Goal: Task Accomplishment & Management: Complete application form

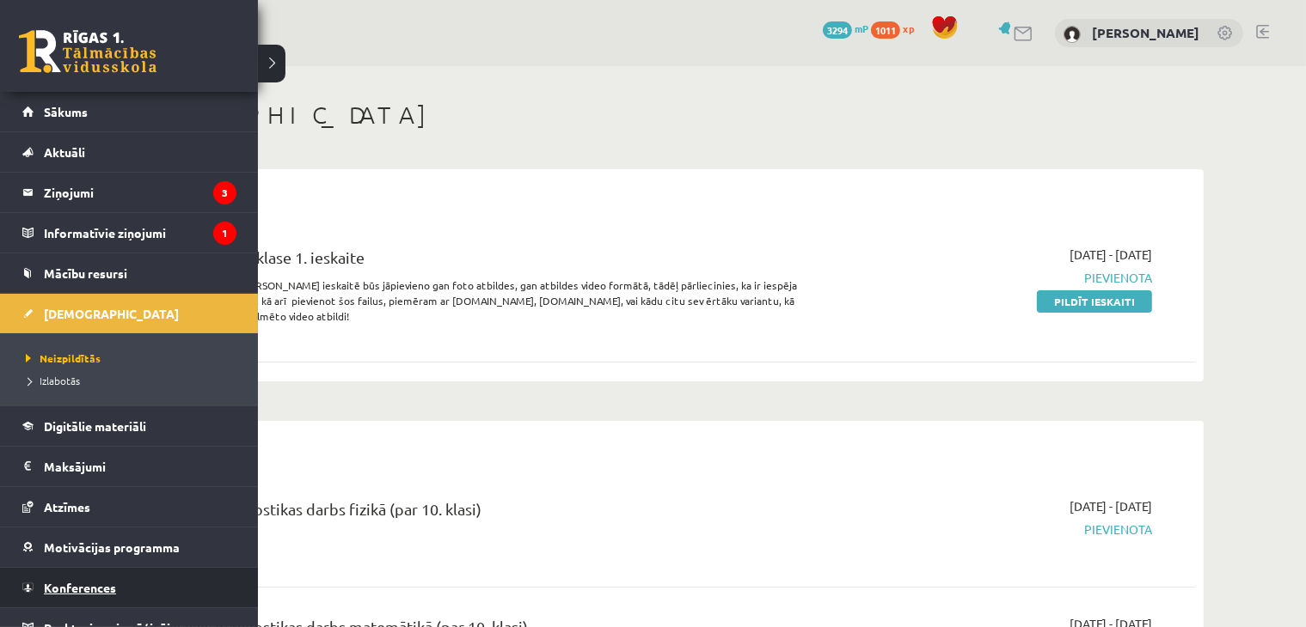
click at [62, 582] on span "Konferences" at bounding box center [80, 587] width 72 height 15
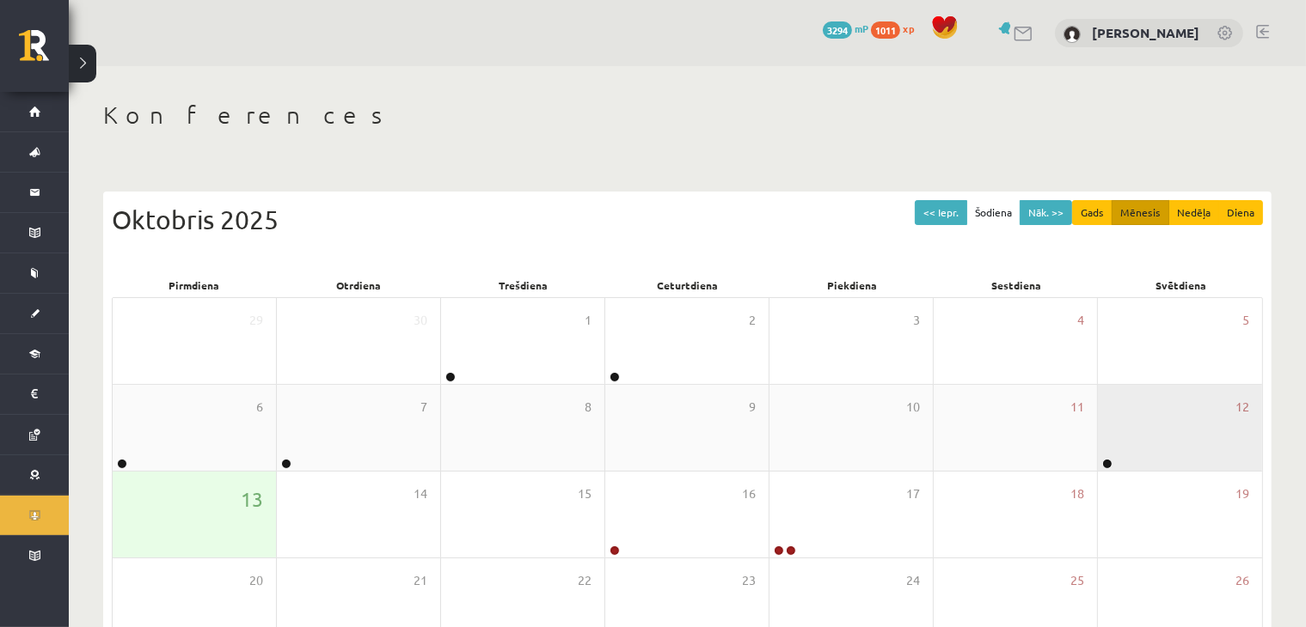
click at [1136, 405] on div "12" at bounding box center [1180, 428] width 164 height 86
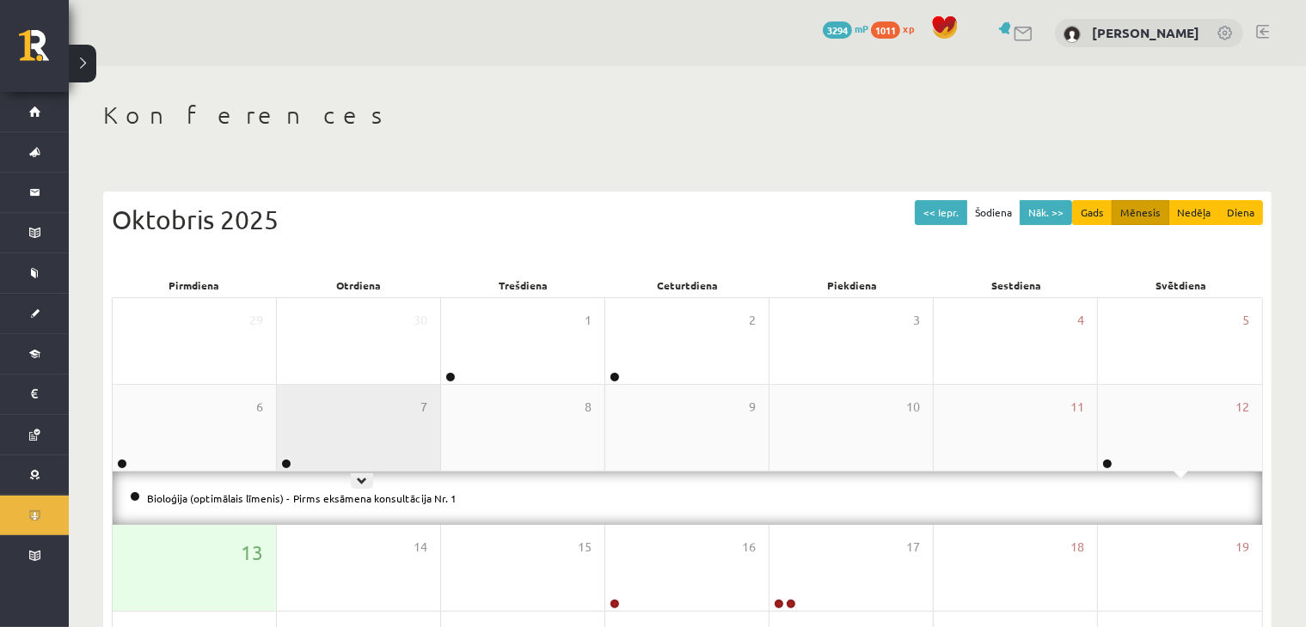
click at [368, 439] on div "7" at bounding box center [358, 428] width 163 height 86
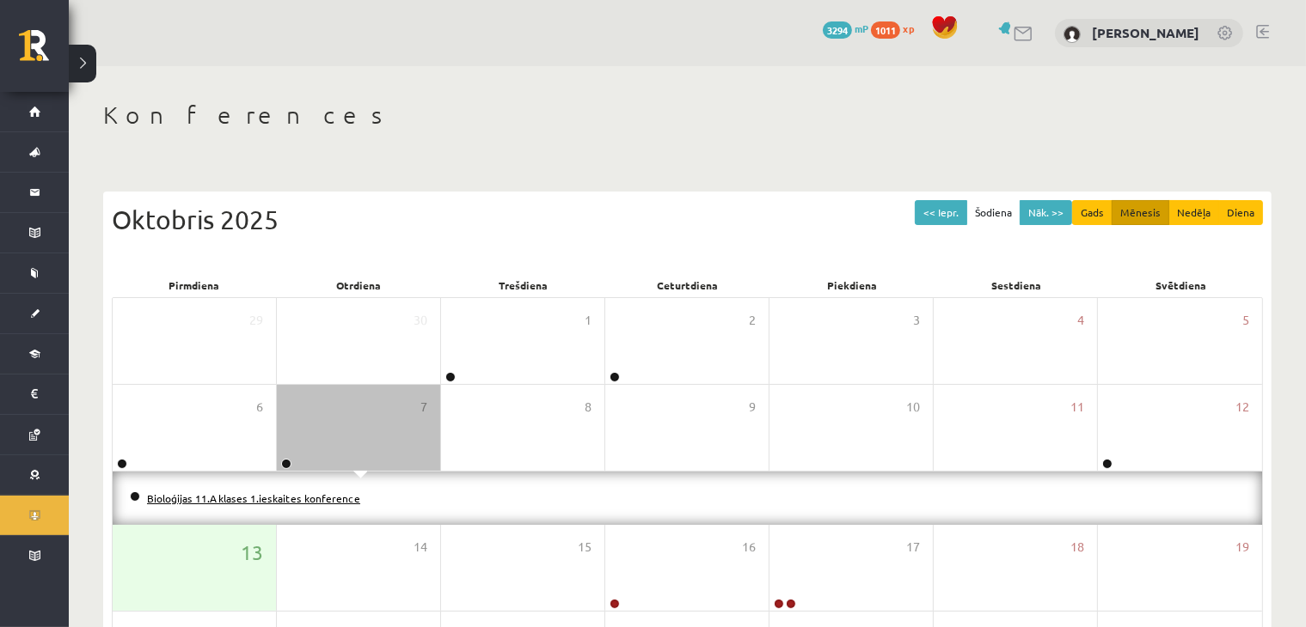
click at [282, 498] on link "Bioloģijas 11.A klases 1.ieskaites konference" at bounding box center [253, 499] width 213 height 14
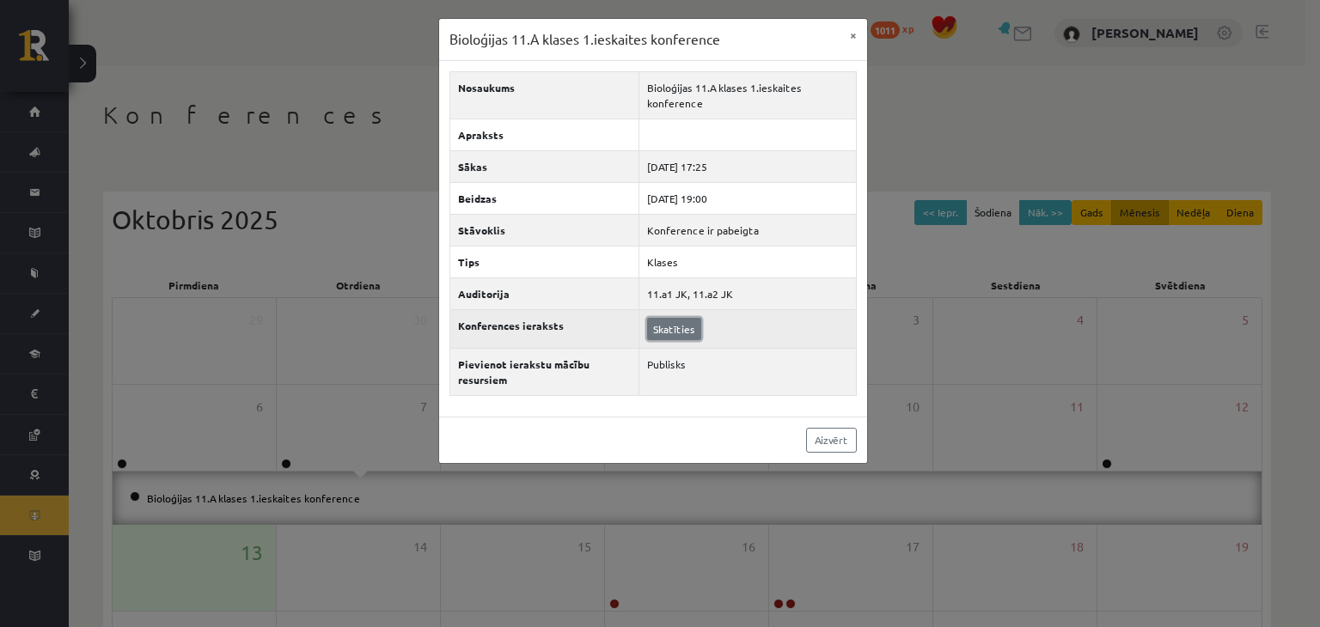
click at [659, 330] on link "Skatīties" at bounding box center [674, 329] width 54 height 22
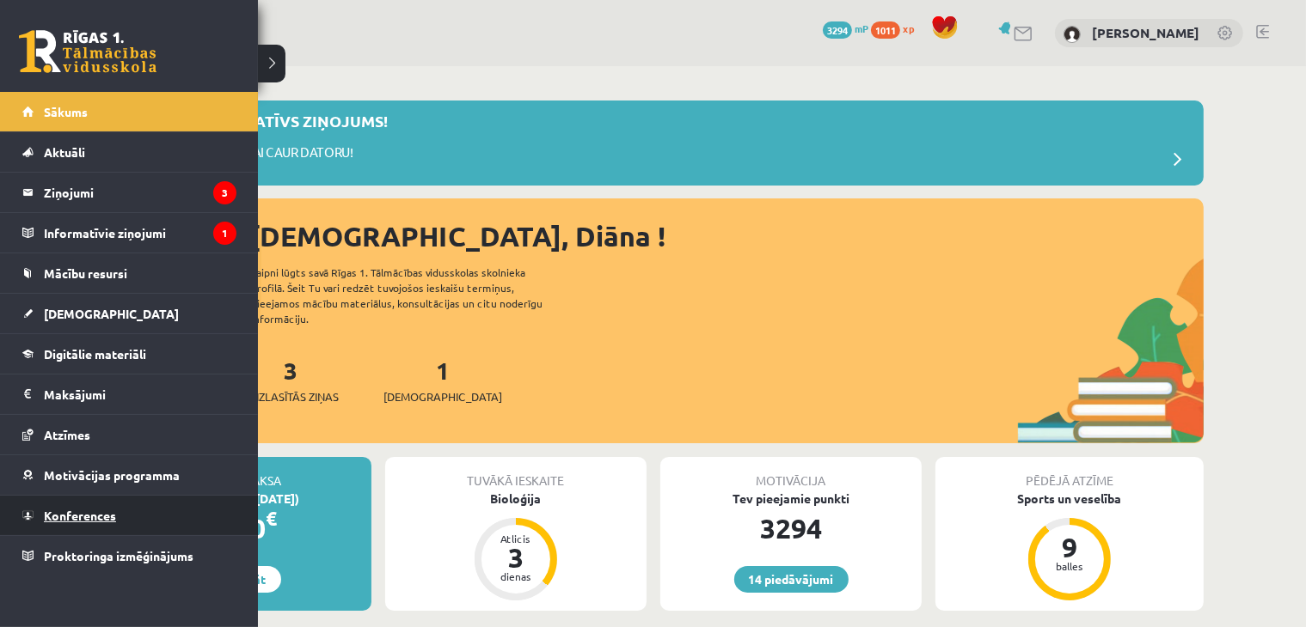
click at [52, 503] on link "Konferences" at bounding box center [129, 516] width 214 height 40
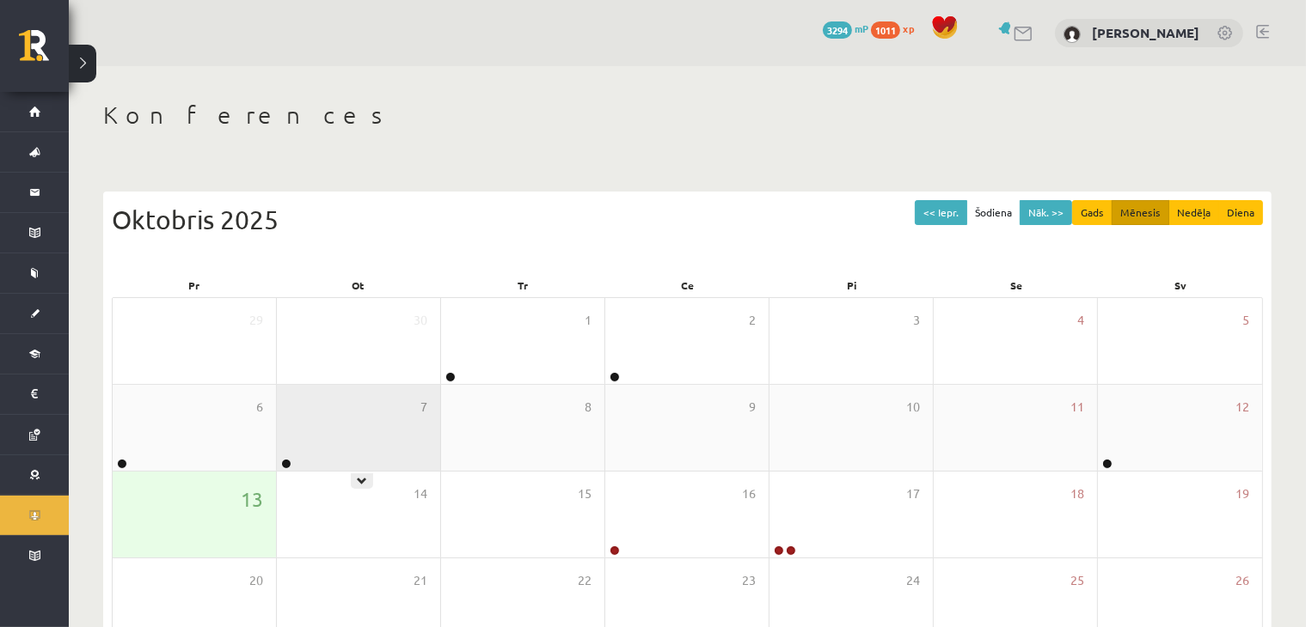
click at [350, 427] on div "7" at bounding box center [358, 428] width 163 height 86
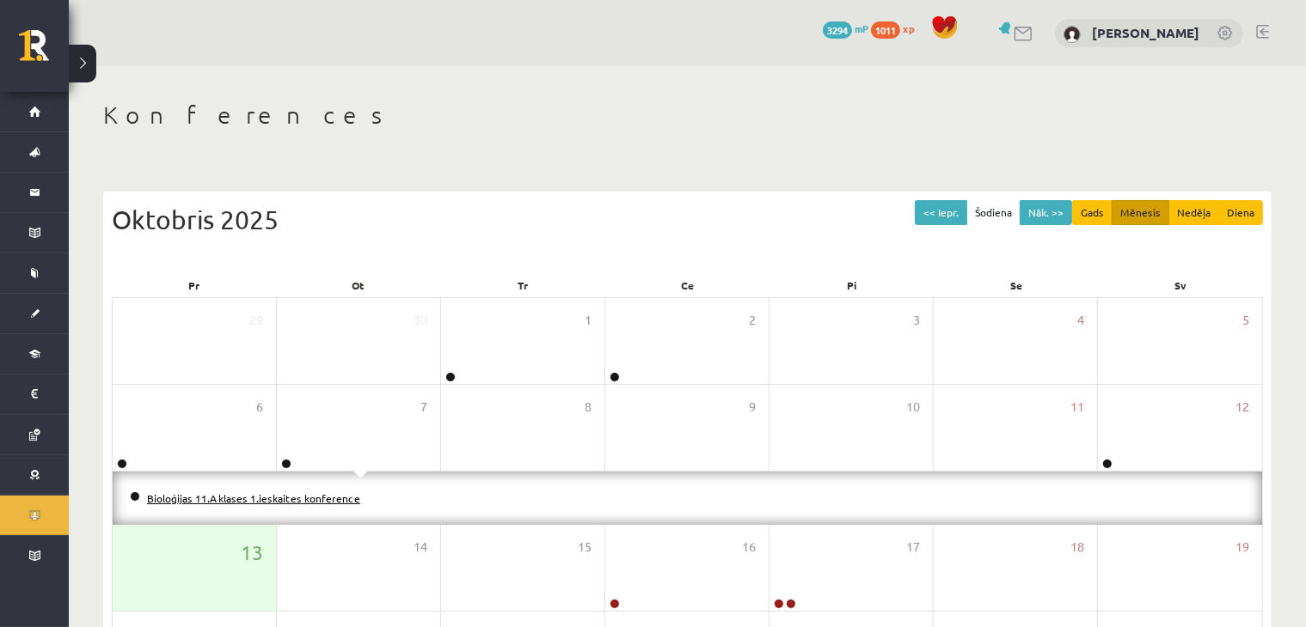
click at [220, 500] on link "Bioloģijas 11.A klases 1.ieskaites konference" at bounding box center [253, 499] width 213 height 14
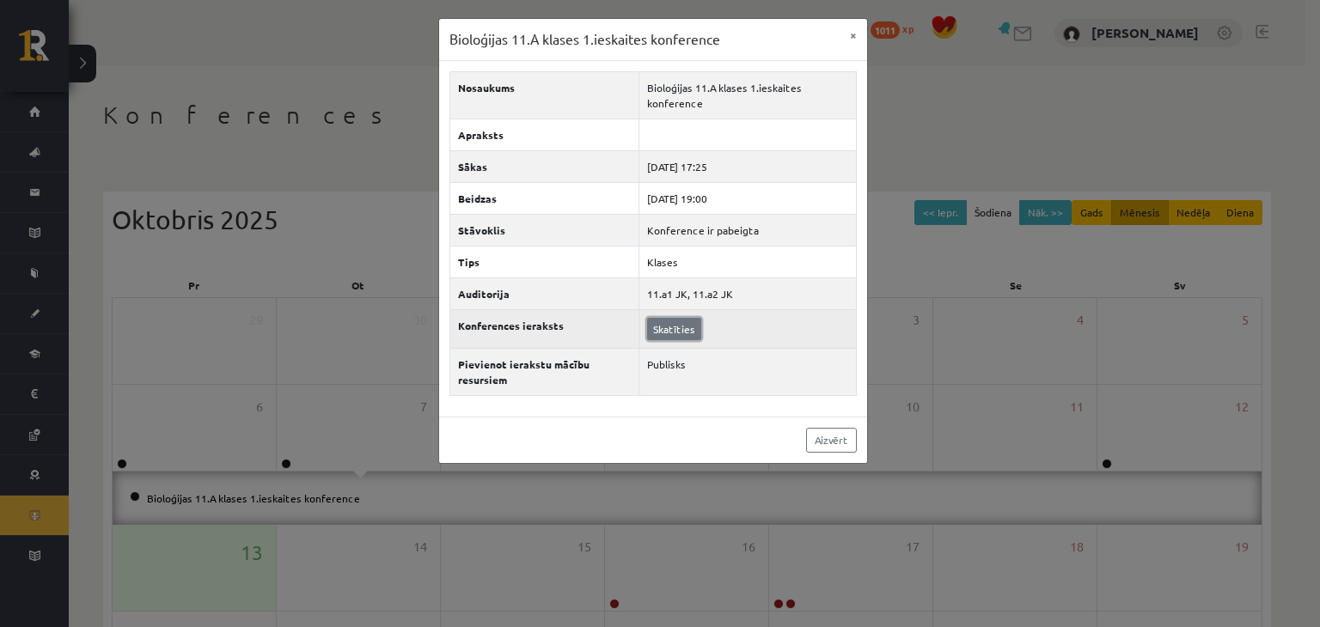
click at [664, 326] on link "Skatīties" at bounding box center [674, 329] width 54 height 22
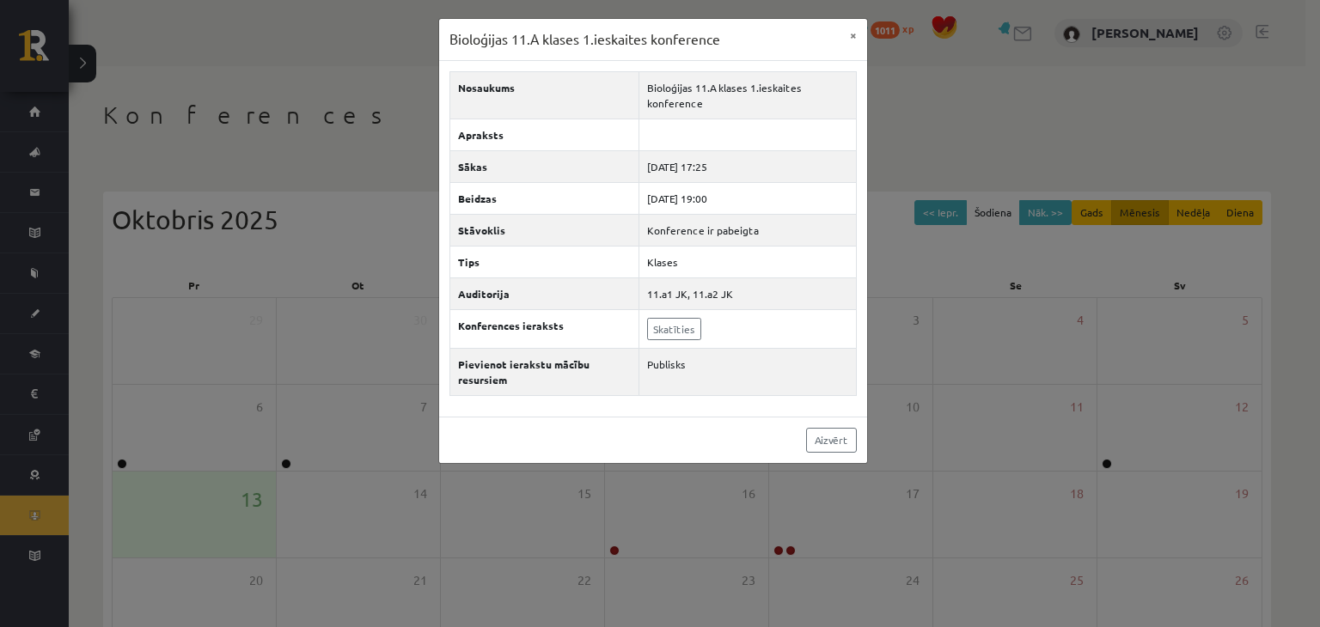
click at [922, 134] on div "Bioloģijas 11.A klases 1.ieskaites konference × Nosaukums Bioloģijas 11.A klase…" at bounding box center [660, 313] width 1320 height 627
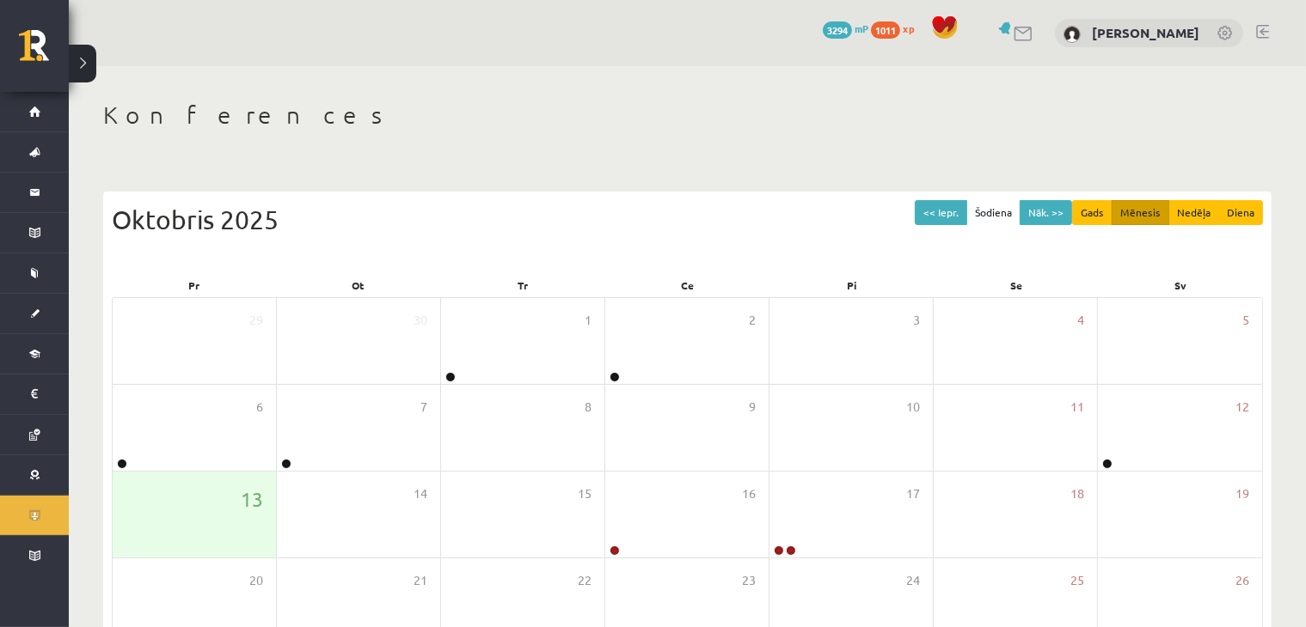
scroll to position [193, 0]
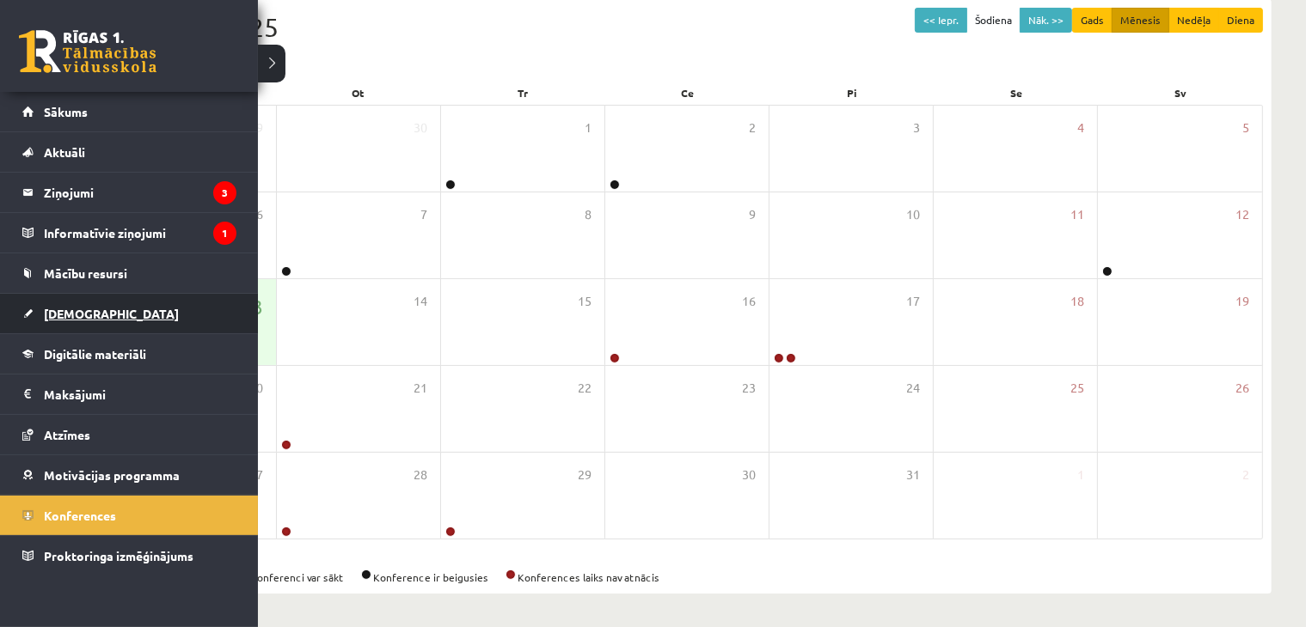
click at [81, 318] on span "[DEMOGRAPHIC_DATA]" at bounding box center [111, 313] width 135 height 15
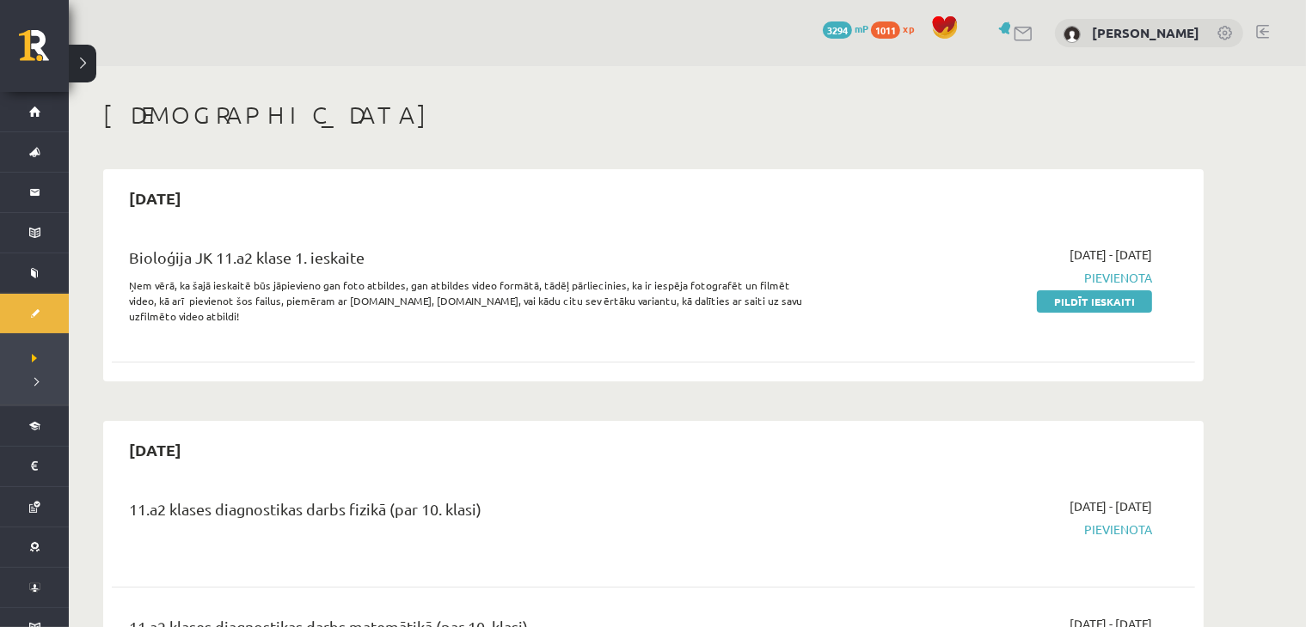
click at [540, 364] on div "Bioloģija JK 11.a2 klase 1. ieskaite Ņem vērā, ka šajā ieskaitē būs jāpievieno …" at bounding box center [653, 301] width 1083 height 144
click at [1076, 297] on link "Pildīt ieskaiti" at bounding box center [1094, 302] width 115 height 22
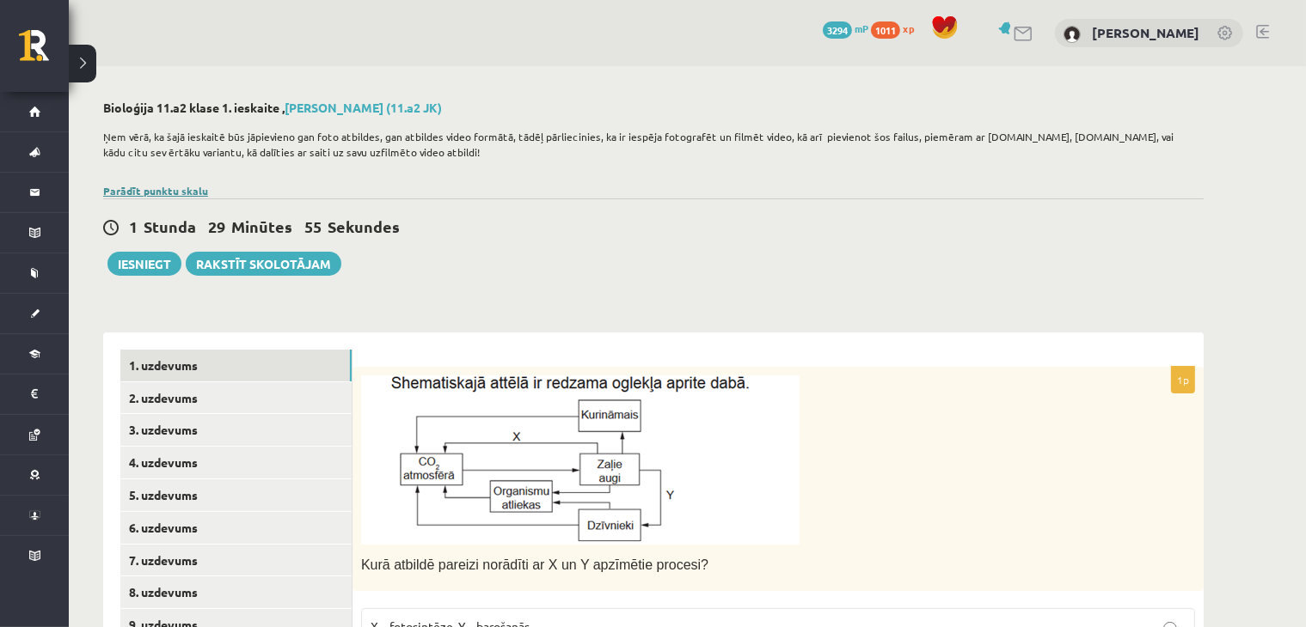
click at [129, 188] on link "Parādīt punktu skalu" at bounding box center [155, 191] width 105 height 14
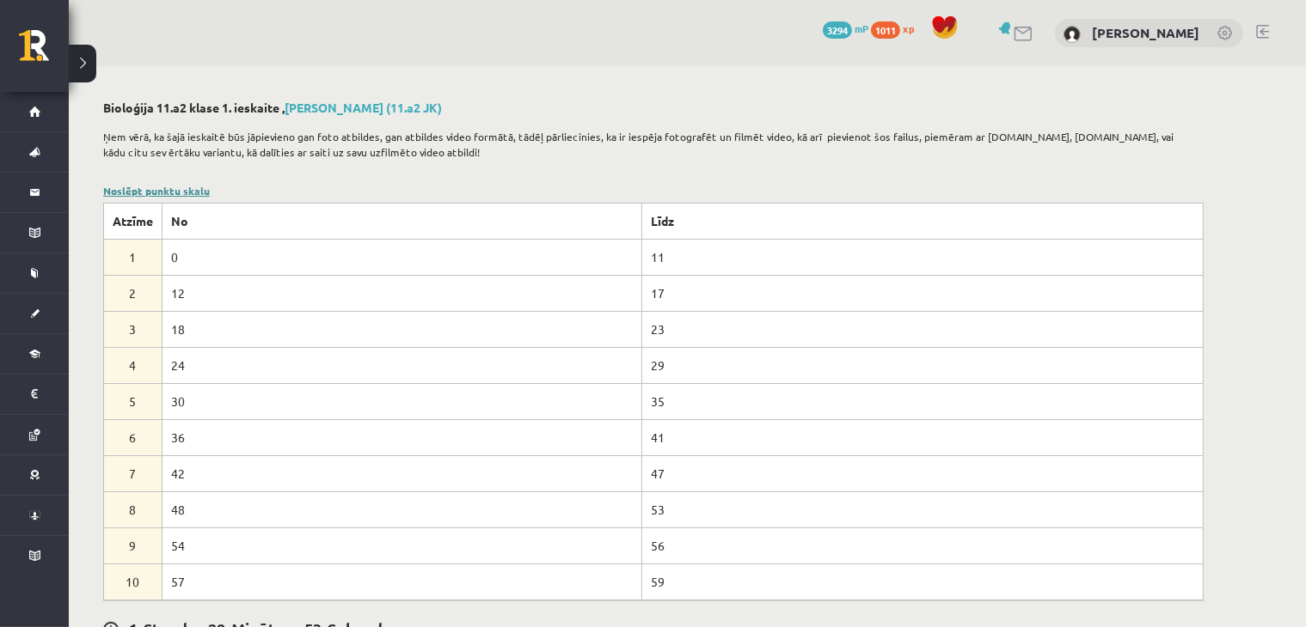
click at [177, 188] on link "Noslēpt punktu skalu" at bounding box center [156, 191] width 107 height 14
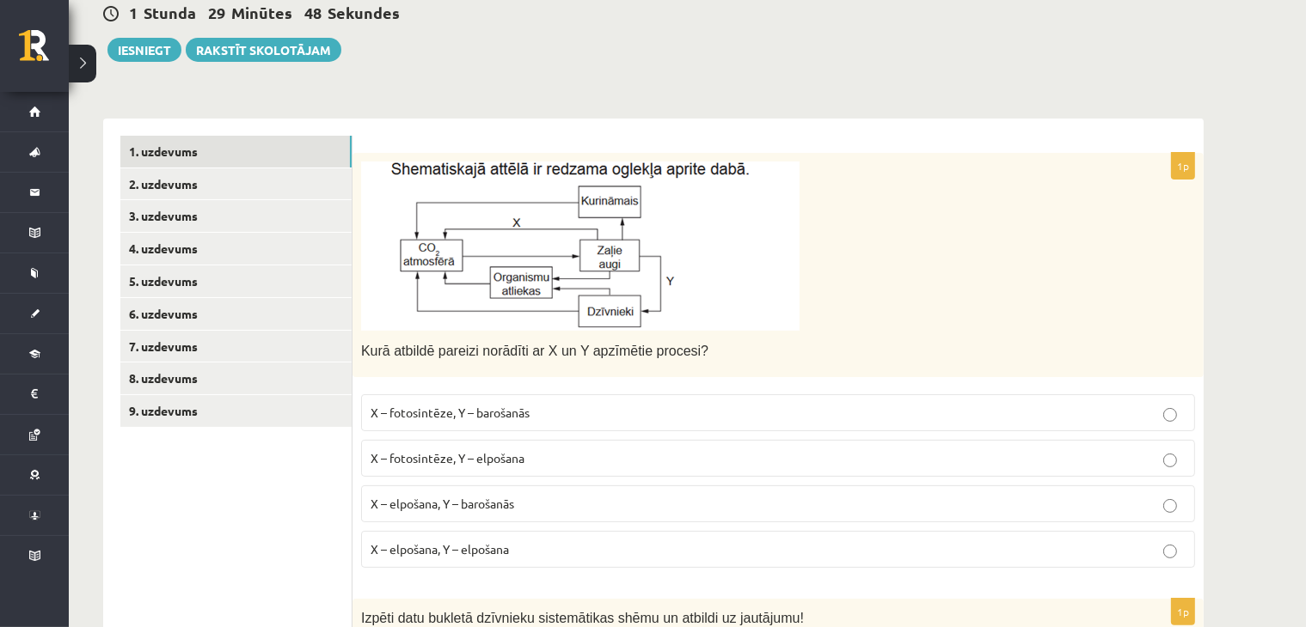
scroll to position [200, 0]
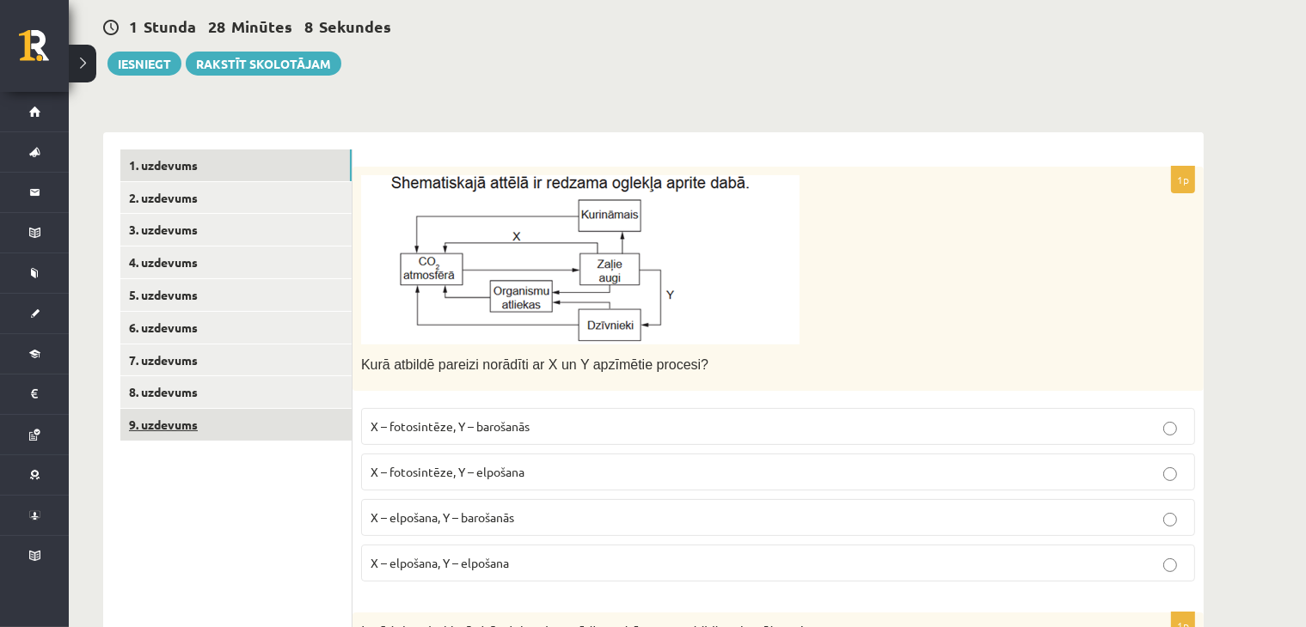
click at [165, 413] on link "9. uzdevums" at bounding box center [235, 425] width 231 height 32
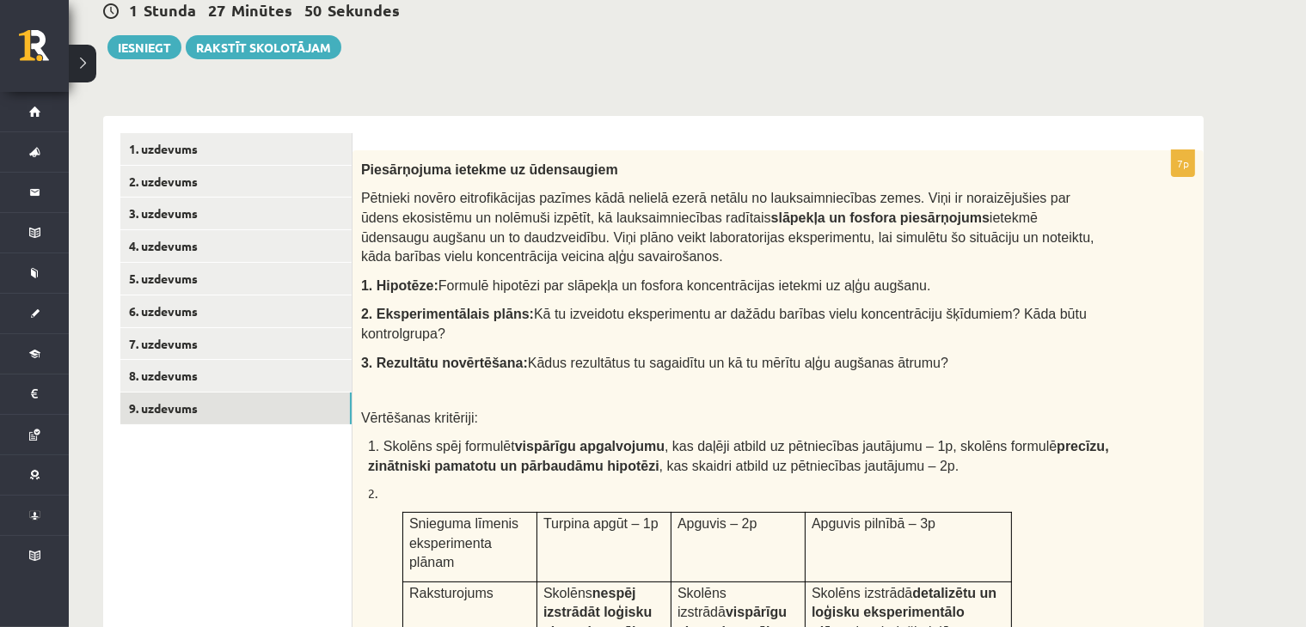
scroll to position [196, 0]
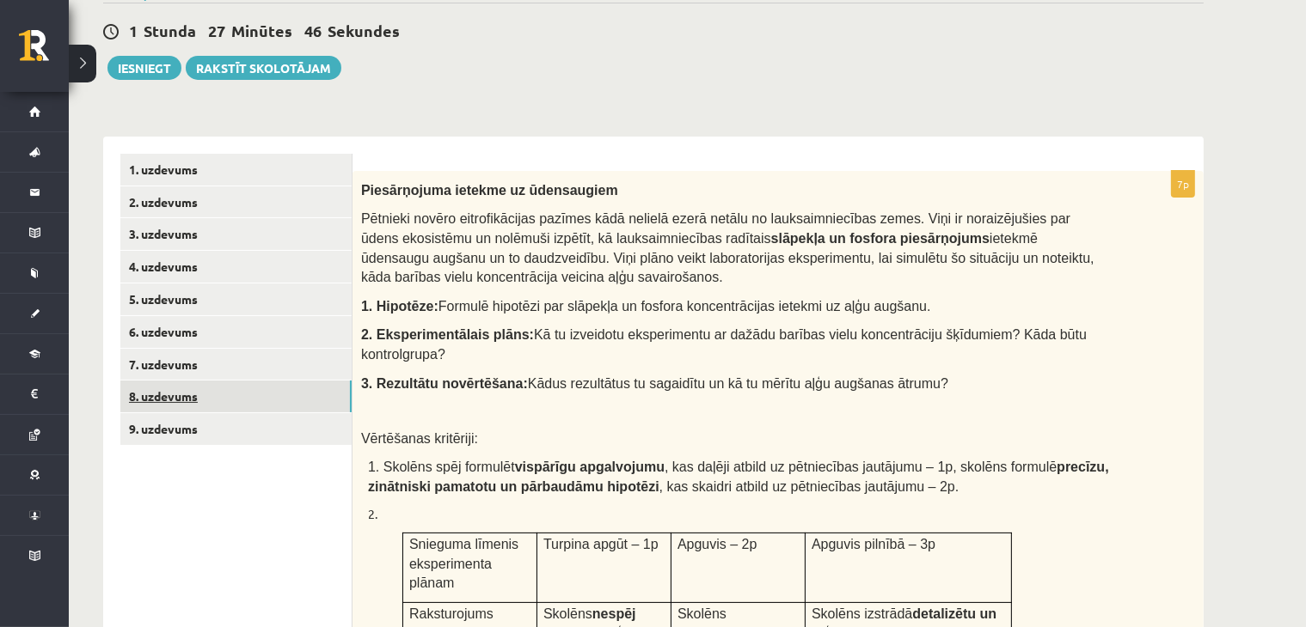
click at [160, 396] on link "8. uzdevums" at bounding box center [235, 397] width 231 height 32
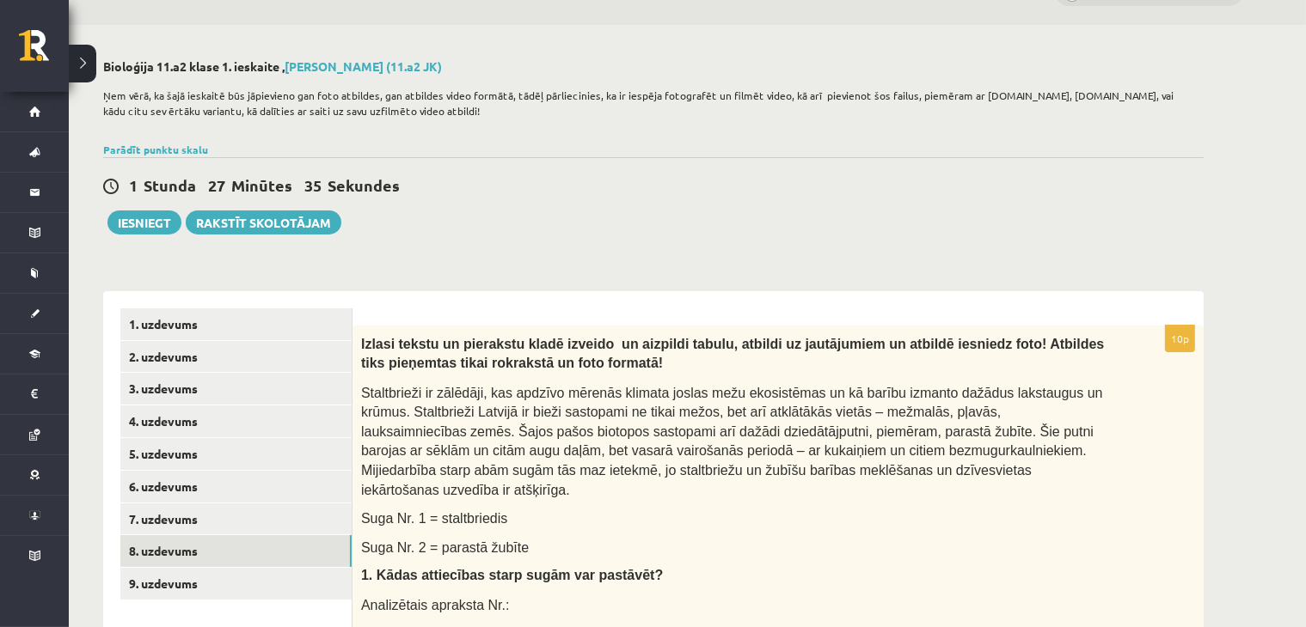
scroll to position [0, 0]
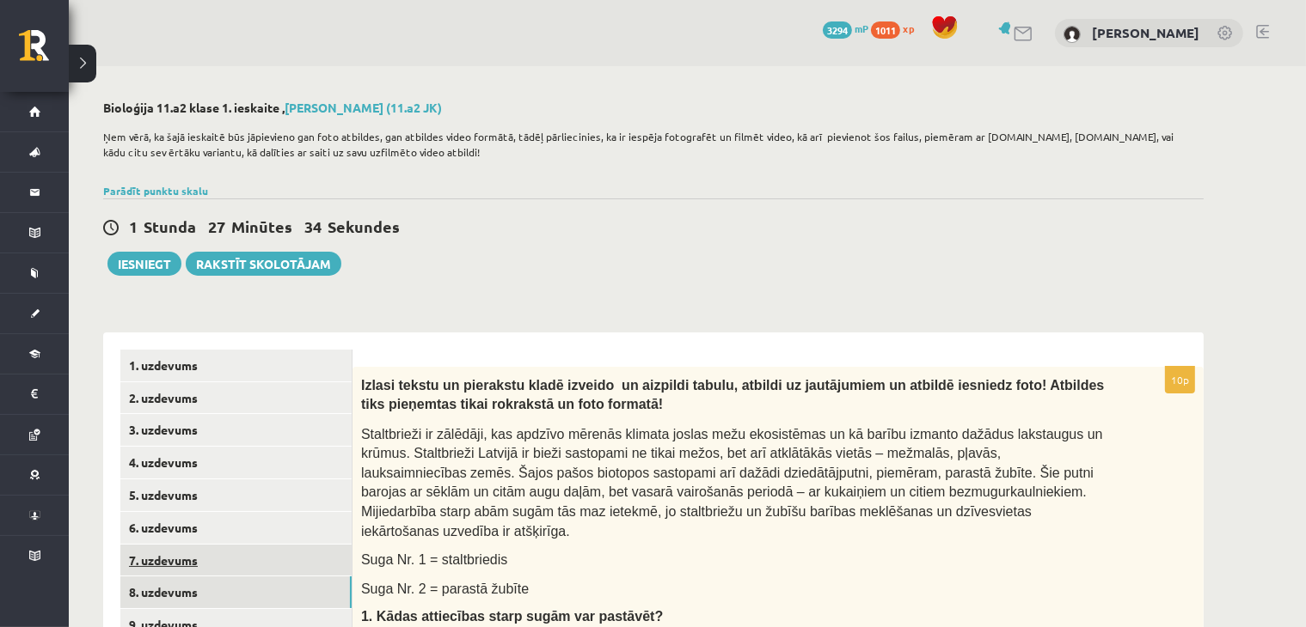
click at [177, 560] on link "7. uzdevums" at bounding box center [235, 561] width 231 height 32
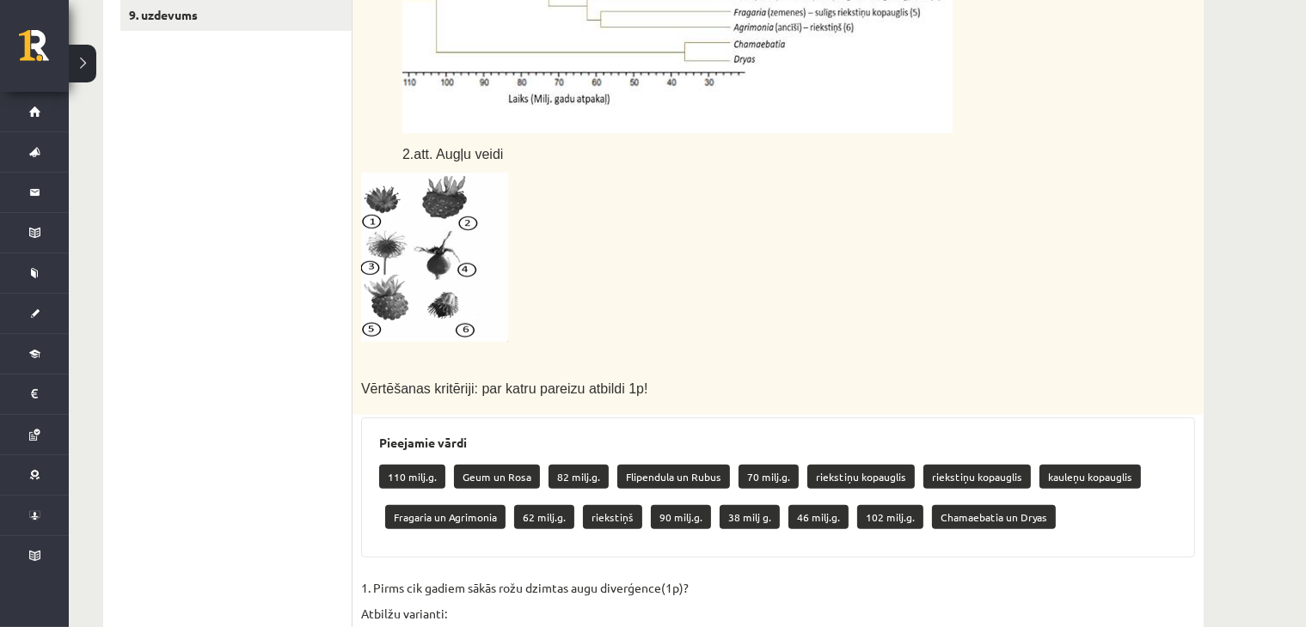
scroll to position [243, 0]
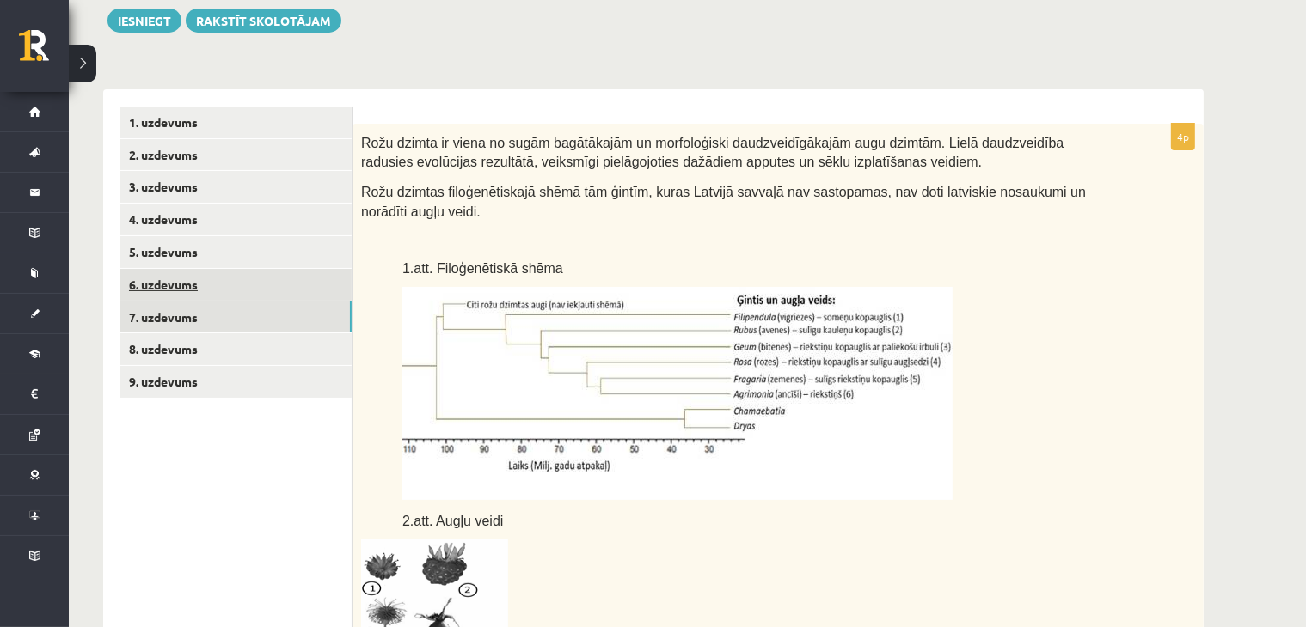
click at [191, 288] on link "6. uzdevums" at bounding box center [235, 285] width 231 height 32
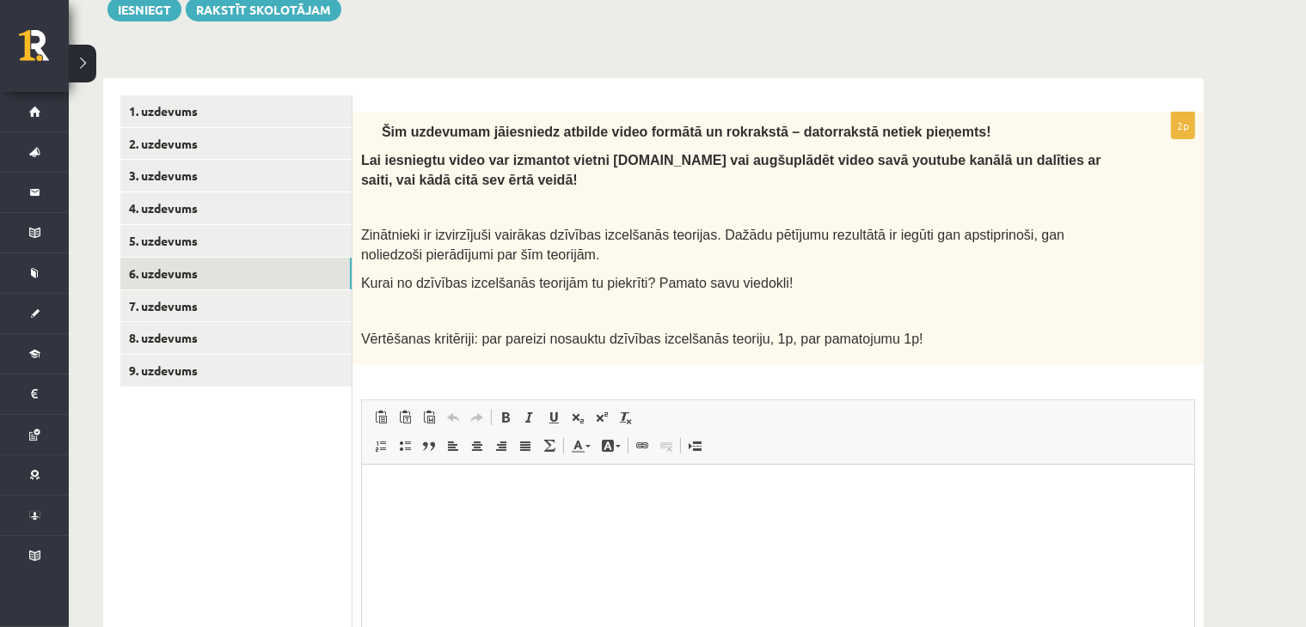
scroll to position [234, 0]
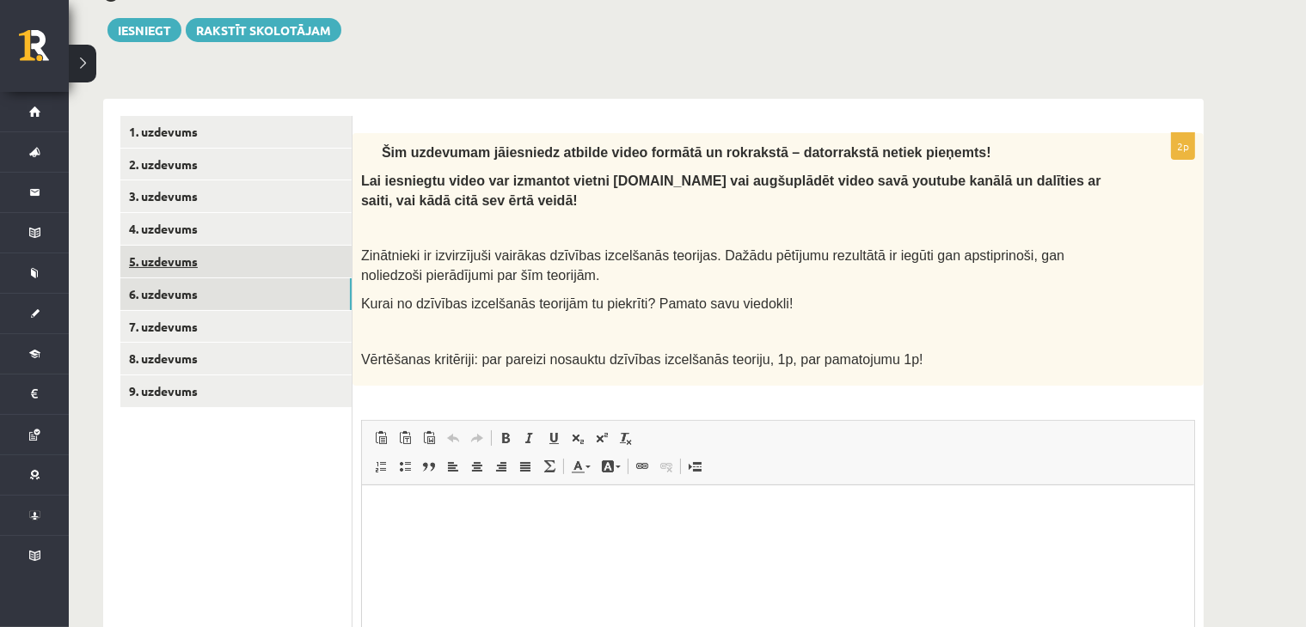
click at [193, 255] on link "5. uzdevums" at bounding box center [235, 262] width 231 height 32
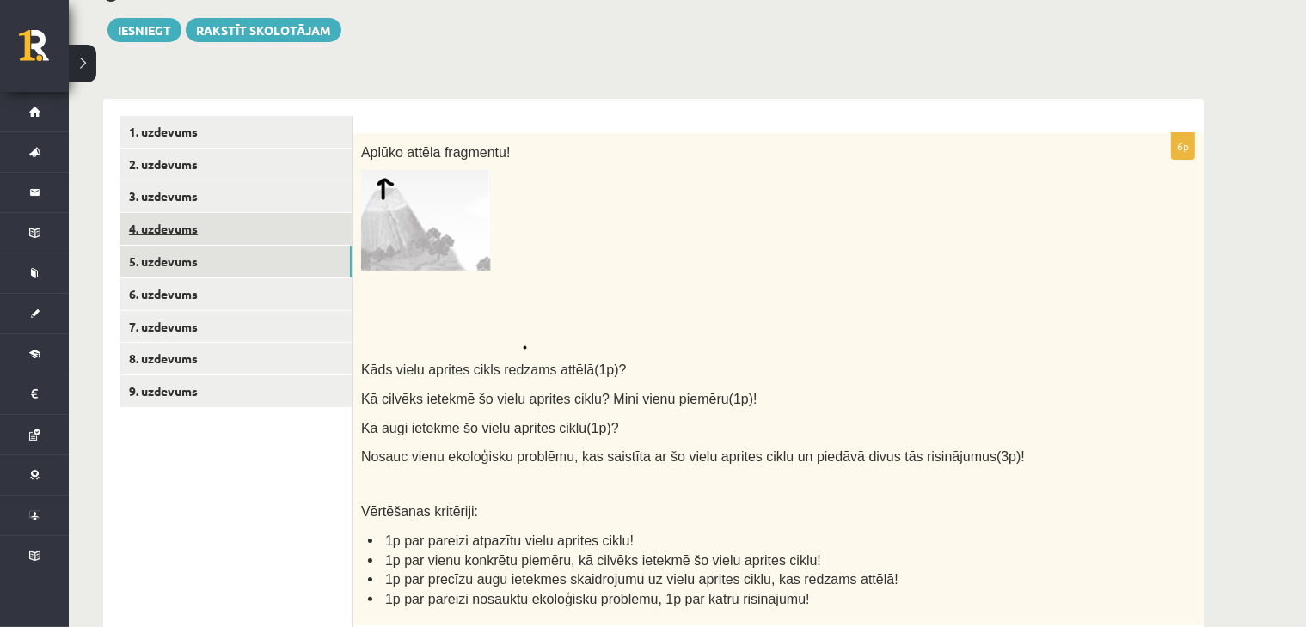
click at [204, 228] on link "4. uzdevums" at bounding box center [235, 229] width 231 height 32
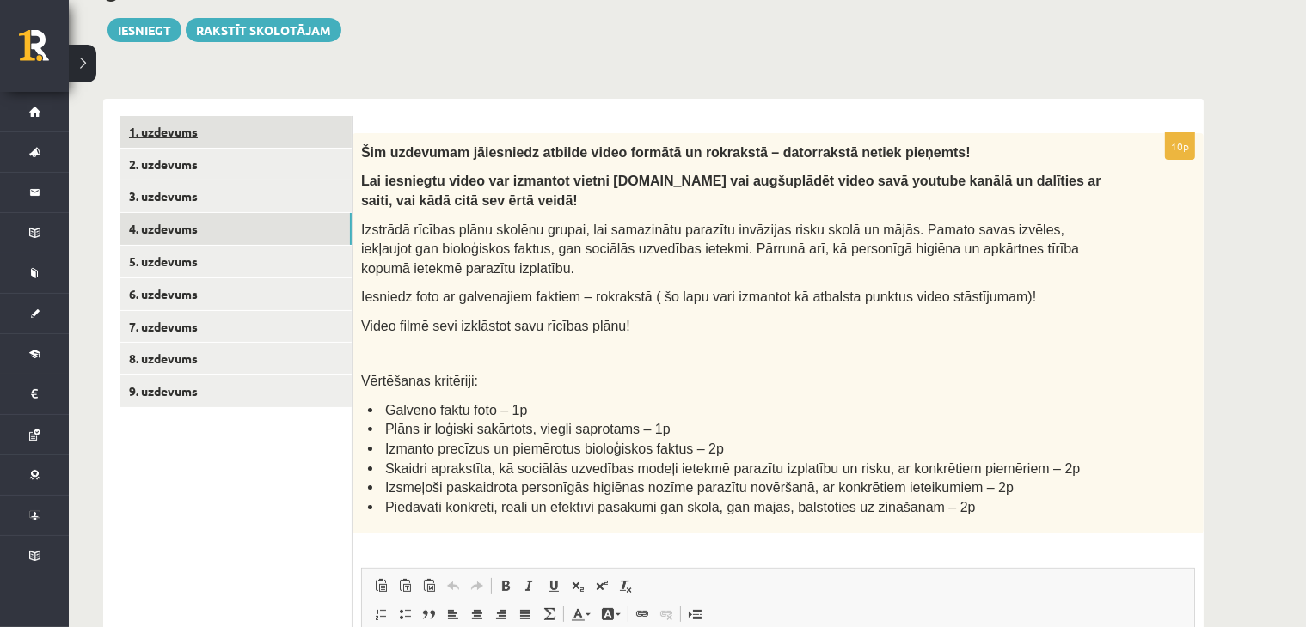
click at [184, 138] on link "1. uzdevums" at bounding box center [235, 132] width 231 height 32
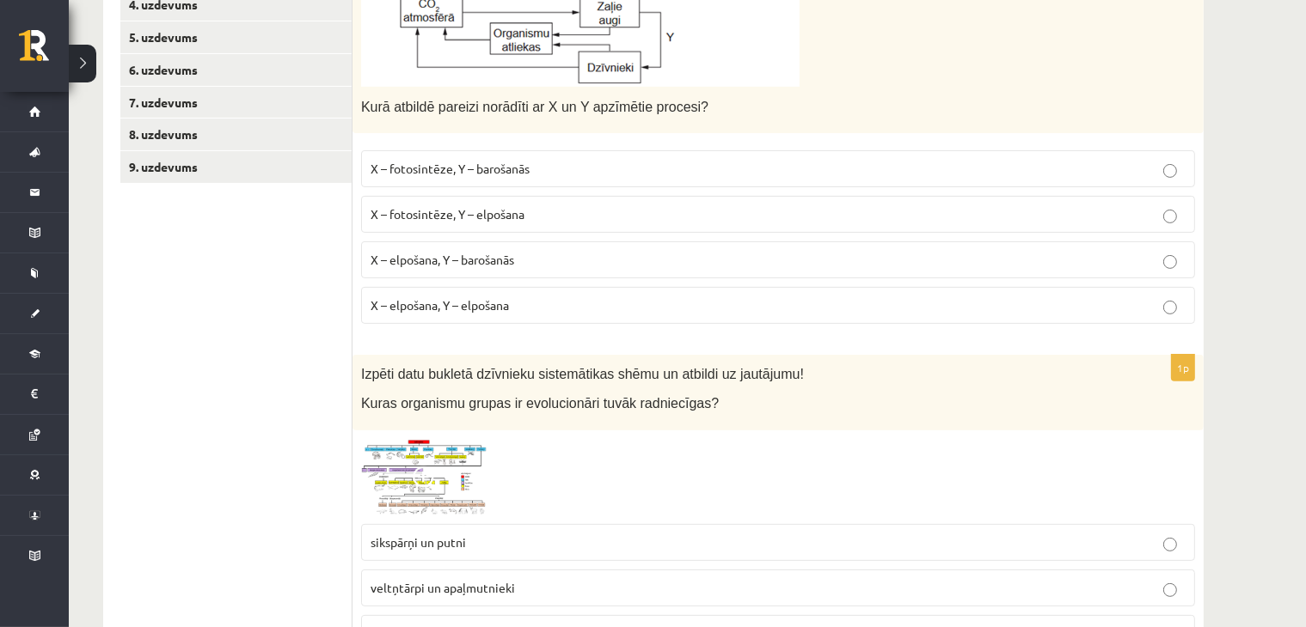
scroll to position [635, 0]
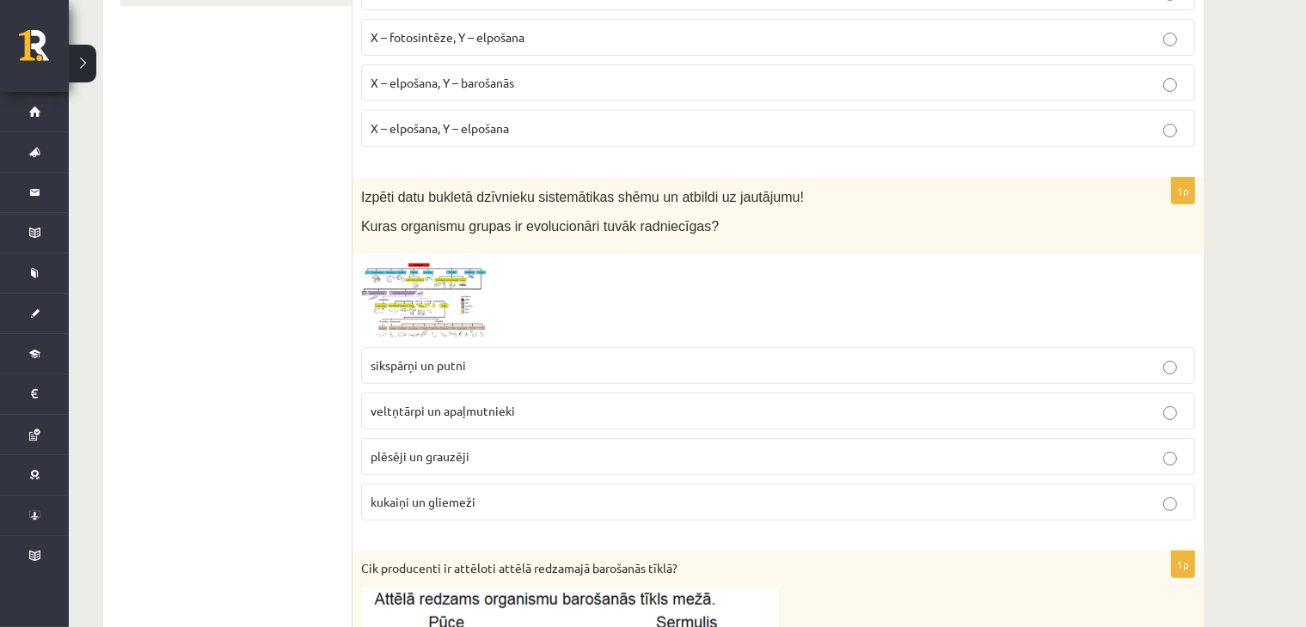
click at [432, 291] on span at bounding box center [427, 304] width 28 height 28
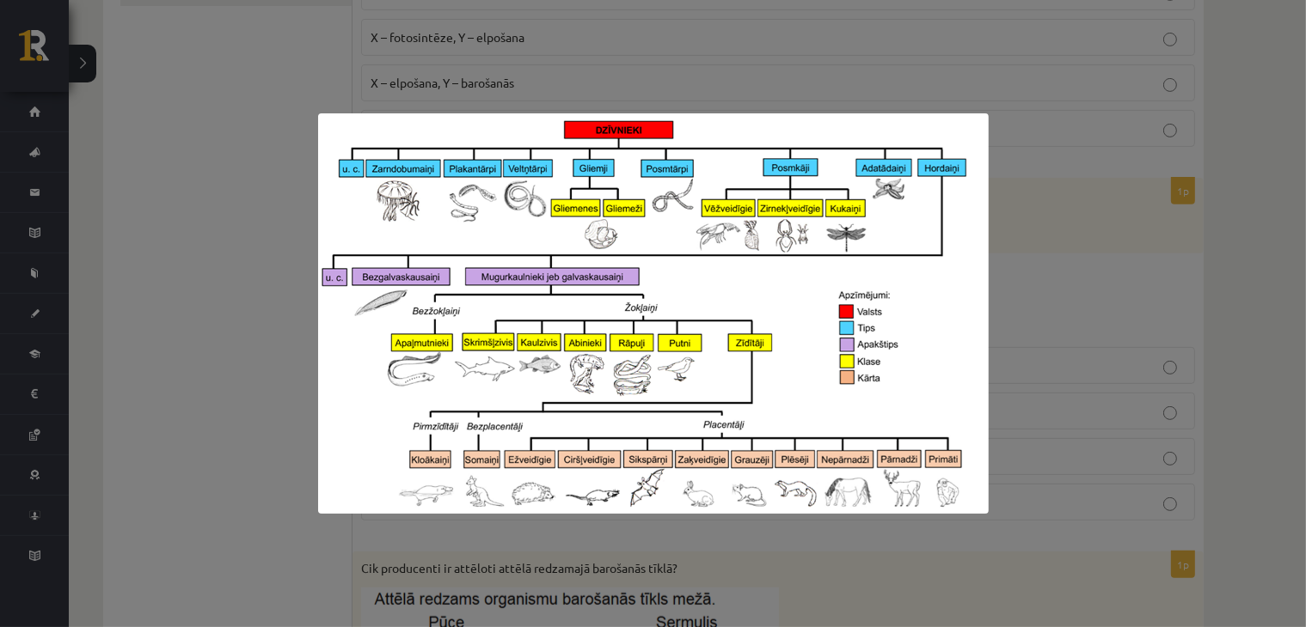
click at [1068, 262] on div at bounding box center [653, 313] width 1306 height 627
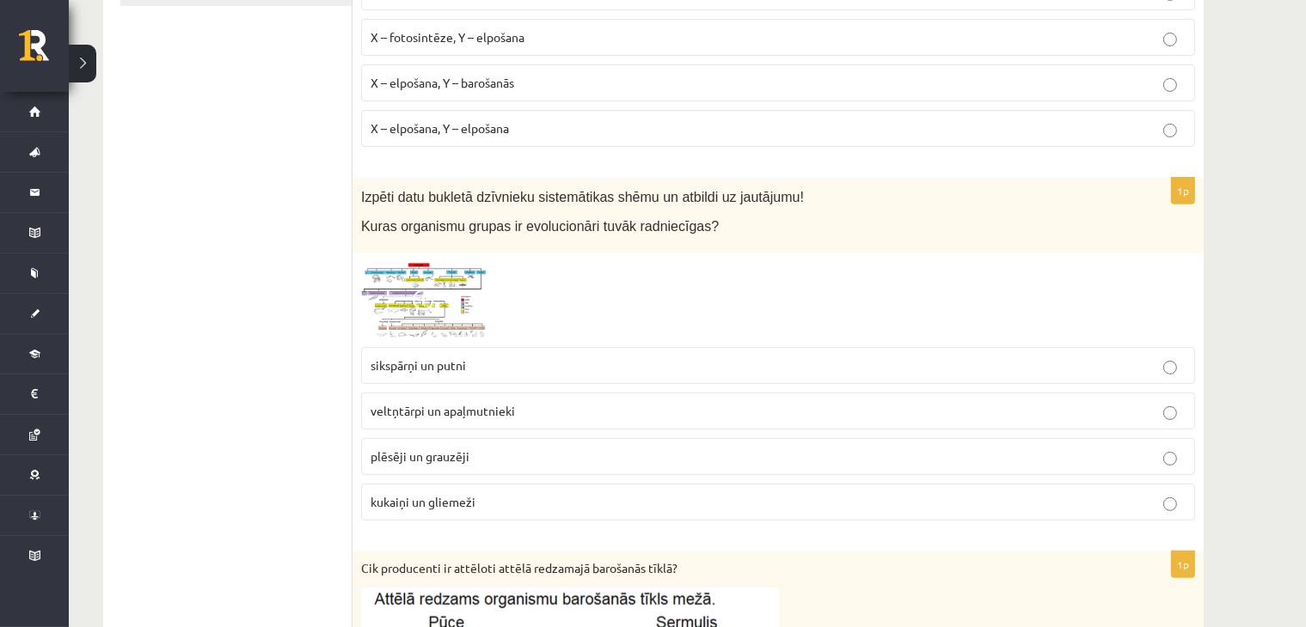
click at [427, 284] on img at bounding box center [425, 300] width 129 height 77
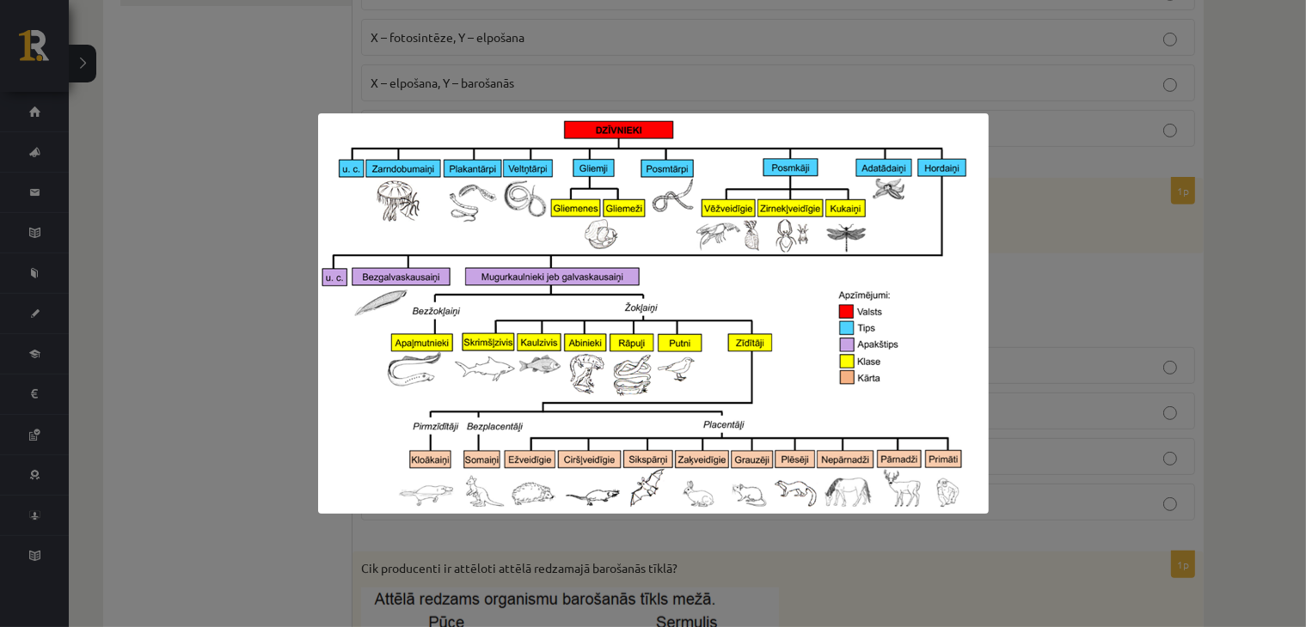
click at [1081, 229] on div at bounding box center [653, 313] width 1306 height 627
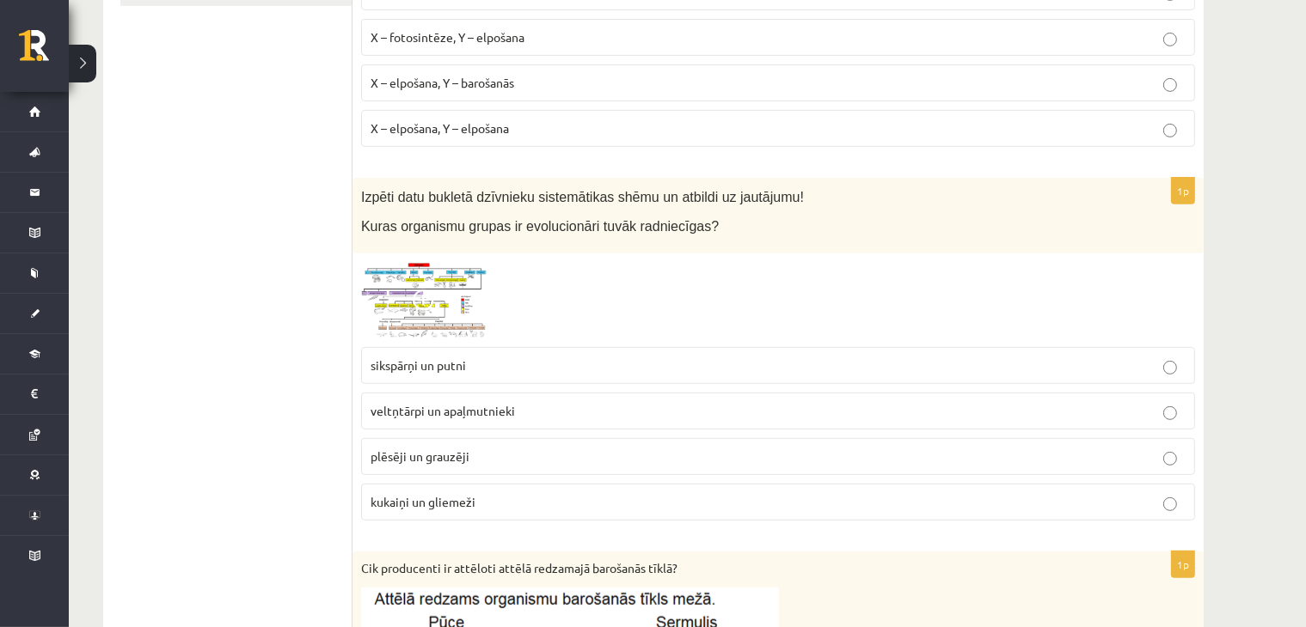
click at [422, 296] on span at bounding box center [427, 304] width 28 height 28
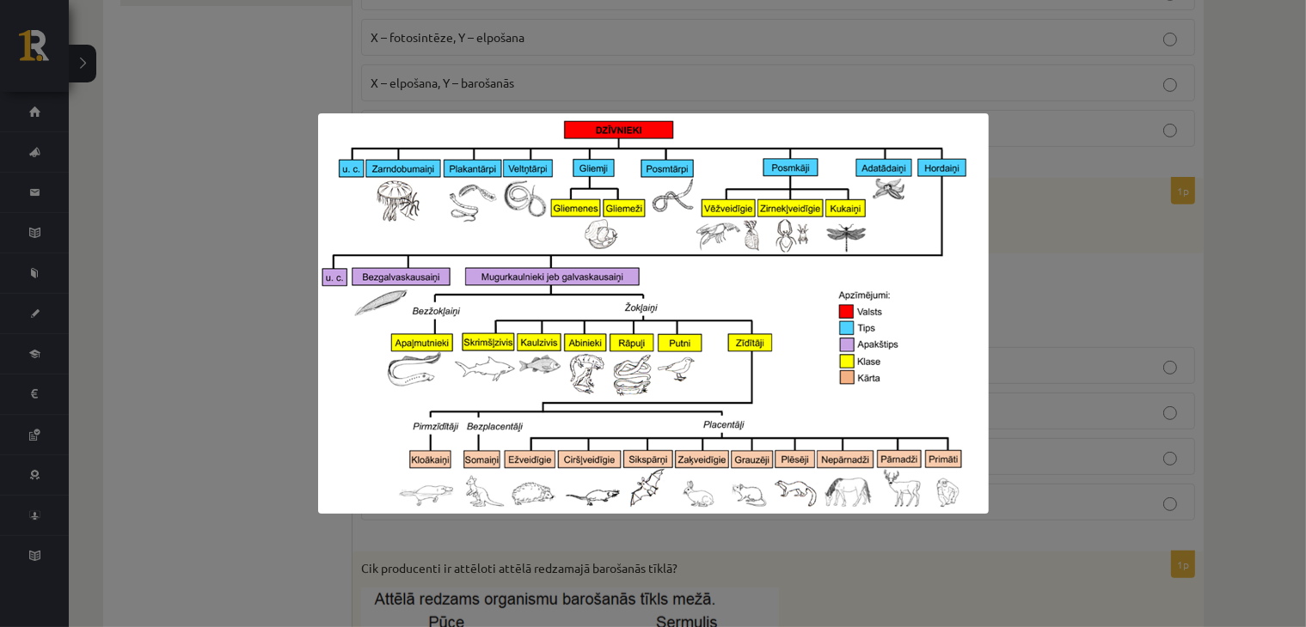
click at [1103, 217] on div at bounding box center [653, 313] width 1306 height 627
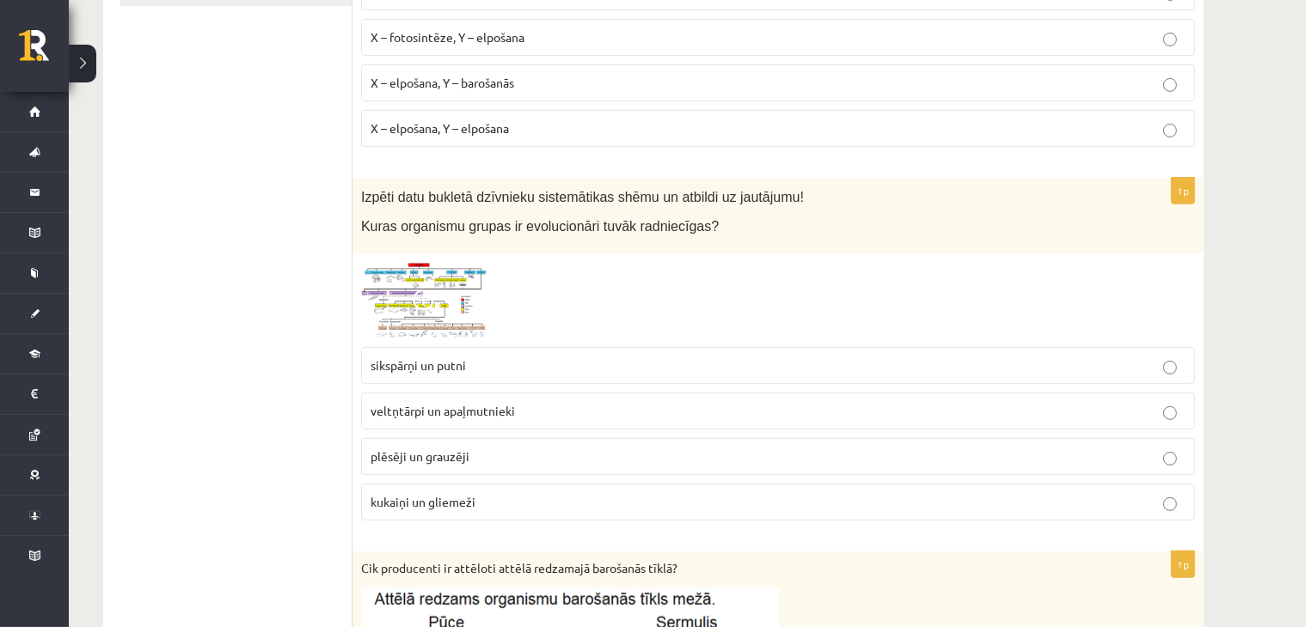
click at [434, 306] on span at bounding box center [427, 304] width 28 height 28
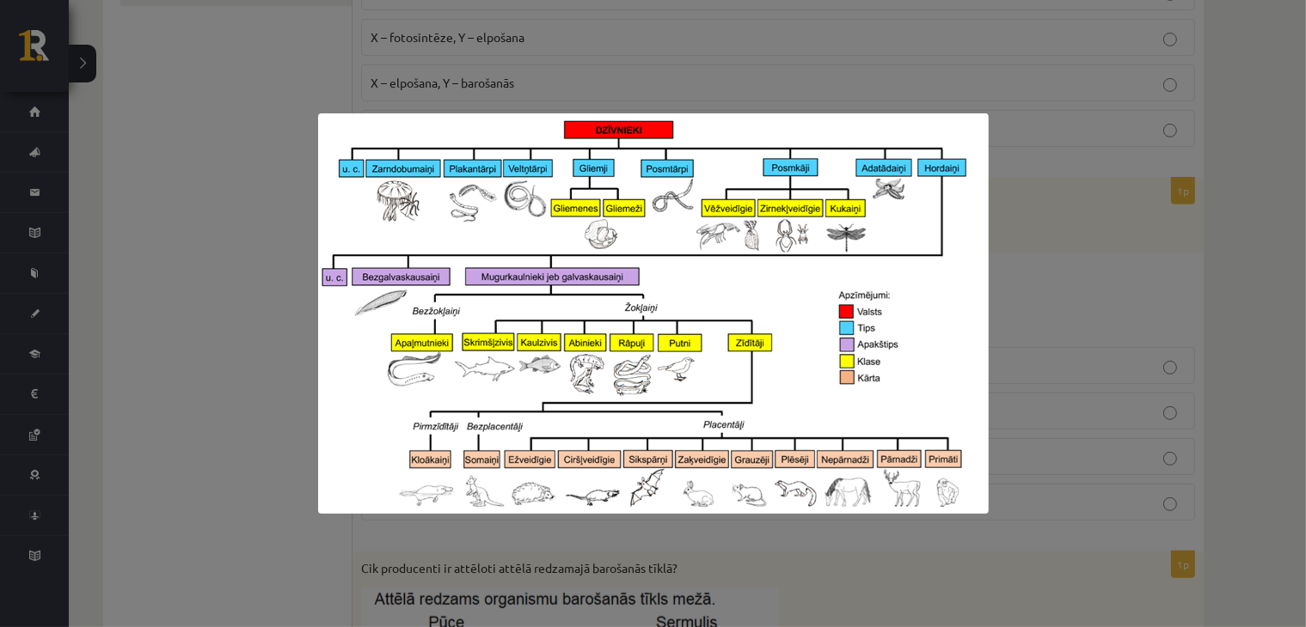
click at [1068, 303] on div at bounding box center [653, 313] width 1306 height 627
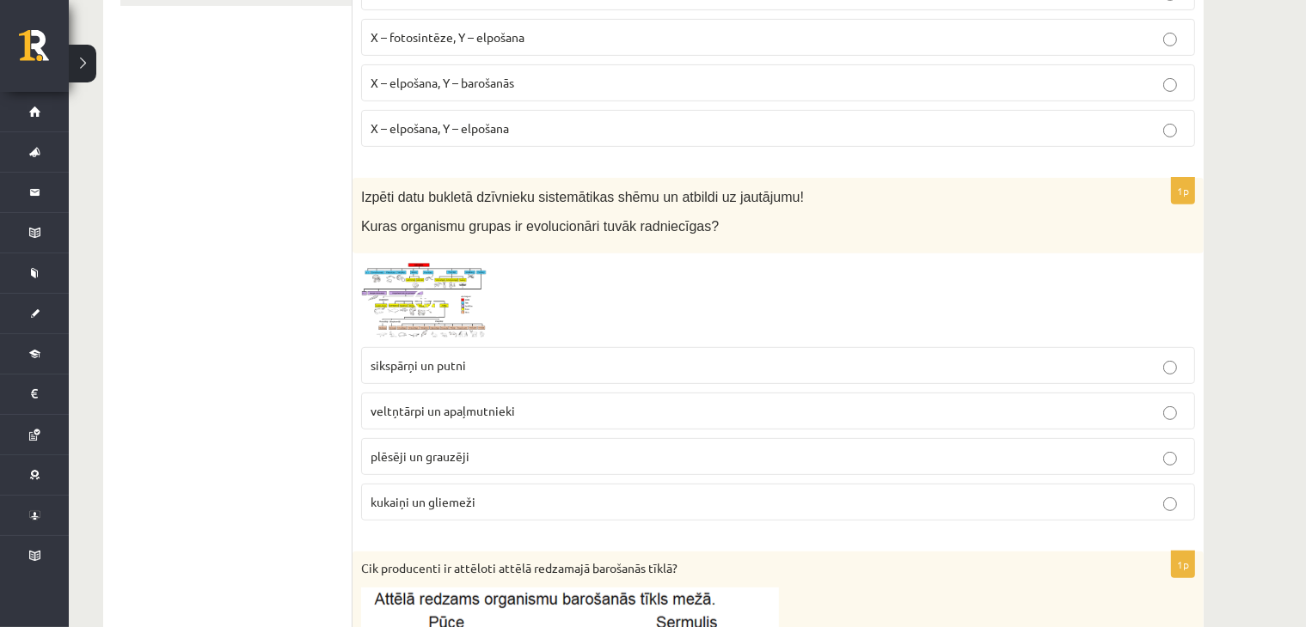
click at [428, 309] on span at bounding box center [427, 304] width 28 height 28
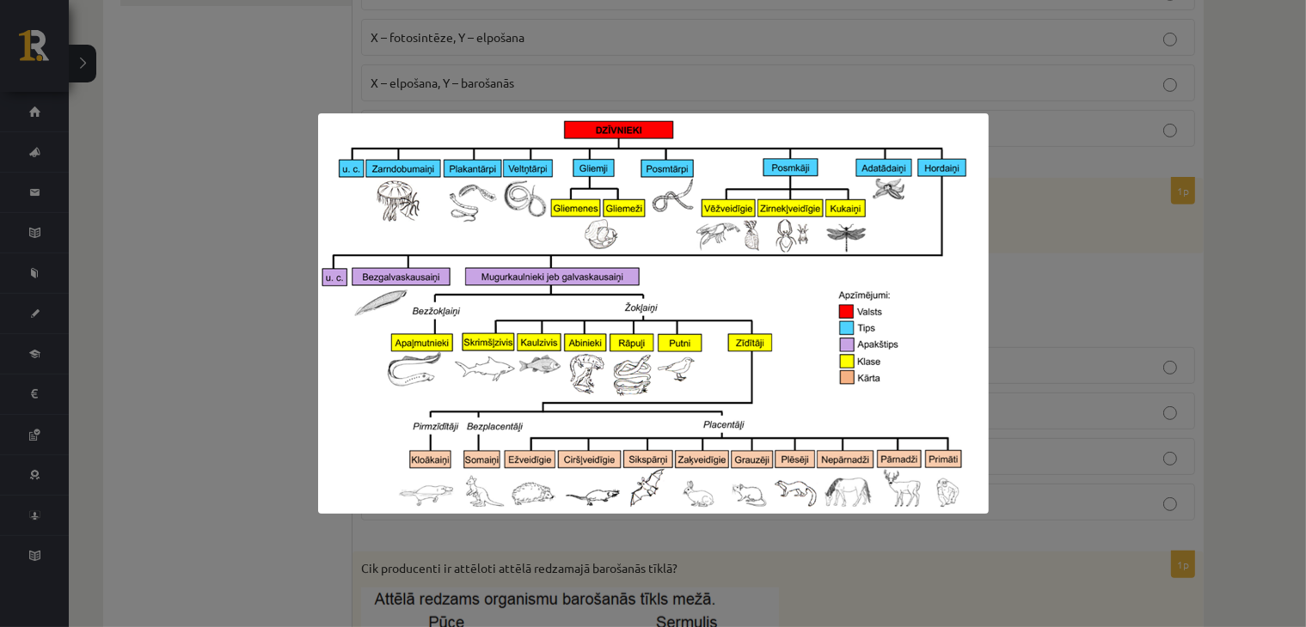
click at [1044, 279] on div at bounding box center [653, 313] width 1306 height 627
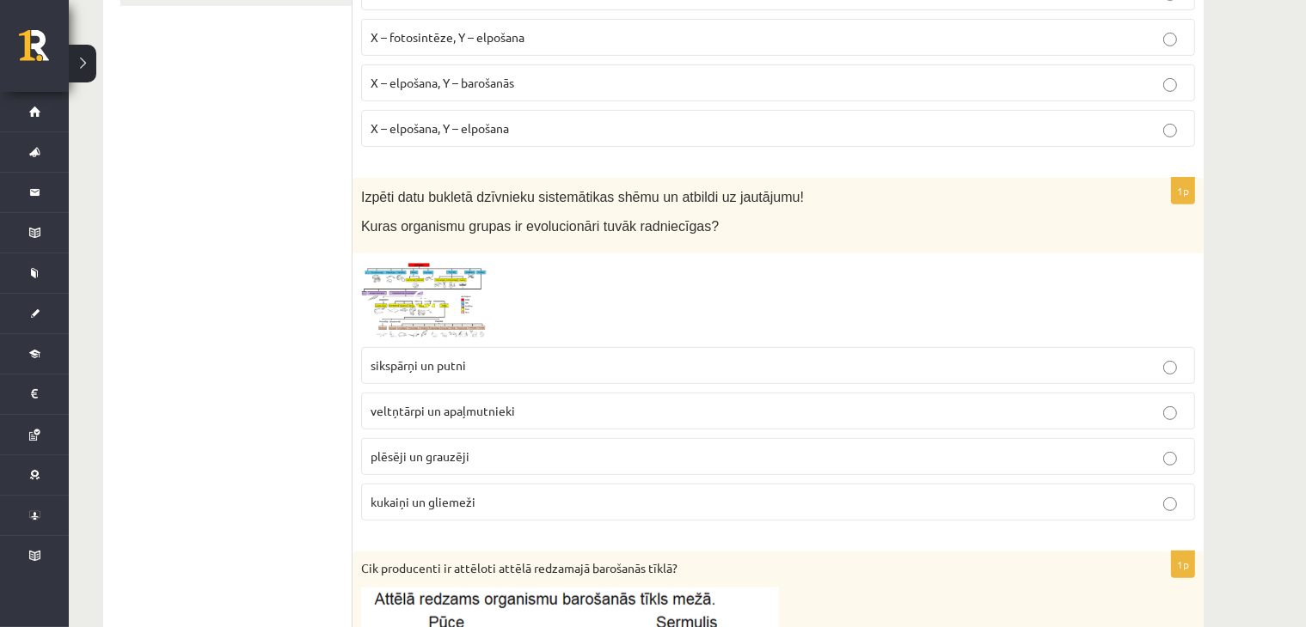
click at [418, 298] on span at bounding box center [427, 304] width 28 height 28
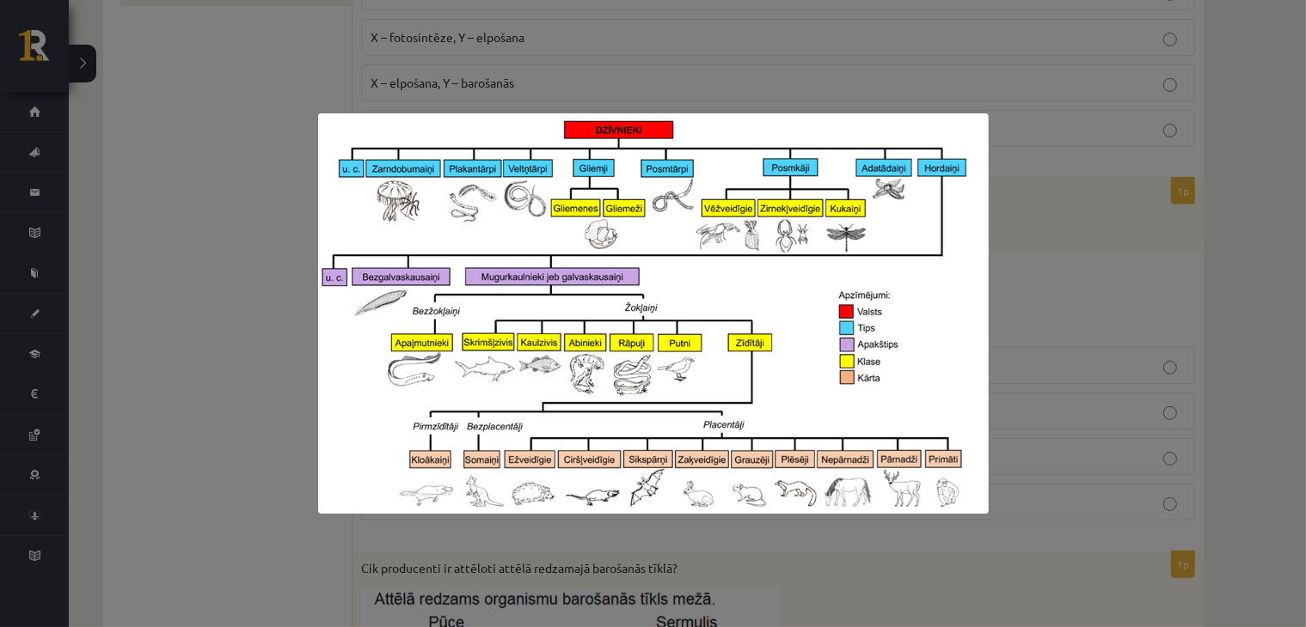
click at [1167, 253] on div at bounding box center [653, 313] width 1306 height 627
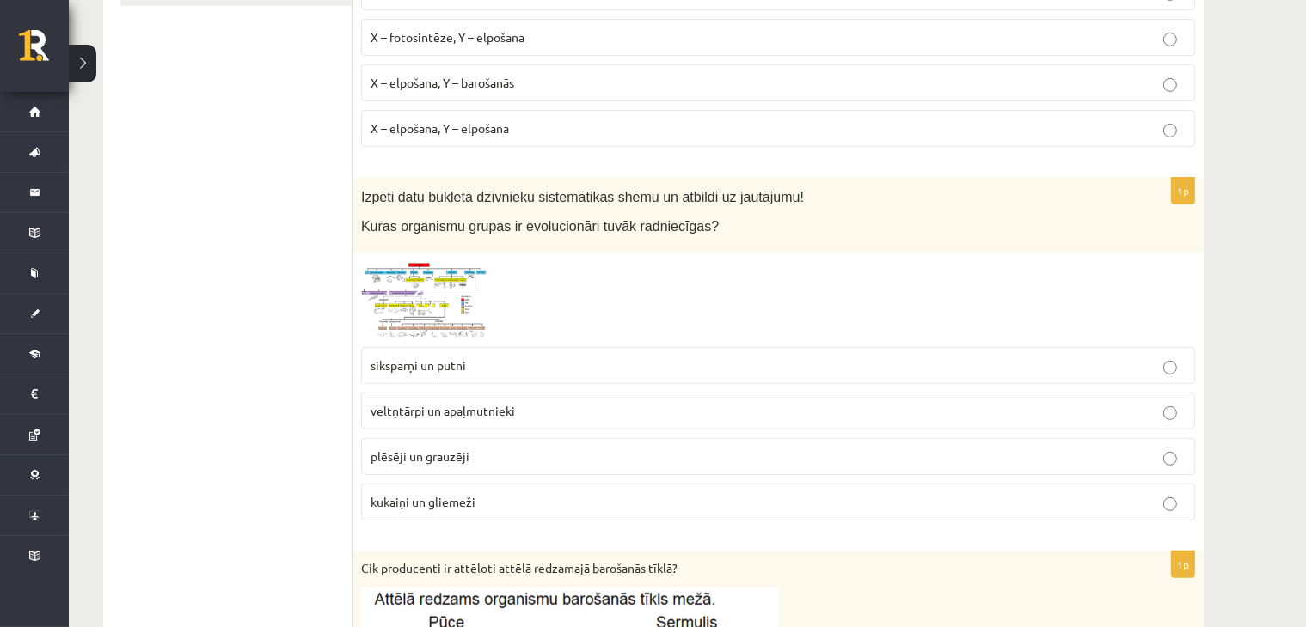
click at [428, 314] on span at bounding box center [427, 304] width 28 height 28
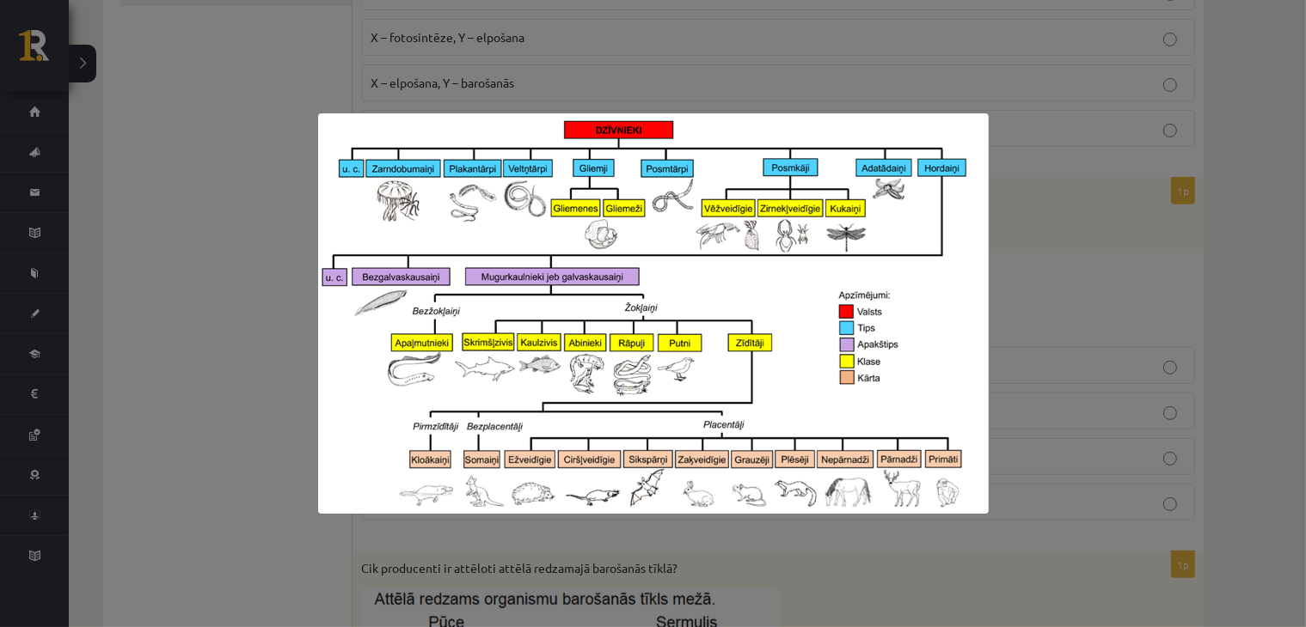
click at [1044, 299] on div at bounding box center [653, 313] width 1306 height 627
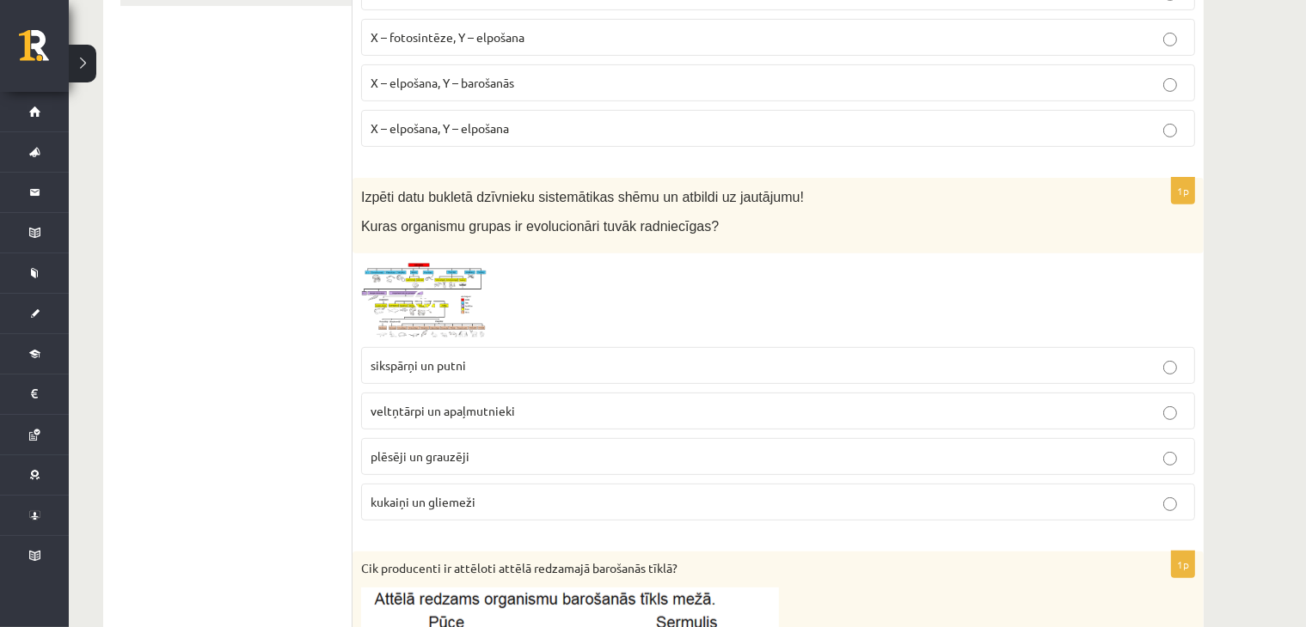
click at [399, 307] on img at bounding box center [425, 300] width 129 height 77
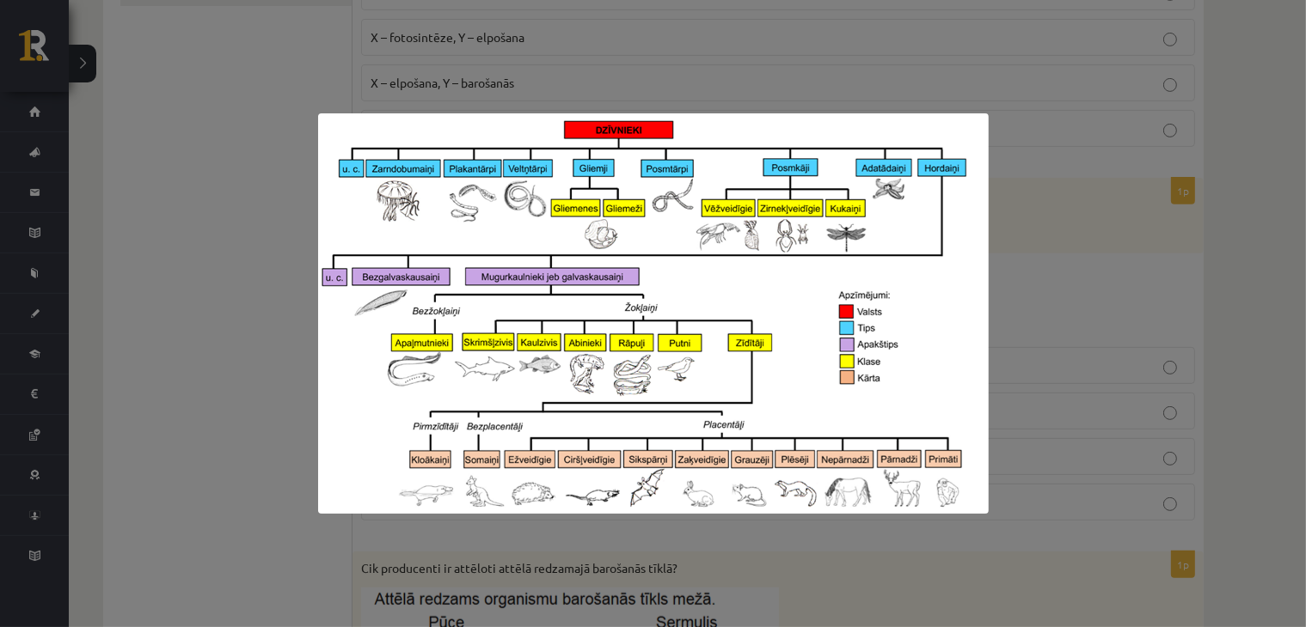
click at [1067, 259] on div at bounding box center [653, 313] width 1306 height 627
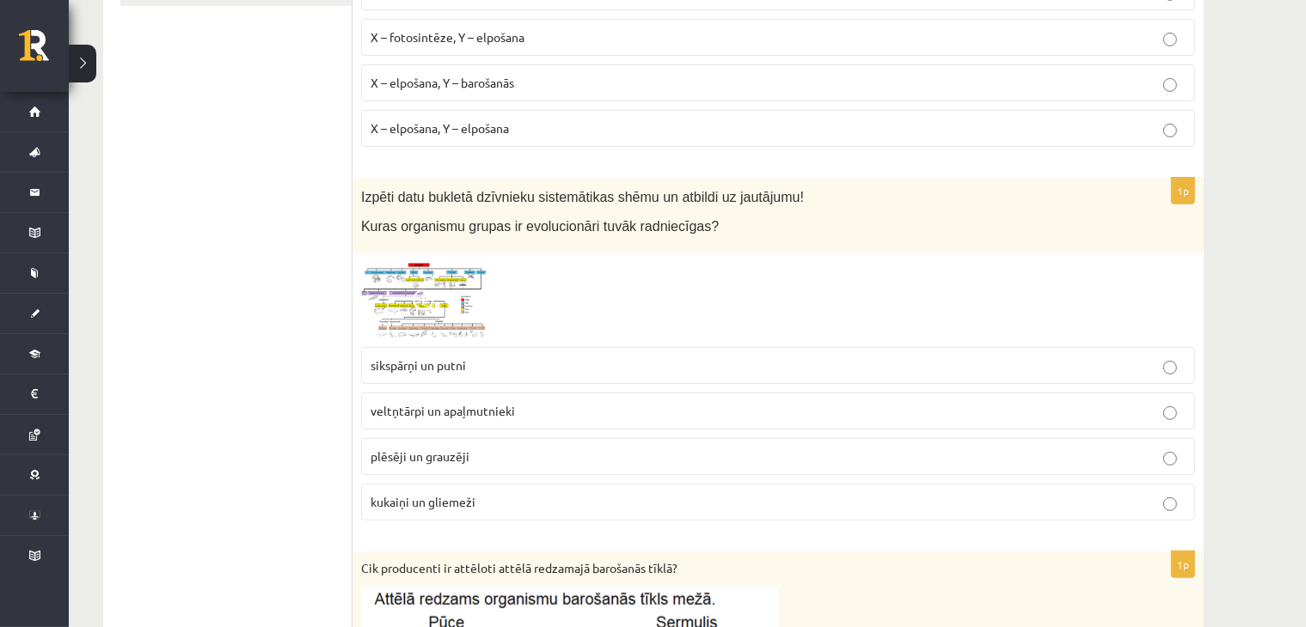
click at [432, 284] on img at bounding box center [425, 300] width 129 height 77
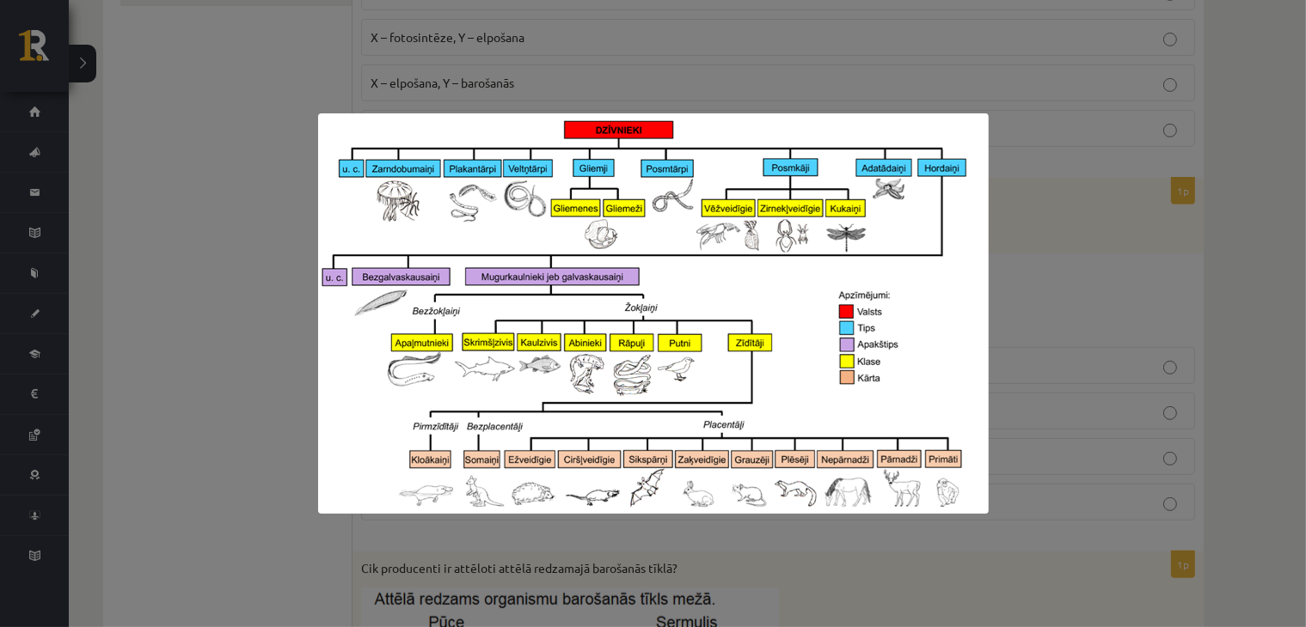
click at [258, 389] on div at bounding box center [653, 313] width 1306 height 627
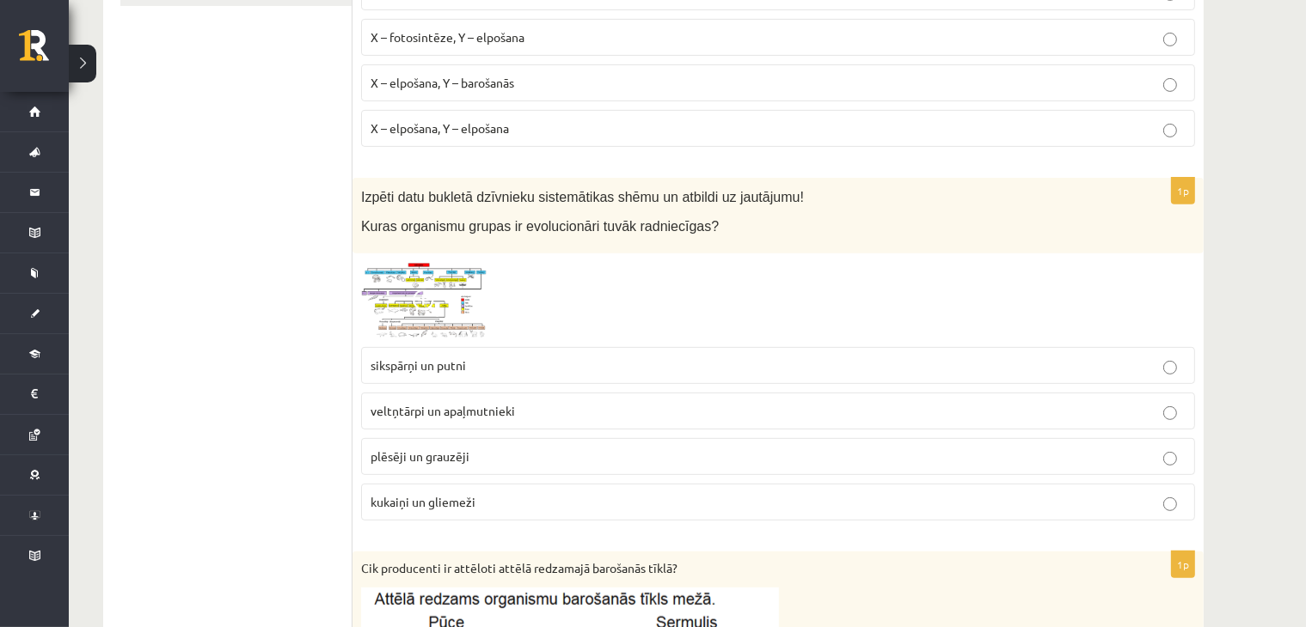
click at [417, 255] on div "1p Izpēti datu bukletā dzīvnieku sistemātikas shēmu un atbildi uz jautājumu! Ku…" at bounding box center [777, 356] width 851 height 357
click at [413, 273] on img at bounding box center [425, 300] width 129 height 77
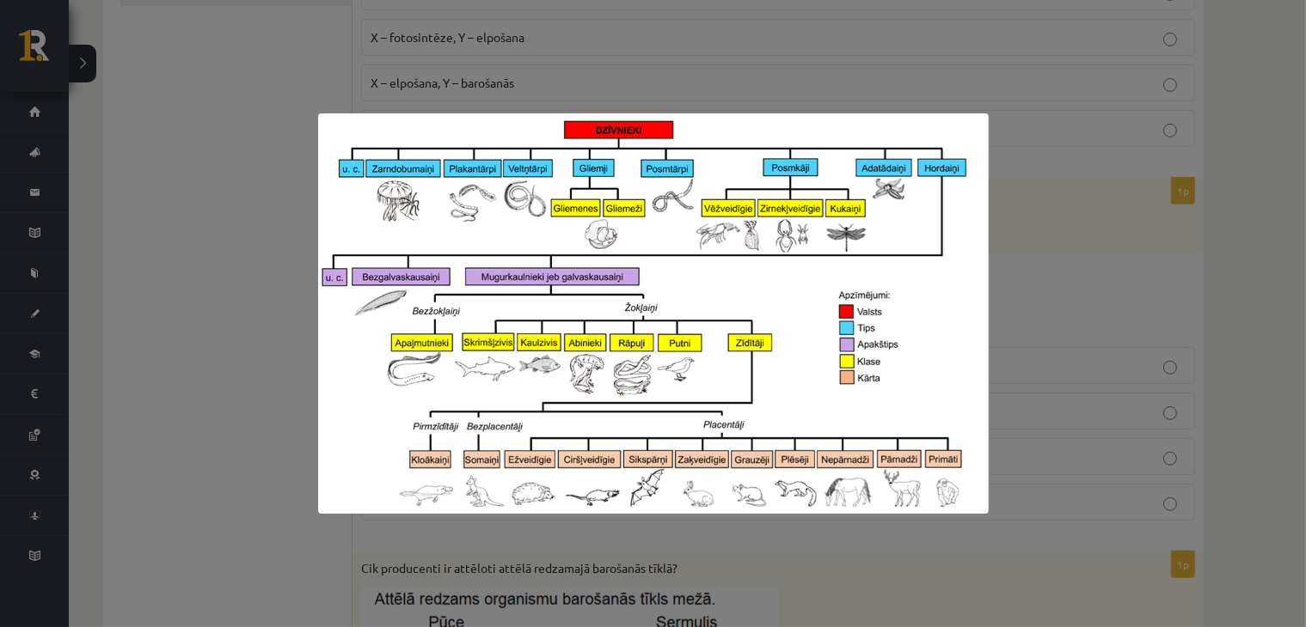
click at [1038, 255] on div at bounding box center [653, 313] width 1306 height 627
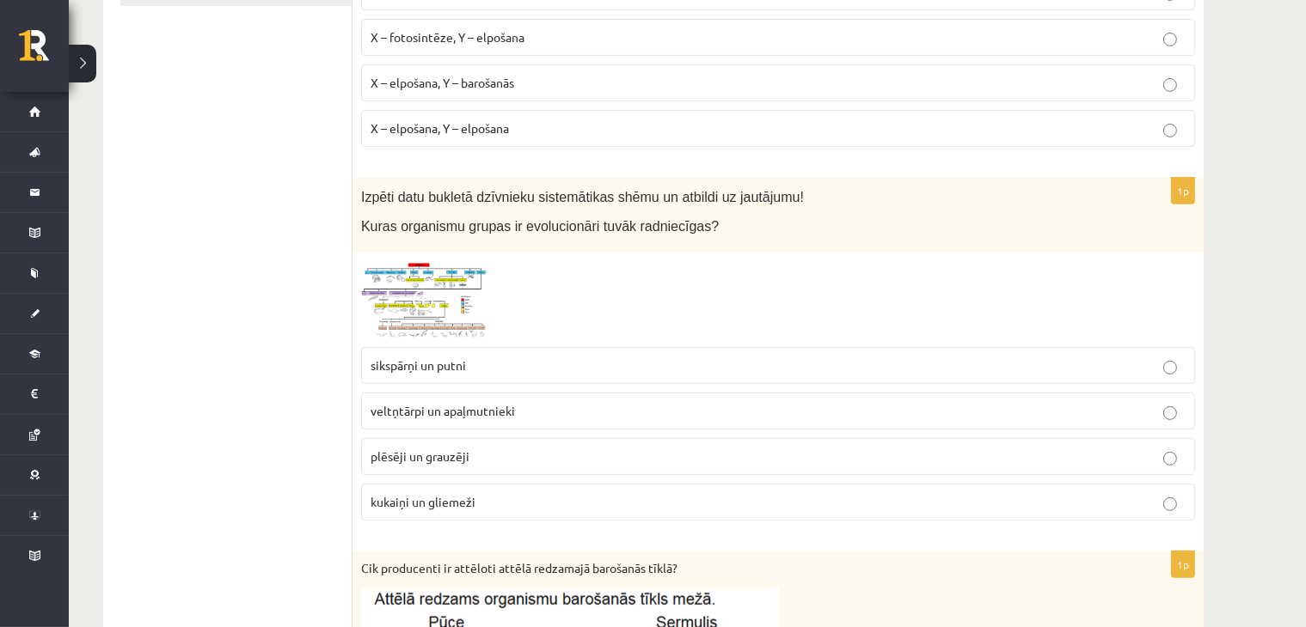
click at [422, 324] on img at bounding box center [425, 300] width 129 height 77
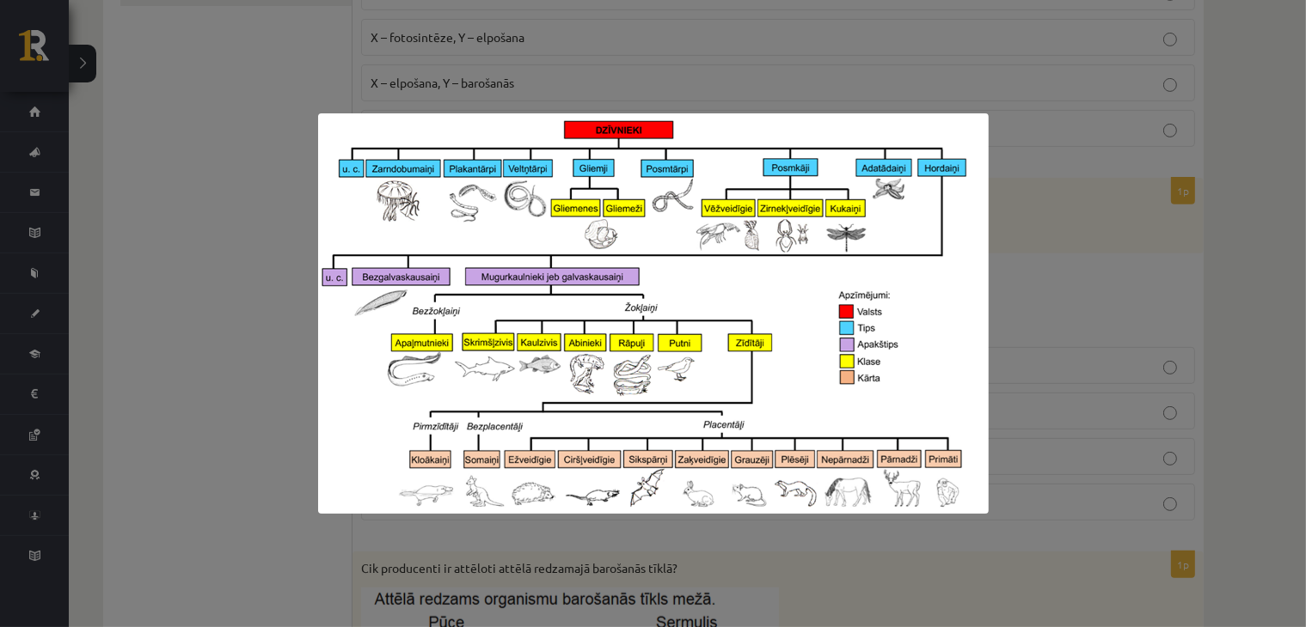
click at [269, 353] on div at bounding box center [653, 313] width 1306 height 627
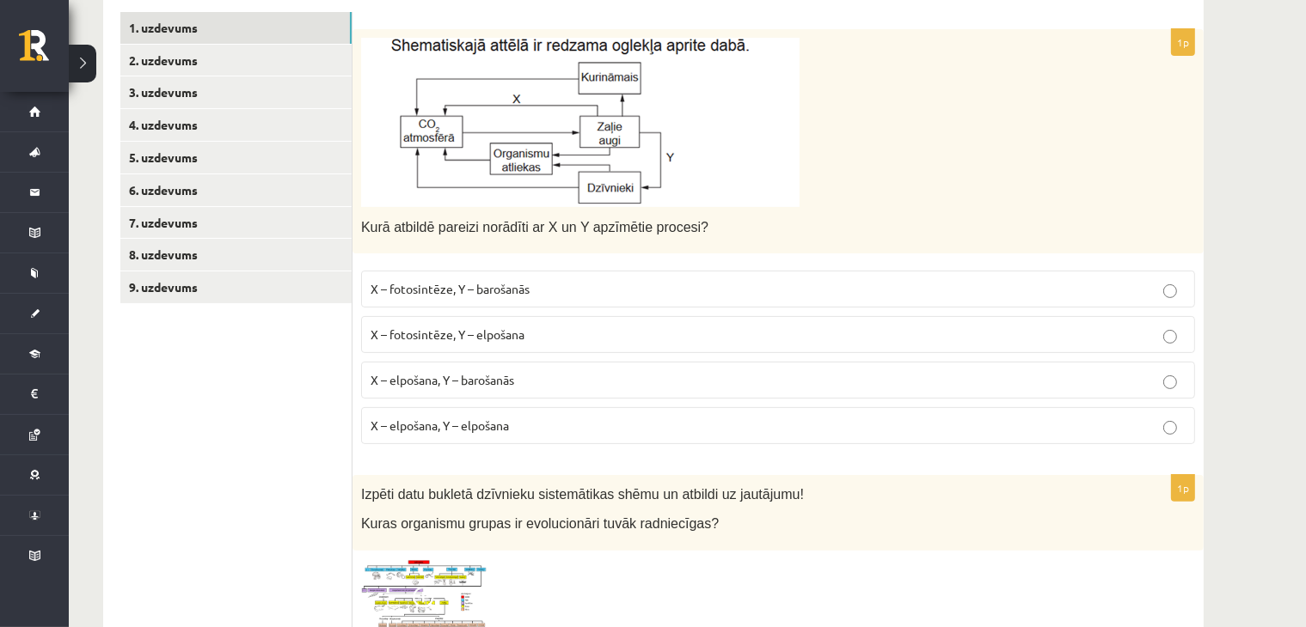
scroll to position [200, 0]
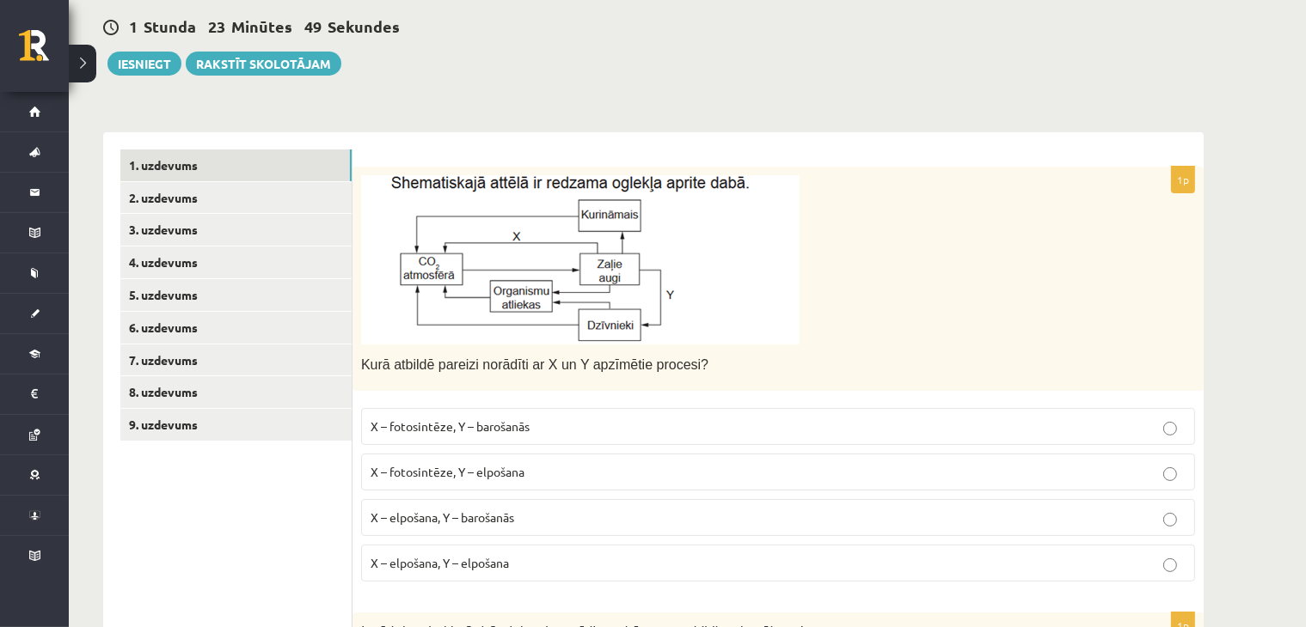
click at [468, 419] on span "X – fotosintēze, Y – barošanās" at bounding box center [449, 426] width 159 height 15
click at [487, 479] on p "X – fotosintēze, Y – elpošana" at bounding box center [777, 472] width 815 height 18
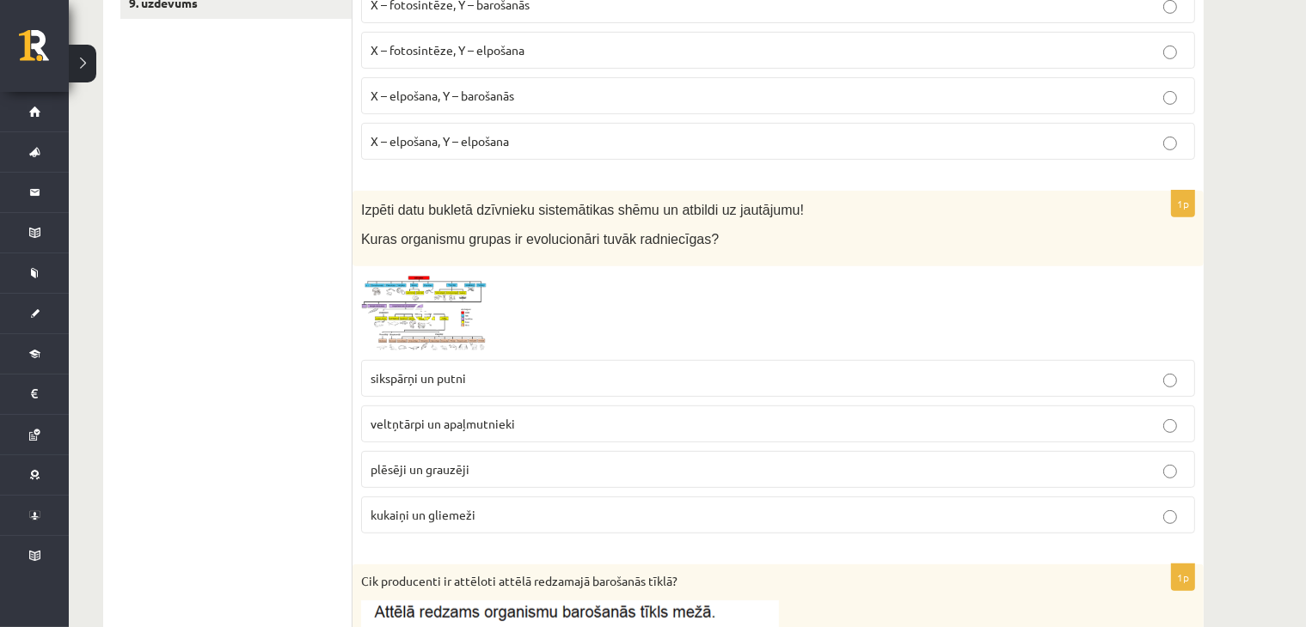
scroll to position [602, 0]
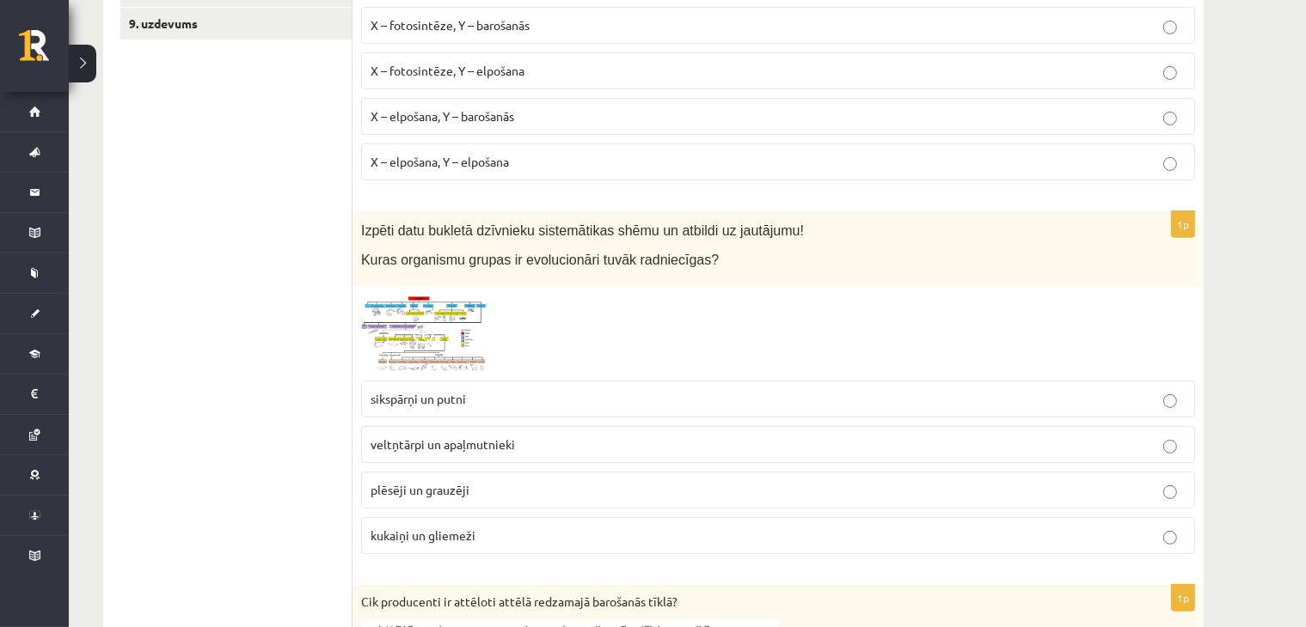
click at [425, 327] on span at bounding box center [427, 337] width 28 height 28
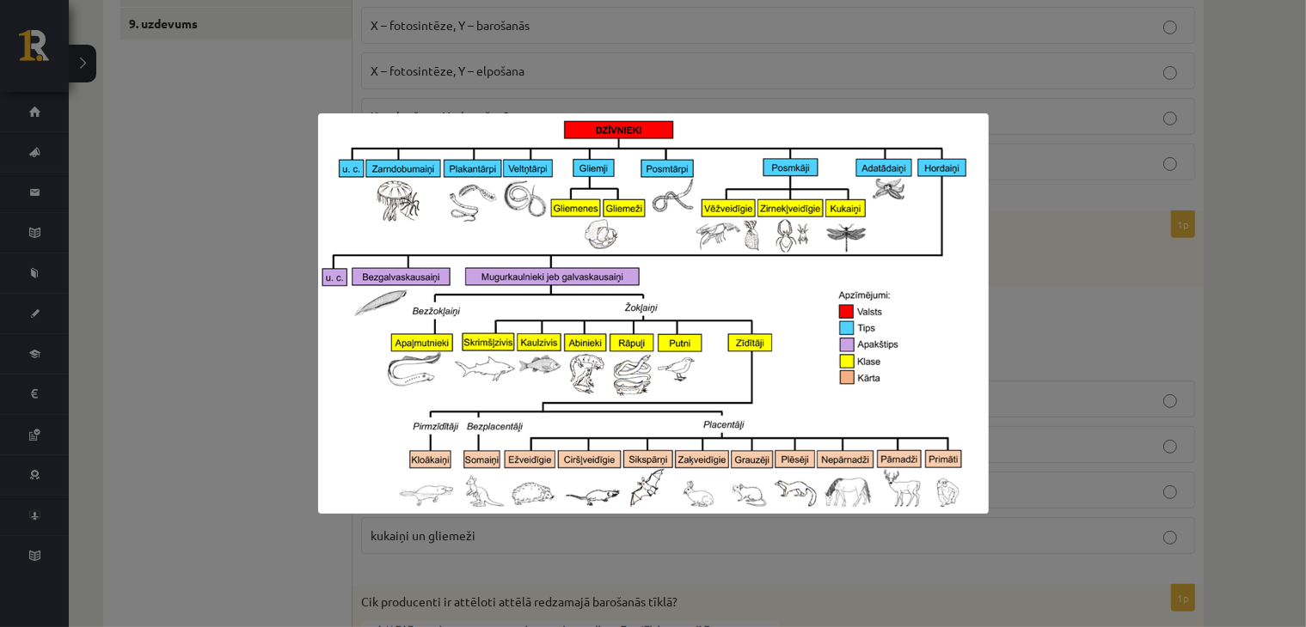
click at [320, 376] on img at bounding box center [653, 313] width 670 height 401
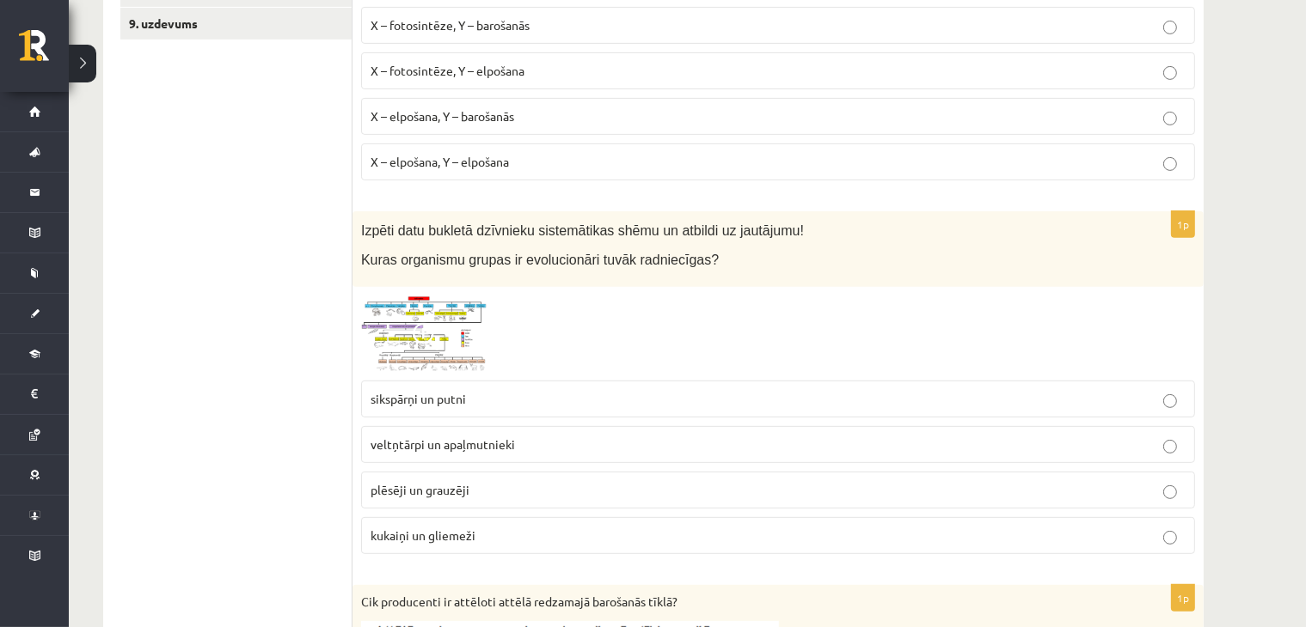
click at [419, 325] on span at bounding box center [427, 337] width 28 height 28
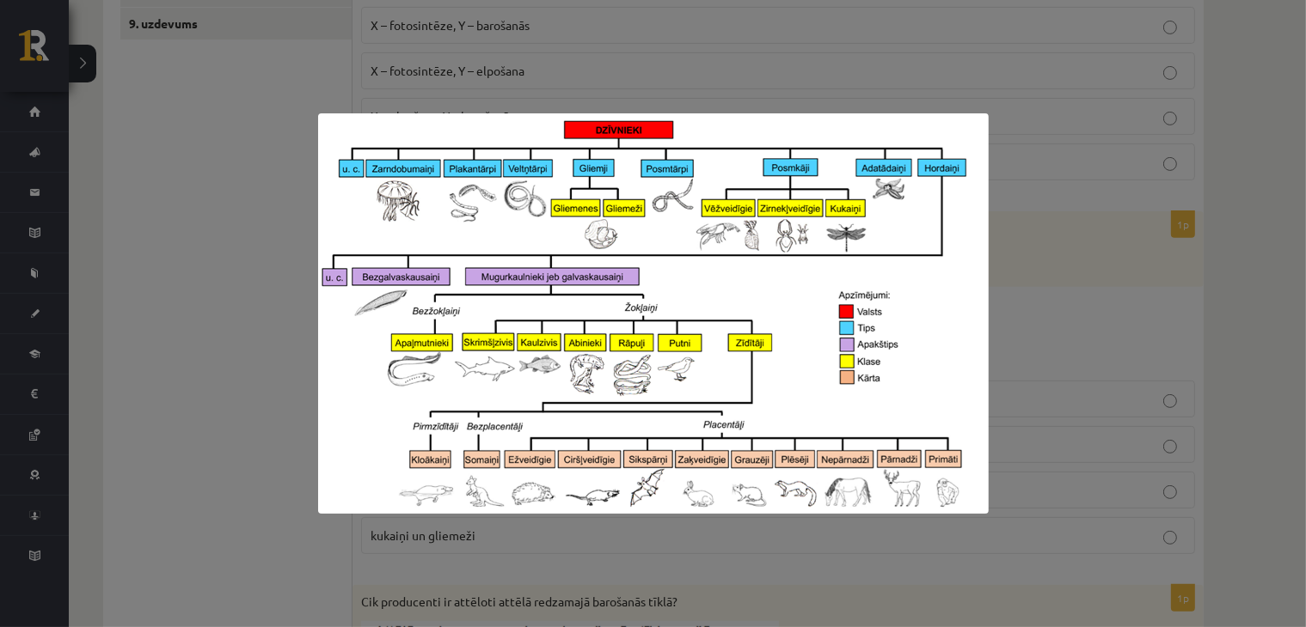
click at [237, 321] on div at bounding box center [653, 313] width 1306 height 627
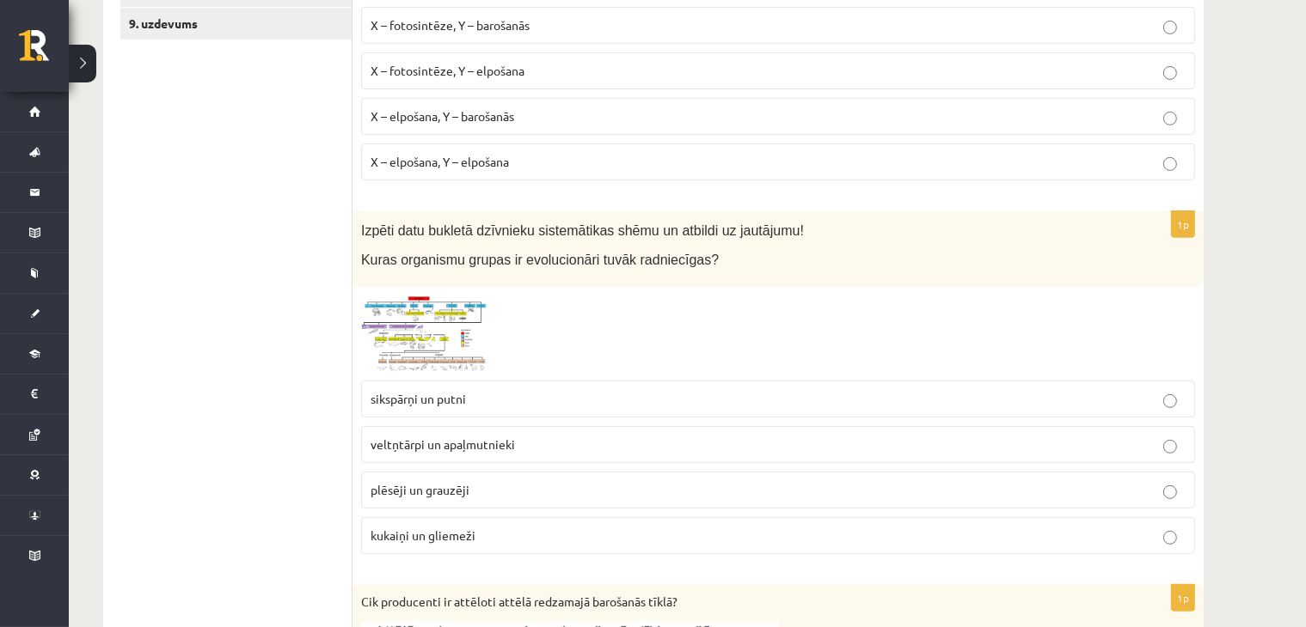
click at [395, 334] on img at bounding box center [425, 334] width 129 height 77
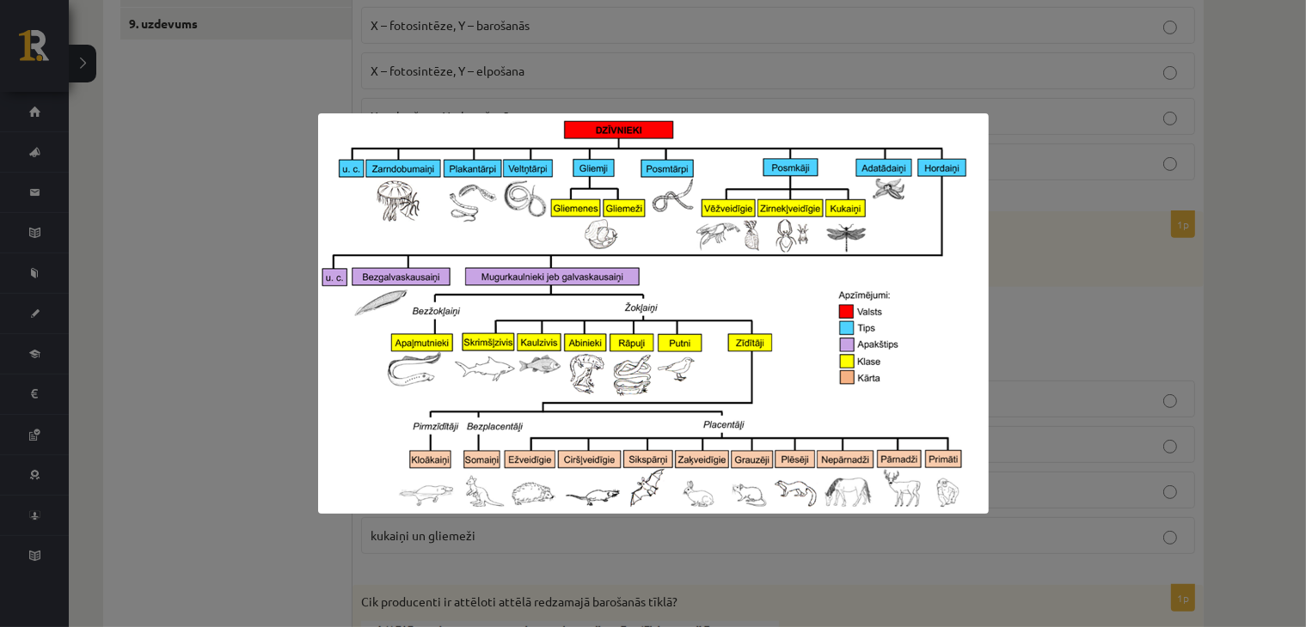
click at [1025, 255] on div at bounding box center [653, 313] width 1306 height 627
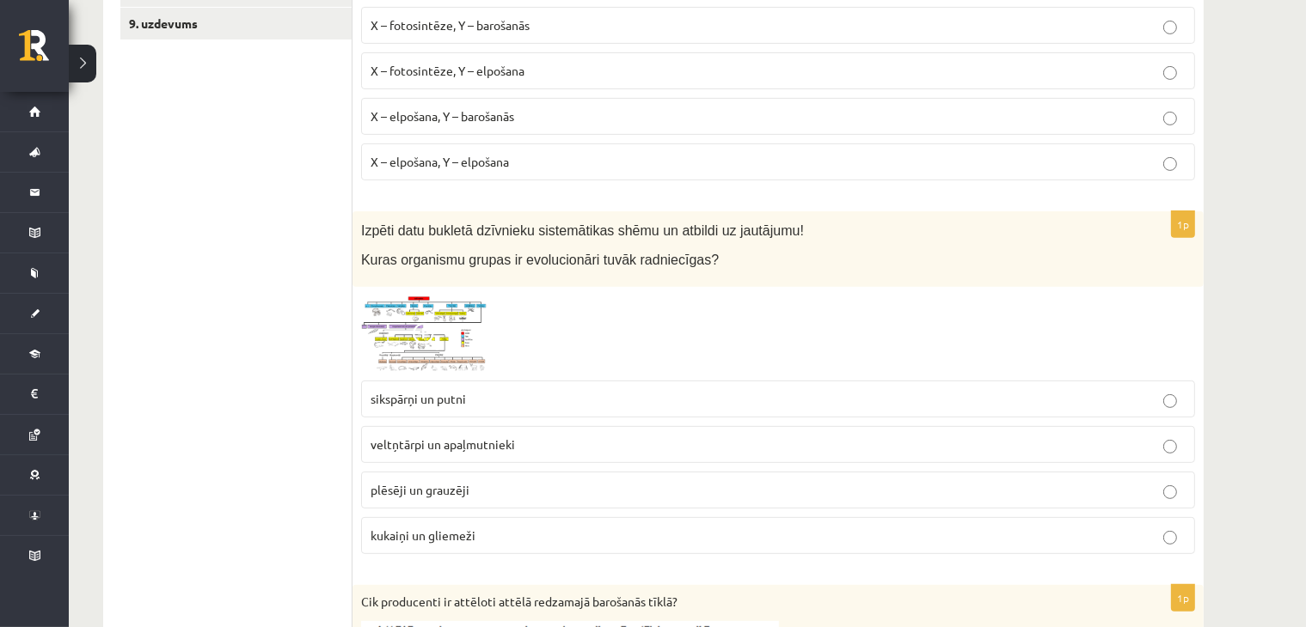
click at [382, 321] on img at bounding box center [425, 334] width 129 height 77
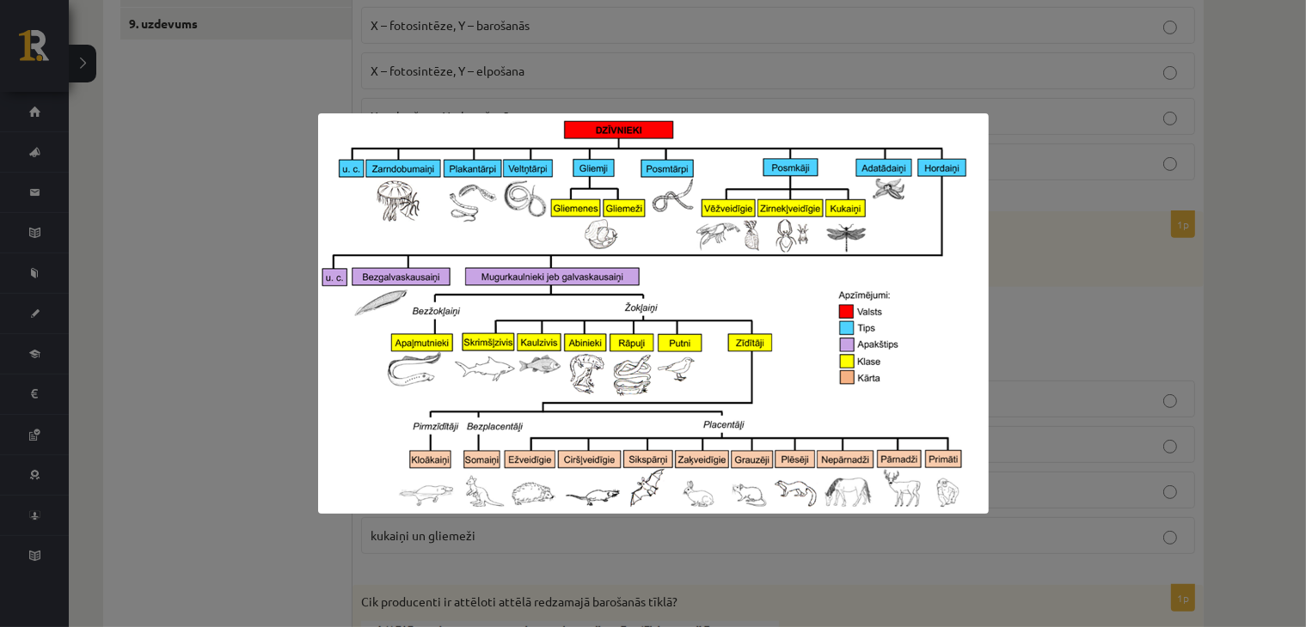
click at [242, 407] on div at bounding box center [653, 313] width 1306 height 627
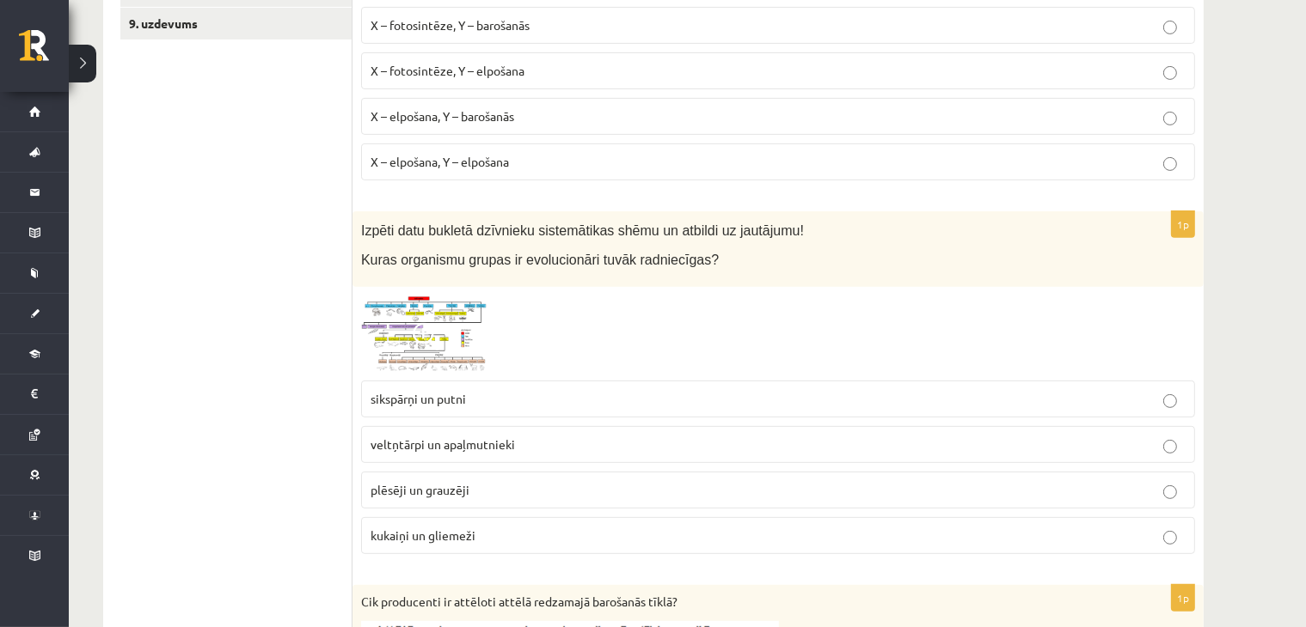
click at [386, 303] on img at bounding box center [425, 334] width 129 height 77
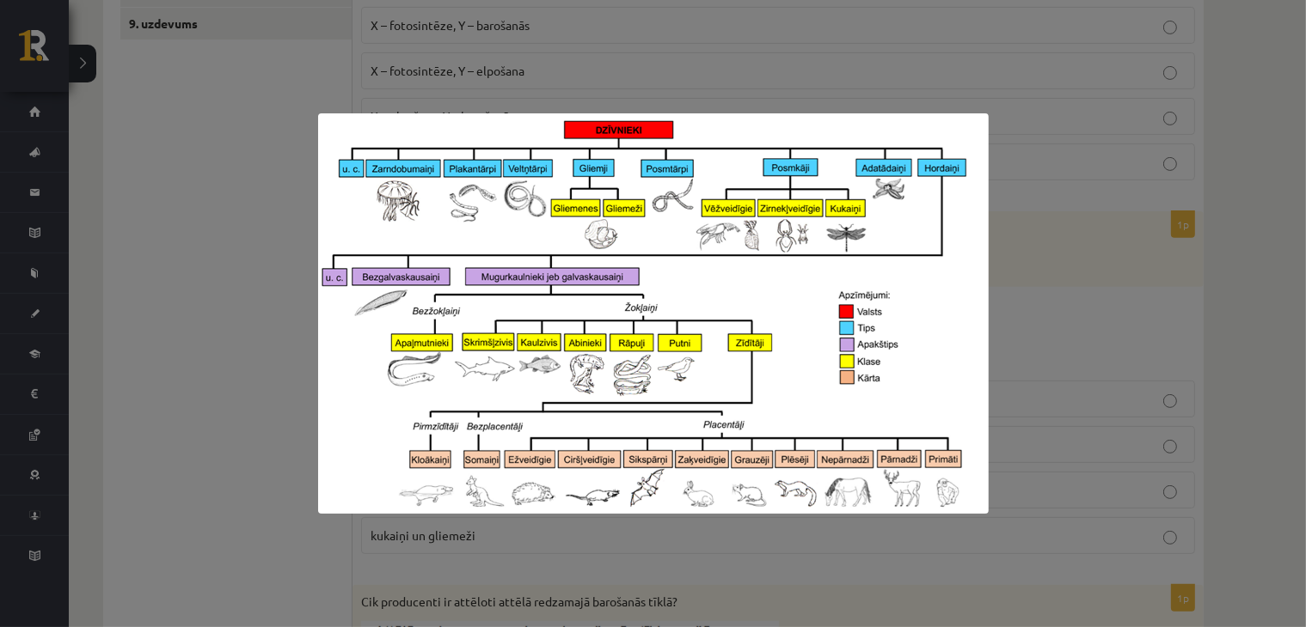
click at [299, 419] on div at bounding box center [653, 313] width 1306 height 627
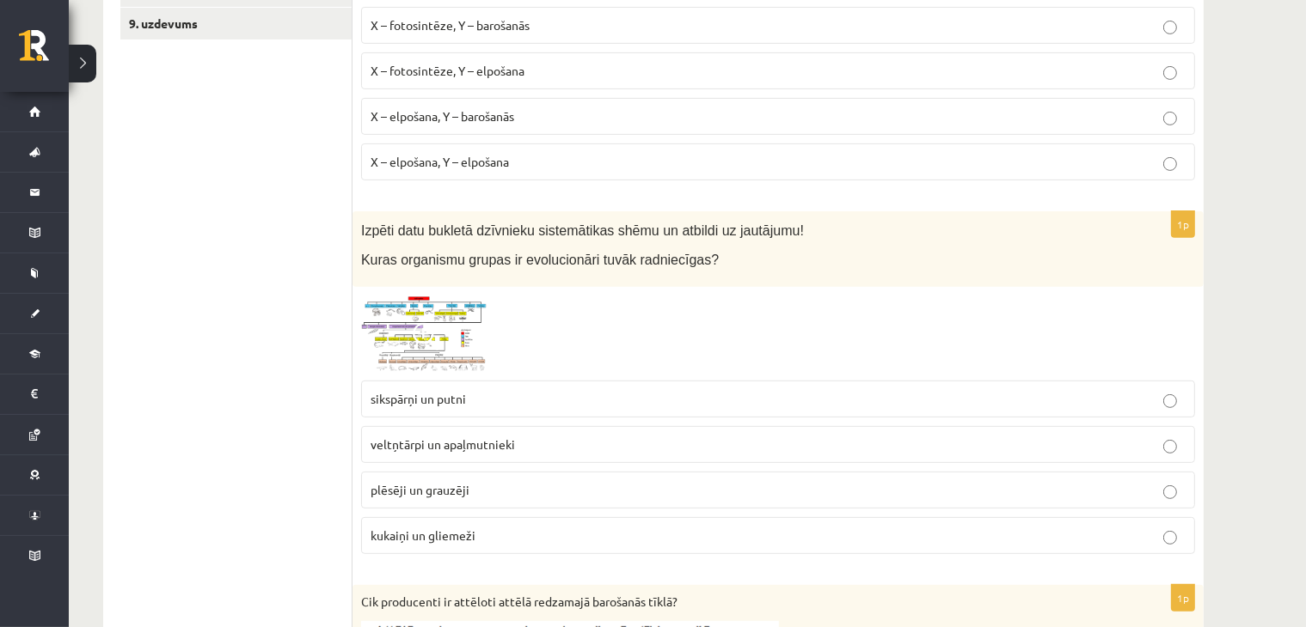
click at [402, 322] on img at bounding box center [425, 334] width 129 height 77
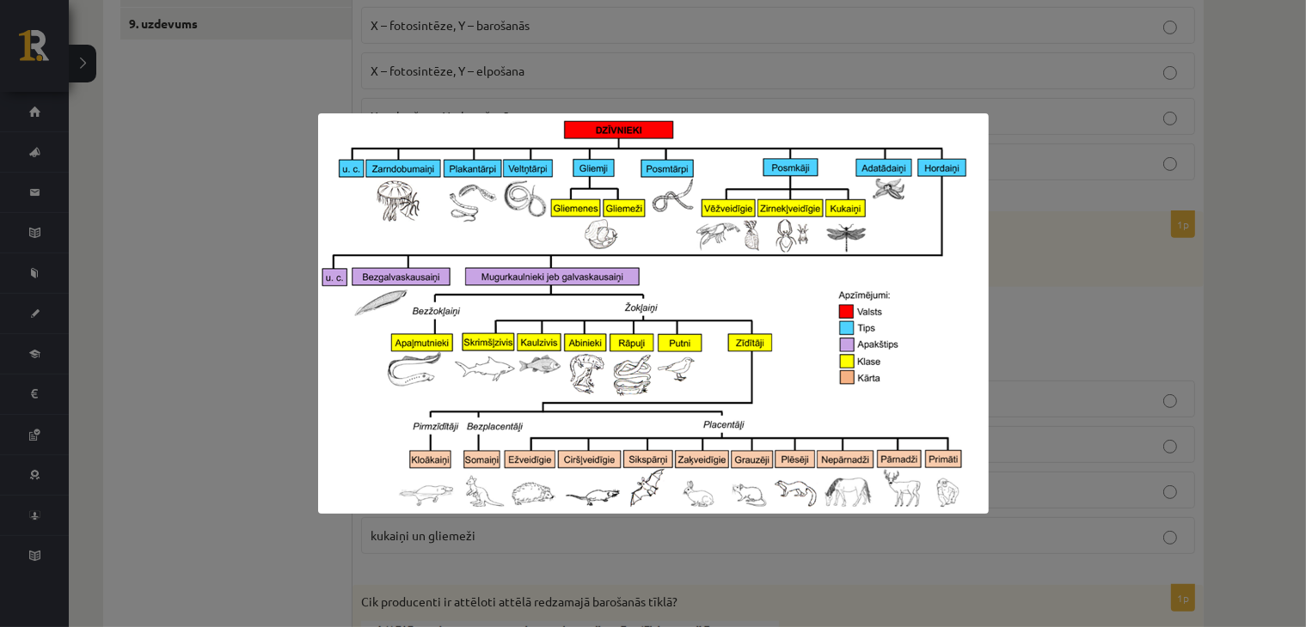
click at [679, 541] on div at bounding box center [653, 313] width 1306 height 627
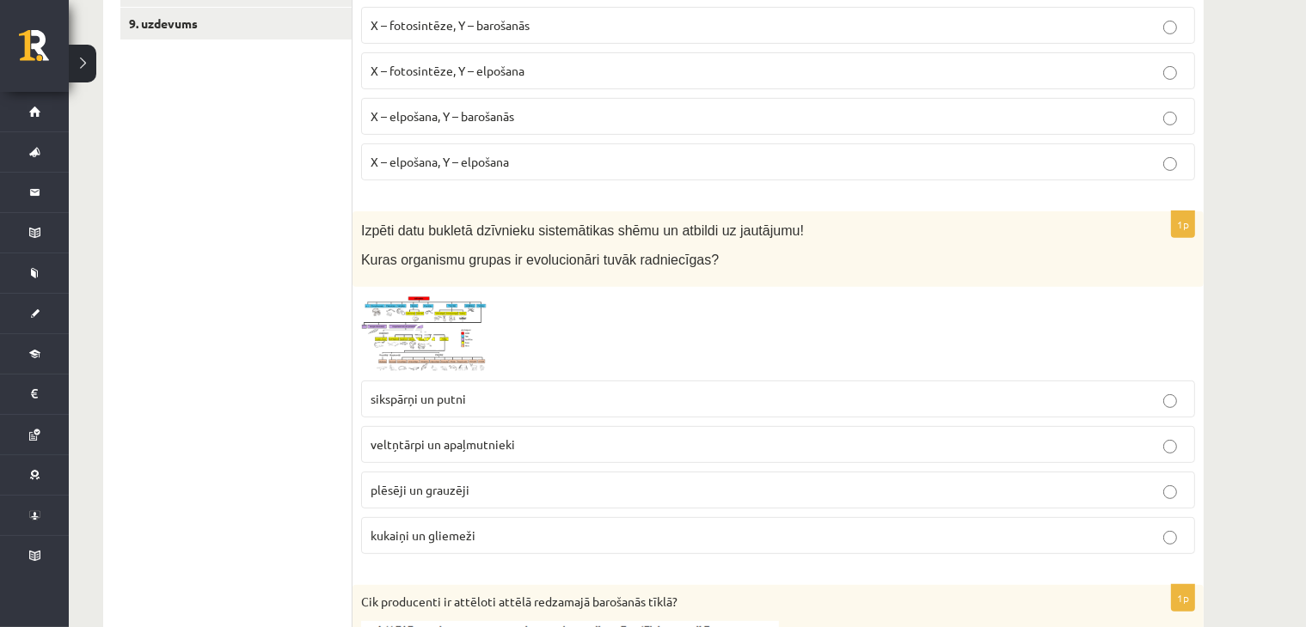
click at [401, 297] on img at bounding box center [425, 334] width 129 height 77
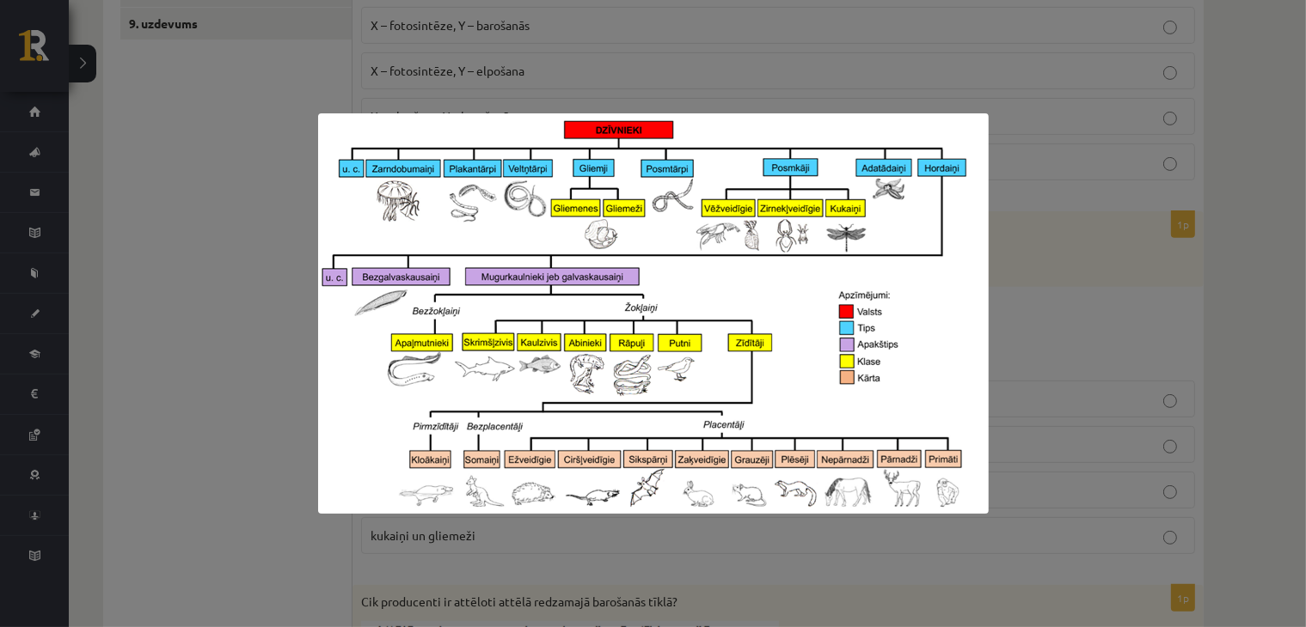
click at [719, 538] on div at bounding box center [653, 313] width 1306 height 627
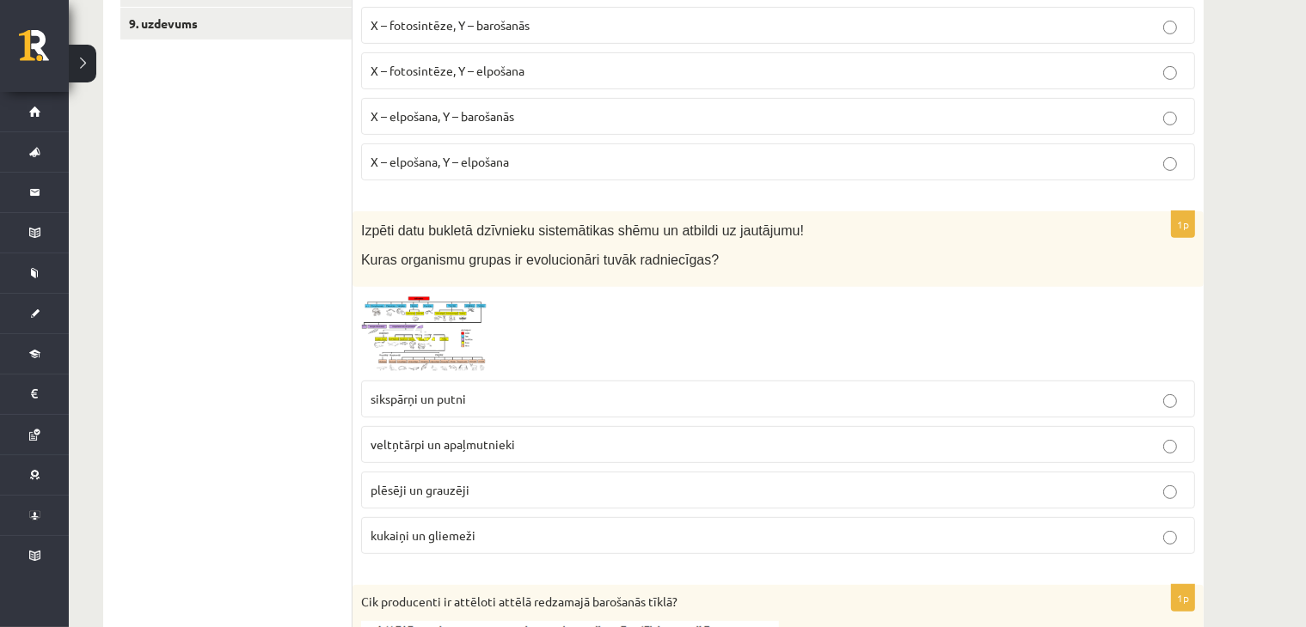
click at [419, 489] on span "plēsēji un grauzēji" at bounding box center [419, 489] width 99 height 15
click at [399, 375] on fieldset "sikspārņi un putni veltņtārpi un apaļmutnieki plēsēji un grauzēji kukaiņi un gl…" at bounding box center [778, 465] width 834 height 187
click at [403, 342] on img at bounding box center [425, 334] width 129 height 77
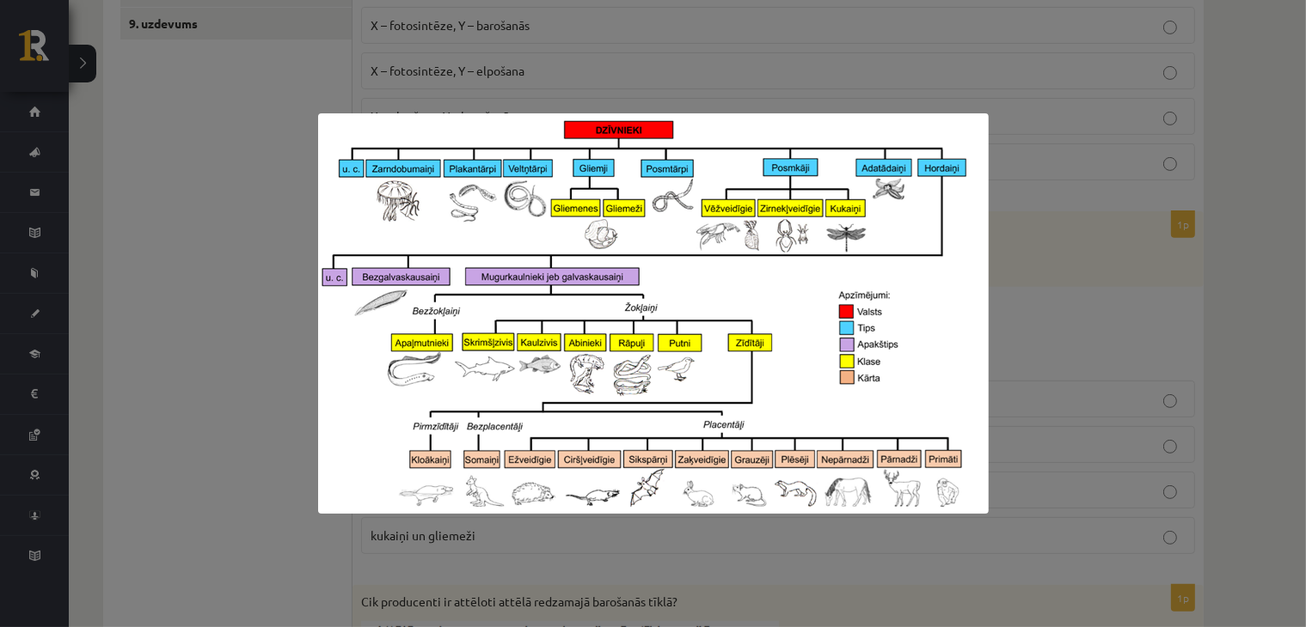
click at [1066, 208] on div at bounding box center [653, 313] width 1306 height 627
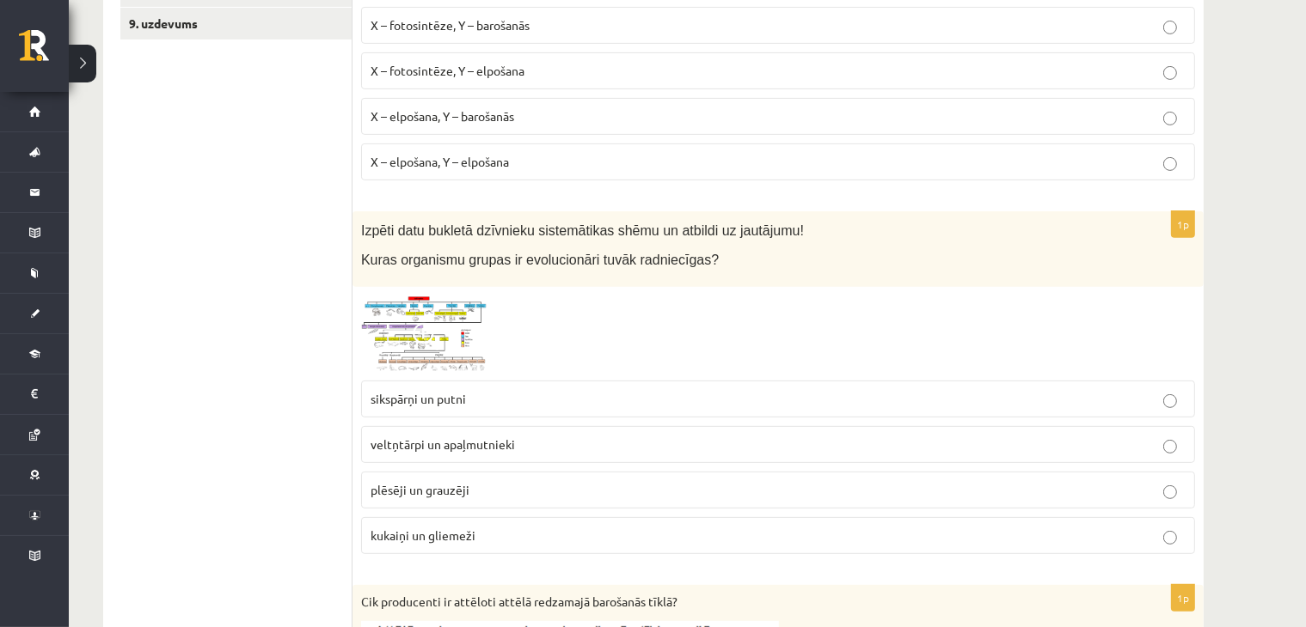
click at [423, 342] on span at bounding box center [427, 337] width 28 height 28
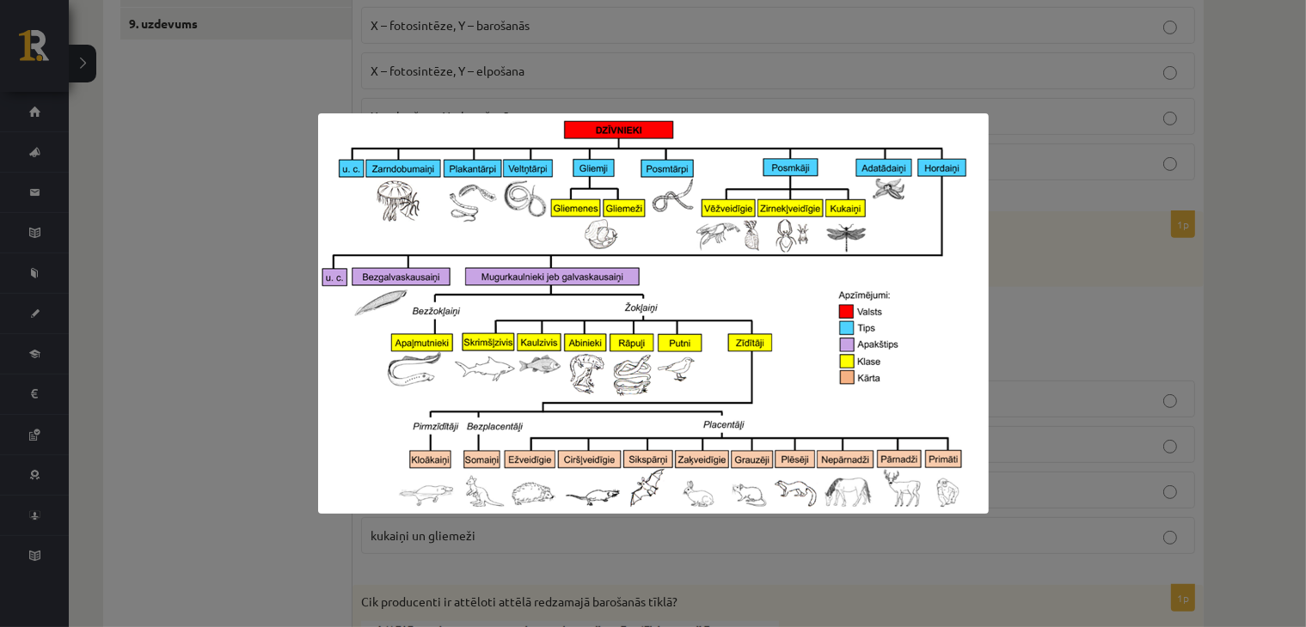
click at [1025, 261] on div at bounding box center [653, 313] width 1306 height 627
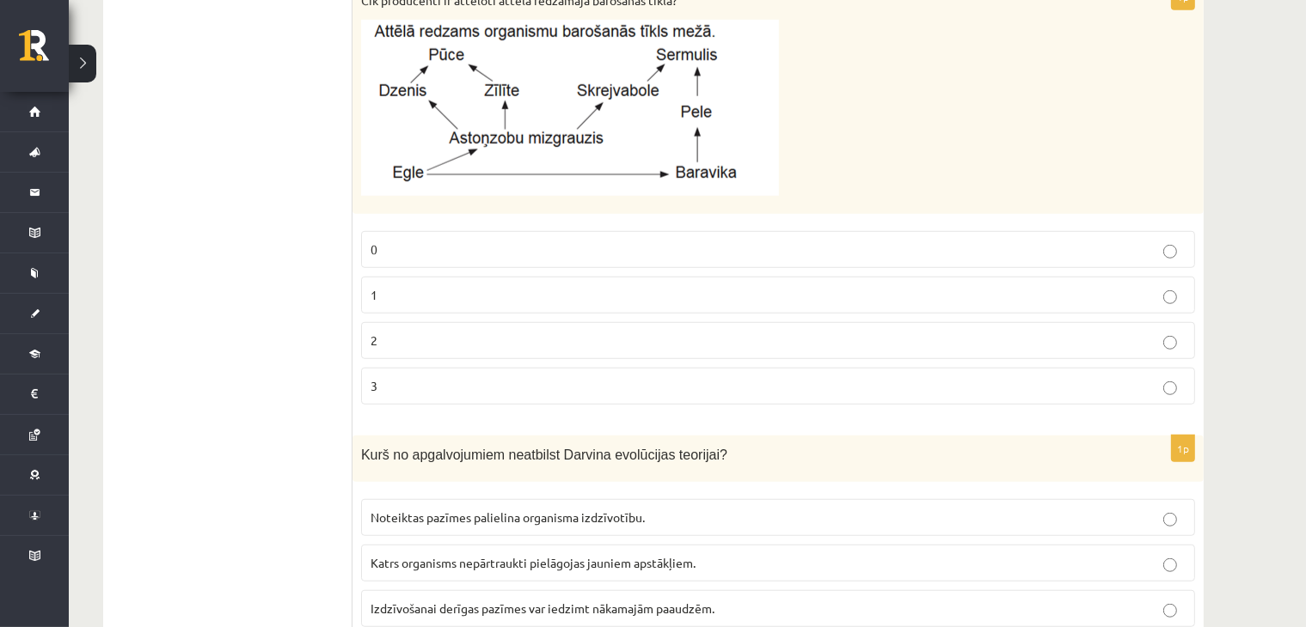
scroll to position [1002, 0]
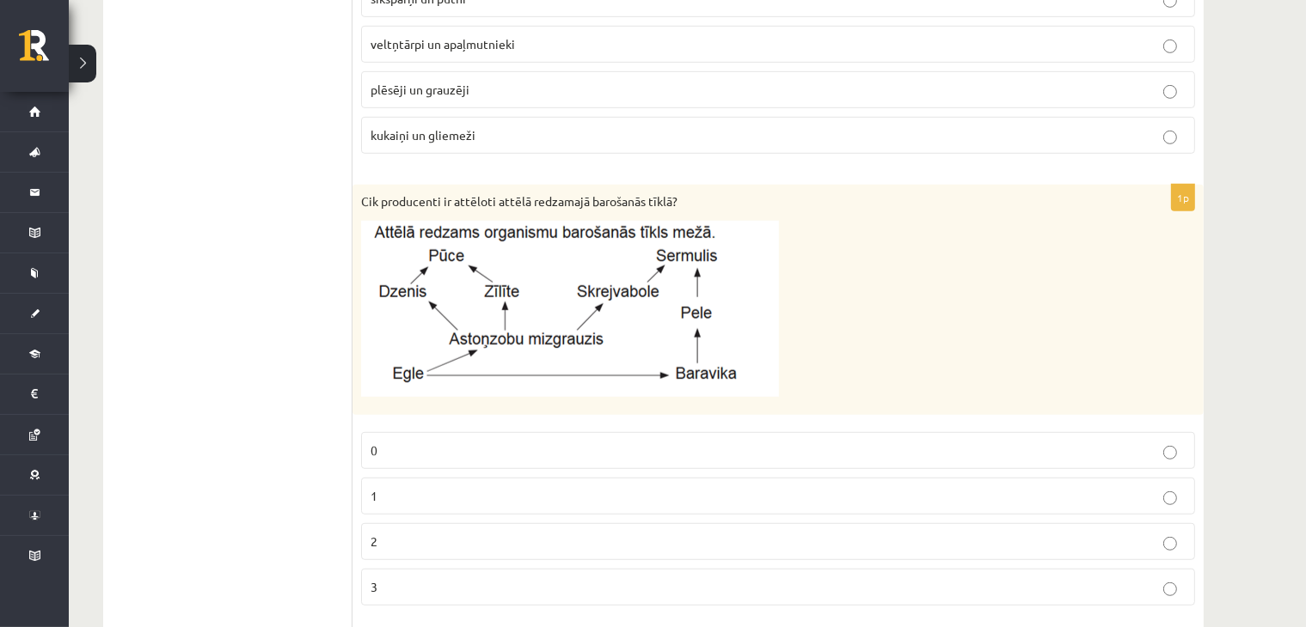
click at [392, 540] on p "2" at bounding box center [777, 542] width 815 height 18
drag, startPoint x: 296, startPoint y: 254, endPoint x: 148, endPoint y: 424, distance: 224.8
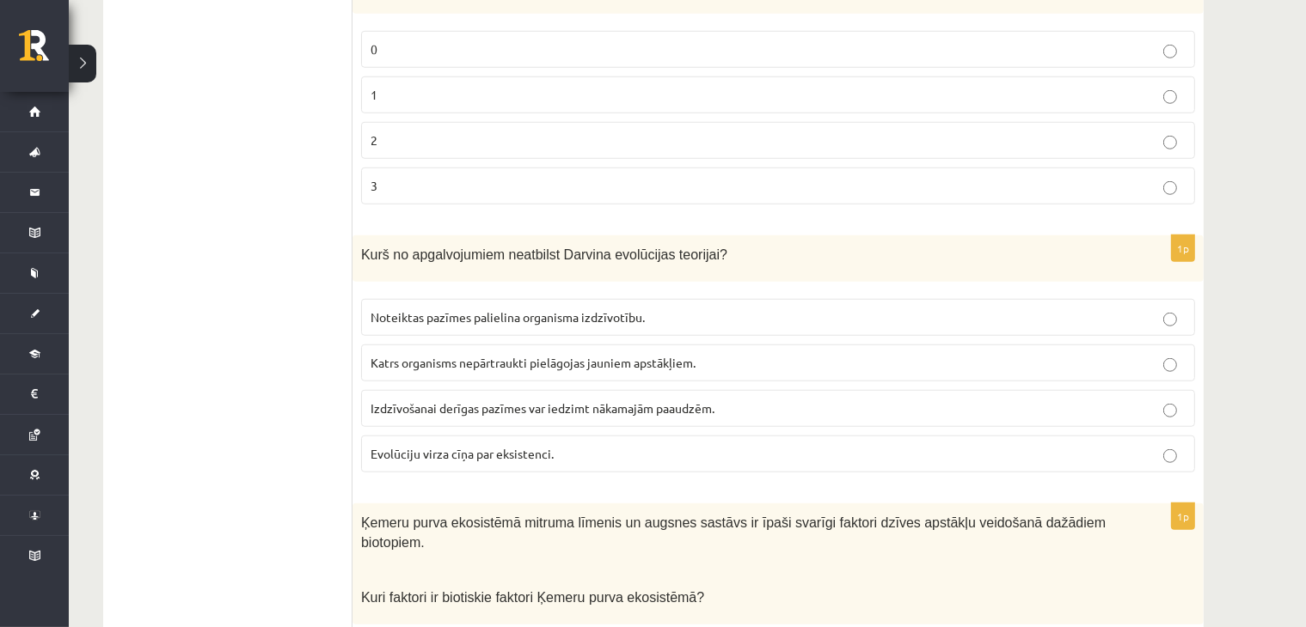
scroll to position [1203, 0]
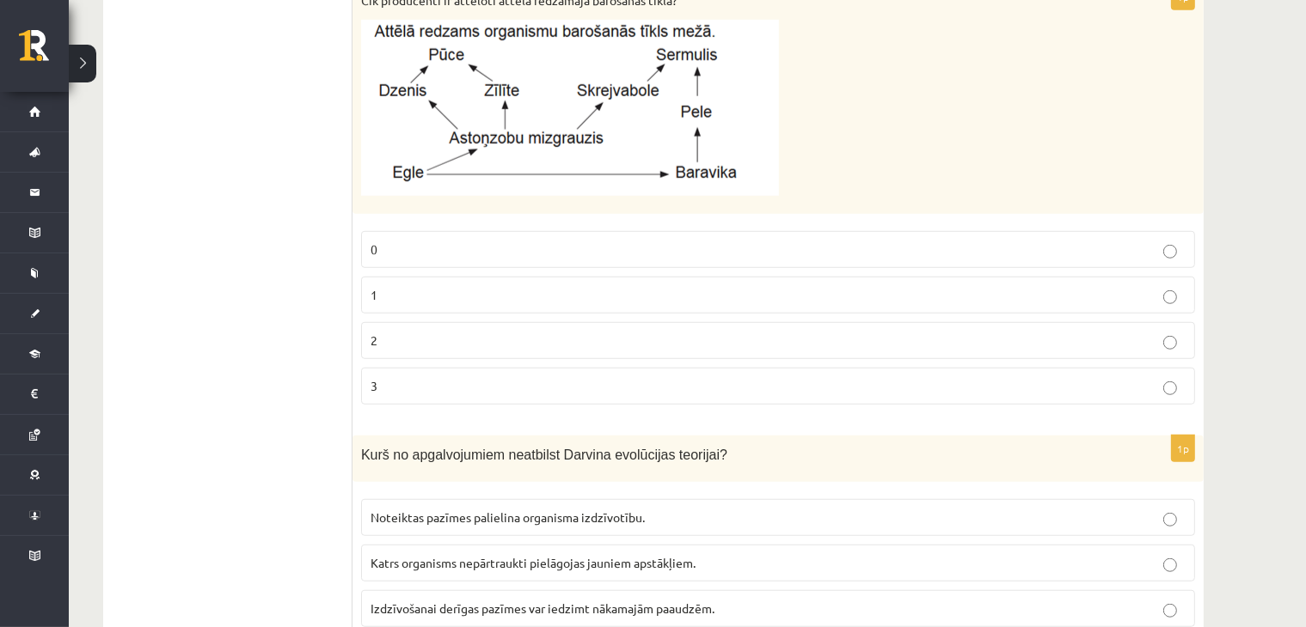
click at [422, 279] on label "1" at bounding box center [778, 295] width 834 height 37
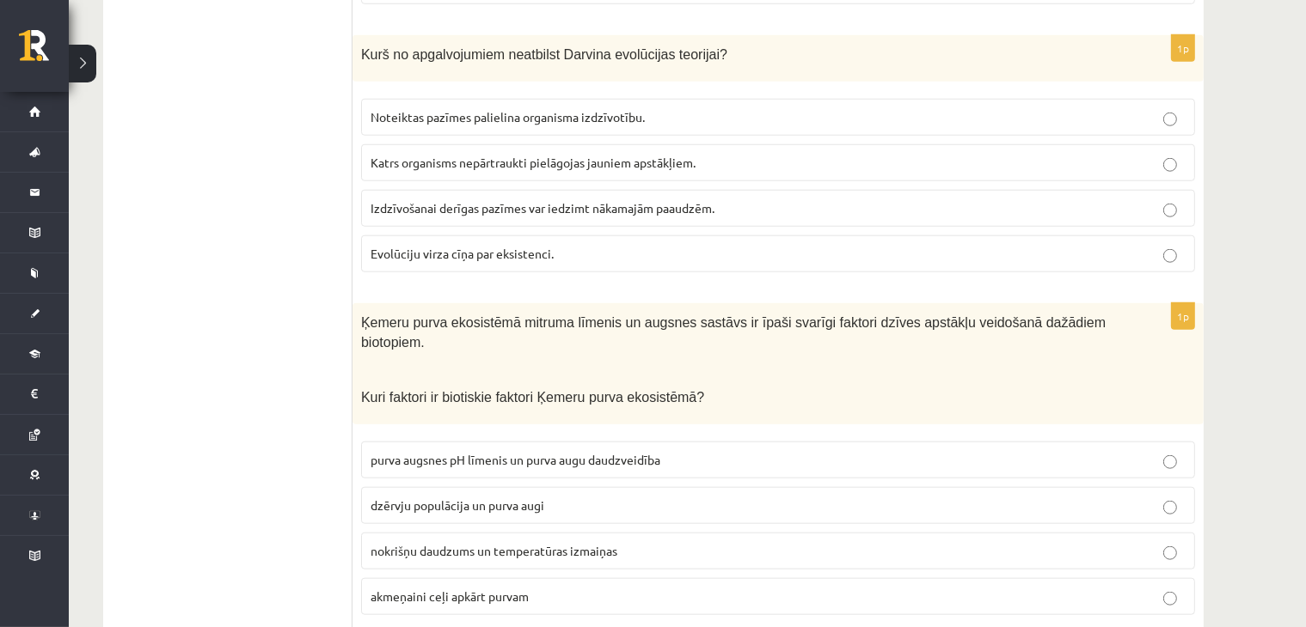
scroll to position [1404, 0]
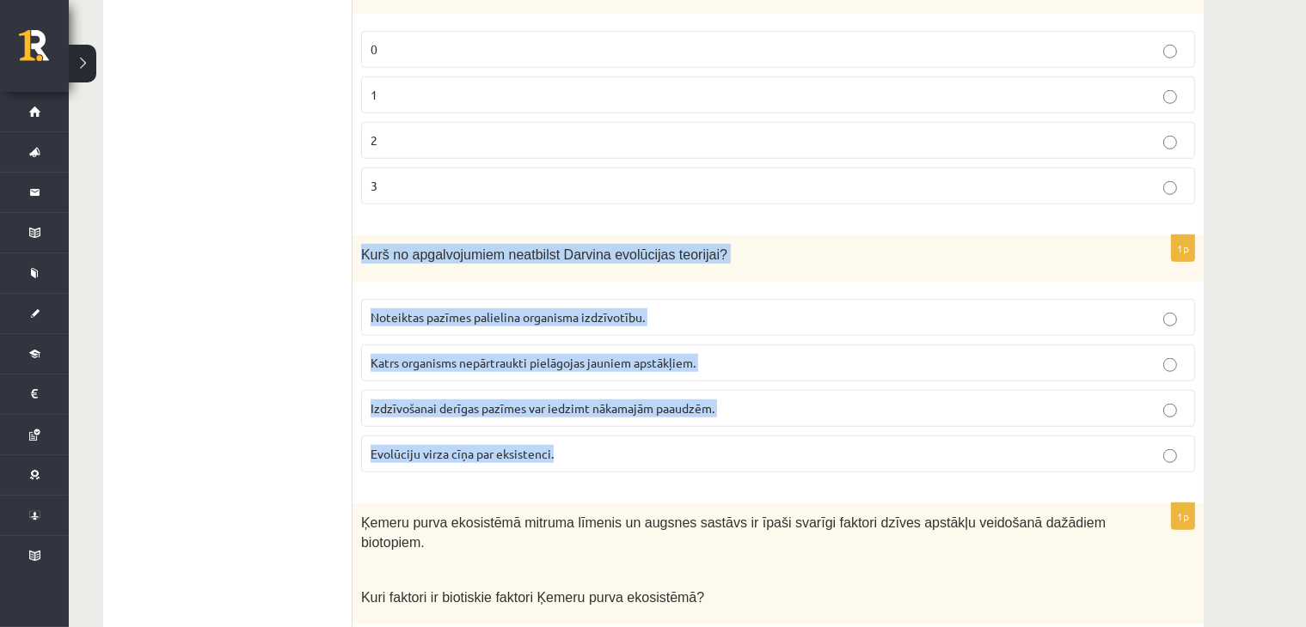
drag, startPoint x: 363, startPoint y: 236, endPoint x: 633, endPoint y: 449, distance: 344.1
click at [633, 449] on div "1p Kurš no apgalvojumiem neatbilst Darvina evolūcijas teorijai? Noteiktas pazīm…" at bounding box center [777, 362] width 851 height 252
copy div "Kurš no apgalvojumiem neatbilst Darvina evolūcijas teorijai? Noteiktas pazīmes …"
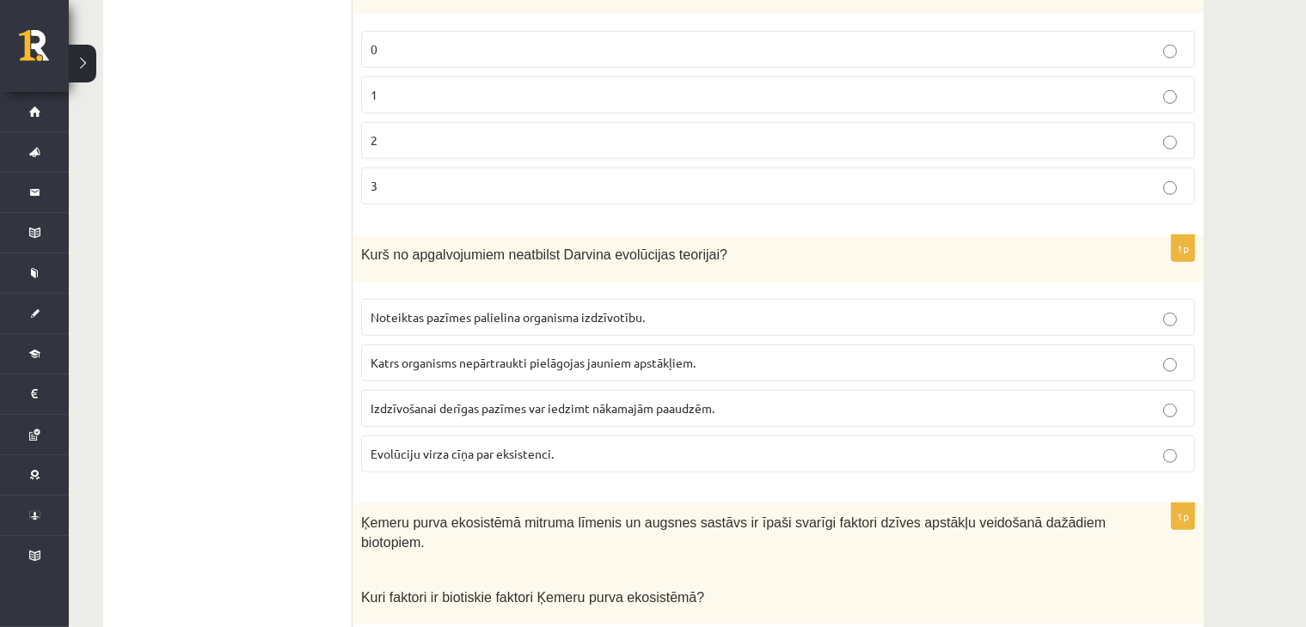
click at [254, 393] on ul "1. uzdevums 2. uzdevums 3. uzdevums 4. uzdevums 5. uzdevums 6. uzdevums 7. uzde…" at bounding box center [236, 329] width 232 height 2767
click at [675, 358] on span "Katrs organisms nepārtraukti pielāgojas jauniem apstākļiem." at bounding box center [532, 362] width 325 height 15
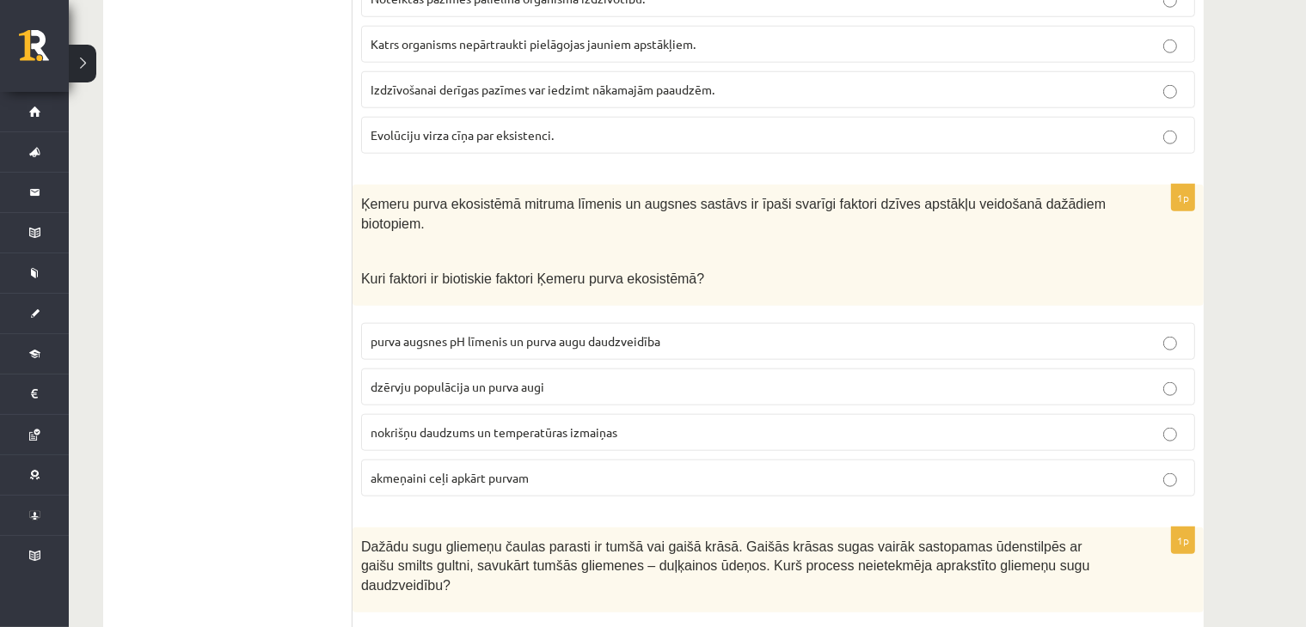
scroll to position [1805, 0]
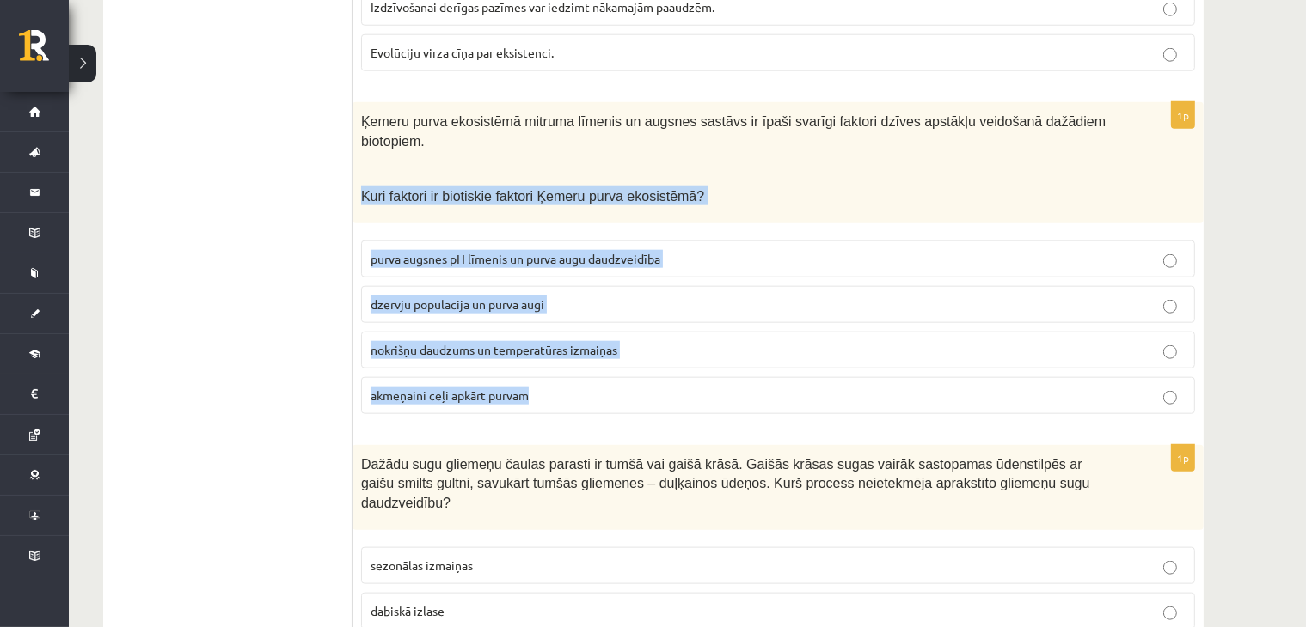
drag, startPoint x: 358, startPoint y: 175, endPoint x: 693, endPoint y: 333, distance: 369.5
click at [698, 346] on div "1p Ķemeru purva ekosistēmā mitruma līmenis un augsnes sastāvs ir īpaši svarīgi …" at bounding box center [777, 264] width 851 height 325
click at [780, 186] on p "Kuri faktori ir biotiskie faktori Ķemeru purva ekosistēmā?" at bounding box center [735, 196] width 748 height 20
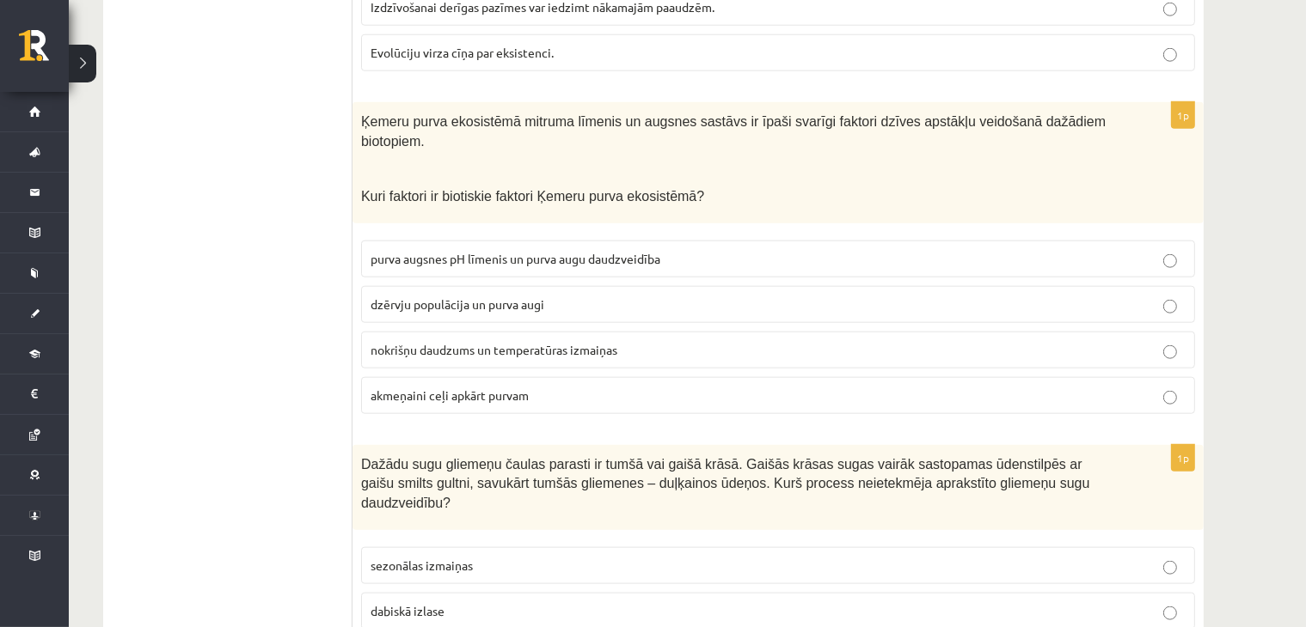
drag, startPoint x: 360, startPoint y: 117, endPoint x: 313, endPoint y: 114, distance: 47.3
drag, startPoint x: 786, startPoint y: 134, endPoint x: 627, endPoint y: 101, distance: 162.3
click at [769, 132] on div "Ķemeru purva ekosistēmā mitruma līmenis un augsnes sastāvs ir īpaši svarīgi fak…" at bounding box center [777, 162] width 851 height 120
click at [481, 333] on label "nokrišņu daudzums un temperatūras izmaiņas" at bounding box center [778, 350] width 834 height 37
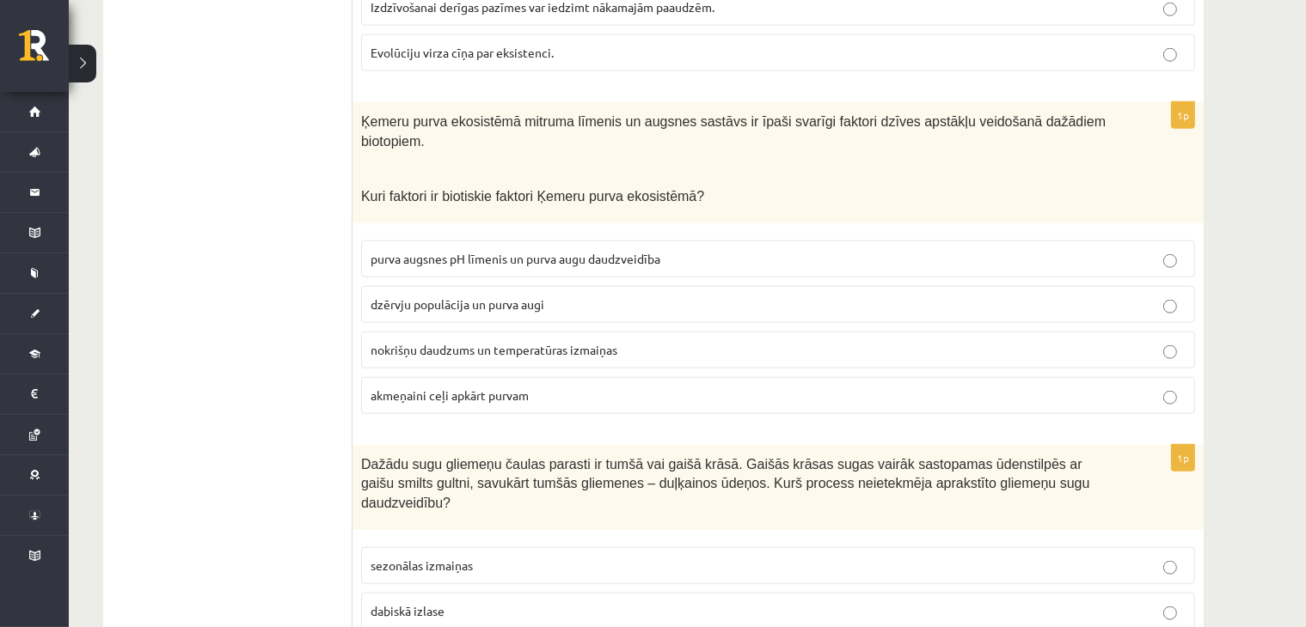
drag, startPoint x: 348, startPoint y: 165, endPoint x: 739, endPoint y: 131, distance: 392.6
click at [733, 160] on p at bounding box center [735, 168] width 748 height 17
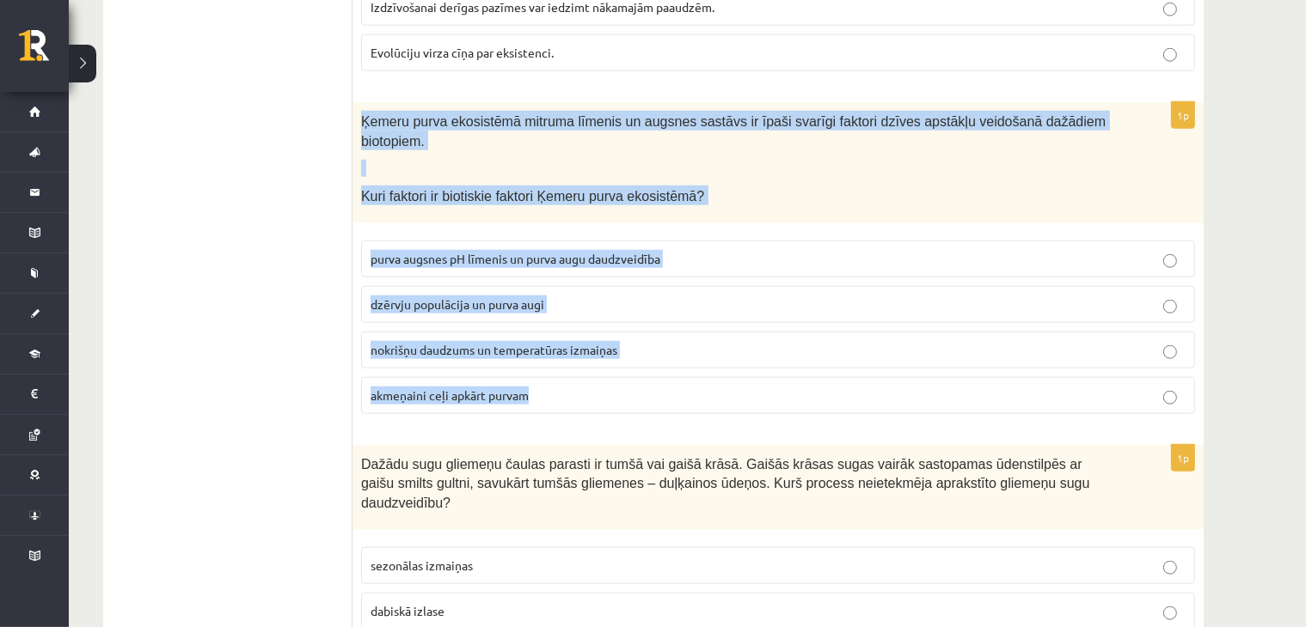
drag, startPoint x: 358, startPoint y: 115, endPoint x: 890, endPoint y: 281, distance: 557.3
click at [915, 339] on div "1p Ķemeru purva ekosistēmā mitruma līmenis un augsnes sastāvs ir īpaši svarīgi …" at bounding box center [777, 264] width 851 height 325
click at [367, 160] on p at bounding box center [735, 168] width 748 height 17
drag, startPoint x: 352, startPoint y: 122, endPoint x: 701, endPoint y: 183, distance: 355.1
click at [705, 344] on div "1p Ķemeru purva ekosistēmā mitruma līmenis un augsnes sastāvs ir īpaši svarīgi …" at bounding box center [777, 264] width 851 height 325
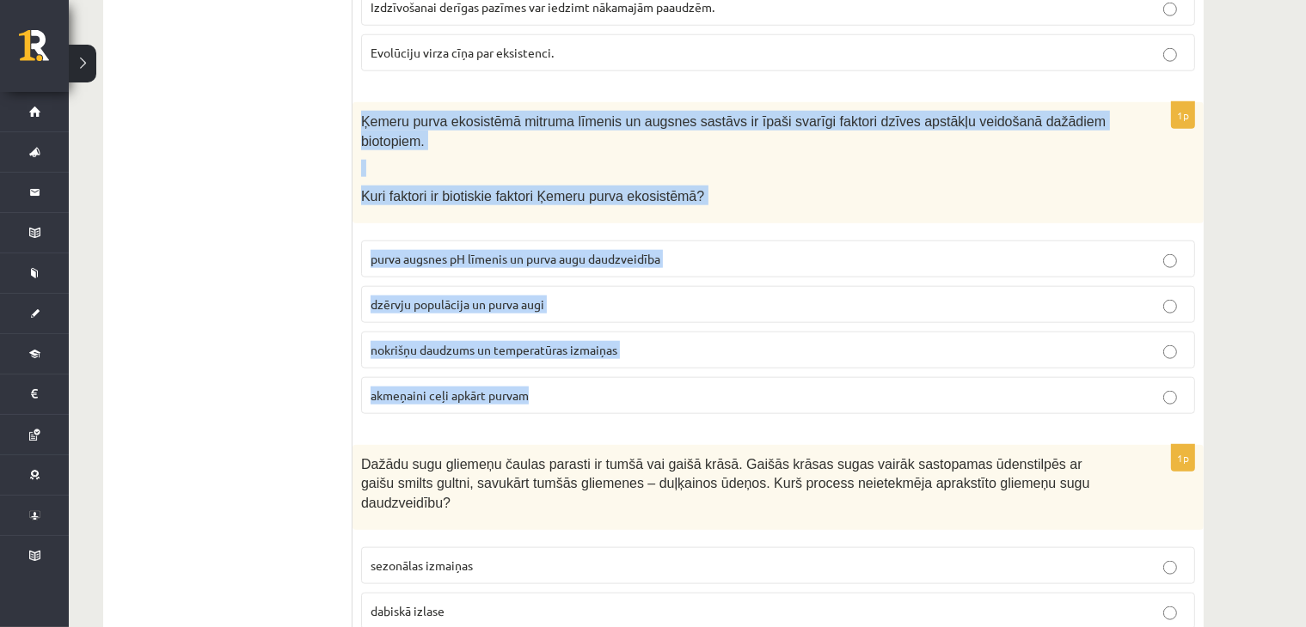
click at [768, 160] on p at bounding box center [735, 168] width 748 height 17
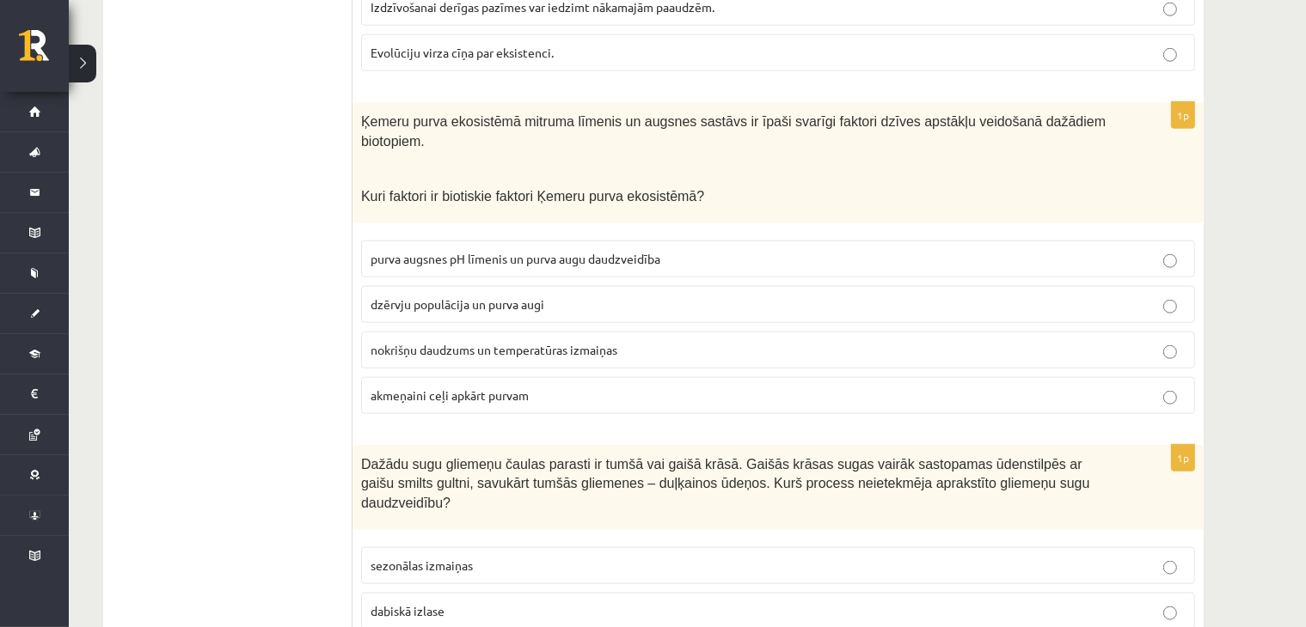
click at [541, 297] on span "dzērvju populācija un purva augi" at bounding box center [457, 304] width 174 height 15
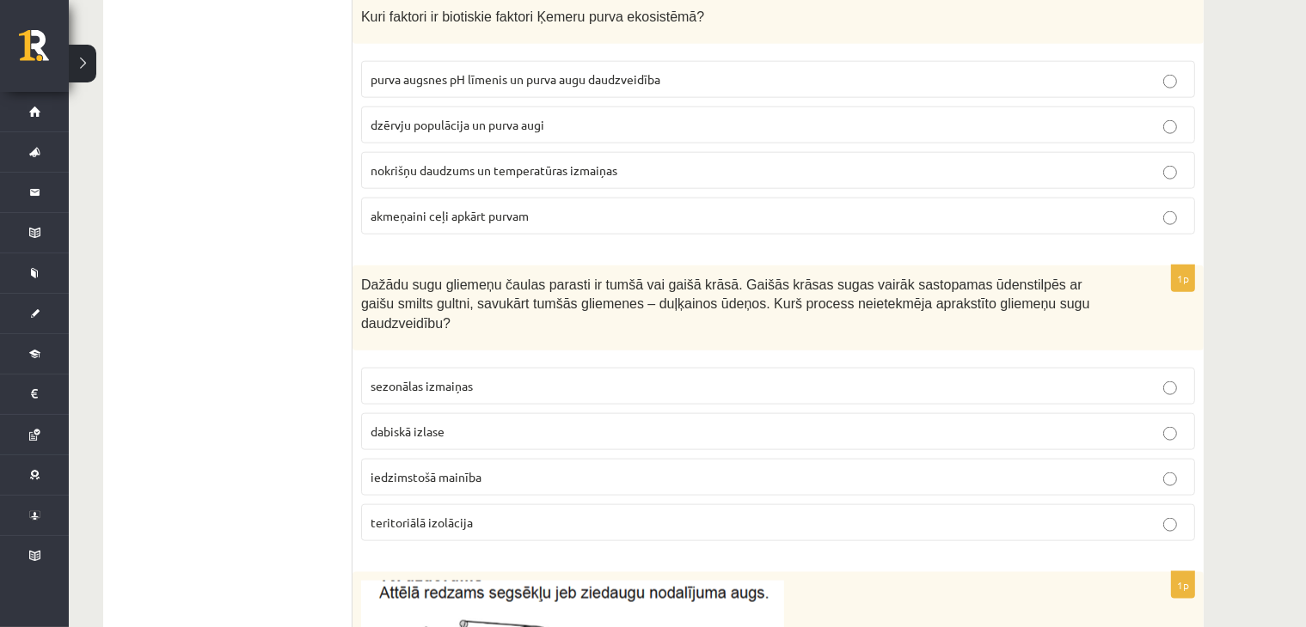
scroll to position [2005, 0]
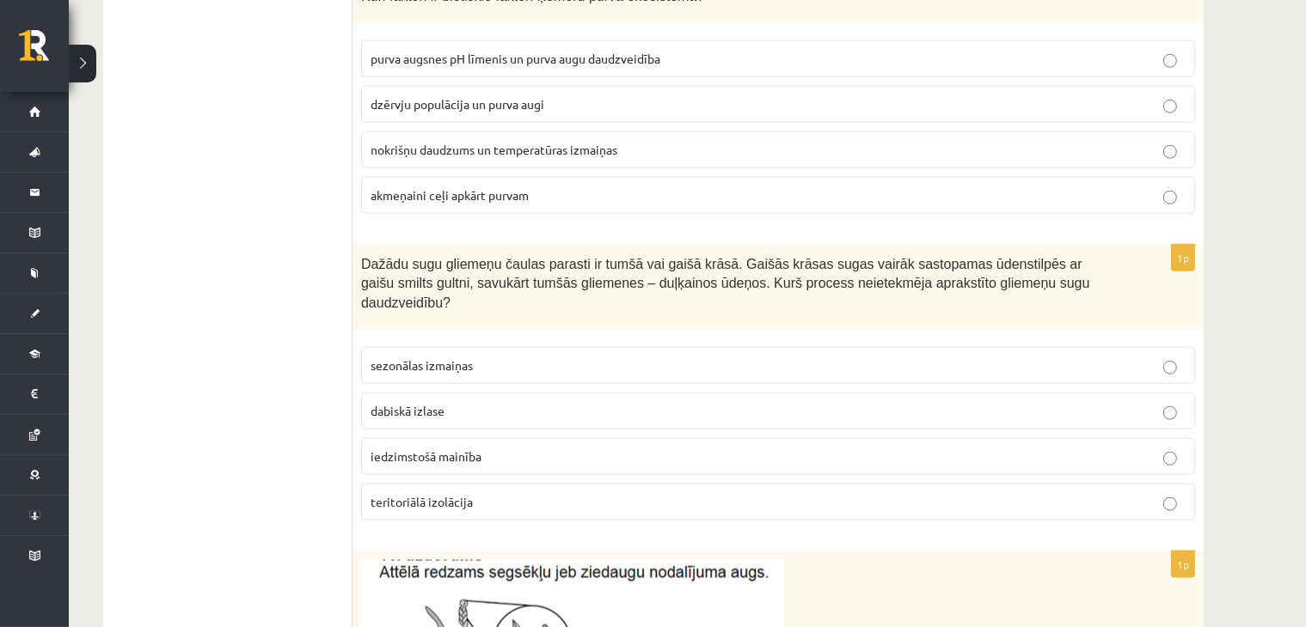
drag, startPoint x: 560, startPoint y: 272, endPoint x: 637, endPoint y: 417, distance: 163.4
click at [499, 257] on span "Dažādu sugu gliemeņu čaulas parasti ir tumšā vai gaišā krāsā. Gaišās krāsas sug…" at bounding box center [725, 283] width 729 height 53
click at [371, 257] on span "Dažādu sugu gliemeņu čaulas parasti ir tumšā vai gaišā krāsā. Gaišās krāsas sug…" at bounding box center [725, 283] width 729 height 53
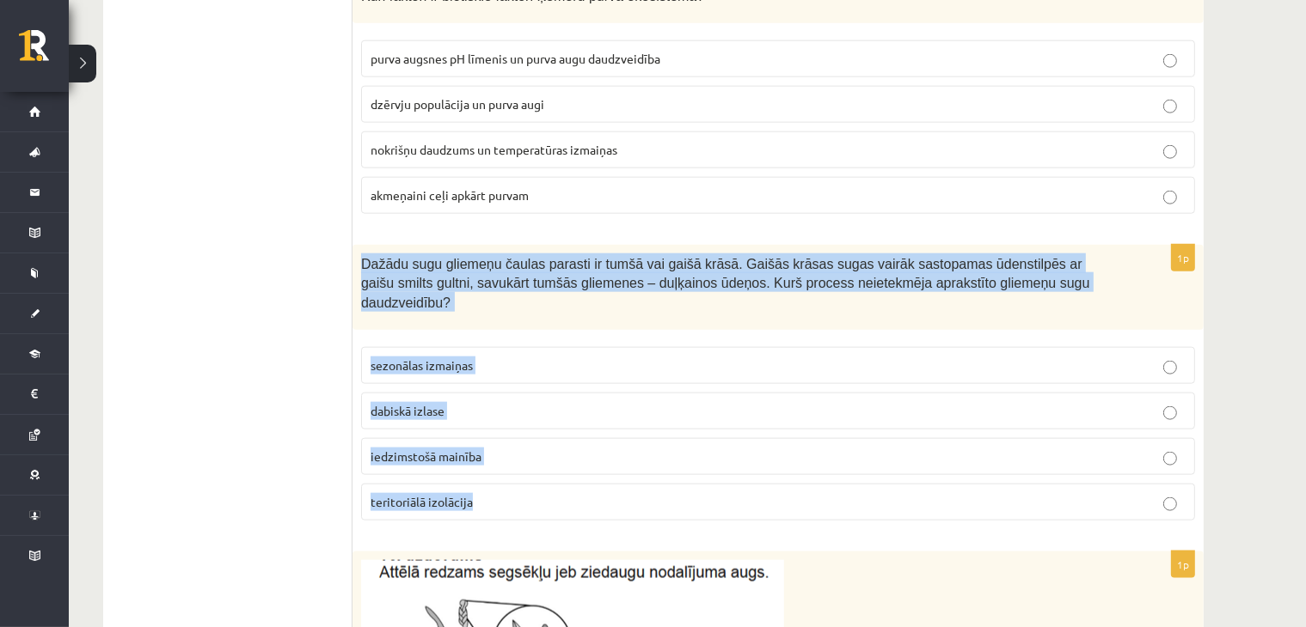
drag, startPoint x: 358, startPoint y: 231, endPoint x: 587, endPoint y: 316, distance: 244.8
click at [684, 458] on div "1p Dažādu sugu gliemeņu čaulas parasti ir tumšā vai gaišā krāsā. Gaišās krāsas …" at bounding box center [777, 390] width 851 height 290
copy div "Dažādu sugu gliemeņu čaulas parasti ir tumšā vai gaišā krāsā. Gaišās krāsas sug…"
click at [637, 269] on div "Dažādu sugu gliemeņu čaulas parasti ir tumšā vai gaišā krāsā. Gaišās krāsas sug…" at bounding box center [777, 287] width 851 height 85
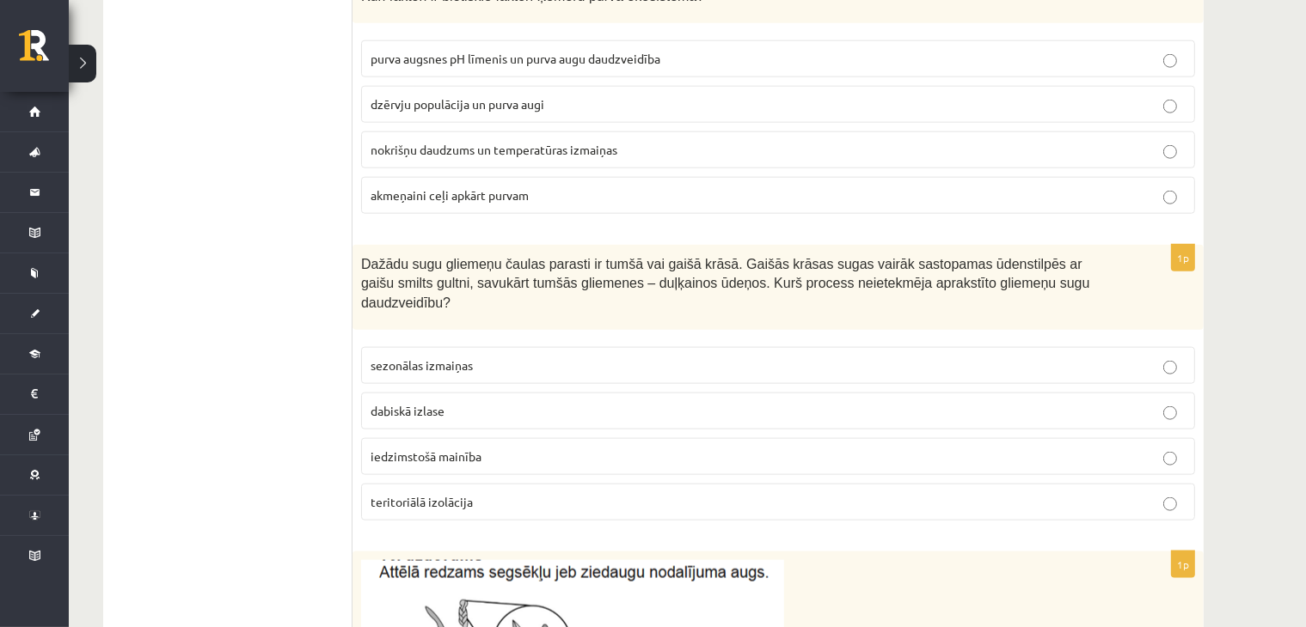
click at [395, 347] on label "sezonālas izmaiņas" at bounding box center [778, 365] width 834 height 37
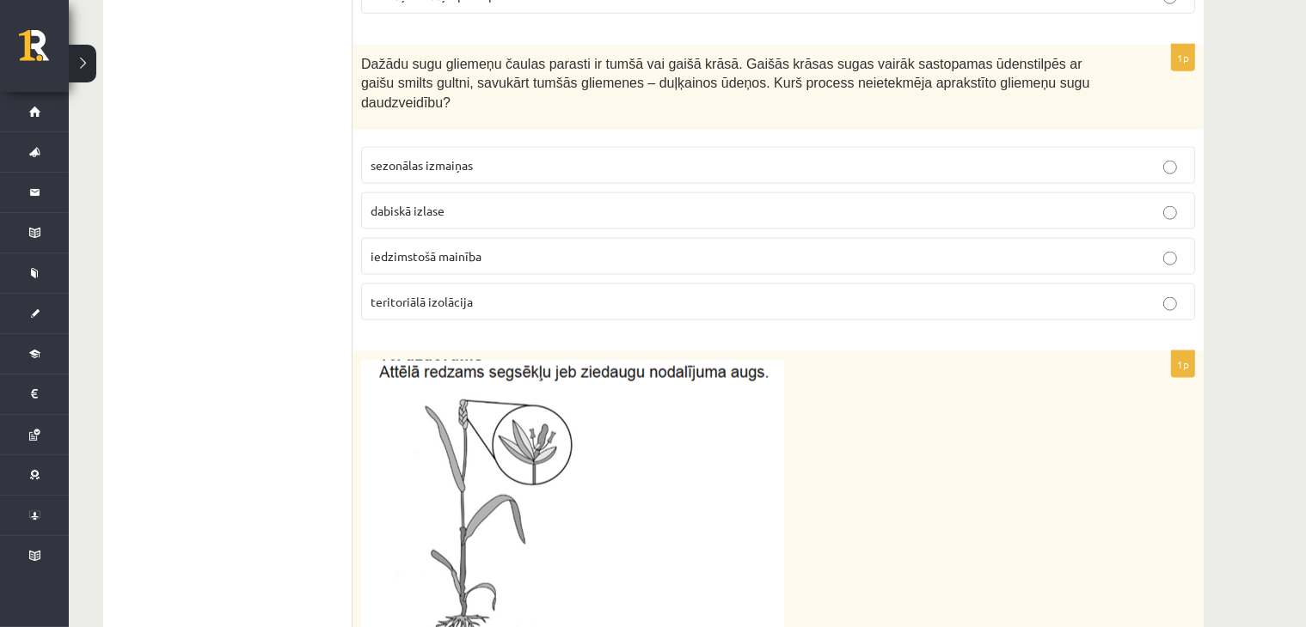
scroll to position [2407, 0]
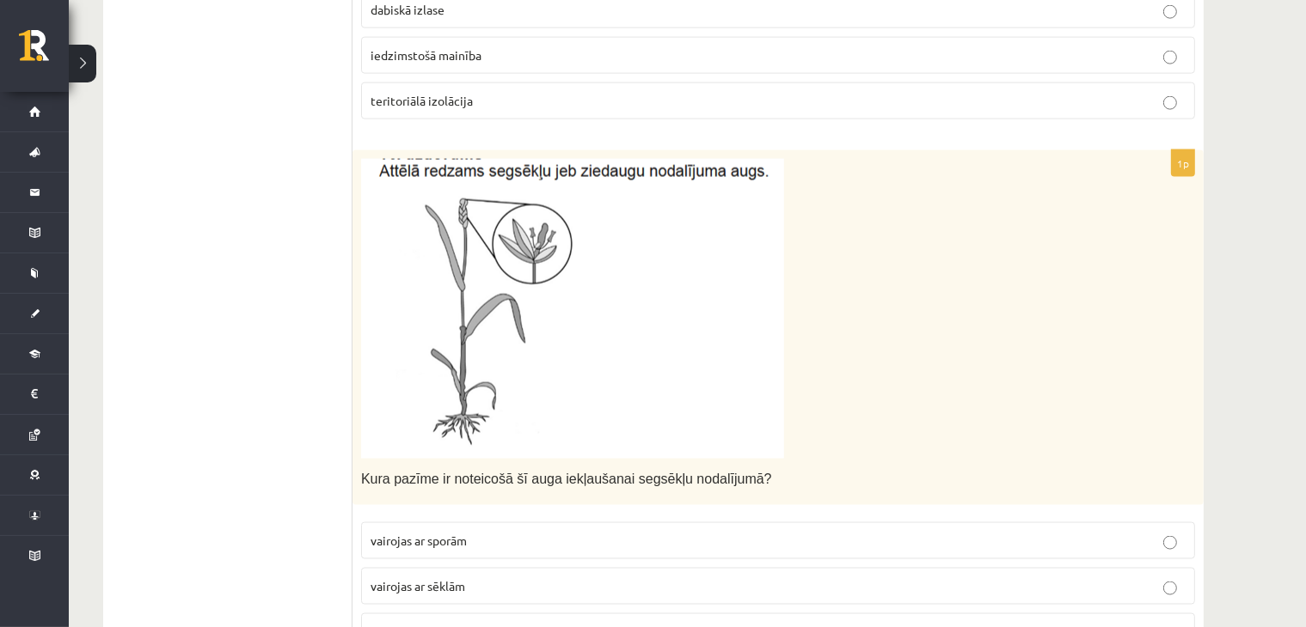
click at [499, 243] on img at bounding box center [572, 309] width 423 height 300
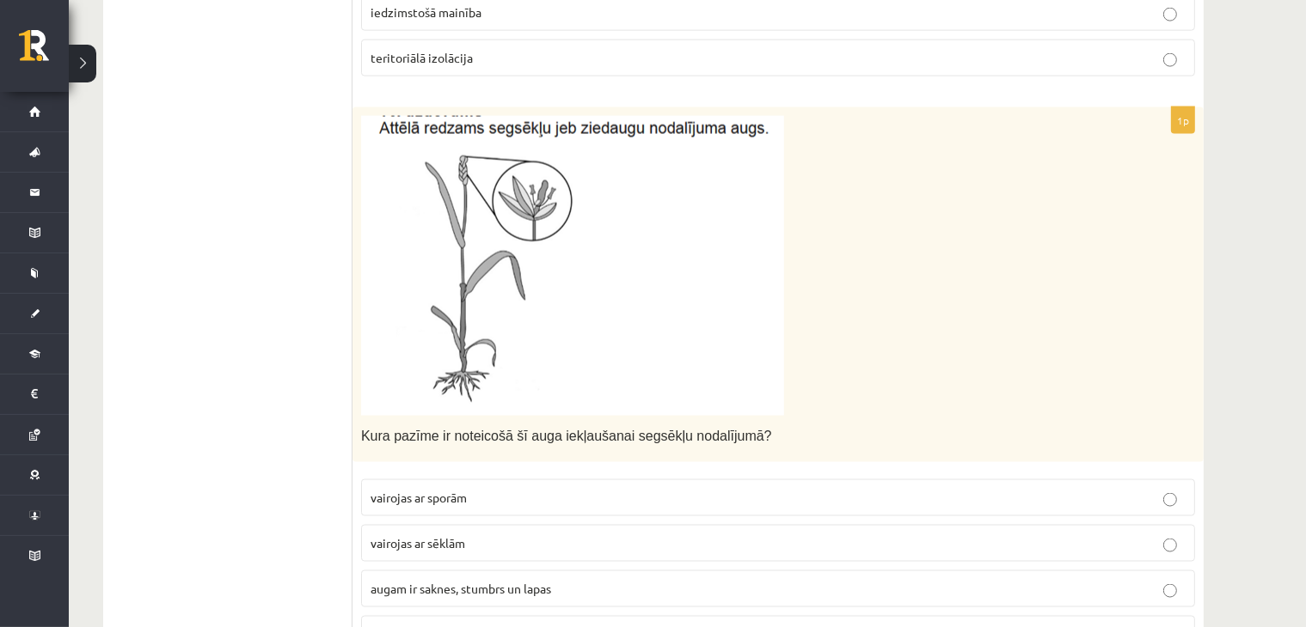
scroll to position [2493, 0]
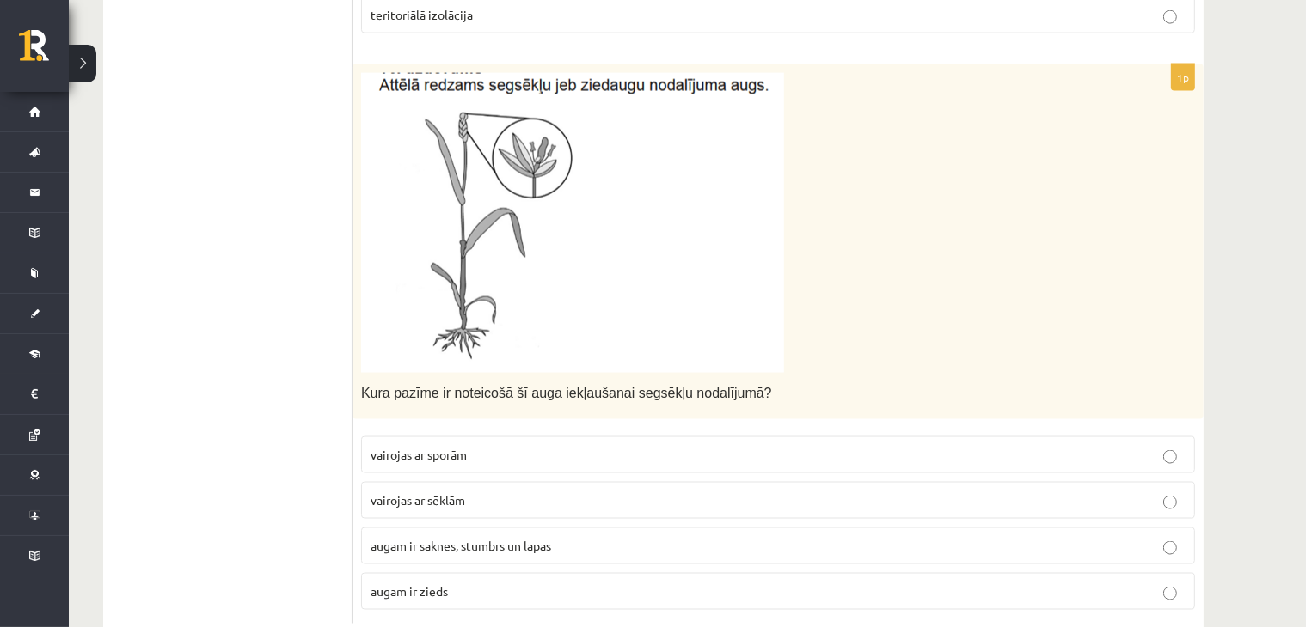
click at [469, 583] on p "augam ir zieds" at bounding box center [777, 592] width 815 height 18
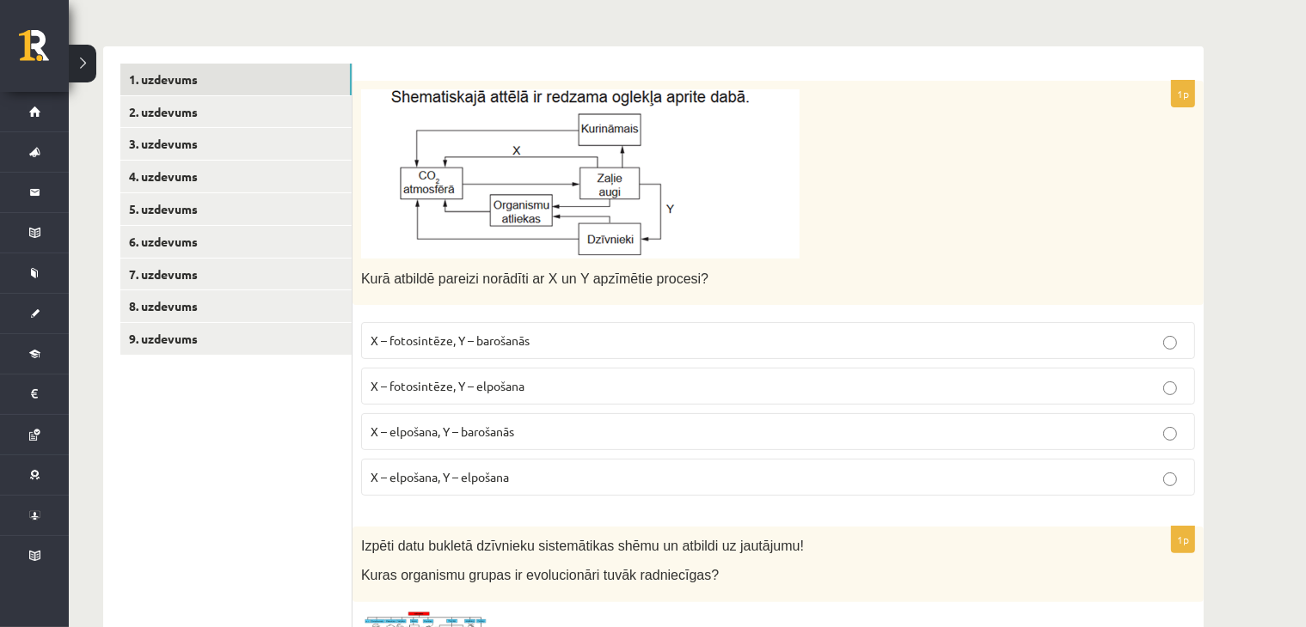
scroll to position [0, 0]
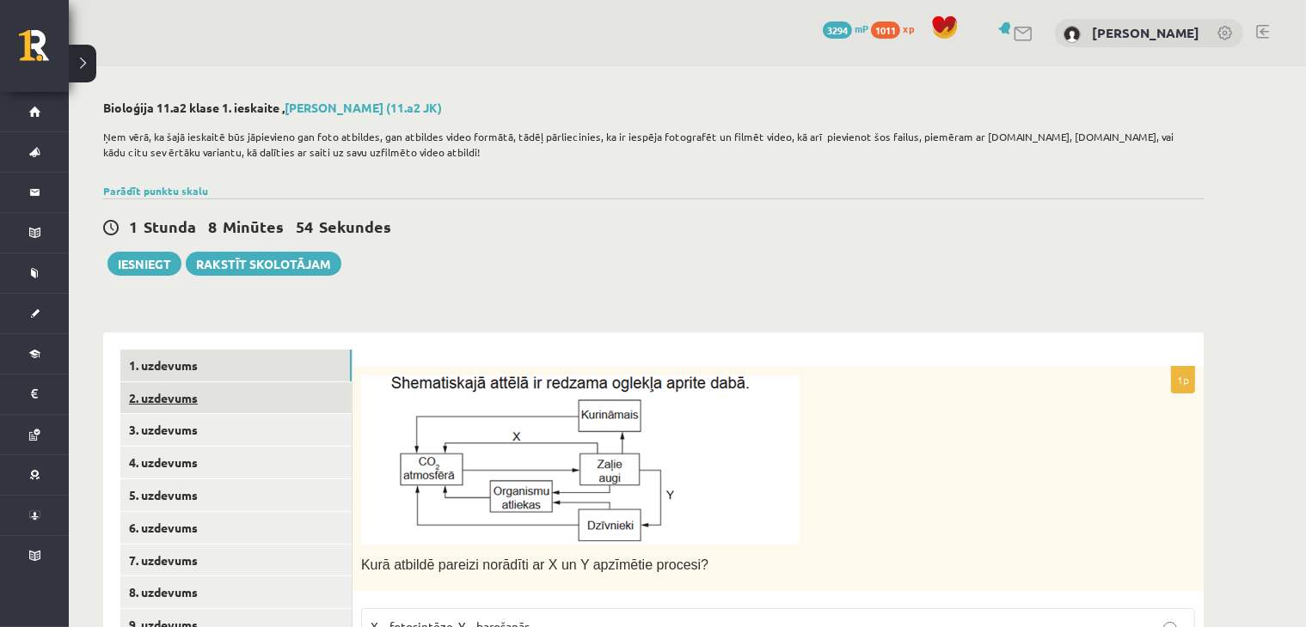
click at [289, 401] on link "2. uzdevums" at bounding box center [235, 398] width 231 height 32
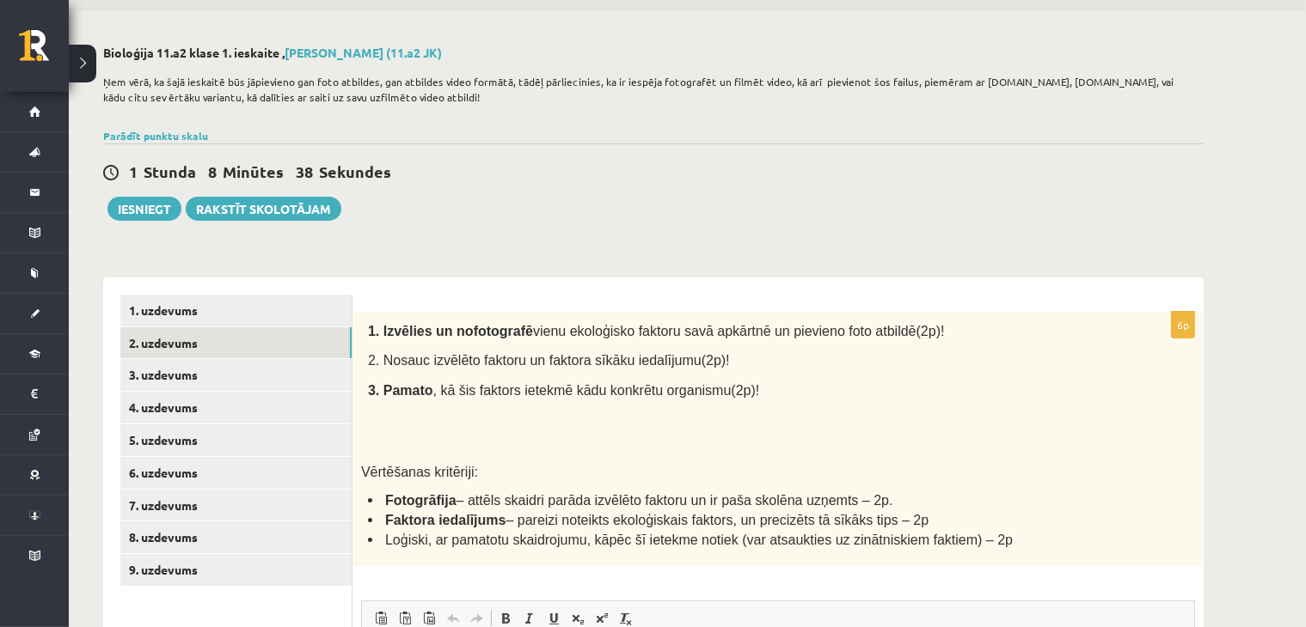
scroll to position [35, 0]
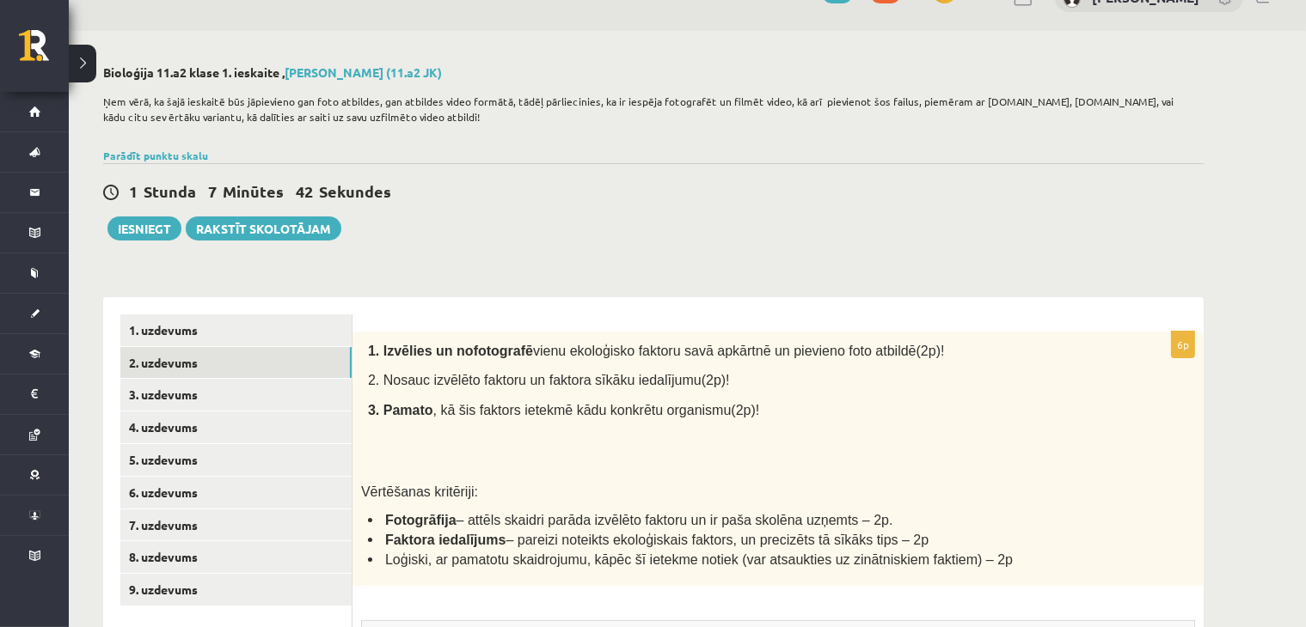
drag, startPoint x: 673, startPoint y: 300, endPoint x: 657, endPoint y: 293, distance: 17.7
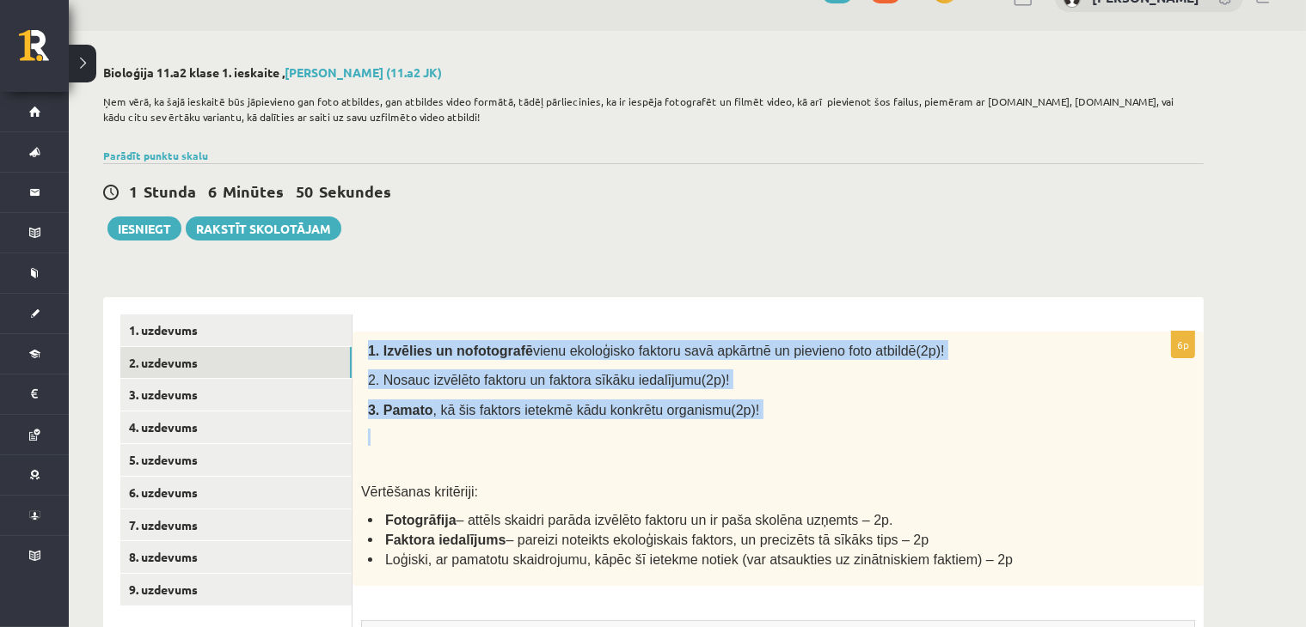
drag, startPoint x: 363, startPoint y: 346, endPoint x: 743, endPoint y: 422, distance: 388.4
click at [743, 422] on div "1. Izvēlies un nofotografē vienu ekoloģisko faktoru savā apkārtnē un pievieno f…" at bounding box center [777, 459] width 851 height 254
copy div "1. Izvēlies un nofotografē vienu ekoloģisko faktoru savā apkārtnē un pievieno f…"
click at [1006, 400] on p "3. Pamato , kā šis faktors ietekmē kādu konkrētu organismu(2p)!" at bounding box center [738, 410] width 741 height 20
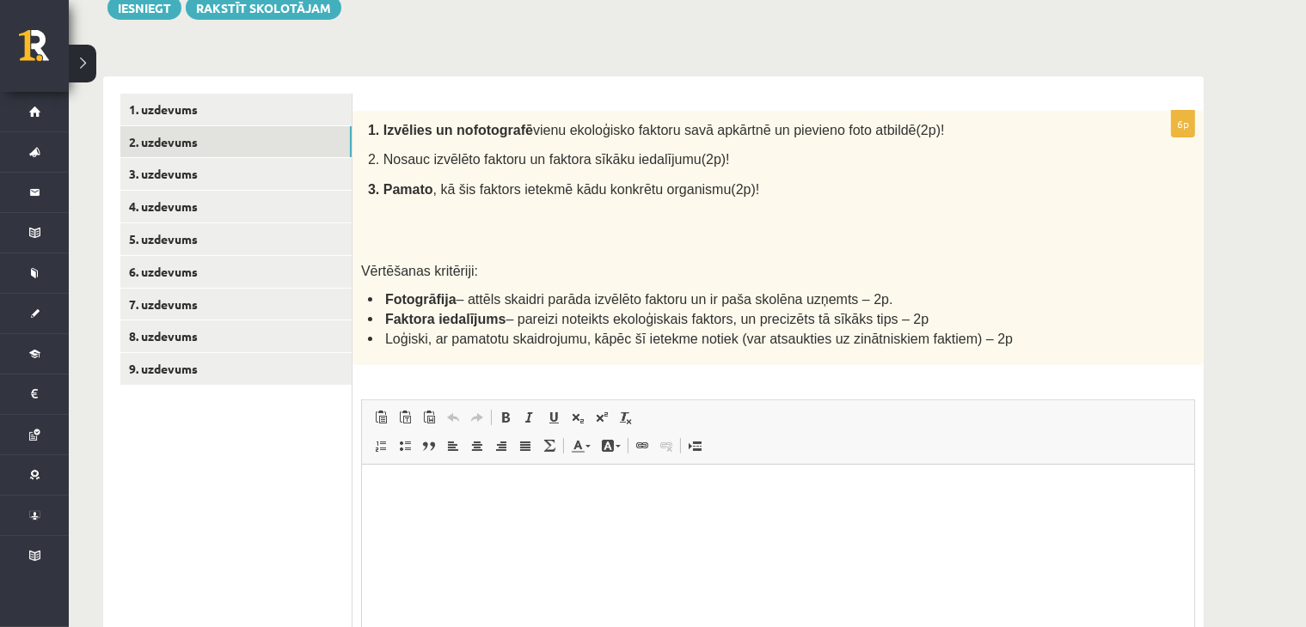
scroll to position [236, 0]
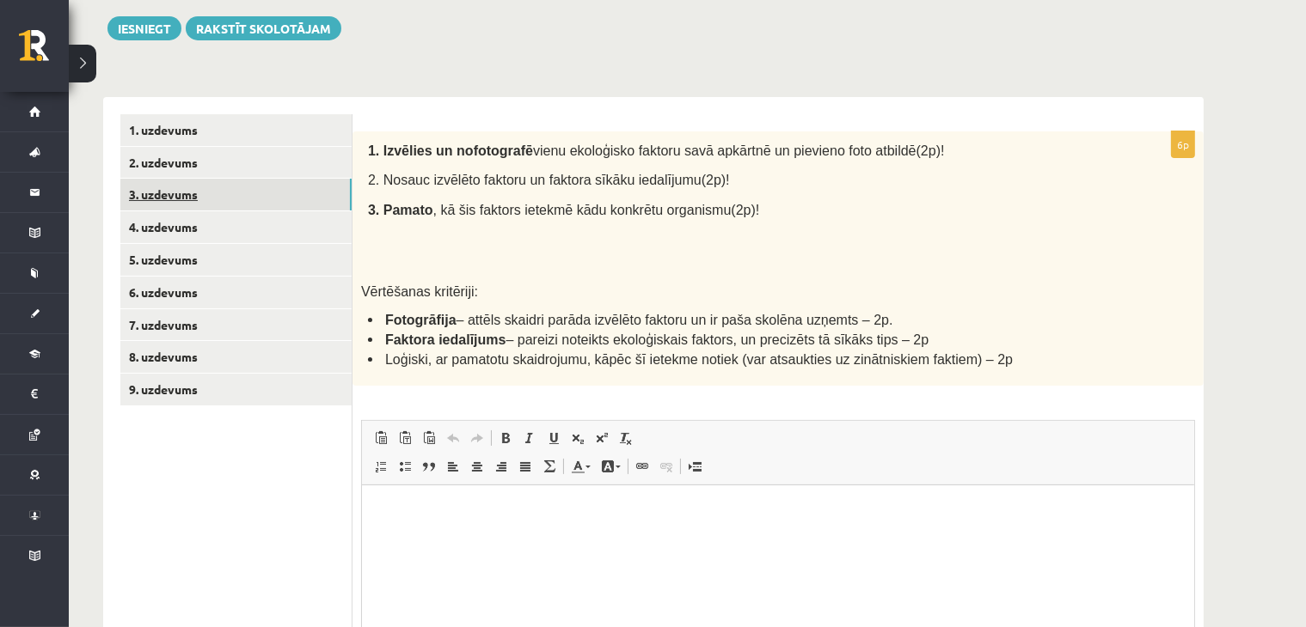
click at [155, 195] on link "3. uzdevums" at bounding box center [235, 195] width 231 height 32
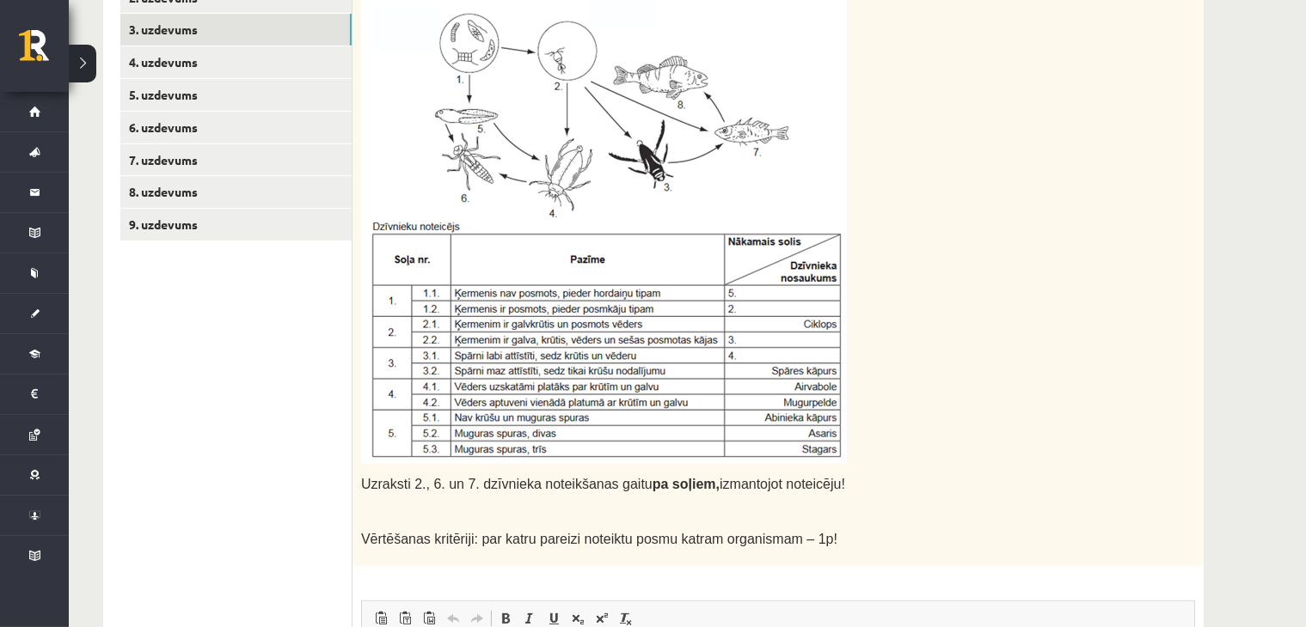
scroll to position [200, 0]
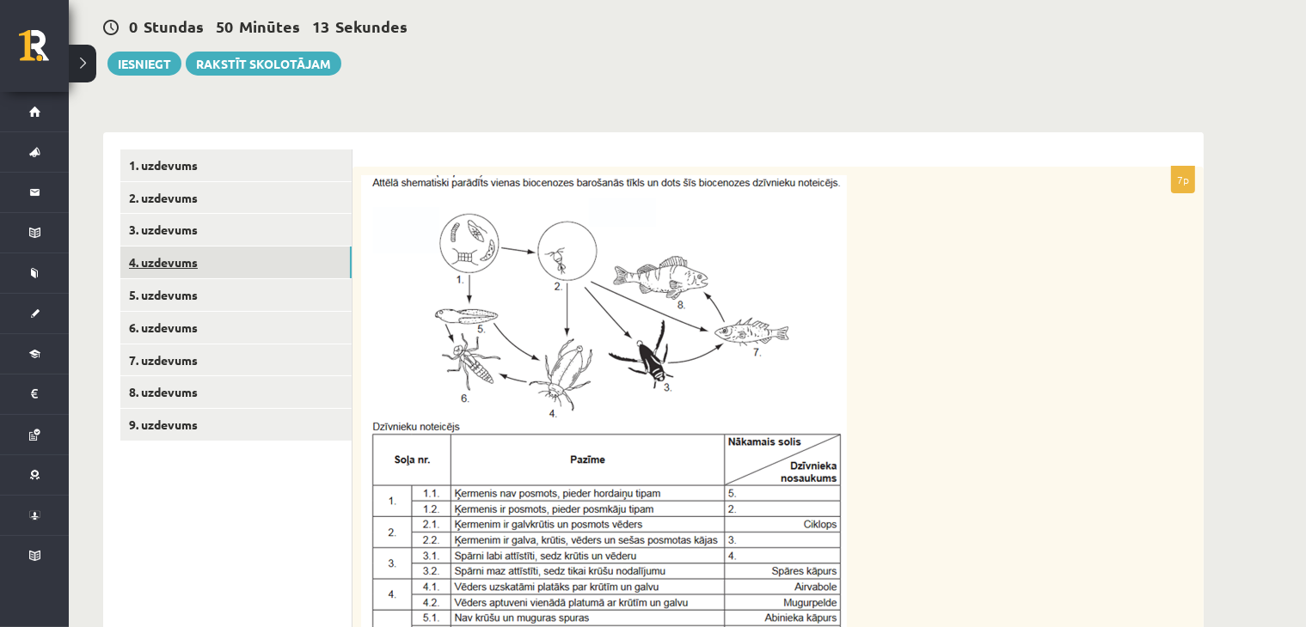
click at [230, 270] on link "4. uzdevums" at bounding box center [235, 263] width 231 height 32
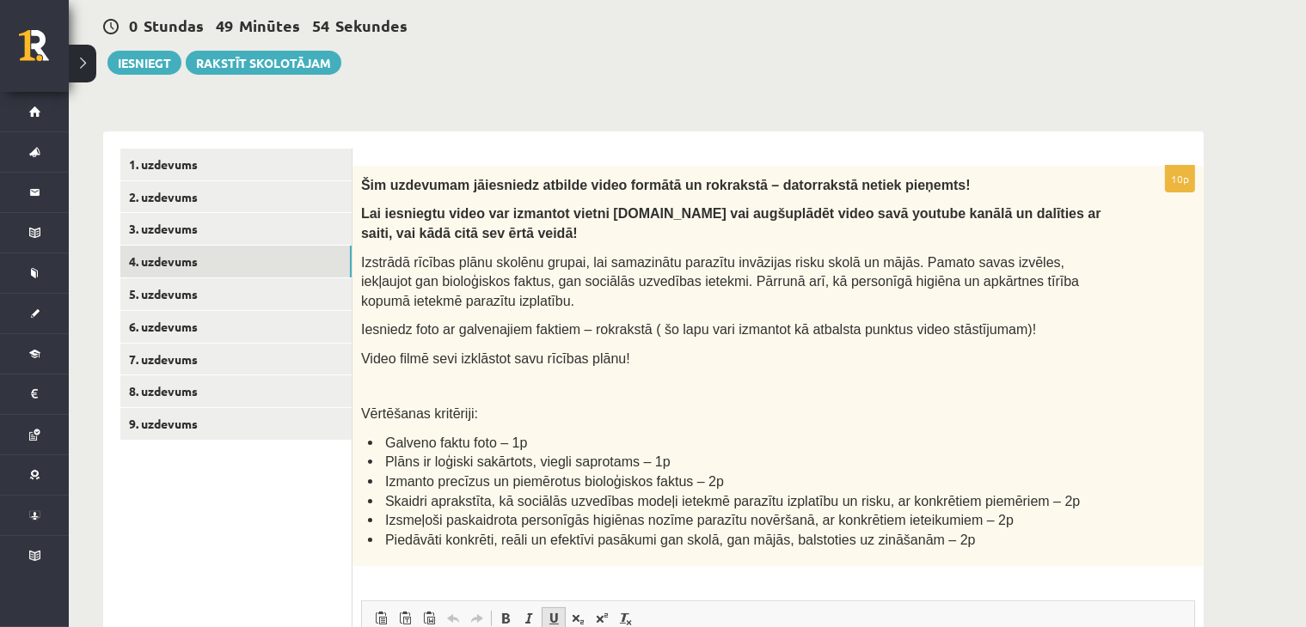
scroll to position [180, 0]
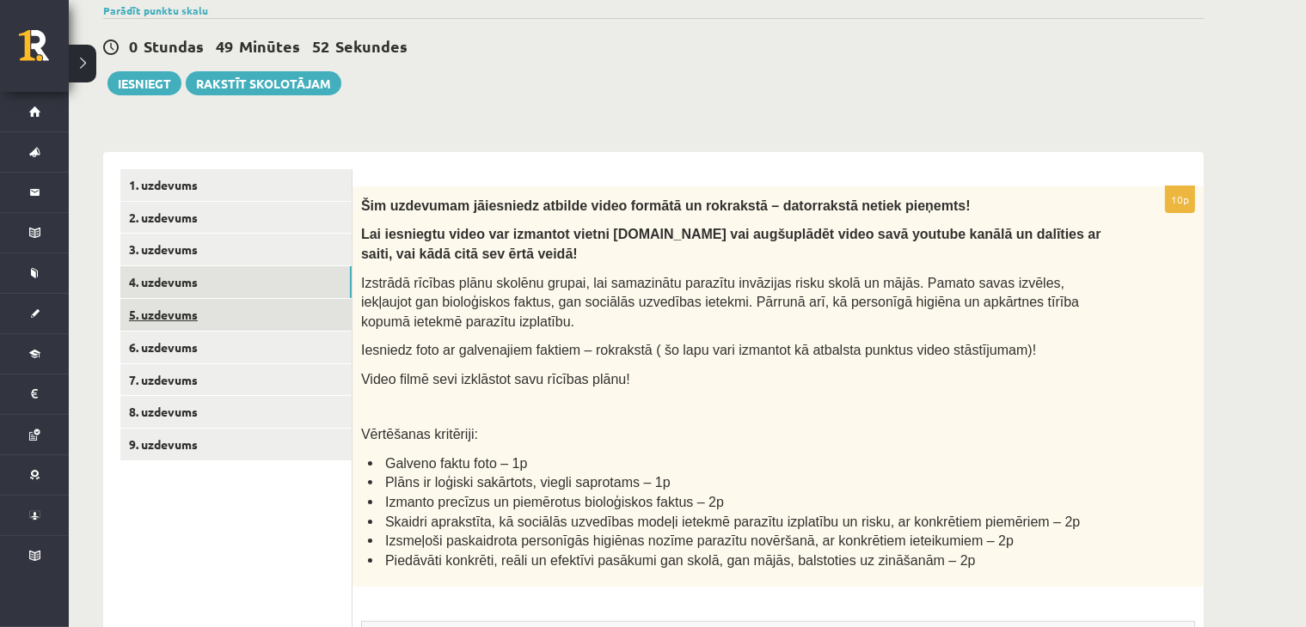
click at [258, 317] on link "5. uzdevums" at bounding box center [235, 315] width 231 height 32
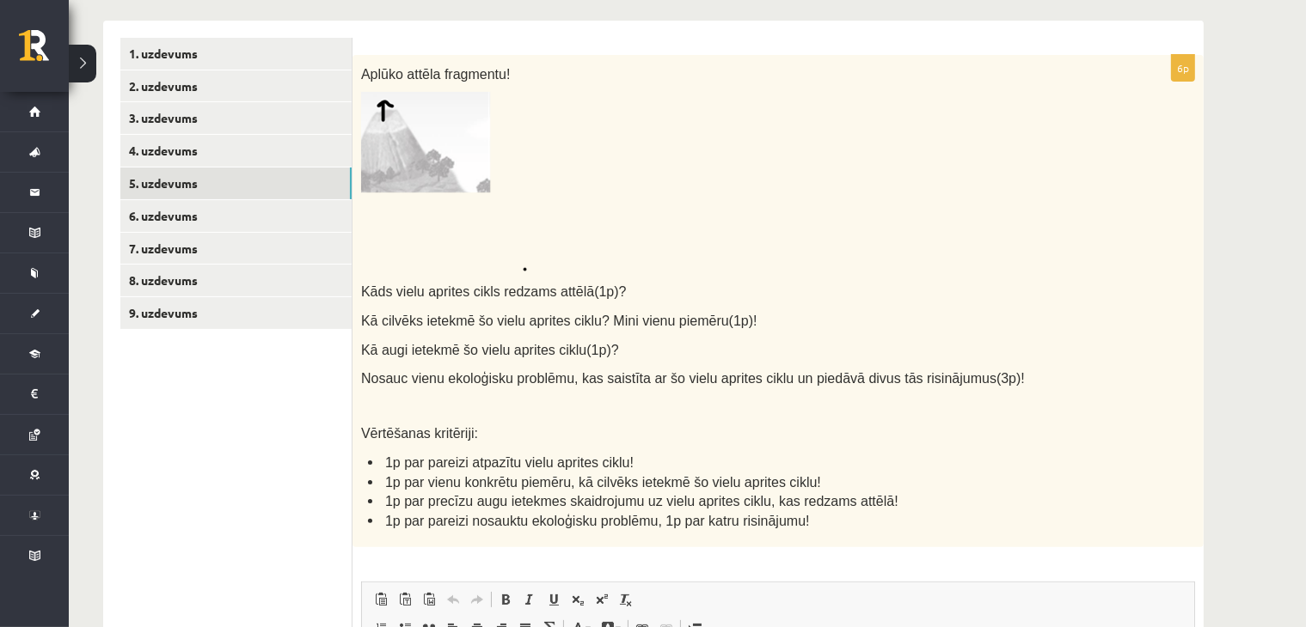
scroll to position [512, 0]
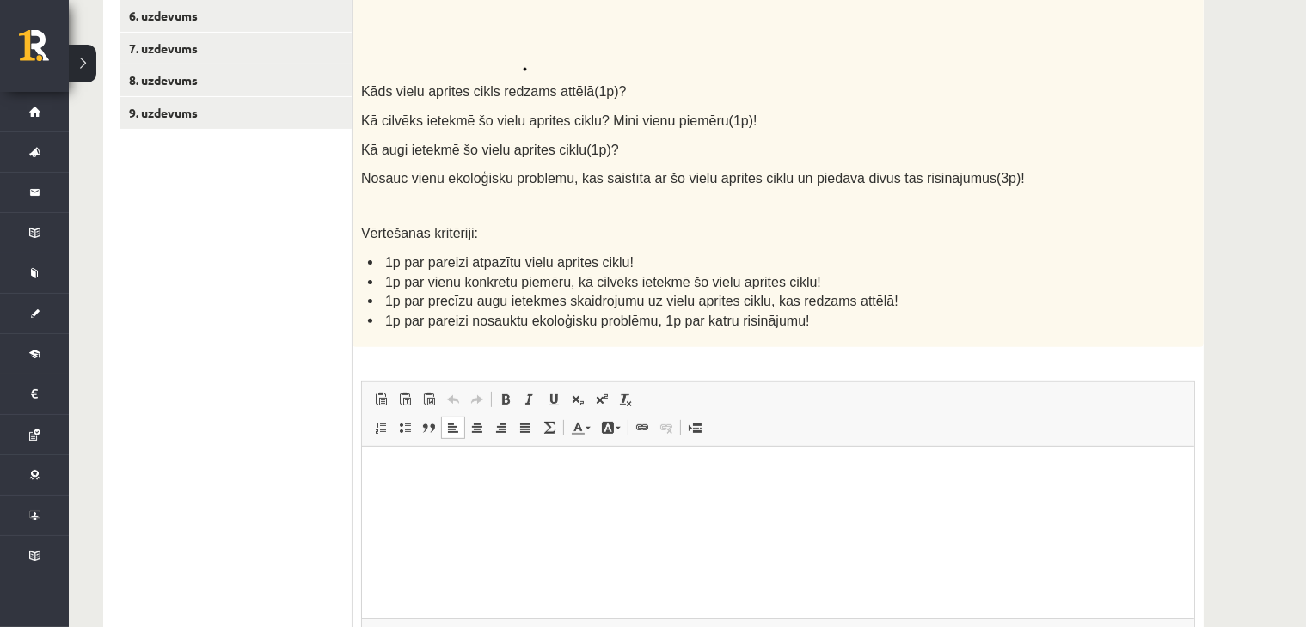
click at [526, 499] on html at bounding box center [777, 473] width 832 height 52
click at [392, 499] on p "**********" at bounding box center [777, 502] width 798 height 18
click at [402, 501] on p "**********" at bounding box center [777, 502] width 798 height 18
click at [475, 495] on p "**********" at bounding box center [777, 502] width 798 height 18
click at [525, 499] on p "**********" at bounding box center [777, 502] width 798 height 18
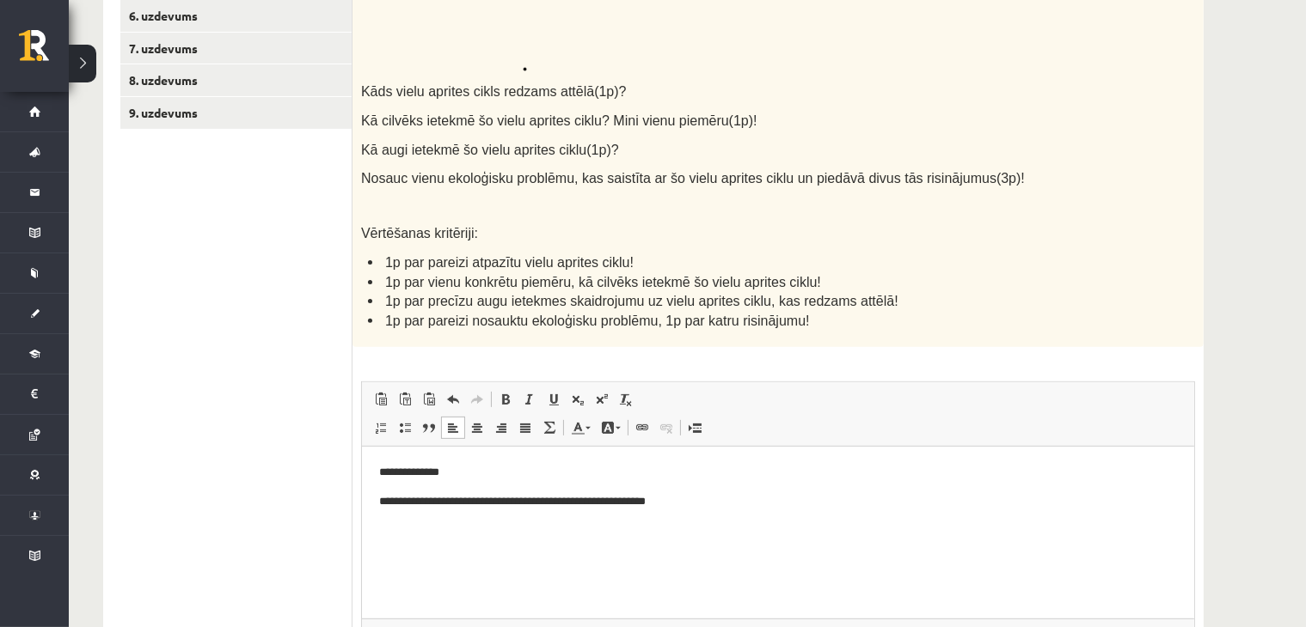
click at [605, 505] on p "**********" at bounding box center [777, 502] width 798 height 18
click at [705, 507] on p "**********" at bounding box center [777, 502] width 798 height 18
click at [457, 502] on p "**********" at bounding box center [777, 502] width 798 height 18
click at [540, 220] on div "Aplūko attēla fragmentu! Kāds vielu aprites cikls redzams attēlā(1p)? Kā cilvēk…" at bounding box center [777, 101] width 851 height 493
click at [790, 507] on p "**********" at bounding box center [777, 502] width 798 height 18
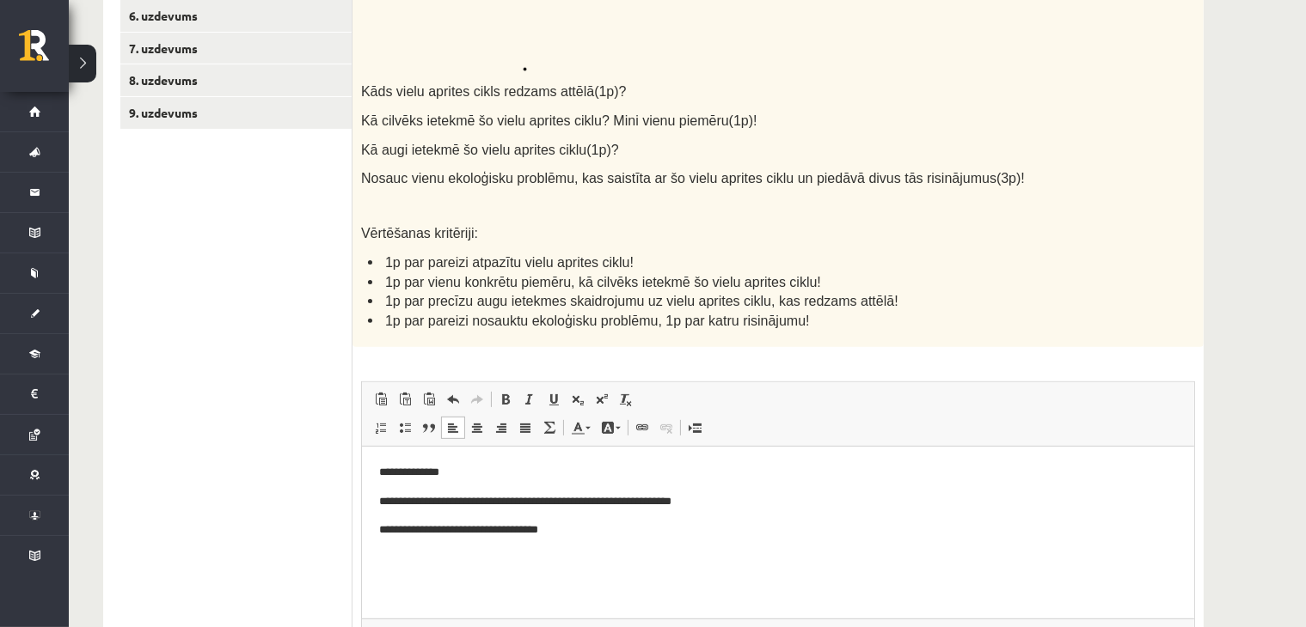
click at [586, 533] on p "**********" at bounding box center [777, 531] width 798 height 18
click at [399, 531] on p "**********" at bounding box center [777, 531] width 798 height 18
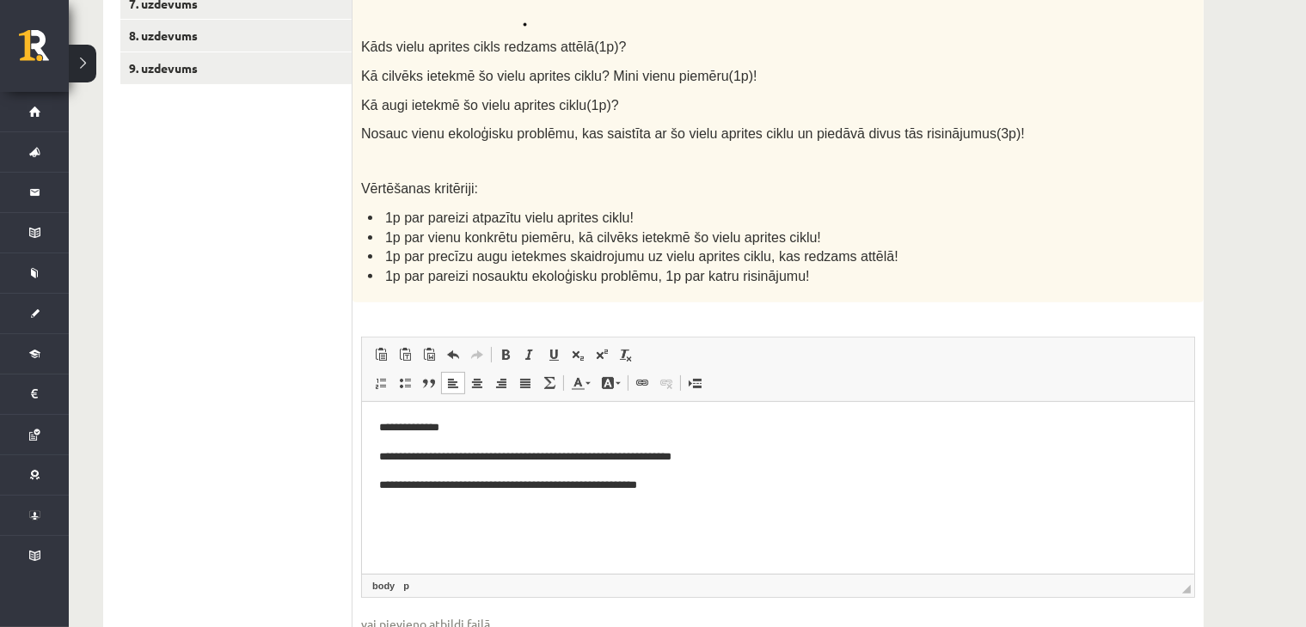
scroll to position [674, 0]
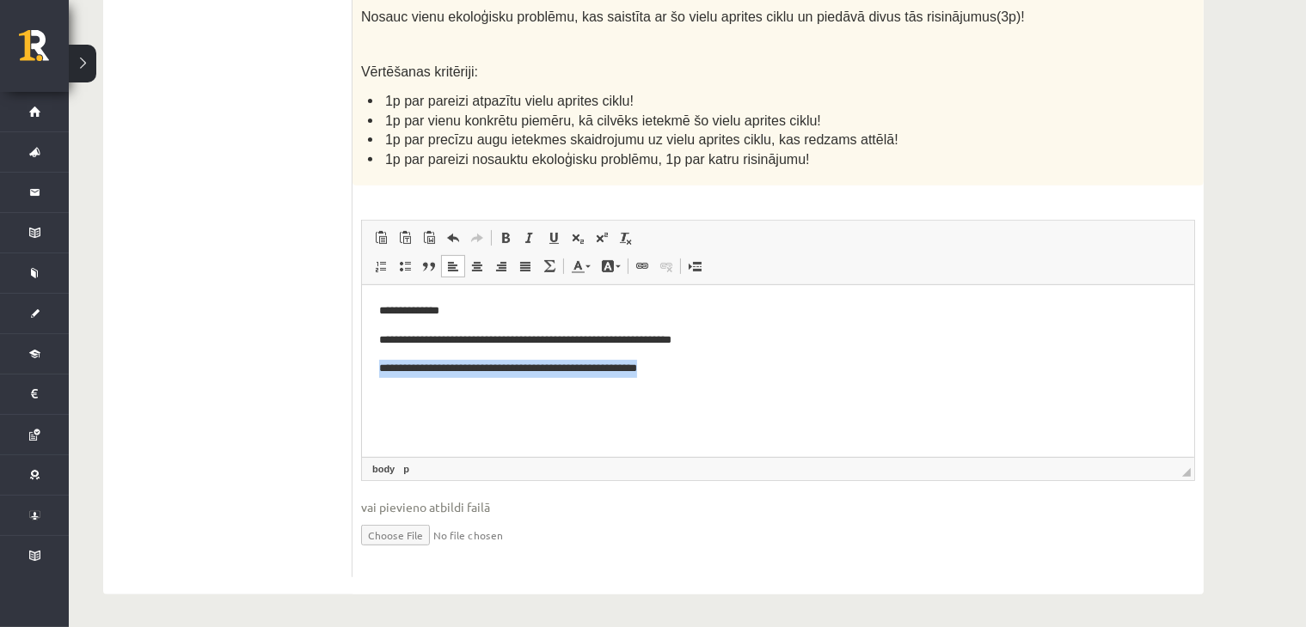
drag, startPoint x: 635, startPoint y: 376, endPoint x: 355, endPoint y: 375, distance: 280.2
click at [361, 375] on html "**********" at bounding box center [777, 354] width 832 height 139
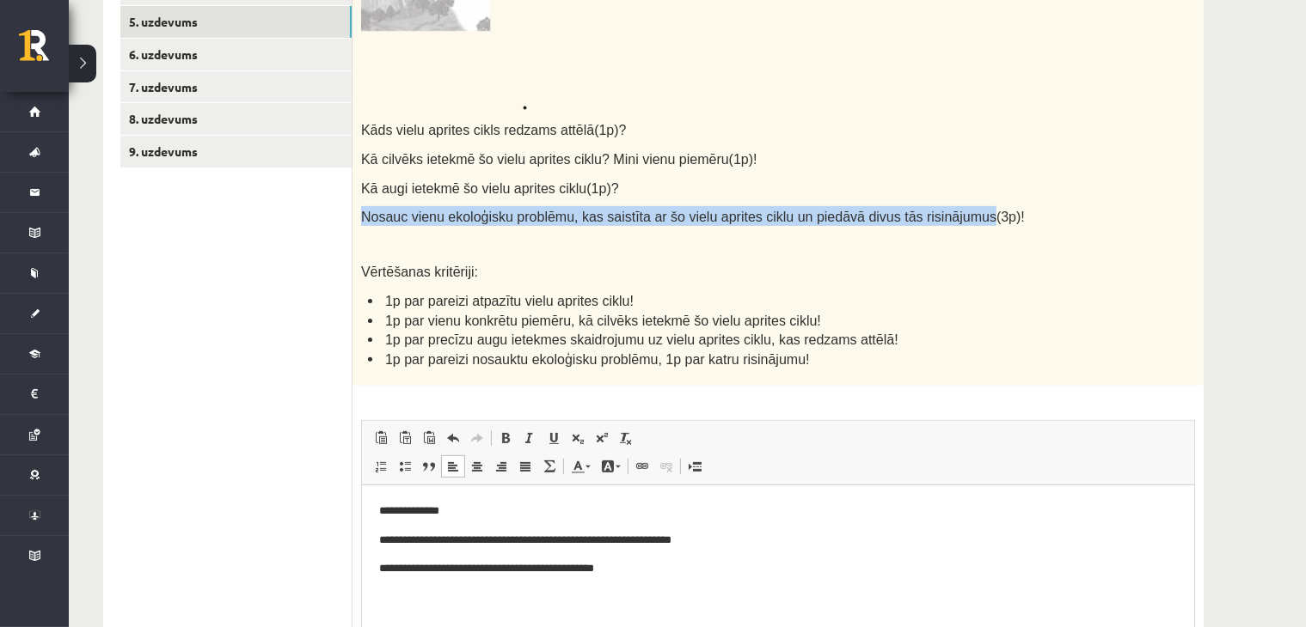
drag, startPoint x: 355, startPoint y: 215, endPoint x: 936, endPoint y: 217, distance: 581.0
click at [936, 217] on div "Aplūko attēla fragmentu! Kāds vielu aprites cikls redzams attēlā(1p)? Kā cilvēk…" at bounding box center [777, 139] width 851 height 493
copy span "Nosauc vienu ekoloģisku problēmu, kas saistīta ar šo vielu aprites ciklu un pie…"
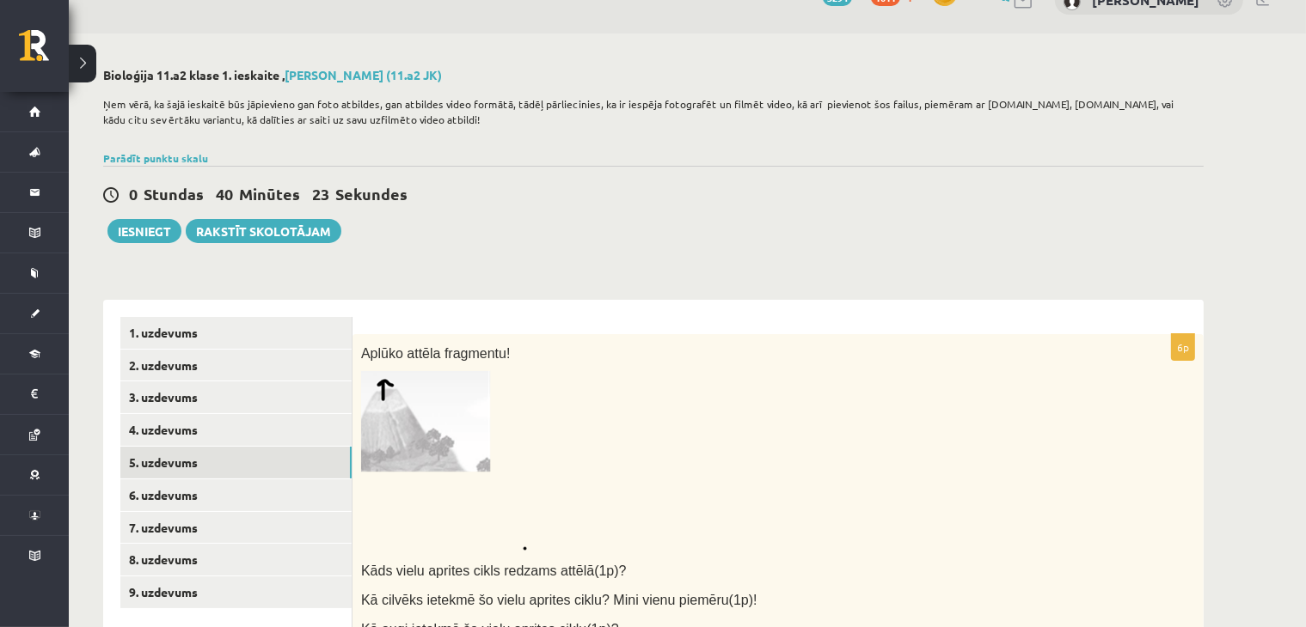
scroll to position [0, 0]
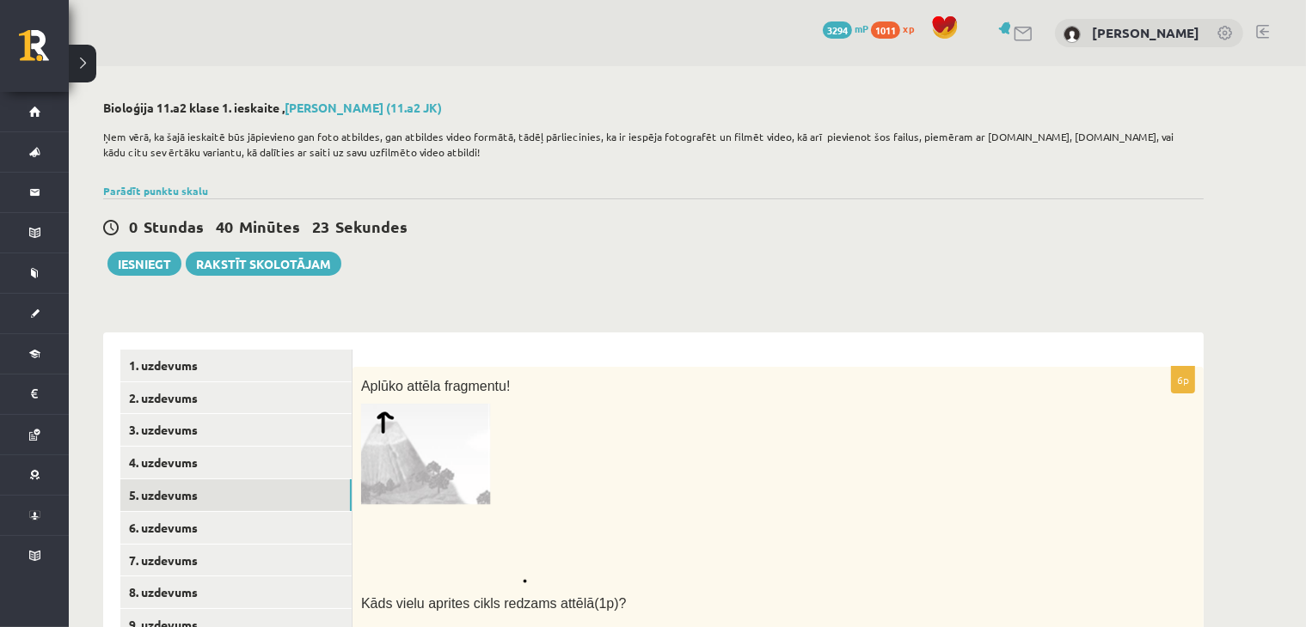
click at [721, 384] on p "Aplūko attēla fragmentu!" at bounding box center [735, 386] width 748 height 20
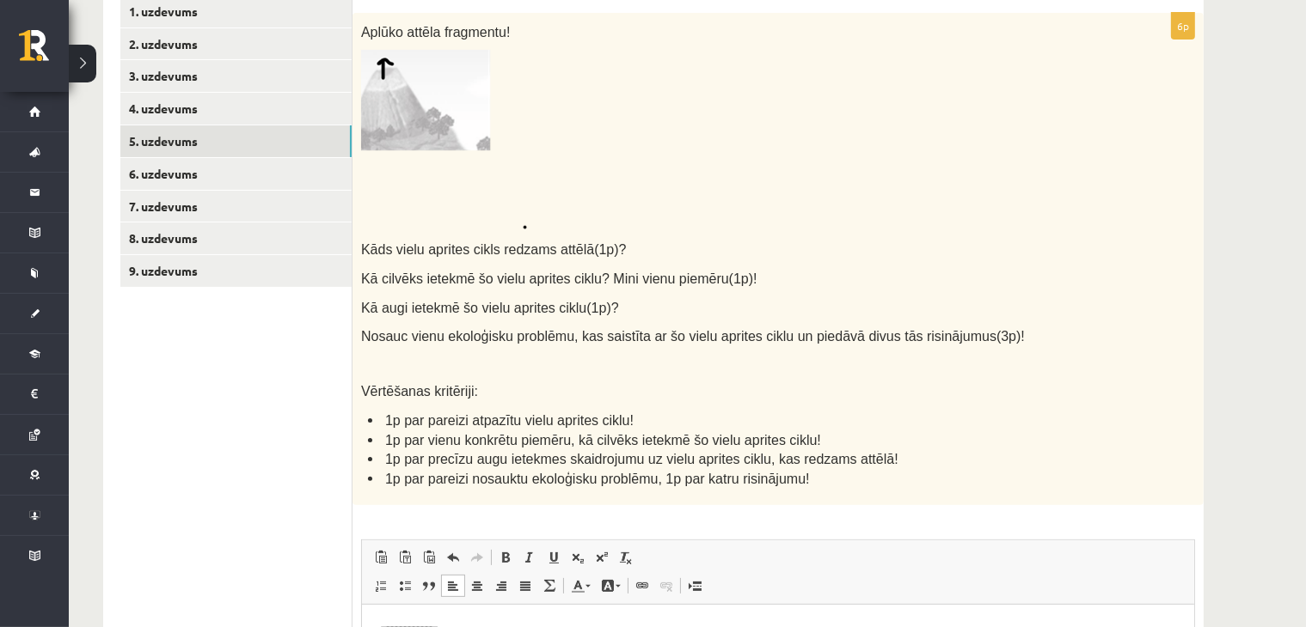
scroll to position [674, 0]
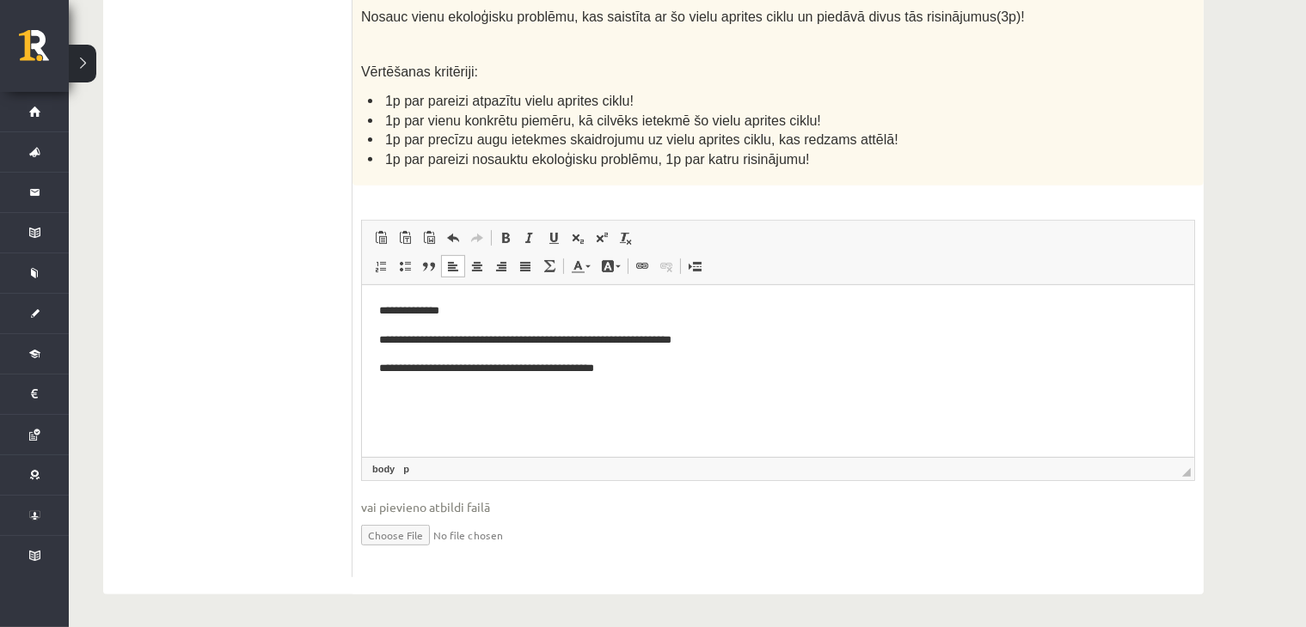
click at [589, 413] on body "**********" at bounding box center [777, 370] width 798 height 134
click at [511, 396] on p "Bagātinātā teksta redaktors, wiswyg-editor-user-answer-47433801141720" at bounding box center [777, 398] width 798 height 18
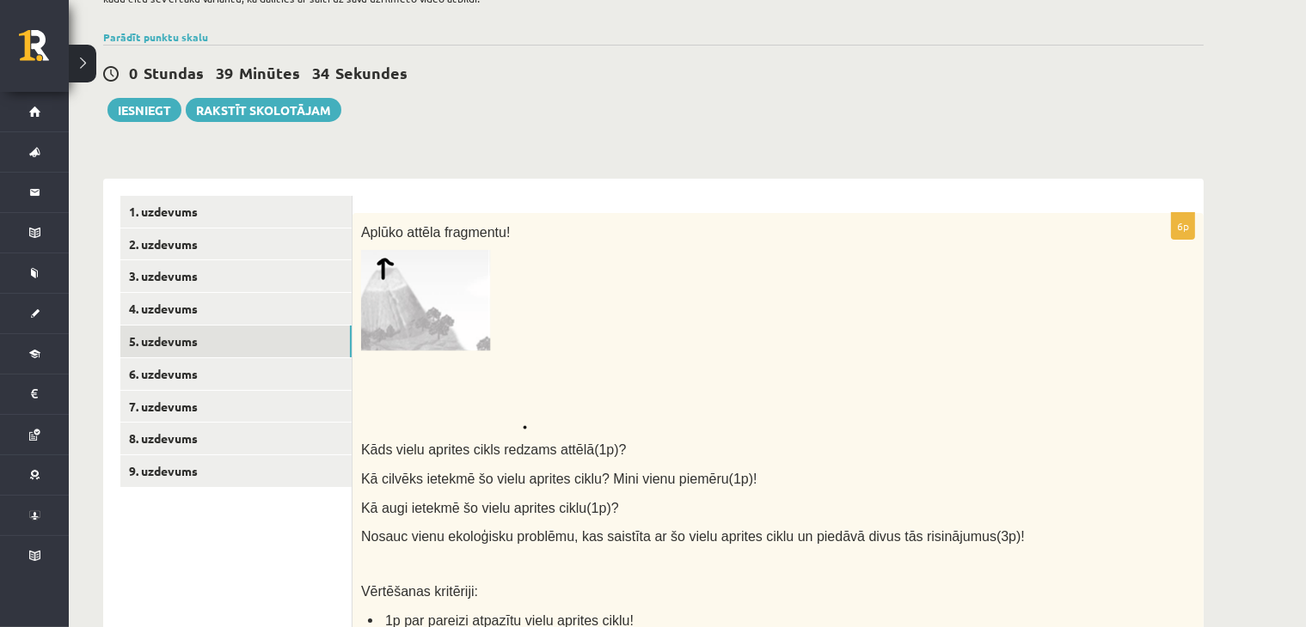
scroll to position [0, 0]
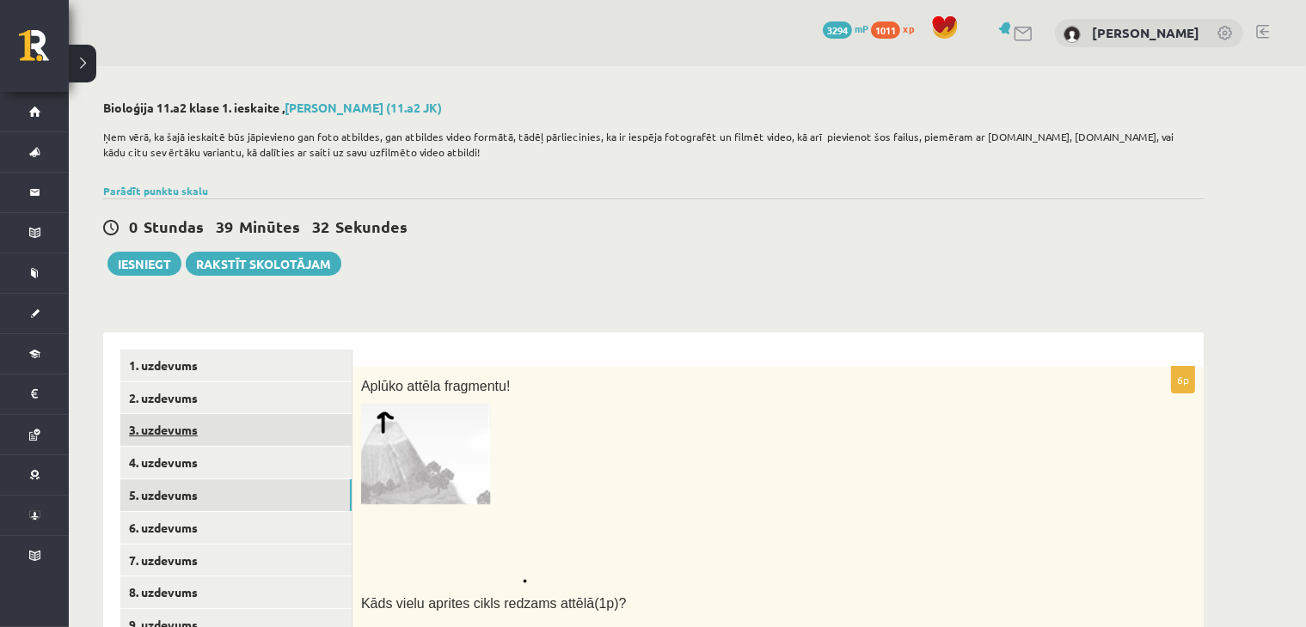
click at [155, 437] on link "3. uzdevums" at bounding box center [235, 430] width 231 height 32
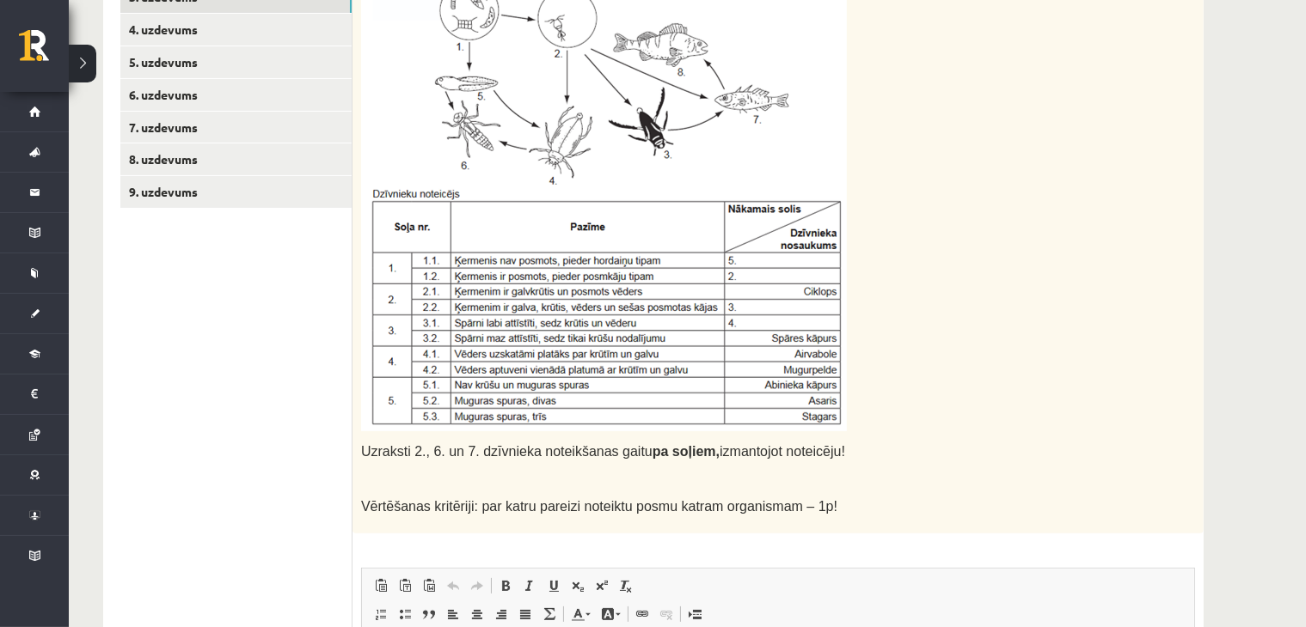
scroll to position [411, 0]
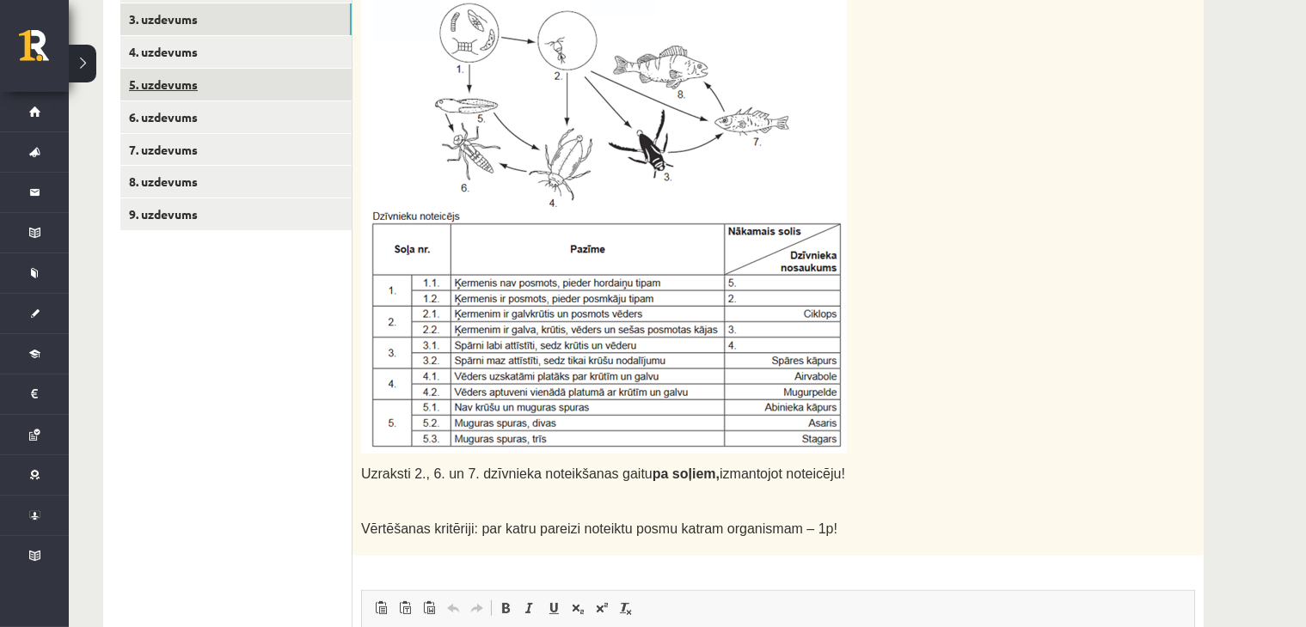
click at [151, 90] on link "5. uzdevums" at bounding box center [235, 85] width 231 height 32
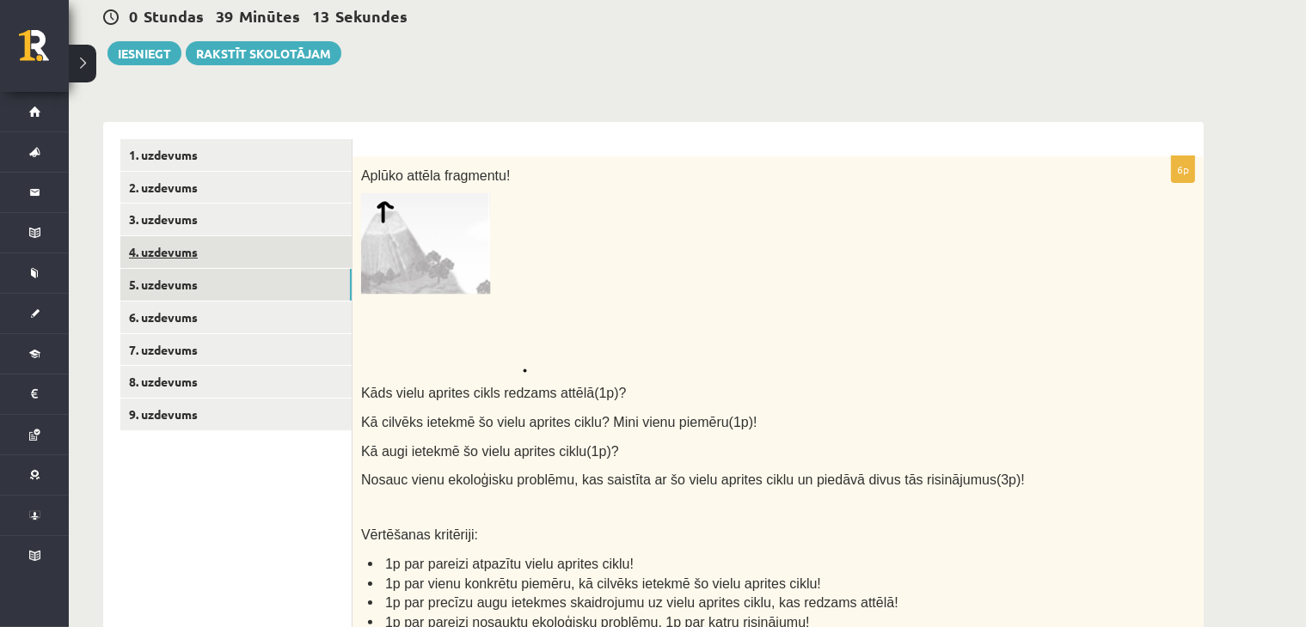
scroll to position [0, 0]
click at [211, 258] on link "4. uzdevums" at bounding box center [235, 252] width 231 height 32
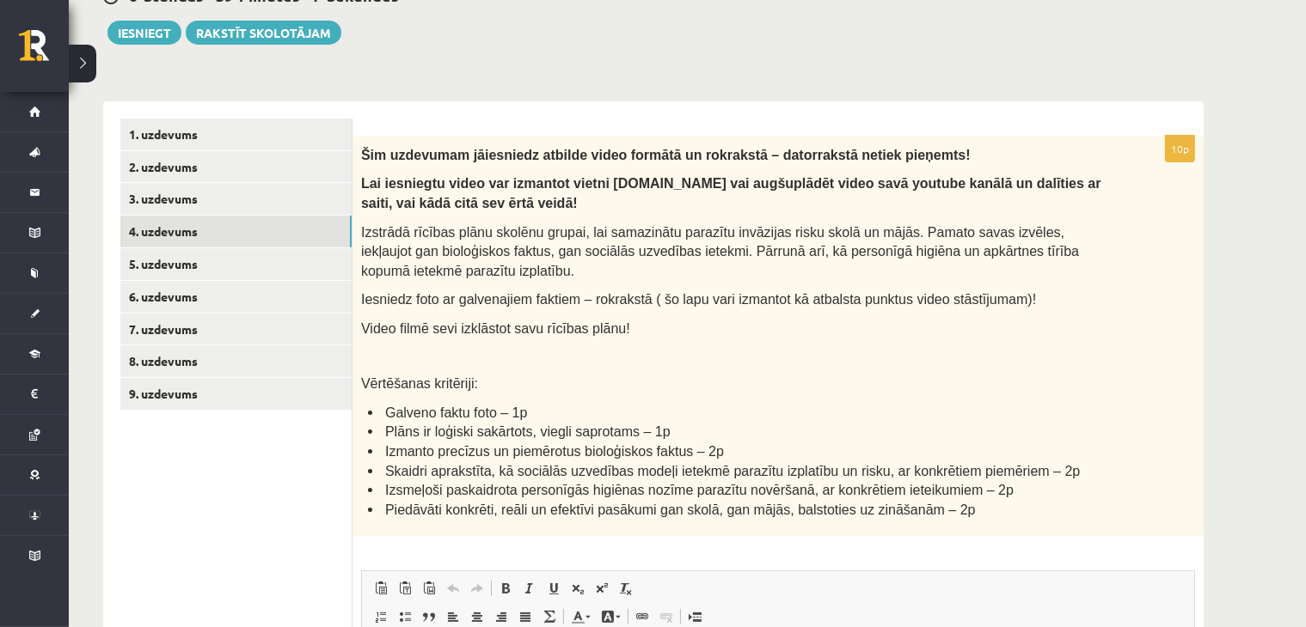
scroll to position [210, 0]
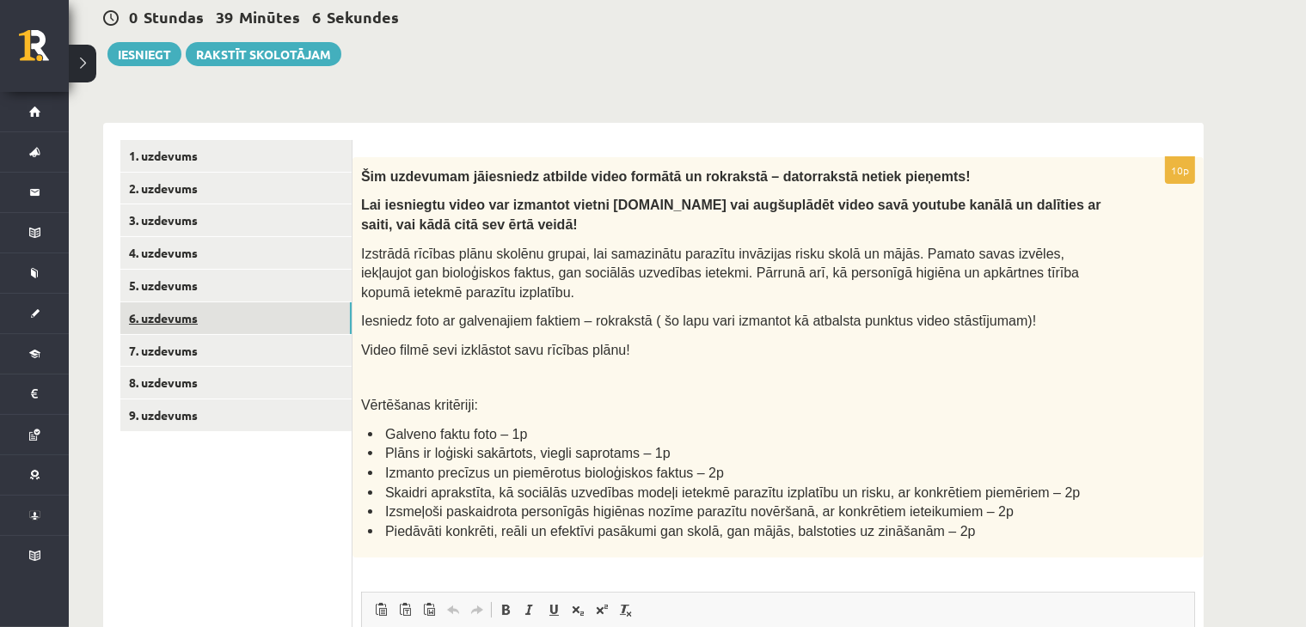
click at [209, 323] on link "6. uzdevums" at bounding box center [235, 319] width 231 height 32
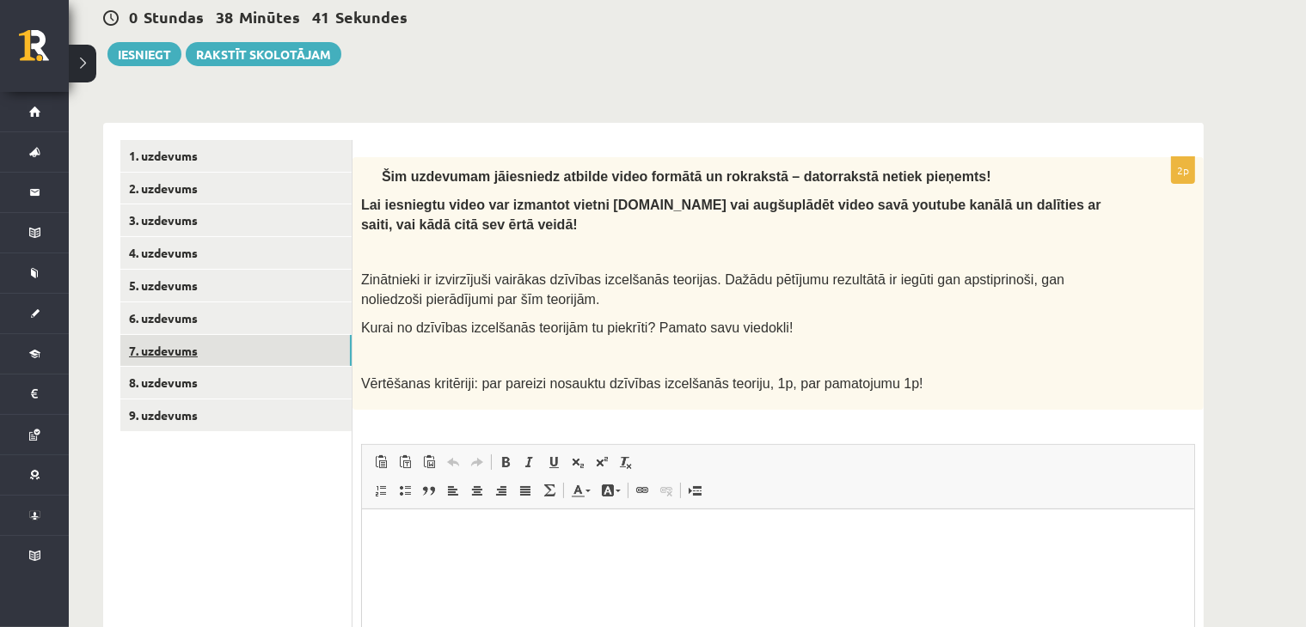
click at [263, 352] on link "7. uzdevums" at bounding box center [235, 351] width 231 height 32
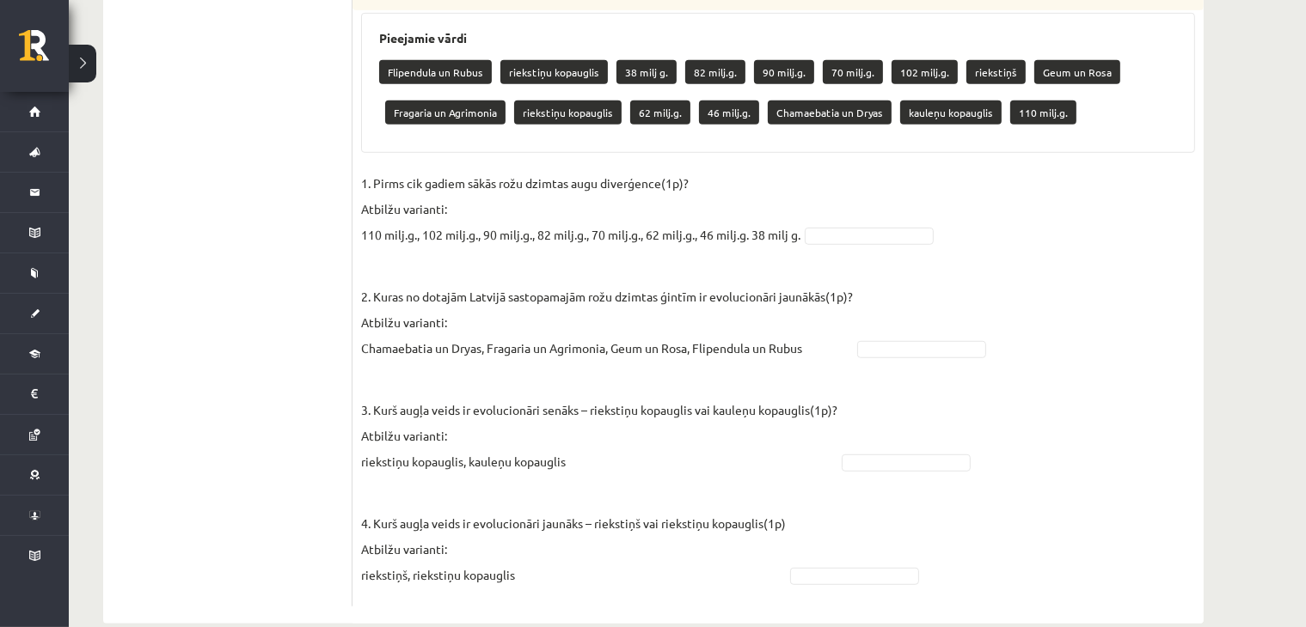
scroll to position [1045, 0]
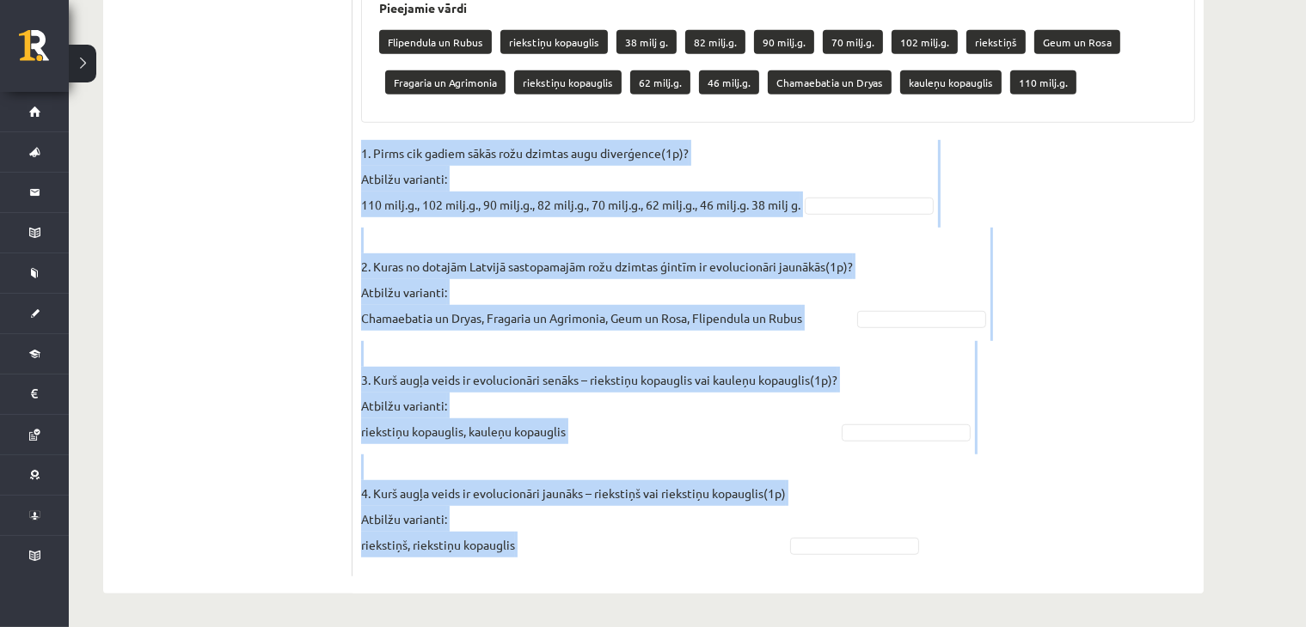
drag, startPoint x: 356, startPoint y: 148, endPoint x: 877, endPoint y: 517, distance: 638.2
copy fieldset "1. Pirms cik gadiem sākās rožu dzimtas augu diverģence(1p)? Atbilžu varianti: 1…"
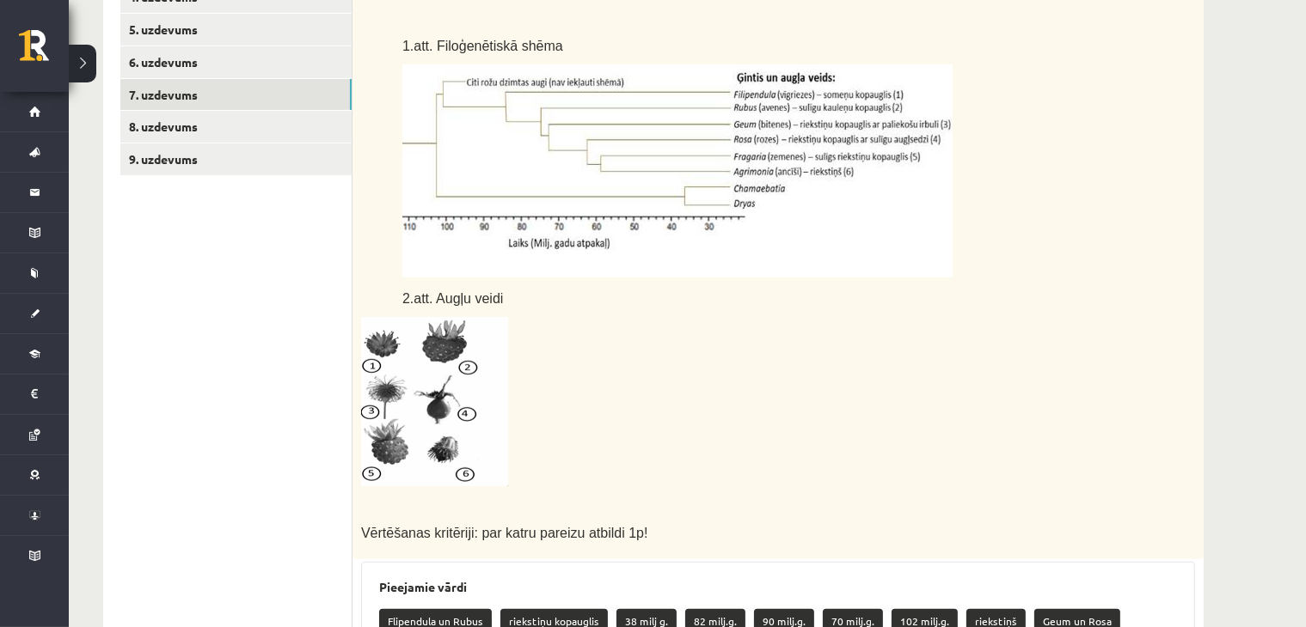
scroll to position [444, 0]
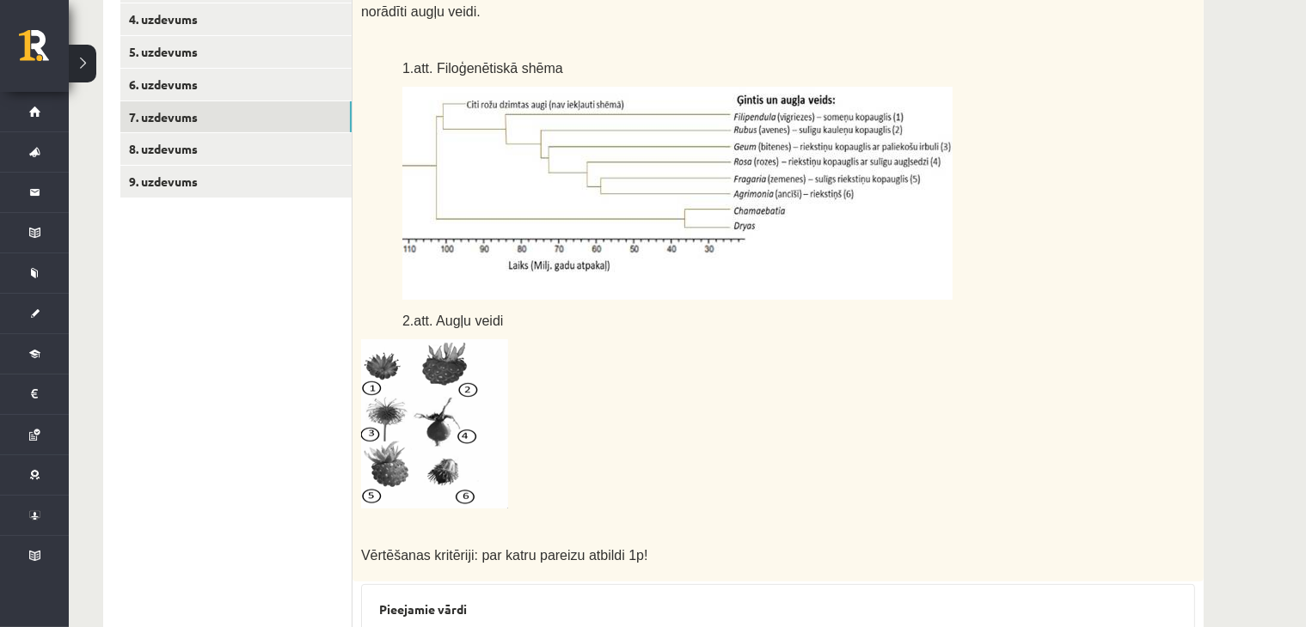
click at [835, 407] on p at bounding box center [735, 424] width 748 height 169
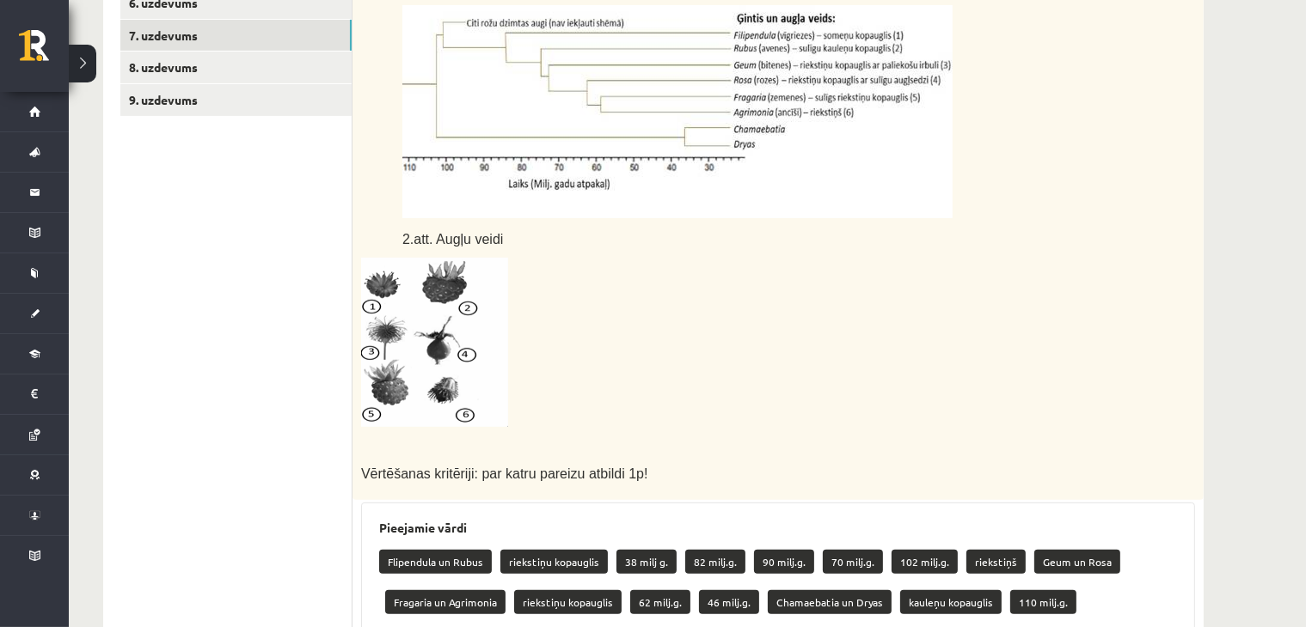
scroll to position [243, 0]
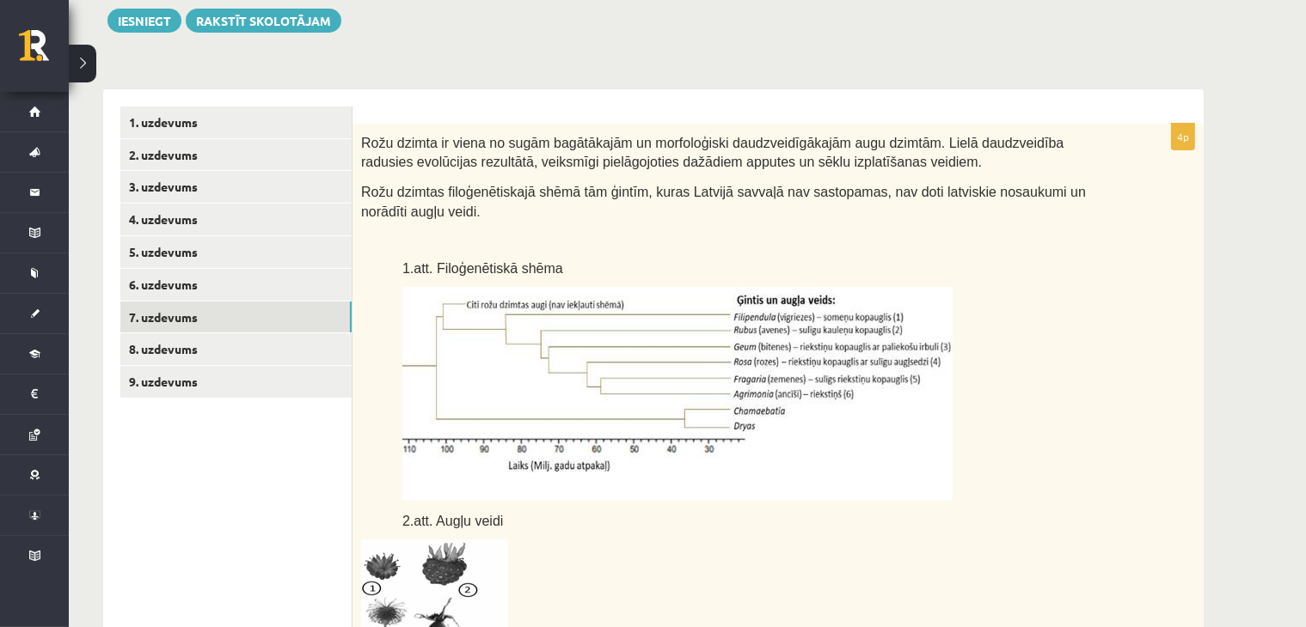
click at [1006, 301] on p at bounding box center [755, 393] width 707 height 213
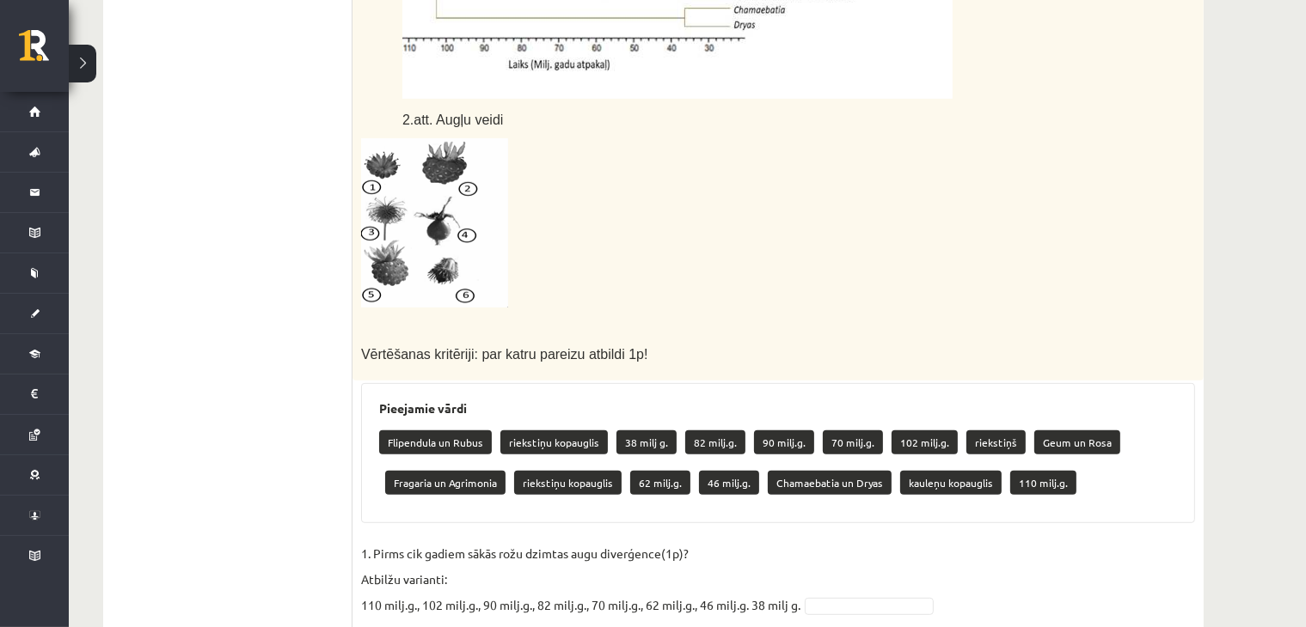
scroll to position [1045, 0]
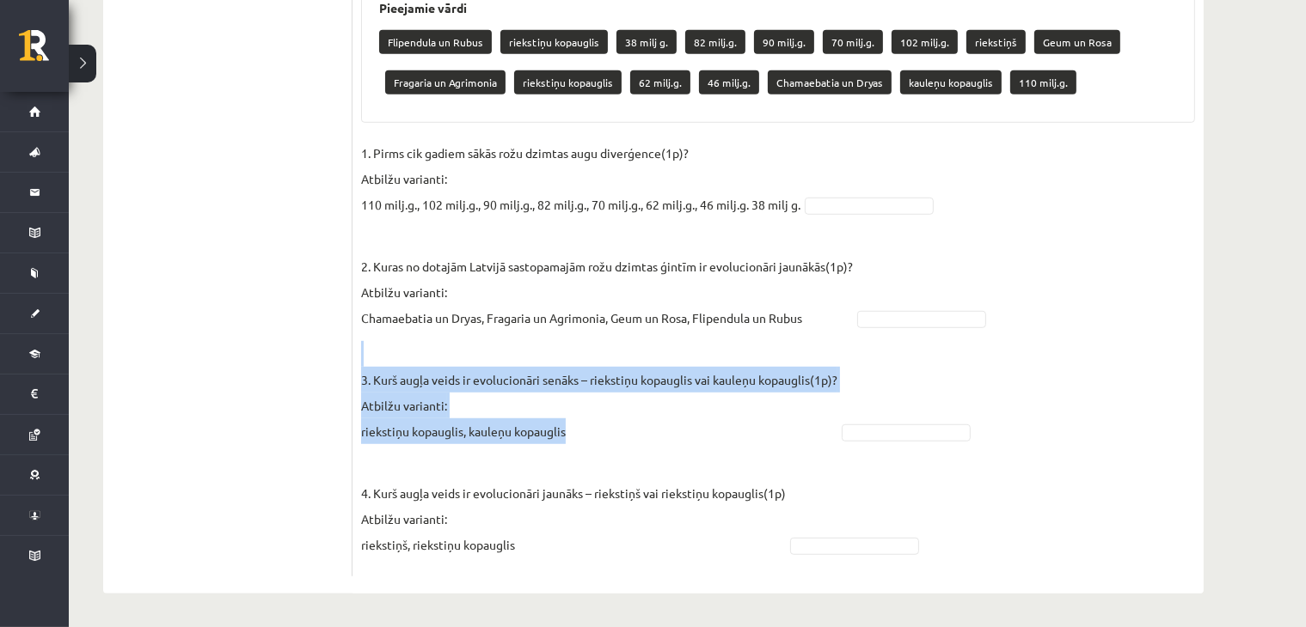
drag, startPoint x: 376, startPoint y: 427, endPoint x: 587, endPoint y: 446, distance: 211.4
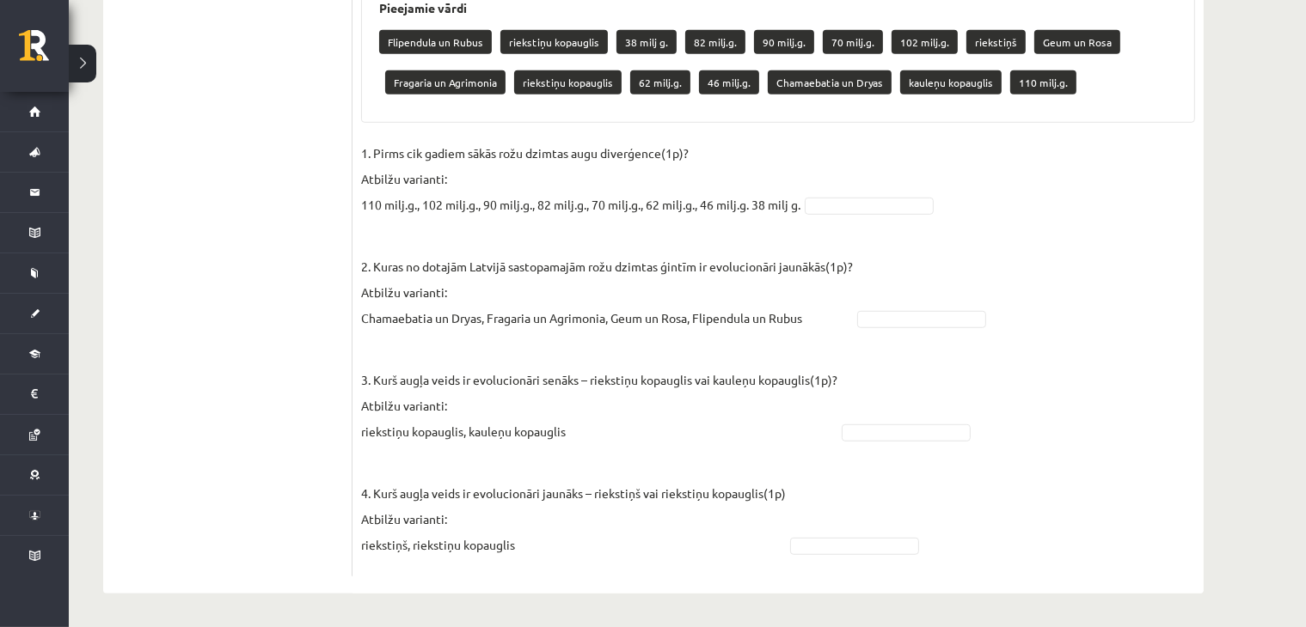
click at [587, 446] on fieldset "1. Pirms cik gadiem sākās rožu dzimtas augu diverģence(1p)? Atbilžu varianti: 1…" at bounding box center [778, 354] width 834 height 428
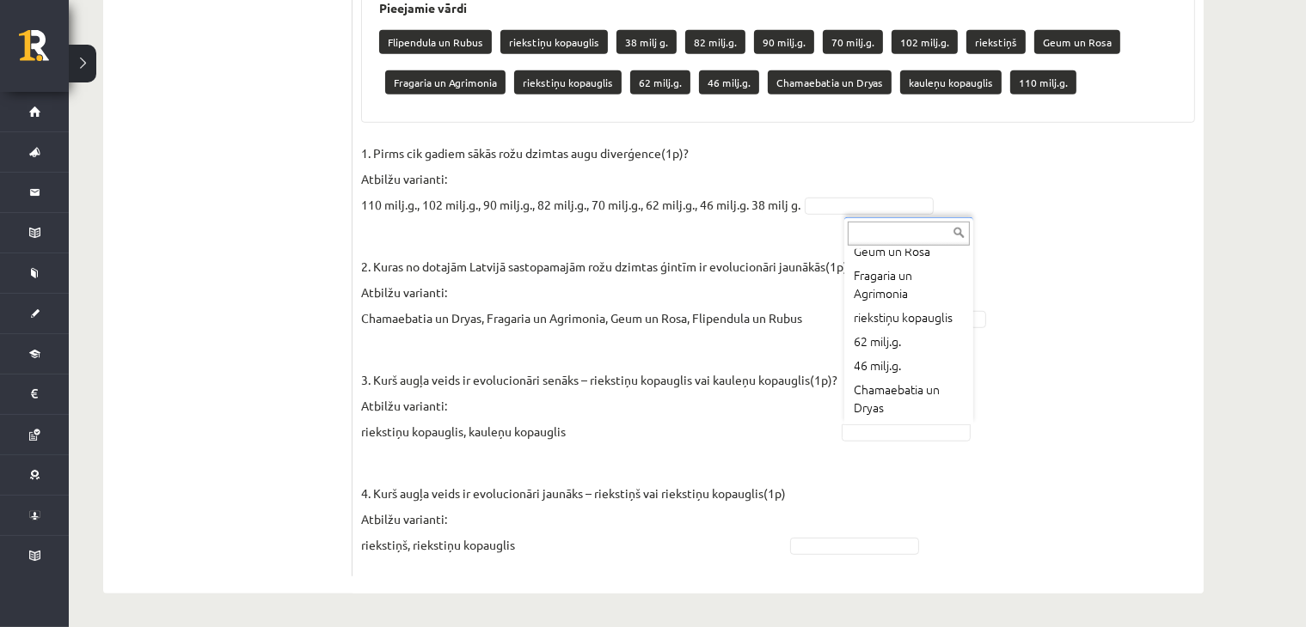
scroll to position [346, 0]
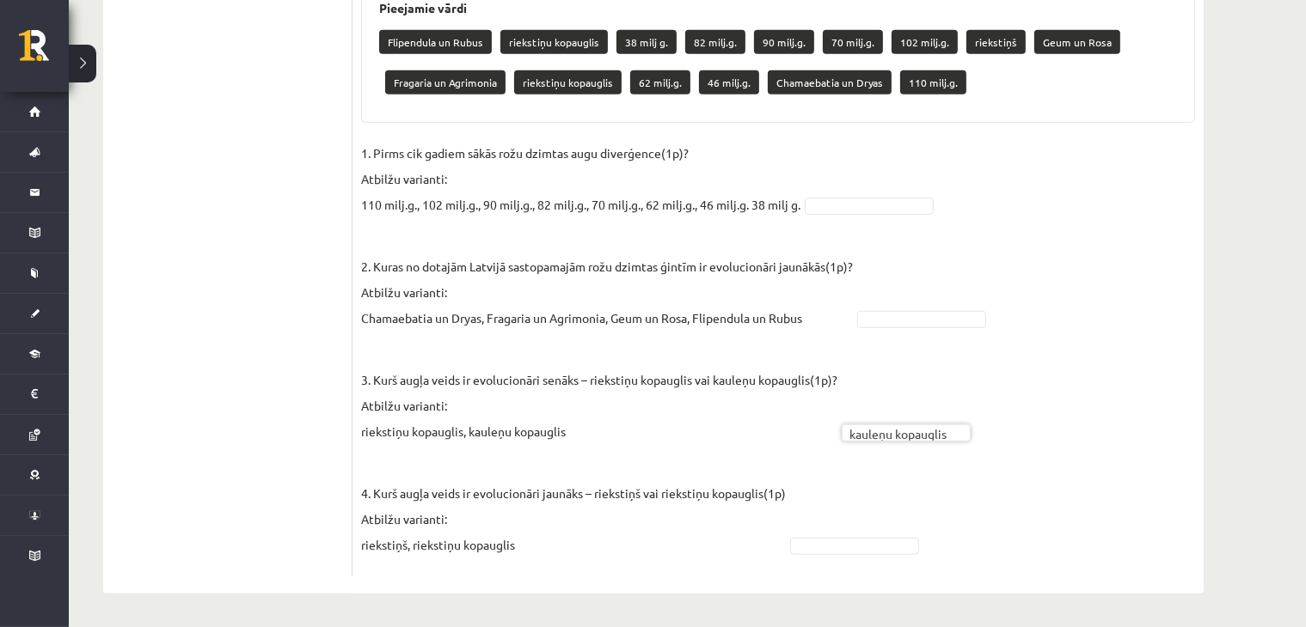
click at [1007, 316] on fieldset "**********" at bounding box center [778, 354] width 834 height 428
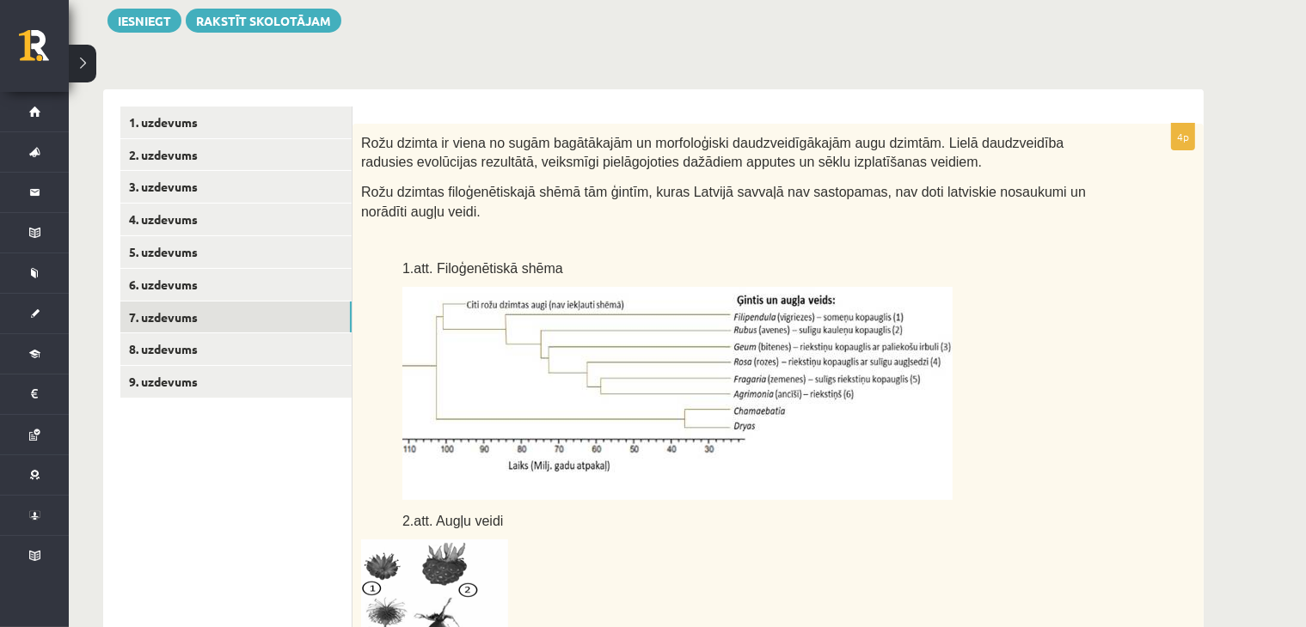
scroll to position [1045, 0]
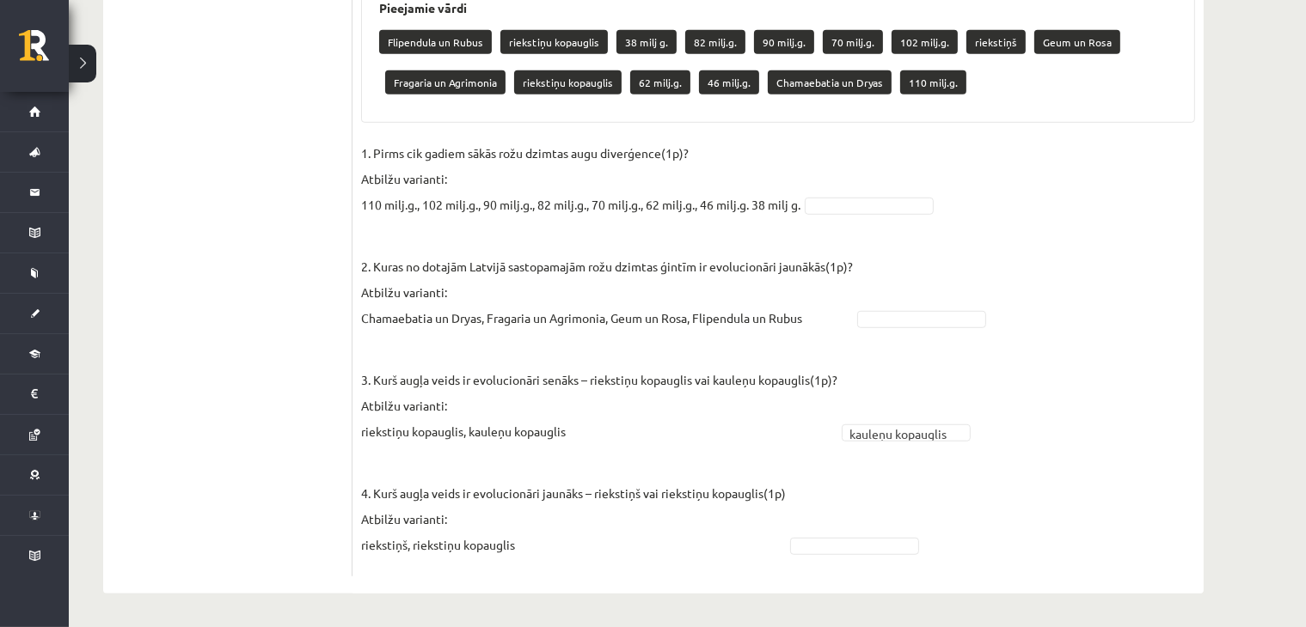
click at [825, 555] on fieldset "**********" at bounding box center [778, 354] width 834 height 428
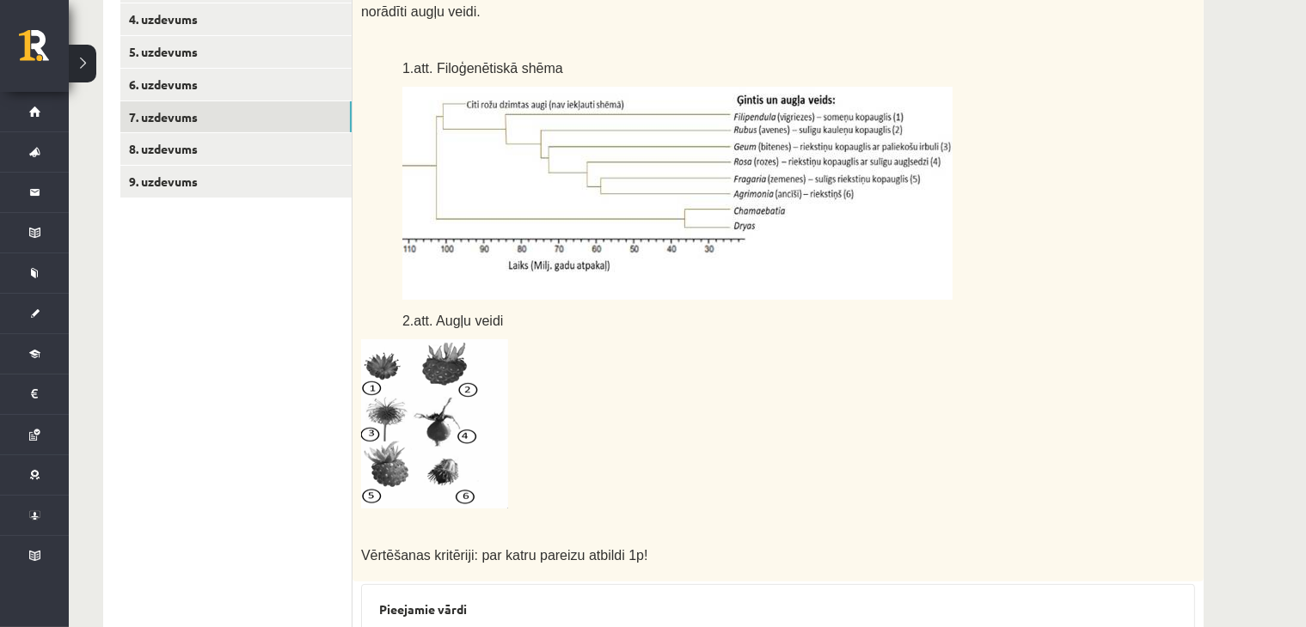
scroll to position [243, 0]
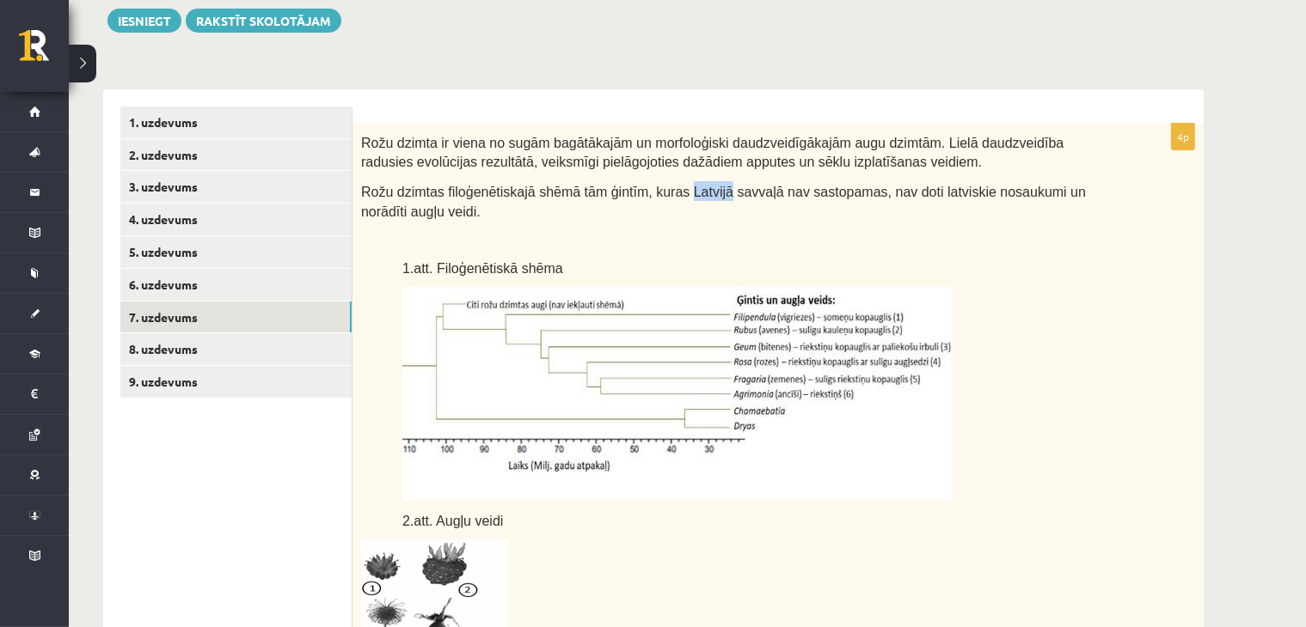
drag, startPoint x: 661, startPoint y: 193, endPoint x: 723, endPoint y: 194, distance: 61.9
click at [720, 187] on span "Rožu dzimtas filoģenētiskajā shēmā tām ģintīm, kuras Latvijā savvaļā nav sastop…" at bounding box center [723, 202] width 725 height 34
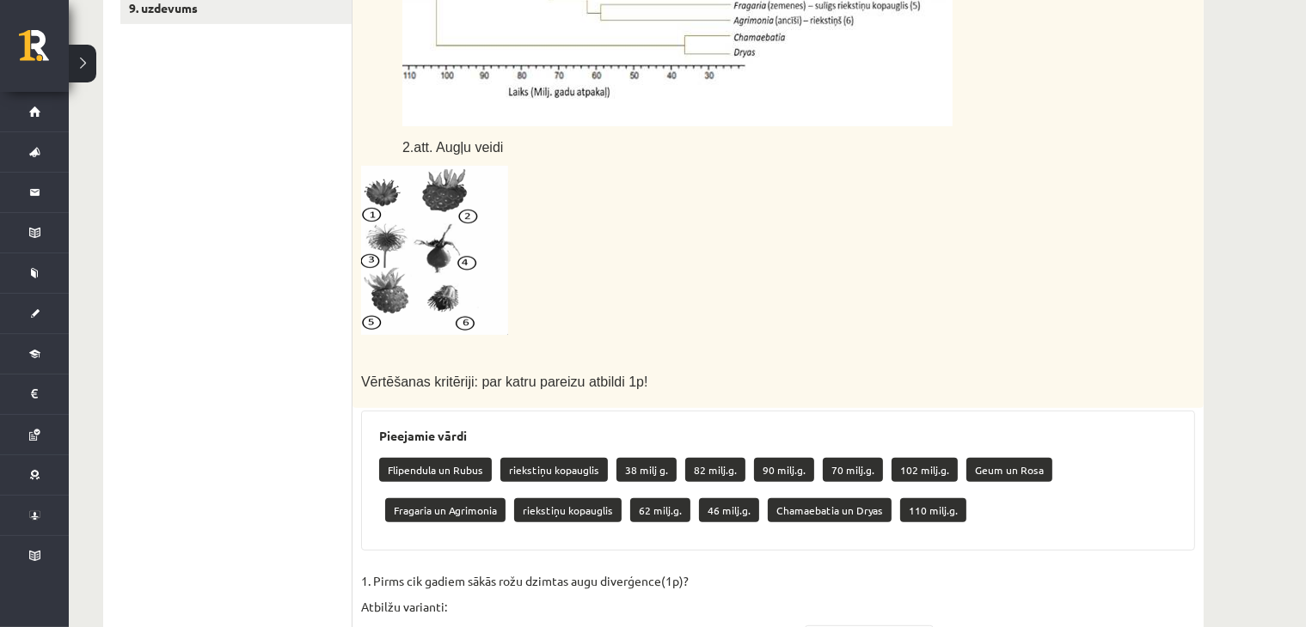
scroll to position [845, 0]
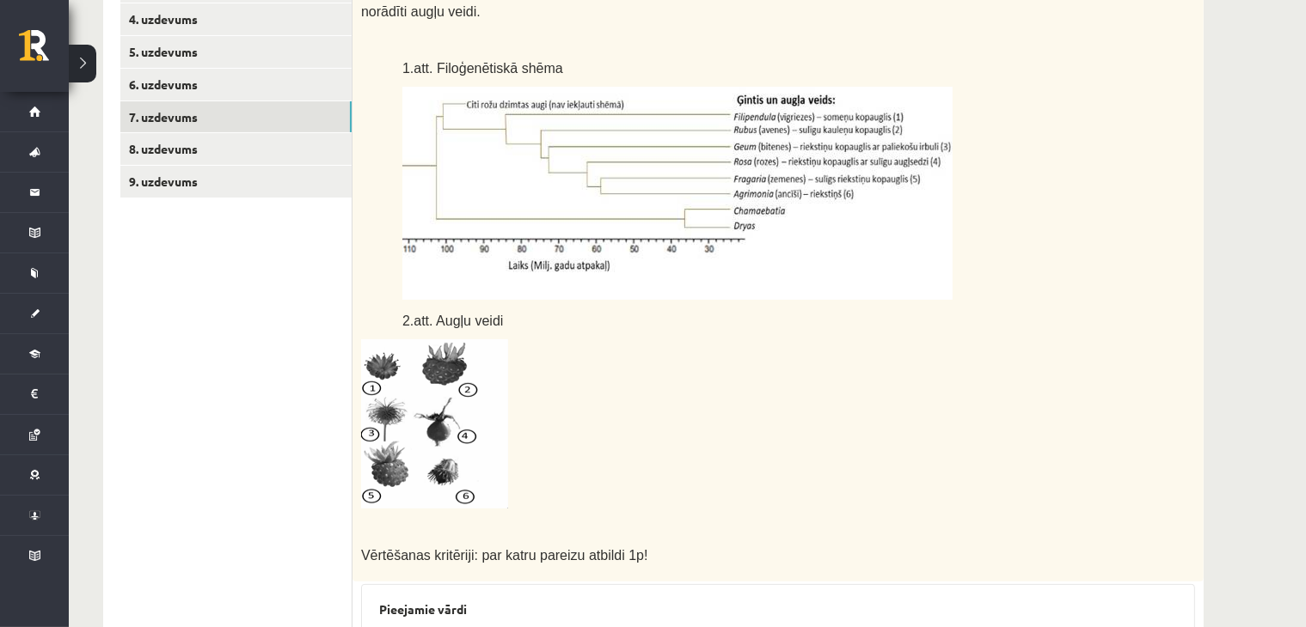
click at [737, 325] on p "2.att. Augļu veidi" at bounding box center [755, 320] width 707 height 20
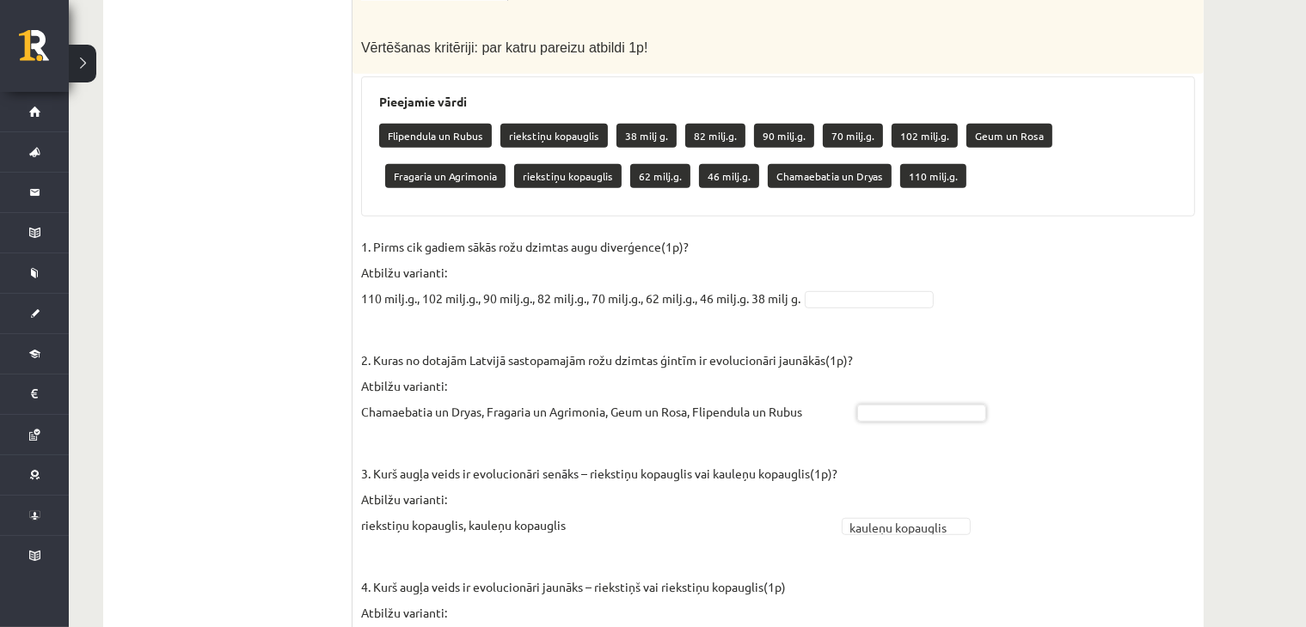
scroll to position [1045, 0]
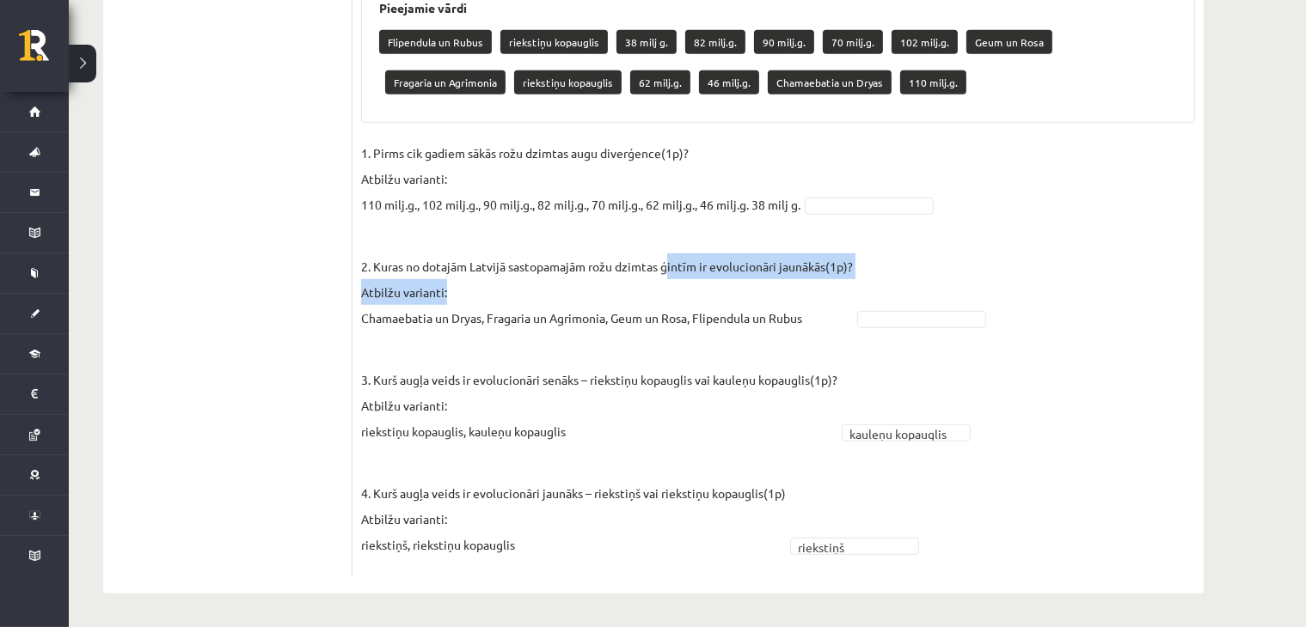
drag, startPoint x: 725, startPoint y: 278, endPoint x: 853, endPoint y: 282, distance: 128.1
click at [853, 282] on p "2. Kuras no dotajām Latvijā sastopamajām rožu dzimtas ģintīm ir evolucionāri ja…" at bounding box center [607, 279] width 492 height 103
click at [734, 372] on p "3. Kurš augļa veids ir evolucionāri senāks – riekstiņu kopauglis vai kauleņu ko…" at bounding box center [599, 392] width 476 height 103
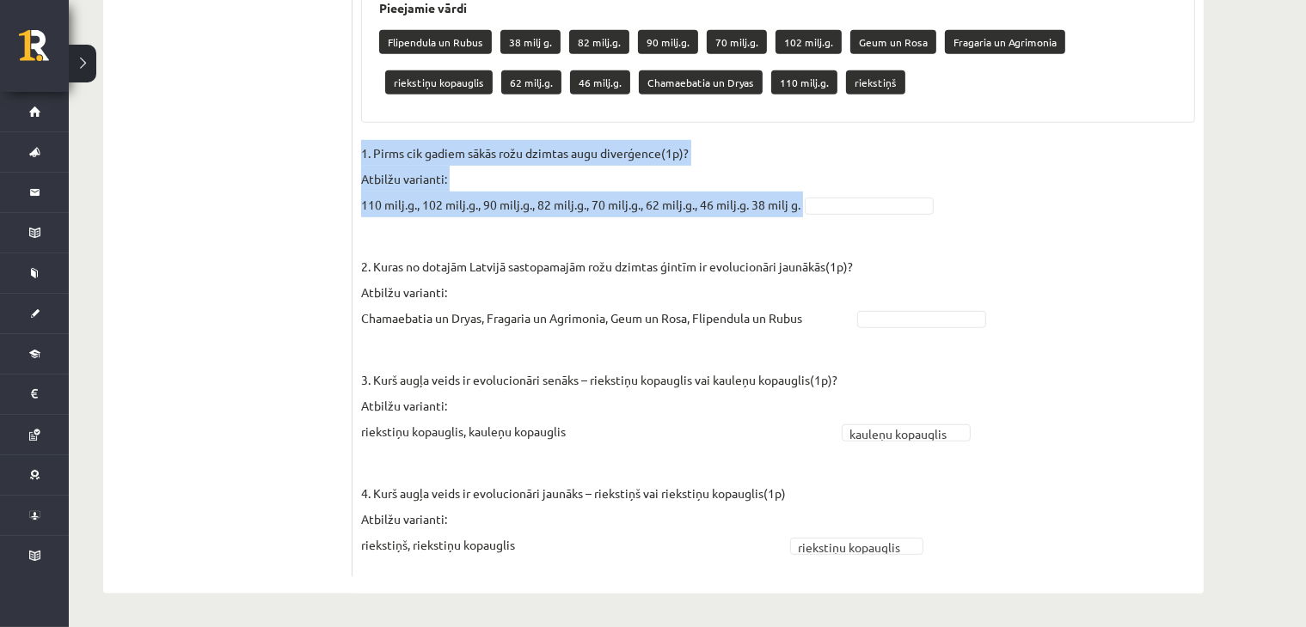
drag, startPoint x: 352, startPoint y: 144, endPoint x: 841, endPoint y: 209, distance: 492.4
copy fieldset "1. Pirms cik gadiem sākās rožu dzimtas augu diverģence(1p)? Atbilžu varianti: 1…"
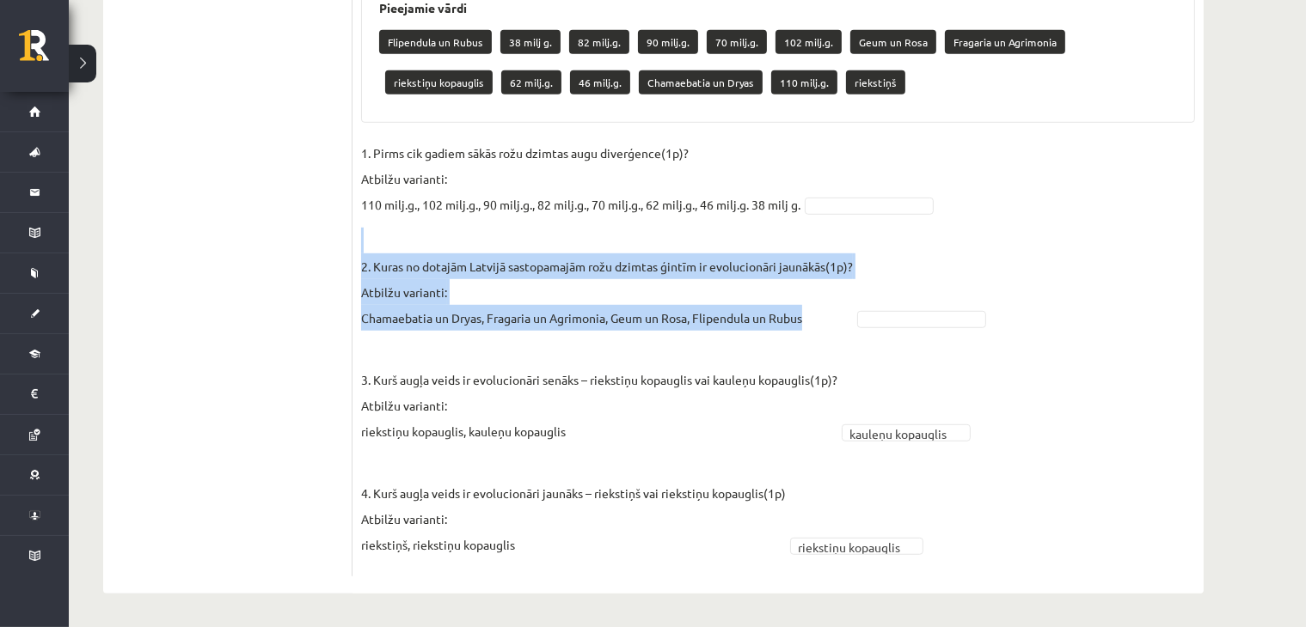
drag, startPoint x: 358, startPoint y: 253, endPoint x: 807, endPoint y: 330, distance: 456.1
copy p "2. Kuras no dotajām Latvijā sastopamajām rožu dzimtas ģintīm ir evolucionāri ja…"
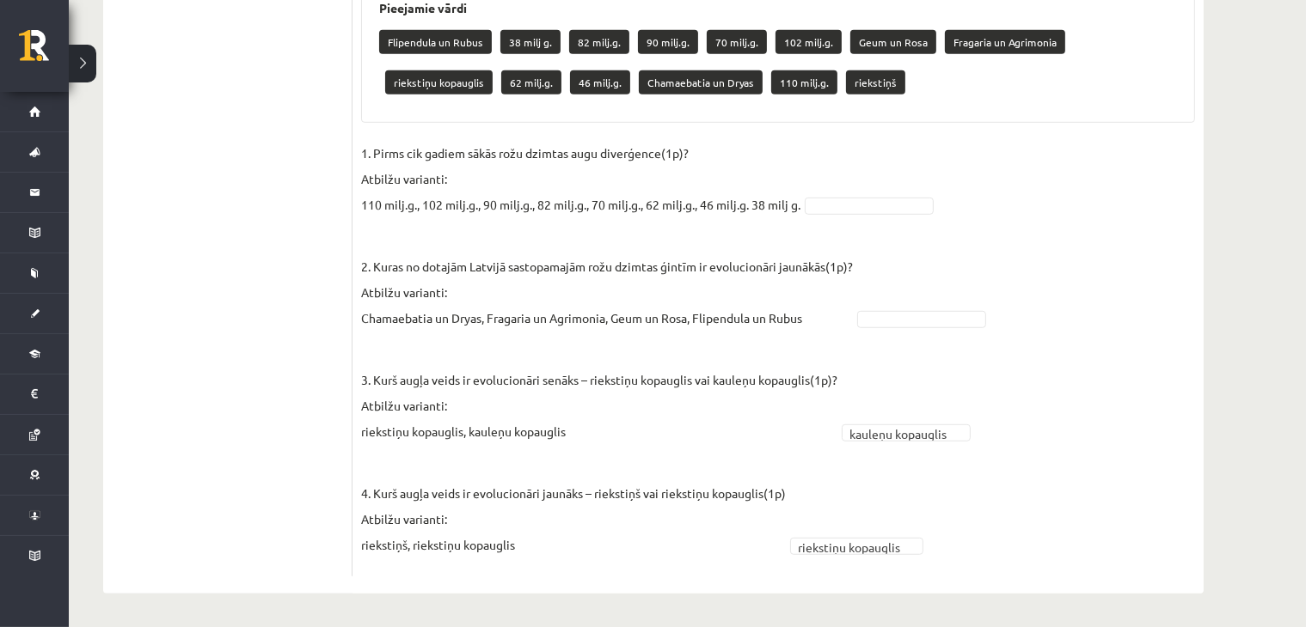
click at [1025, 214] on fieldset "**********" at bounding box center [778, 354] width 834 height 428
click at [869, 193] on fieldset "**********" at bounding box center [778, 354] width 834 height 428
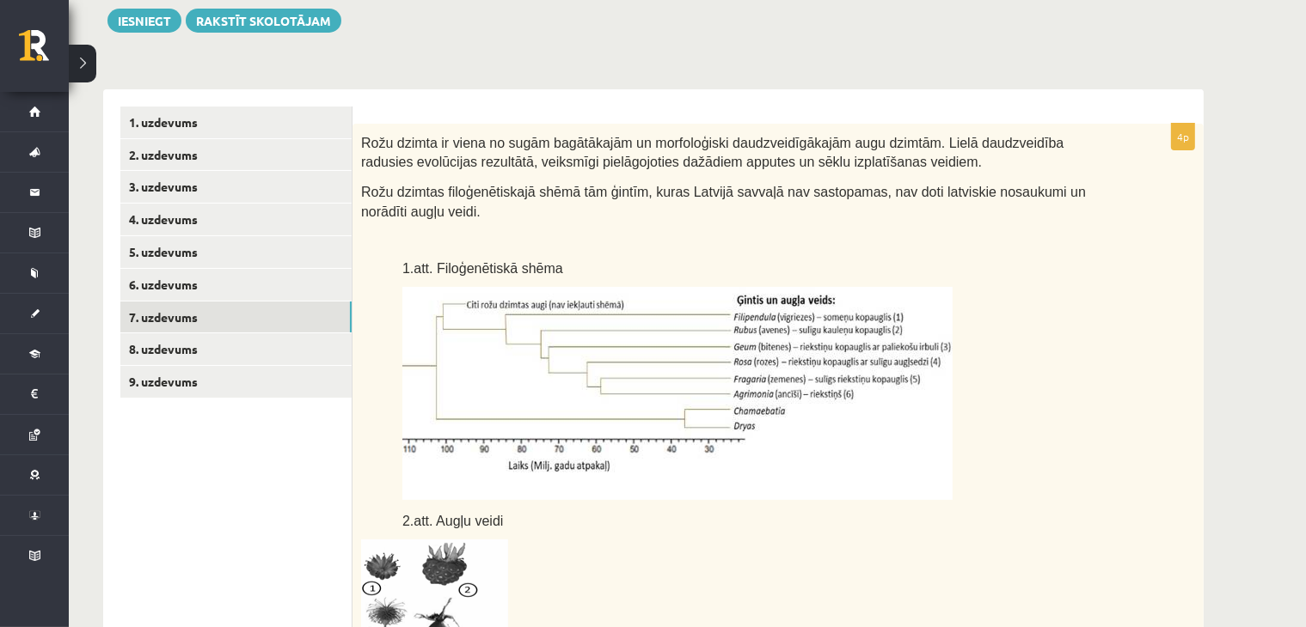
scroll to position [0, 0]
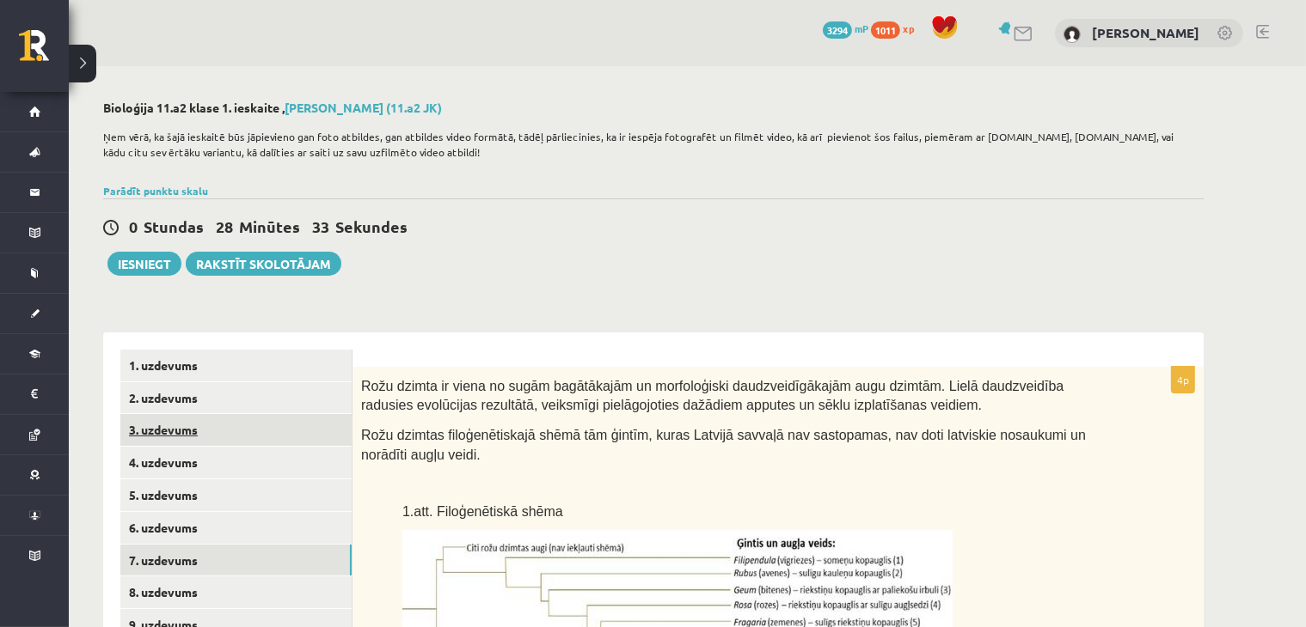
click at [167, 425] on link "3. uzdevums" at bounding box center [235, 430] width 231 height 32
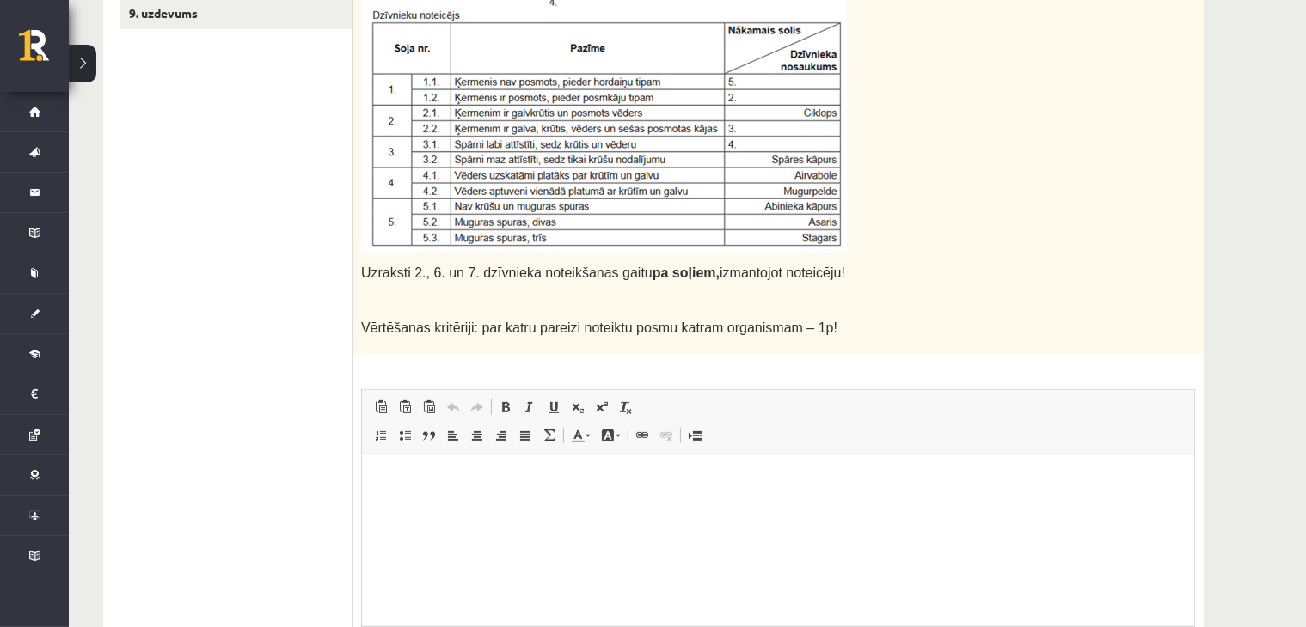
click at [451, 506] on html at bounding box center [777, 480] width 832 height 52
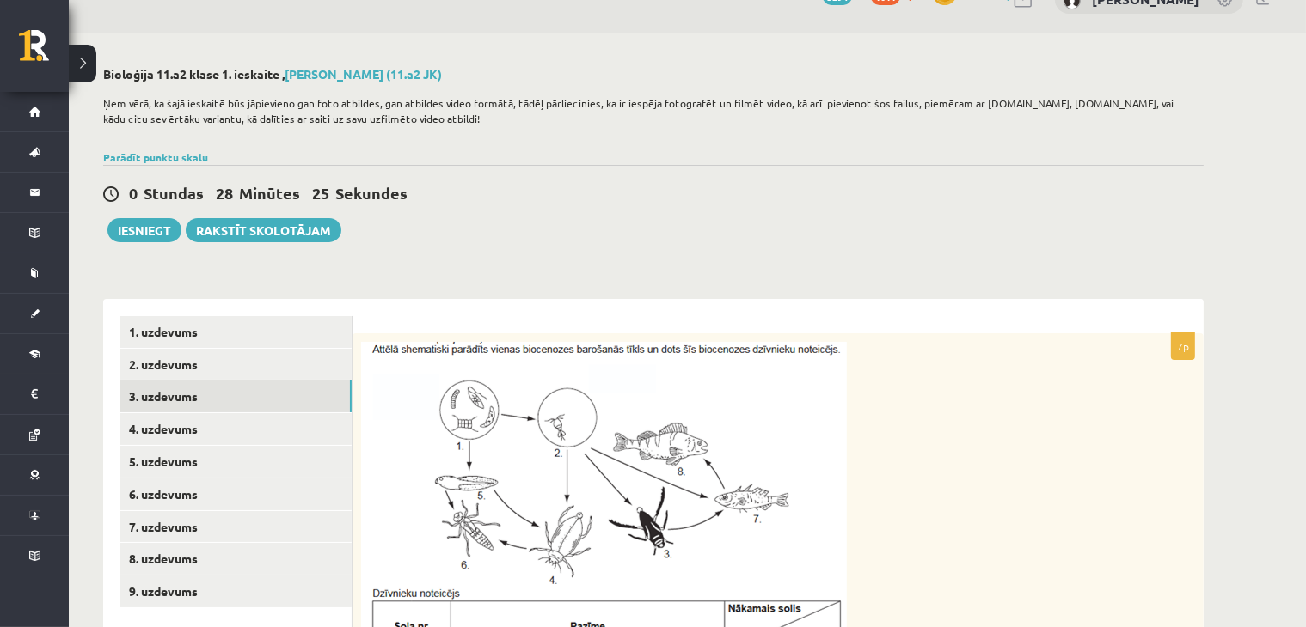
scroll to position [10, 0]
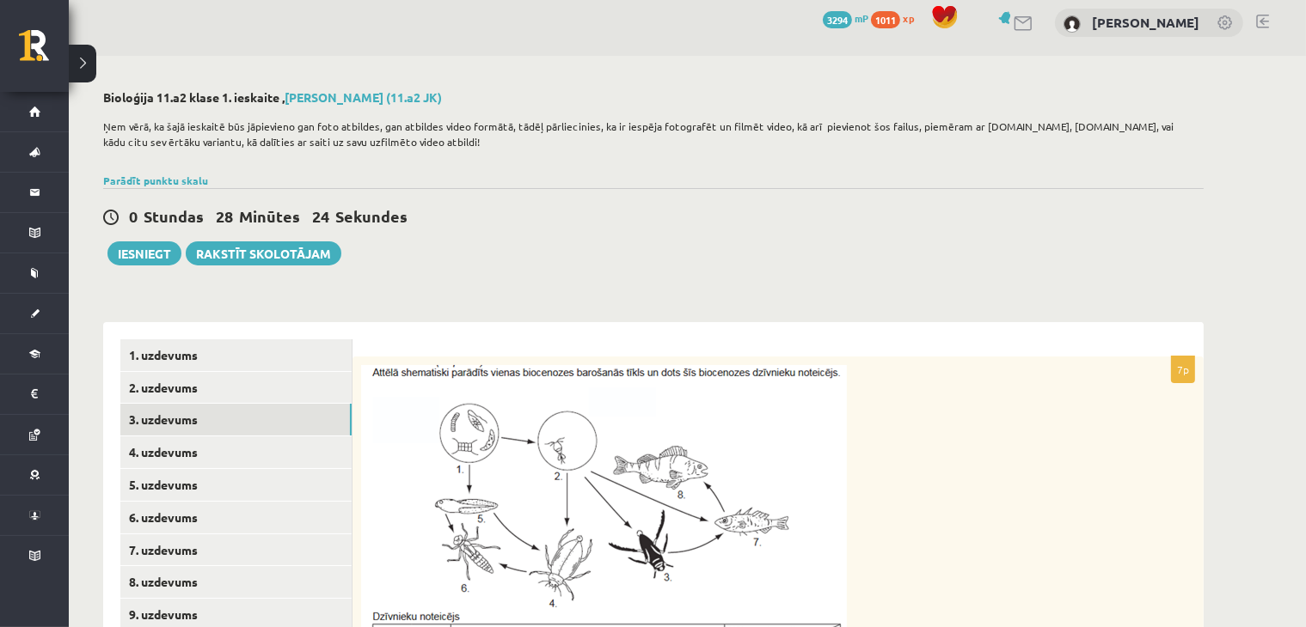
click at [933, 446] on p at bounding box center [735, 609] width 748 height 489
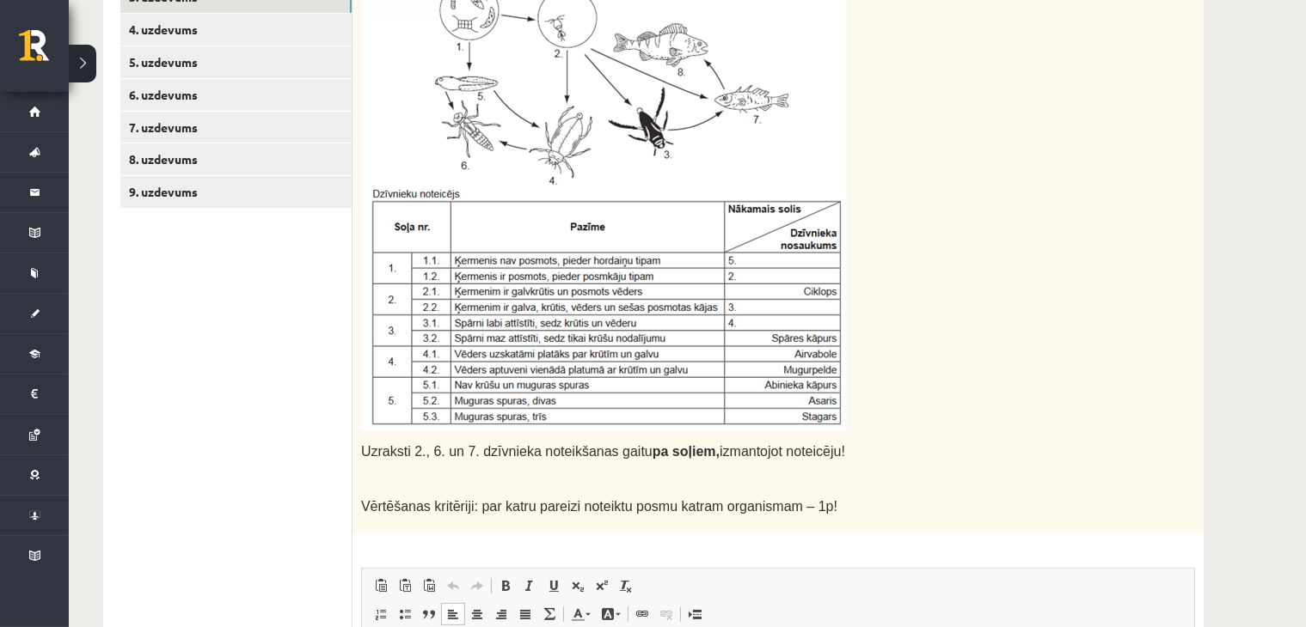
scroll to position [180, 0]
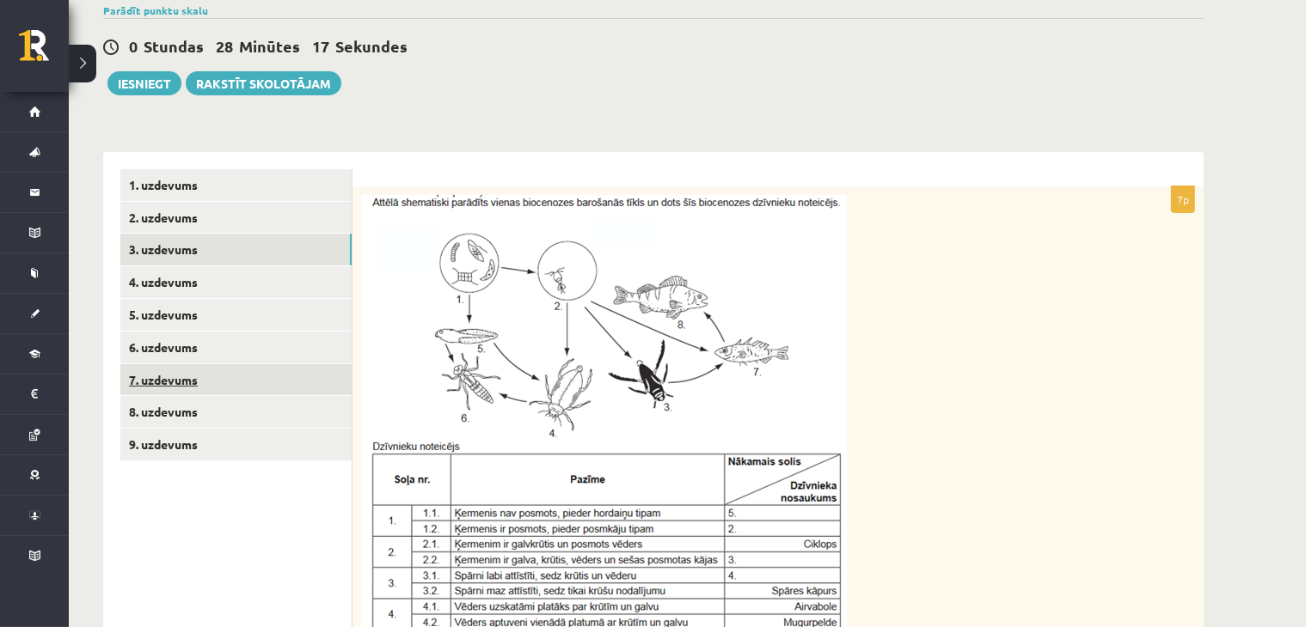
click at [218, 379] on link "7. uzdevums" at bounding box center [235, 380] width 231 height 32
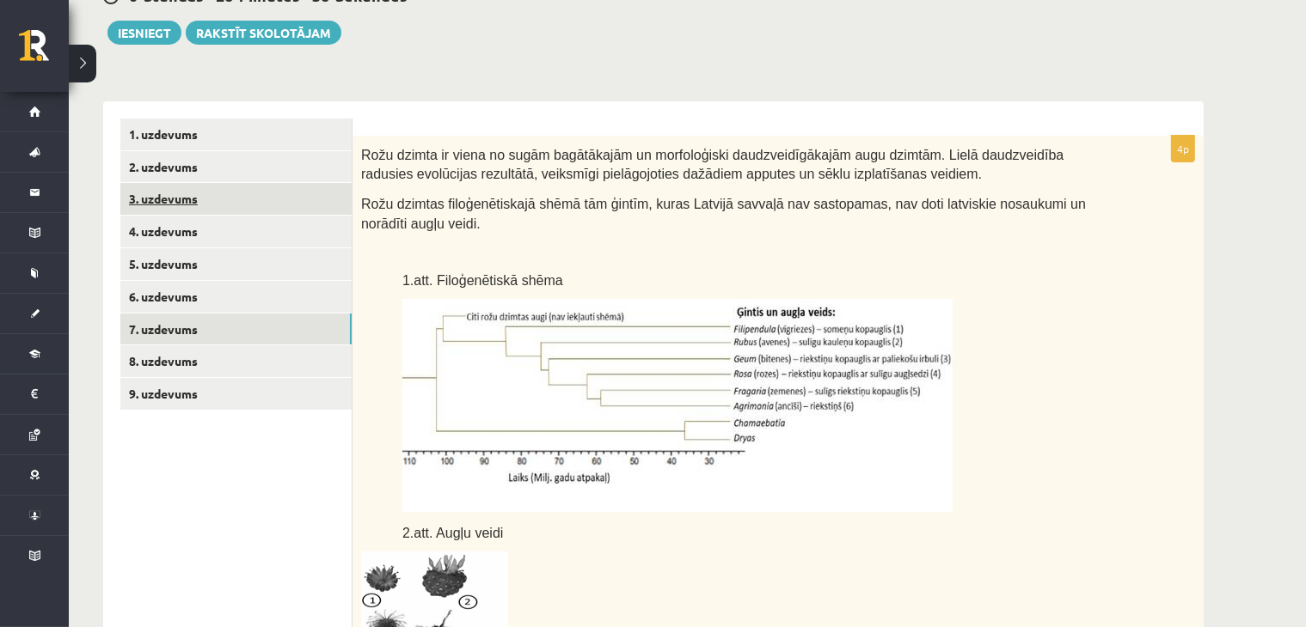
scroll to position [243, 0]
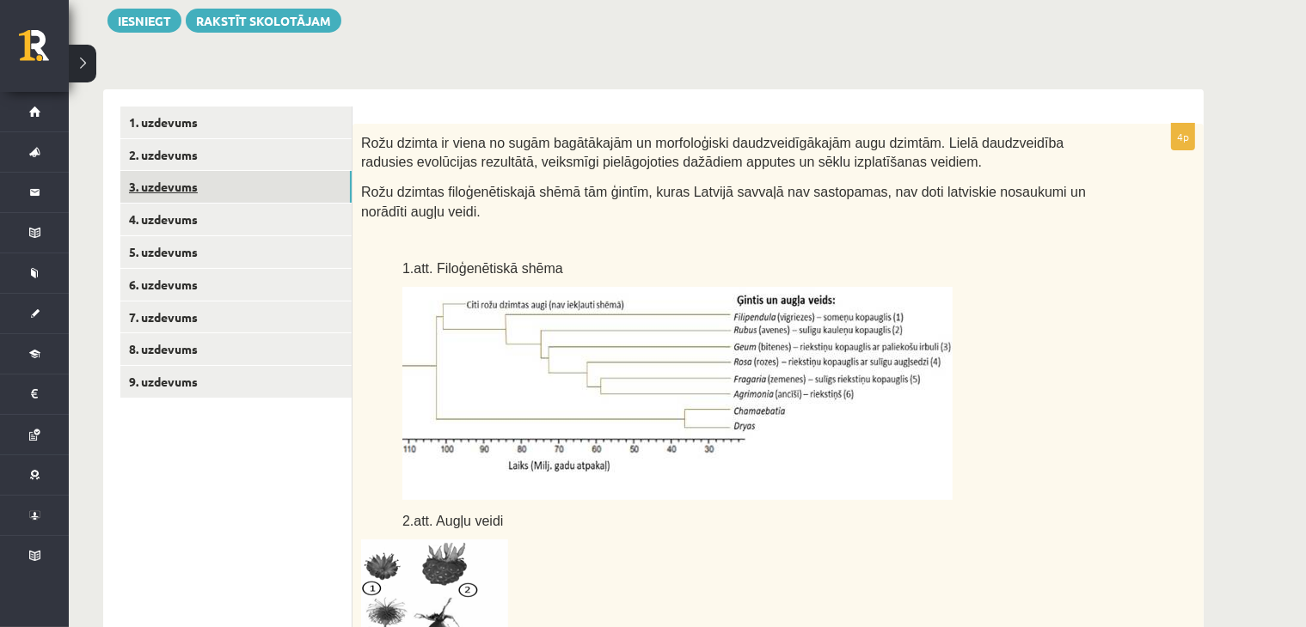
click at [226, 176] on link "3. uzdevums" at bounding box center [235, 187] width 231 height 32
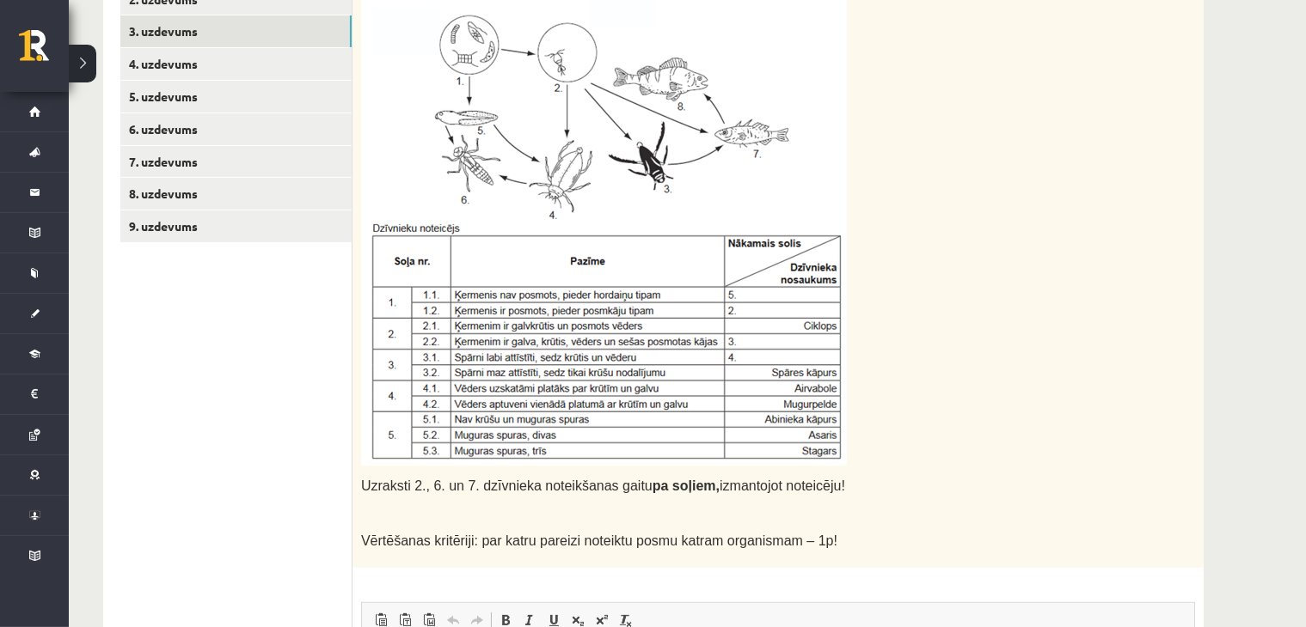
scroll to position [375, 0]
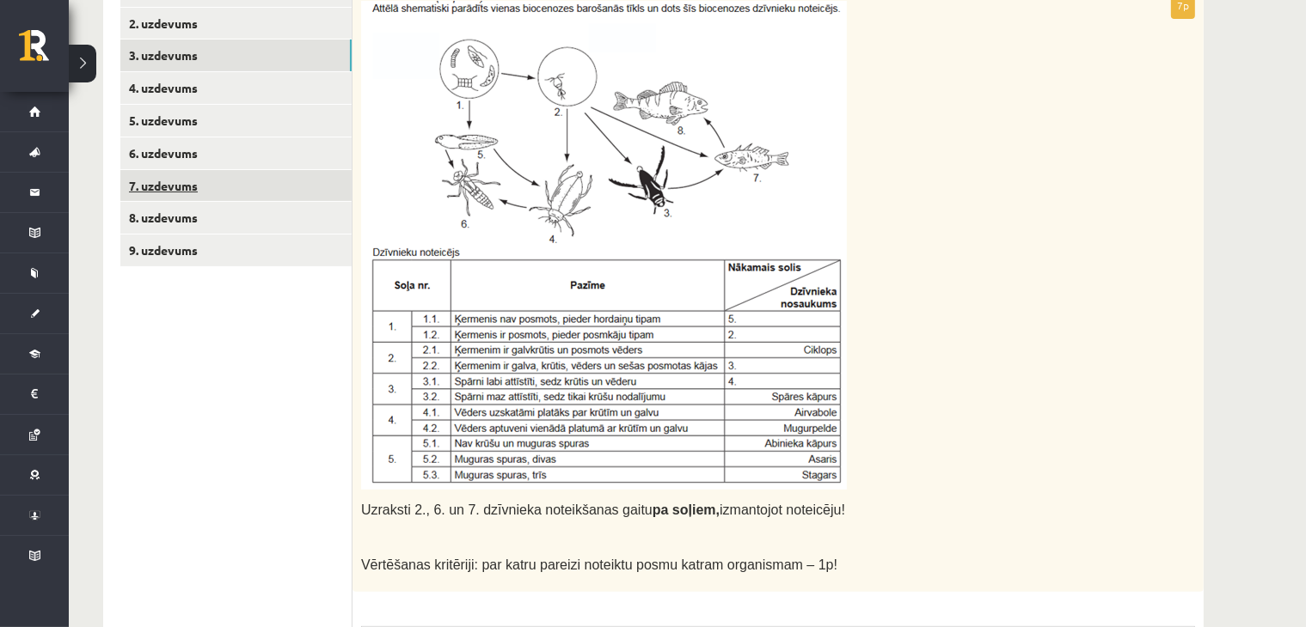
click at [166, 180] on link "7. uzdevums" at bounding box center [235, 186] width 231 height 32
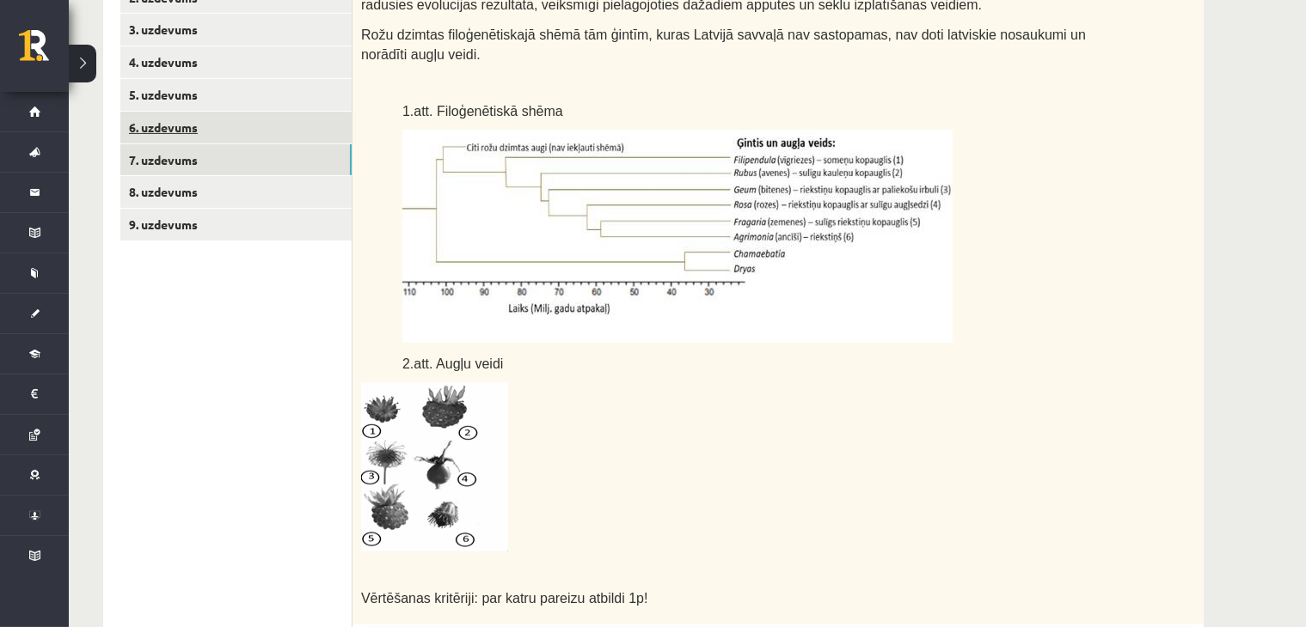
scroll to position [200, 0]
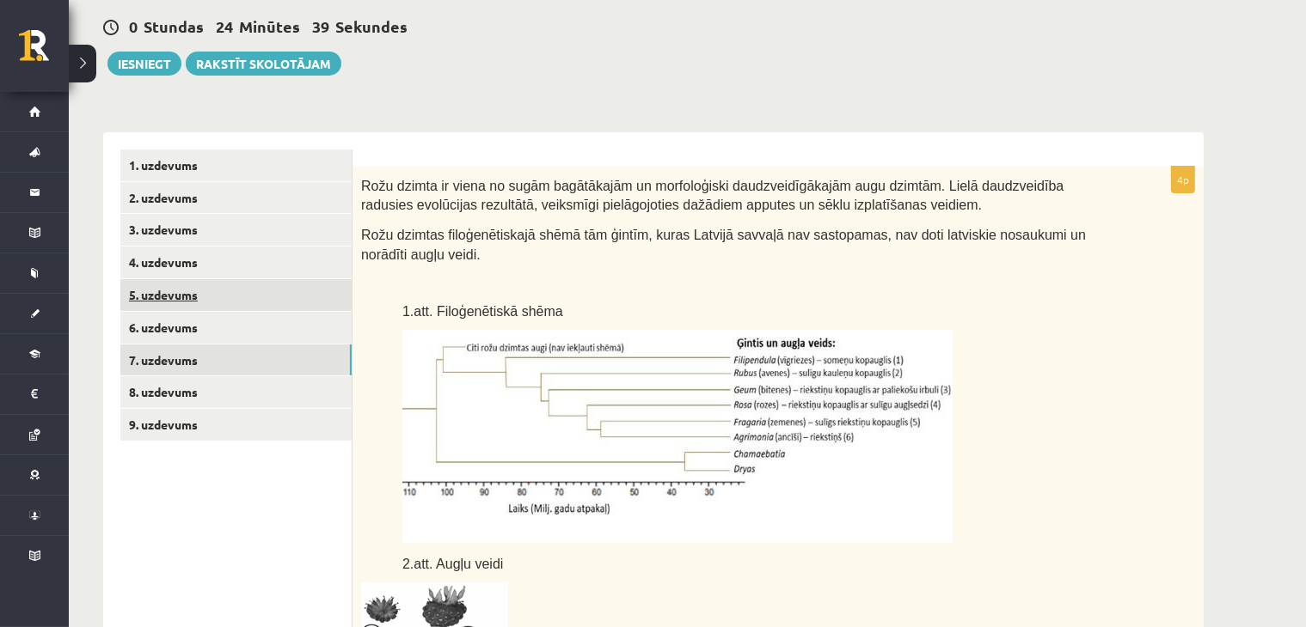
click at [162, 288] on link "5. uzdevums" at bounding box center [235, 295] width 231 height 32
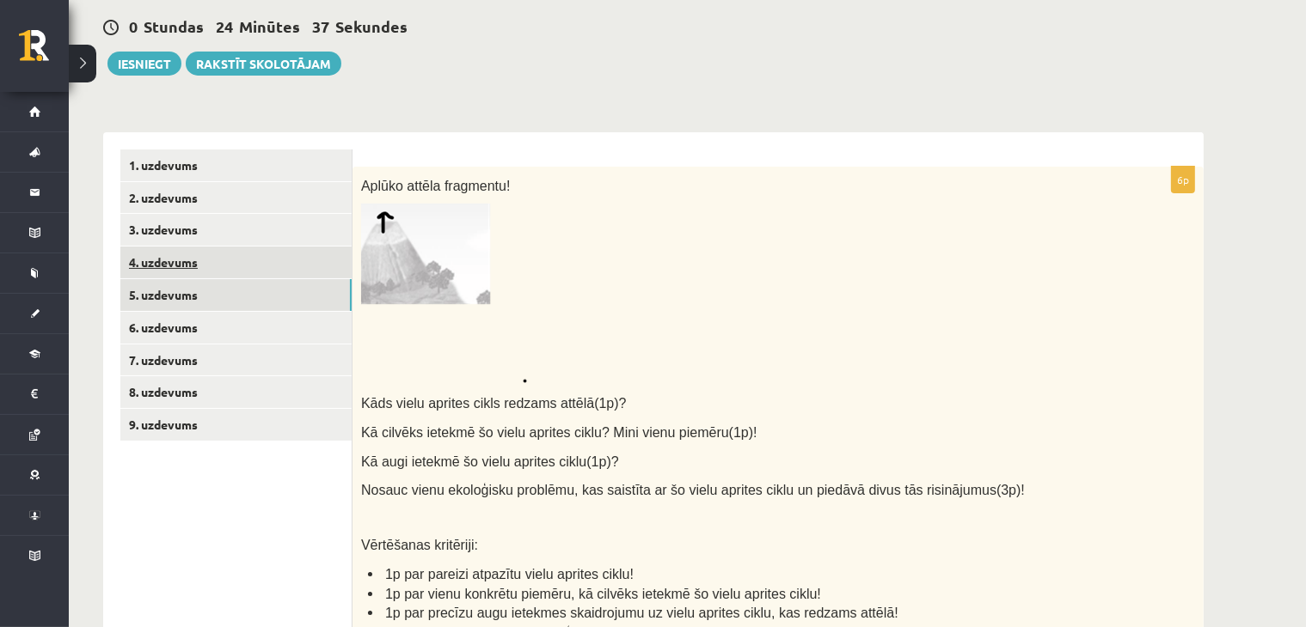
click at [180, 265] on link "4. uzdevums" at bounding box center [235, 263] width 231 height 32
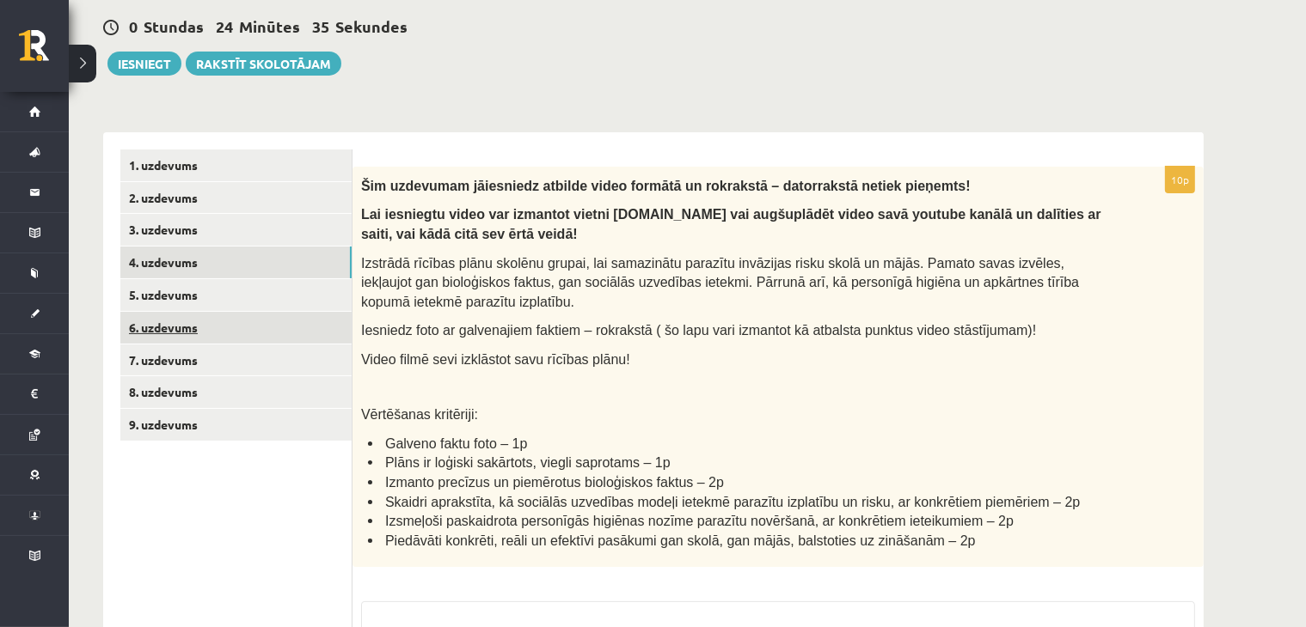
click at [164, 334] on link "6. uzdevums" at bounding box center [235, 328] width 231 height 32
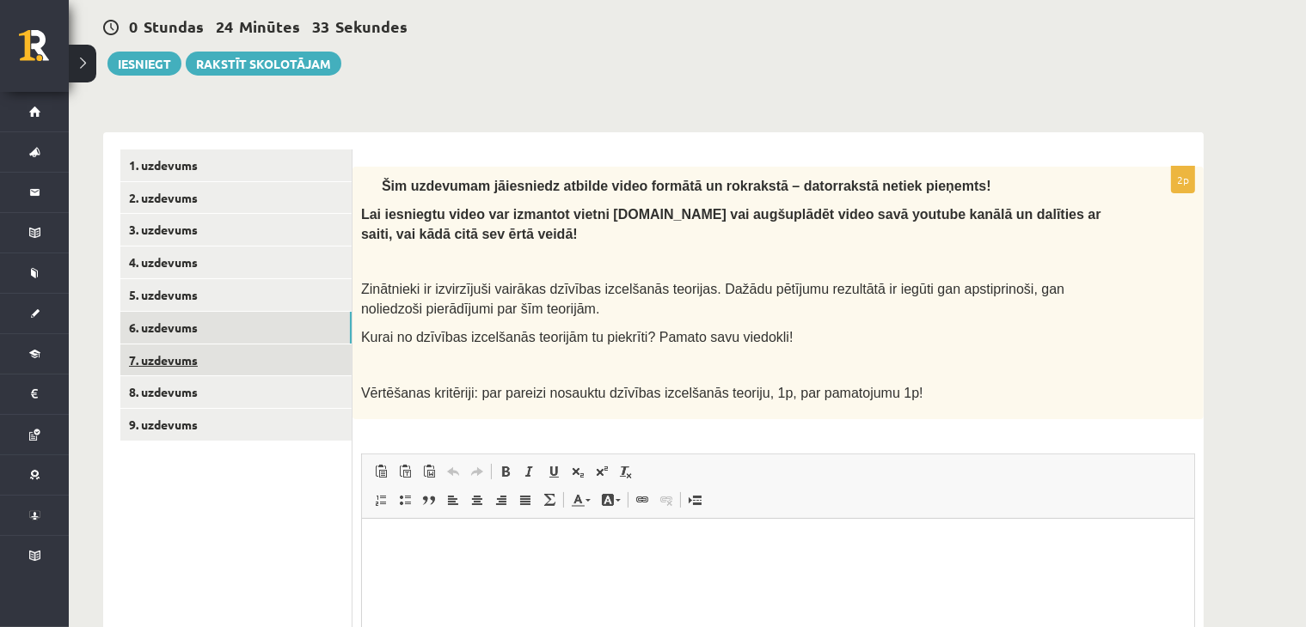
click at [159, 366] on link "7. uzdevums" at bounding box center [235, 361] width 231 height 32
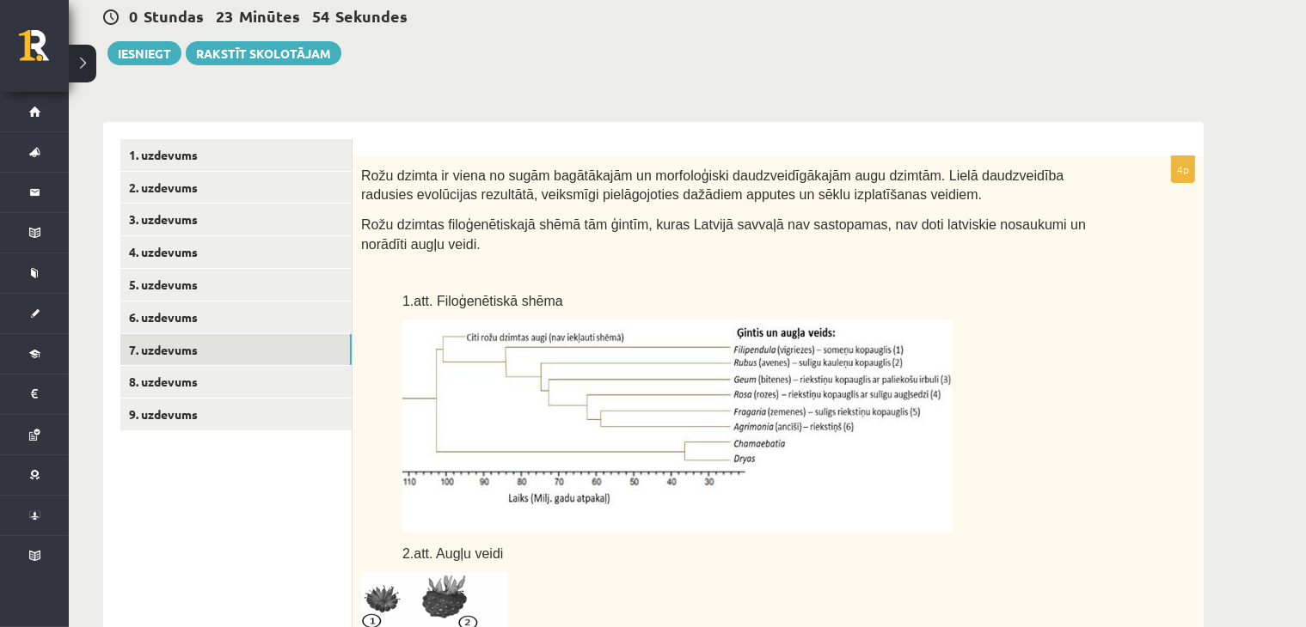
scroll to position [200, 0]
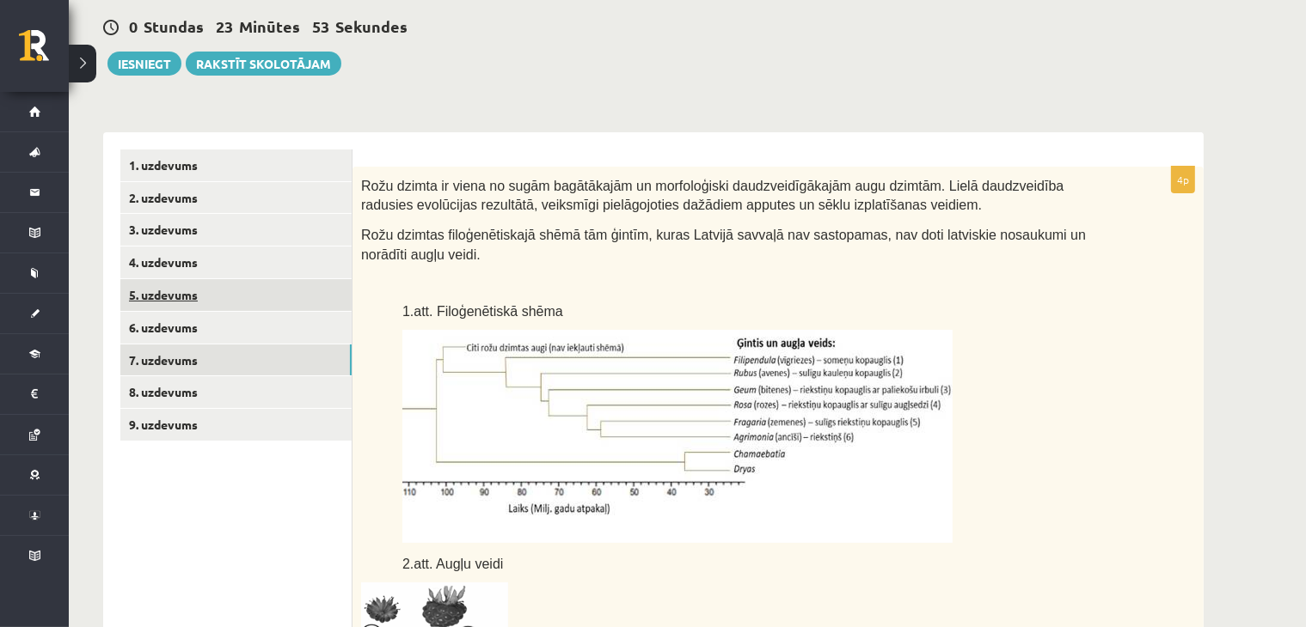
click at [183, 305] on link "5. uzdevums" at bounding box center [235, 295] width 231 height 32
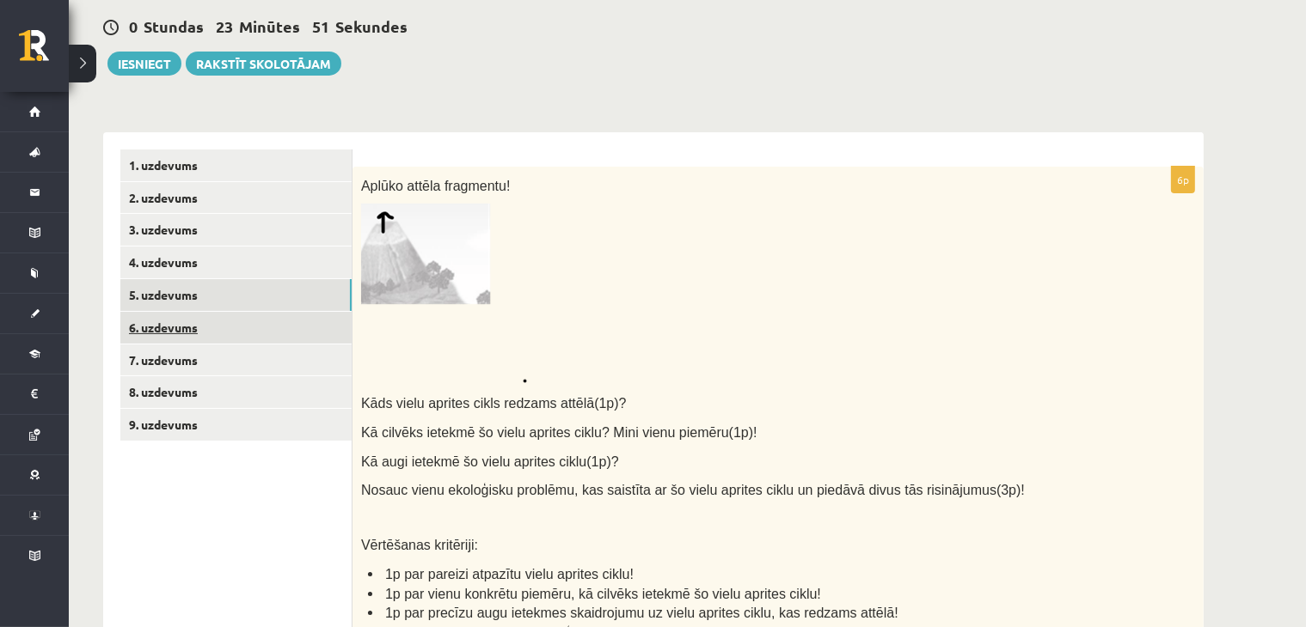
scroll to position [0, 0]
click at [182, 329] on link "6. uzdevums" at bounding box center [235, 328] width 231 height 32
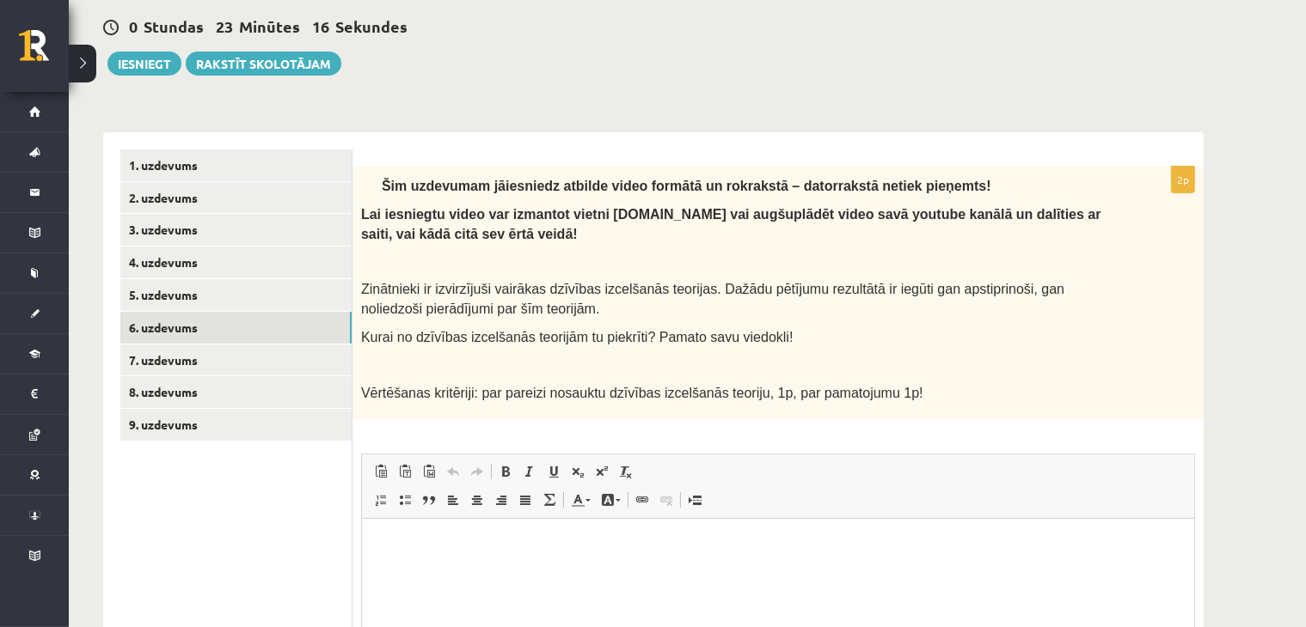
drag, startPoint x: 1182, startPoint y: 174, endPoint x: 1214, endPoint y: 181, distance: 32.5
click at [1218, 181] on div "**********" at bounding box center [653, 364] width 1169 height 997
click at [1180, 273] on div "Šim uzdevumam jāiesniedz atbilde video formātā un rokrakstā – datorrakstā netie…" at bounding box center [777, 293] width 851 height 253
click at [168, 393] on link "8. uzdevums" at bounding box center [235, 392] width 231 height 32
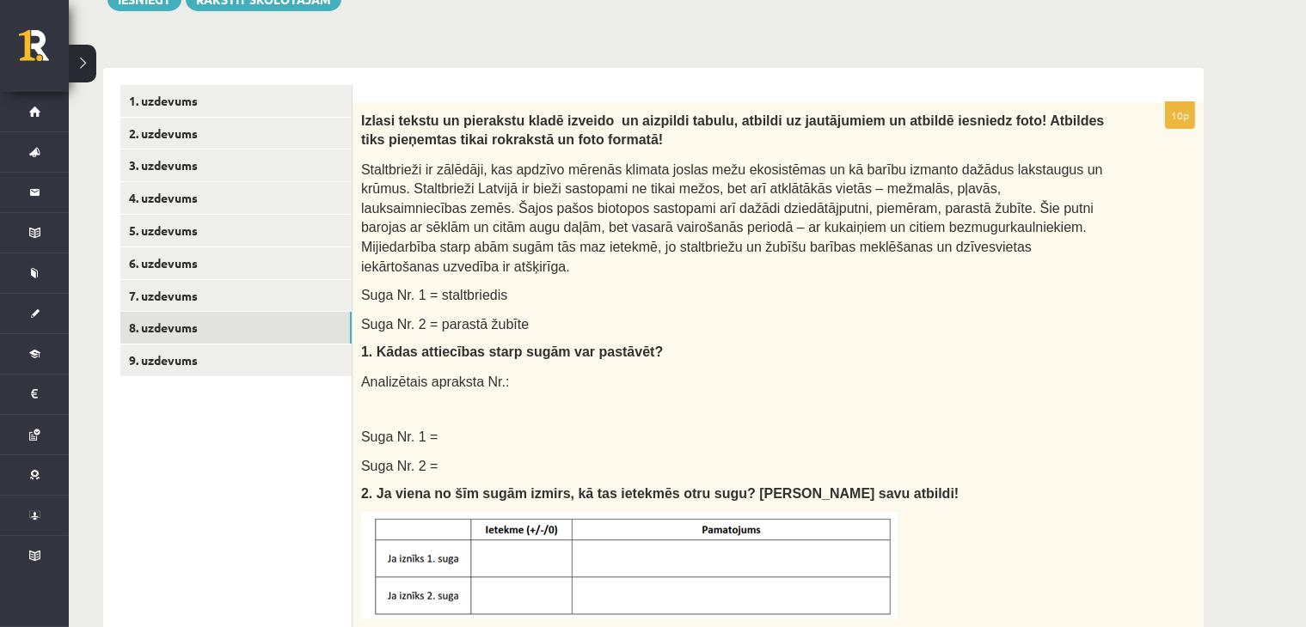
scroll to position [200, 0]
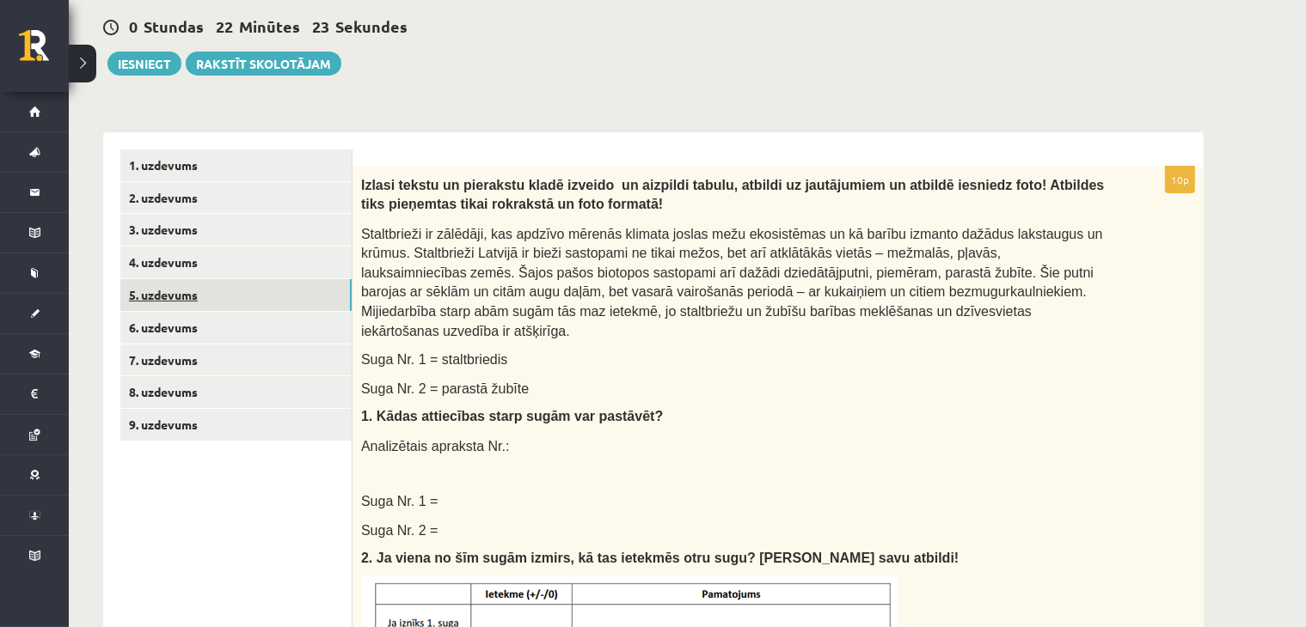
click at [181, 294] on link "5. uzdevums" at bounding box center [235, 295] width 231 height 32
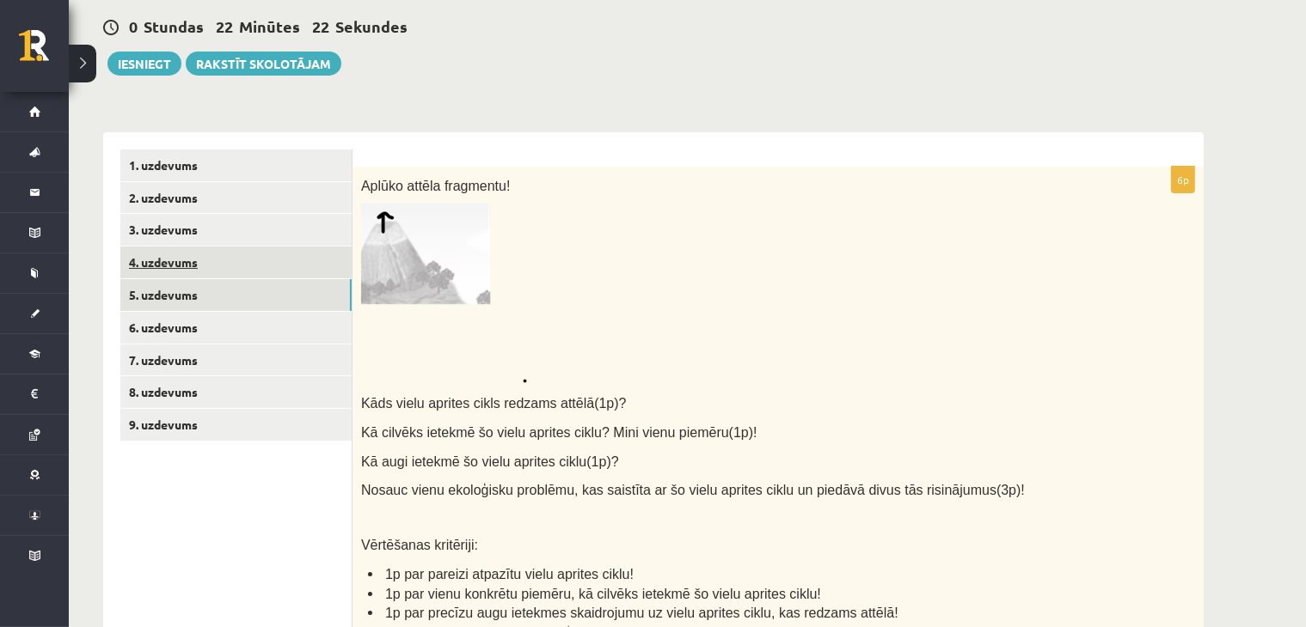
click at [172, 252] on link "4. uzdevums" at bounding box center [235, 263] width 231 height 32
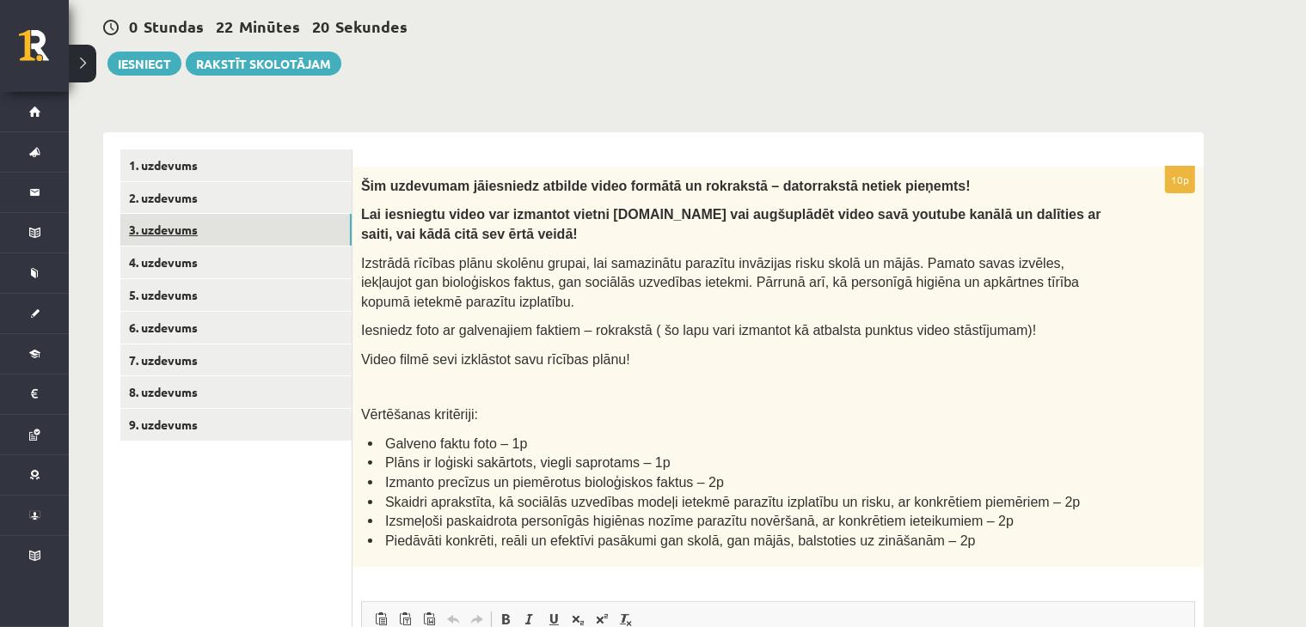
click at [171, 235] on link "3. uzdevums" at bounding box center [235, 230] width 231 height 32
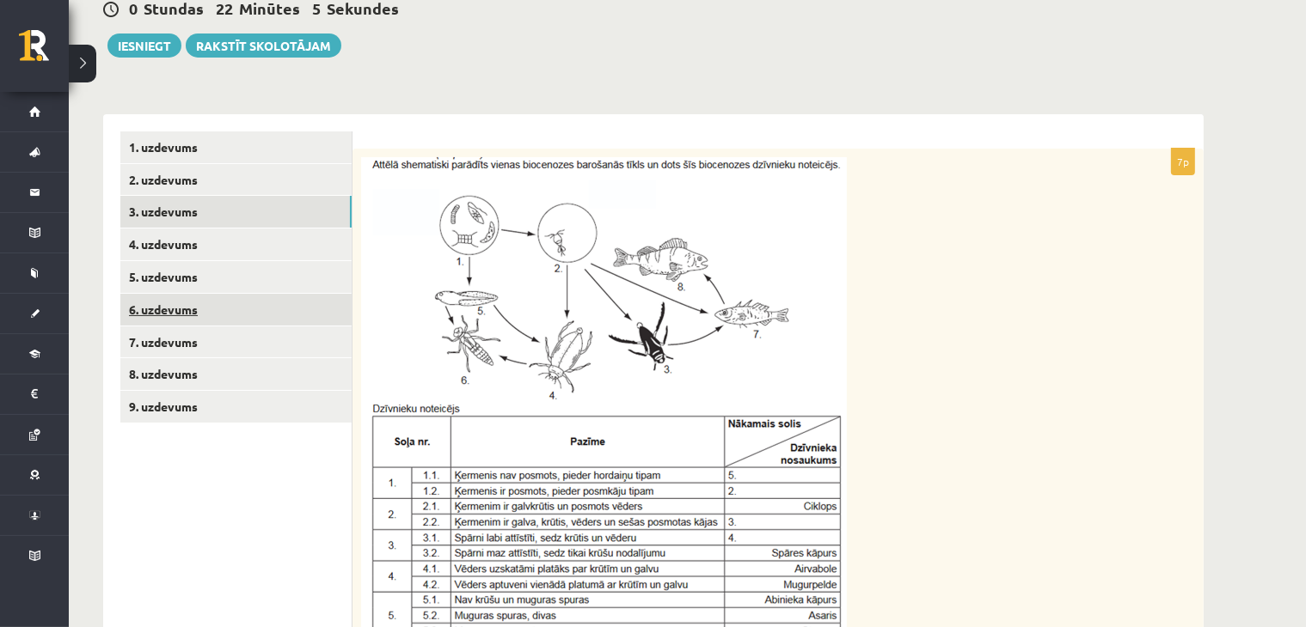
scroll to position [180, 0]
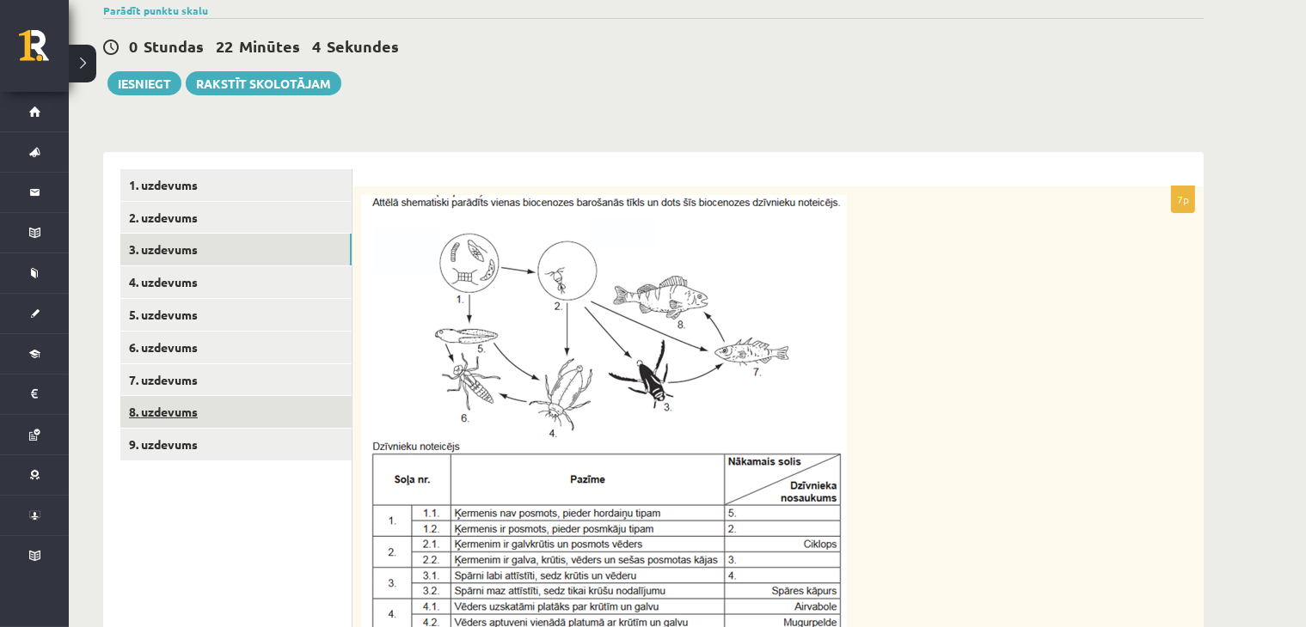
click at [181, 413] on link "8. uzdevums" at bounding box center [235, 412] width 231 height 32
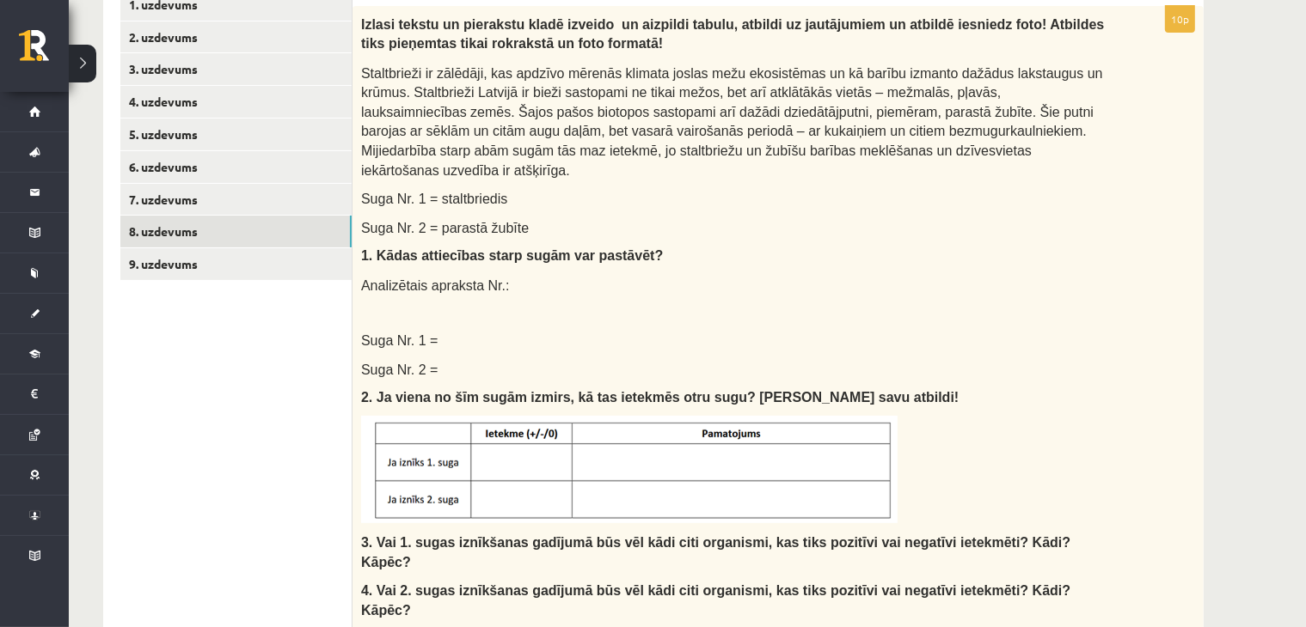
scroll to position [344, 0]
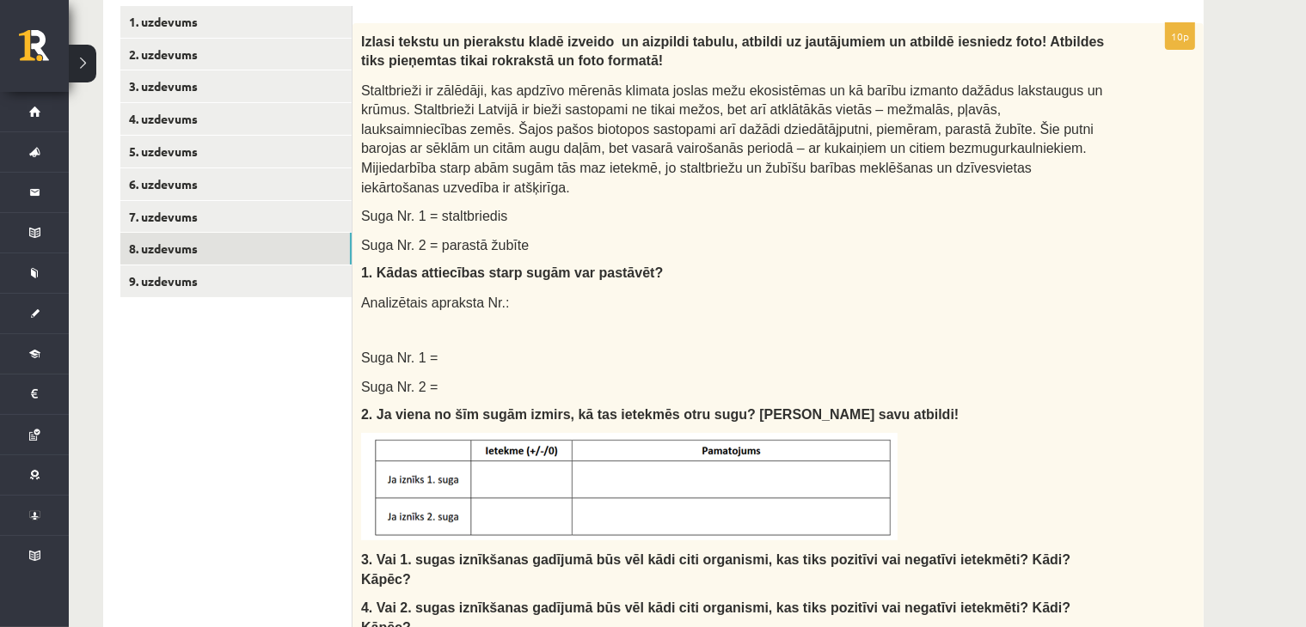
drag, startPoint x: 358, startPoint y: 89, endPoint x: 358, endPoint y: 76, distance: 12.9
click at [358, 76] on div "Izlasi tekstu un pierakstu kladē izveido un aizpildi tabulu, atbildi uz jautāju…" at bounding box center [777, 434] width 851 height 823
click at [962, 321] on p at bounding box center [755, 329] width 707 height 17
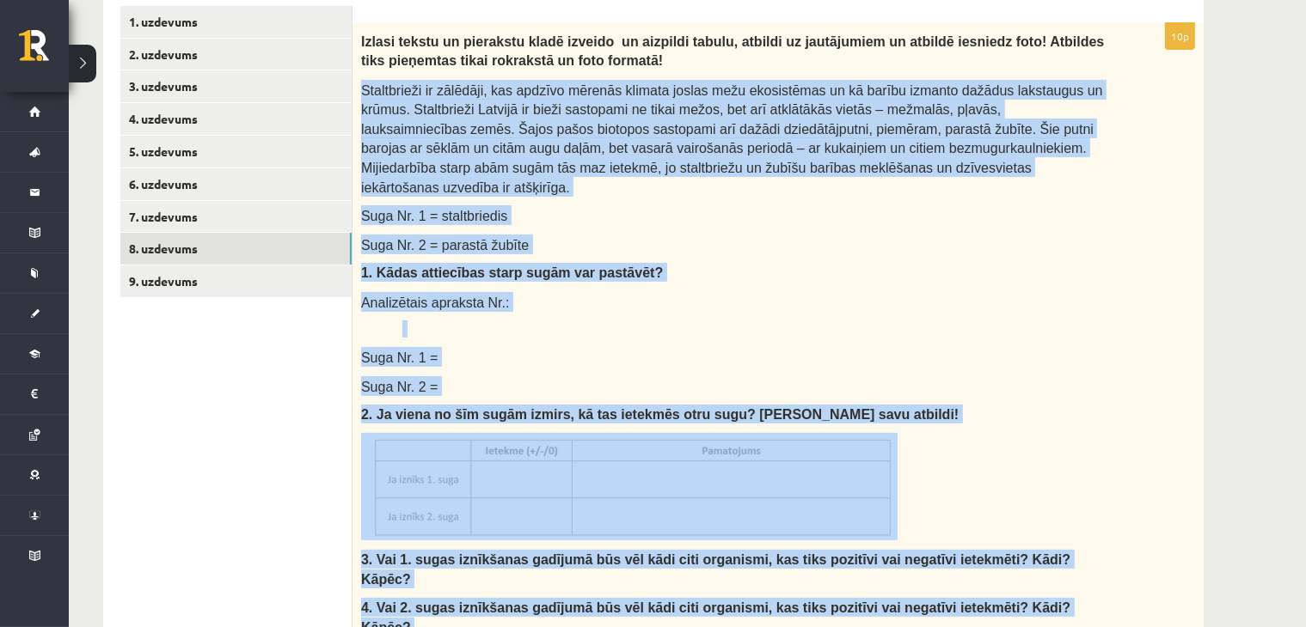
drag, startPoint x: 358, startPoint y: 83, endPoint x: 975, endPoint y: 596, distance: 801.9
click at [975, 596] on div "Izlasi tekstu un pierakstu kladē izveido un aizpildi tabulu, atbildi uz jautāju…" at bounding box center [777, 434] width 851 height 823
copy div "Loremipsumd si ametcons, adi elitsed doeiusm tempori utlabo etdo magnaaliqua en…"
click at [1015, 321] on p at bounding box center [755, 329] width 707 height 17
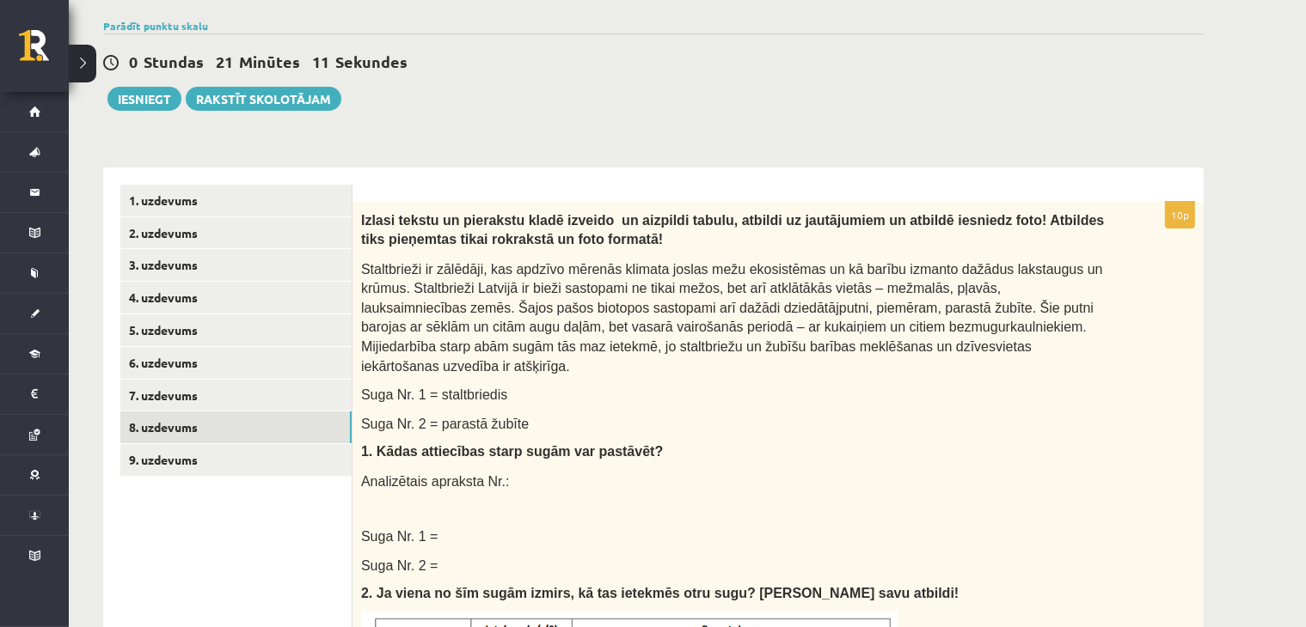
scroll to position [144, 0]
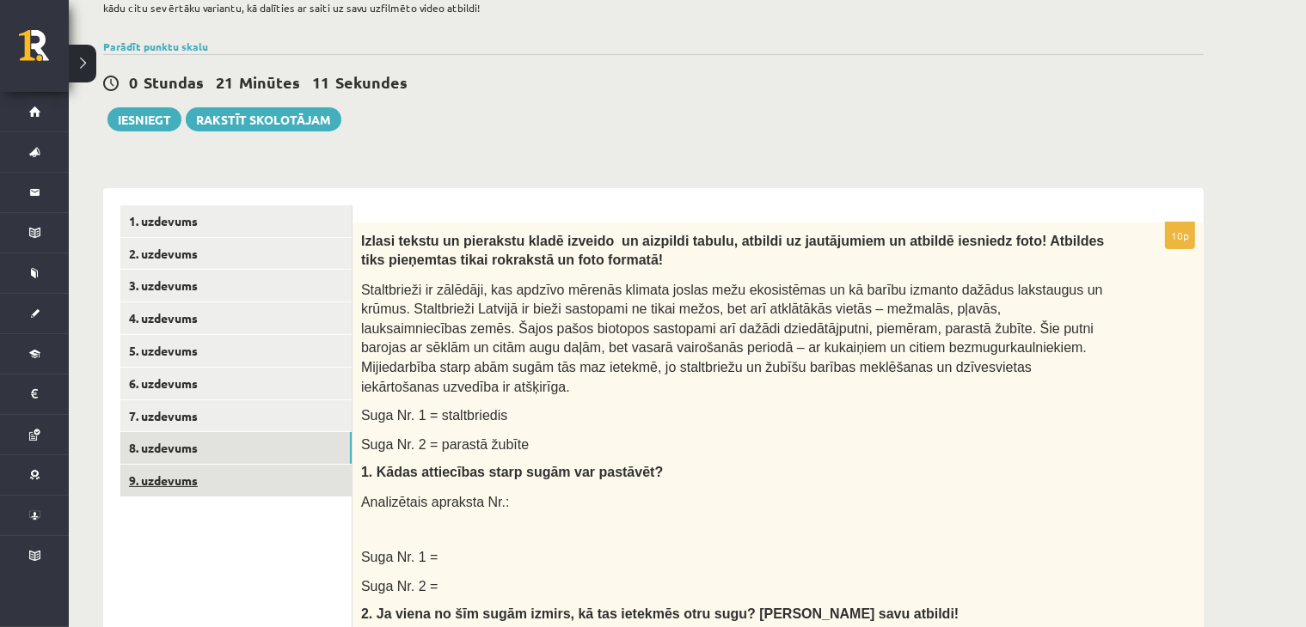
click at [203, 490] on link "9. uzdevums" at bounding box center [235, 481] width 231 height 32
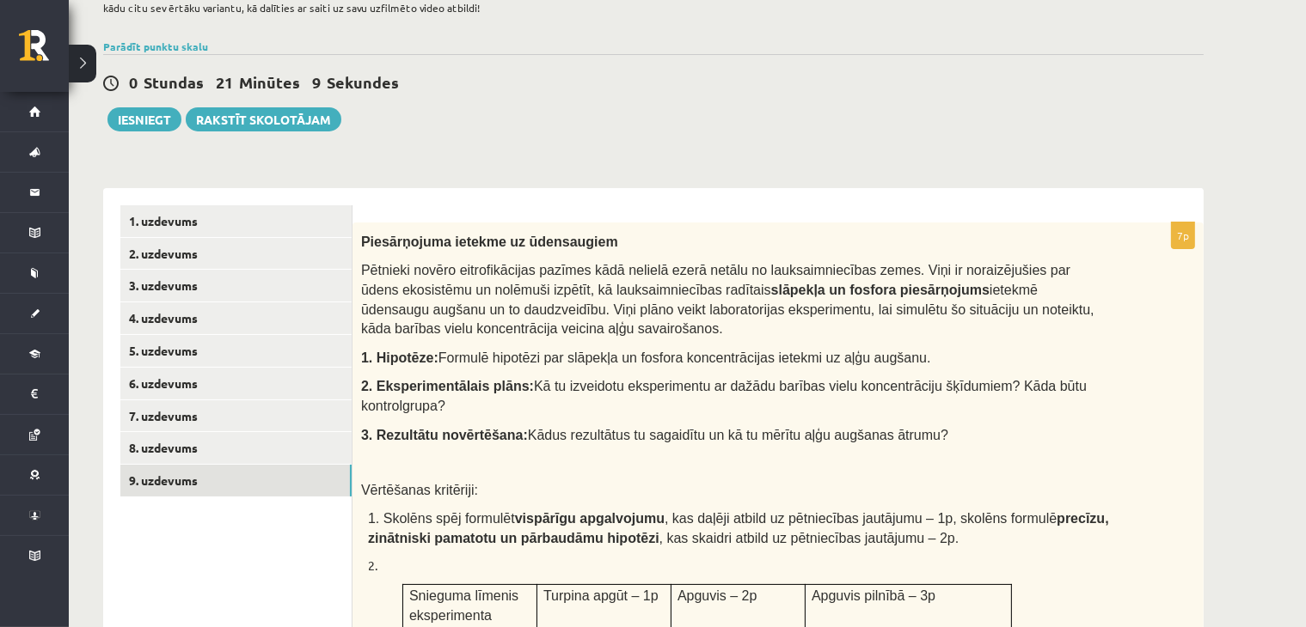
scroll to position [0, 0]
click at [174, 457] on link "8. uzdevums" at bounding box center [235, 448] width 231 height 32
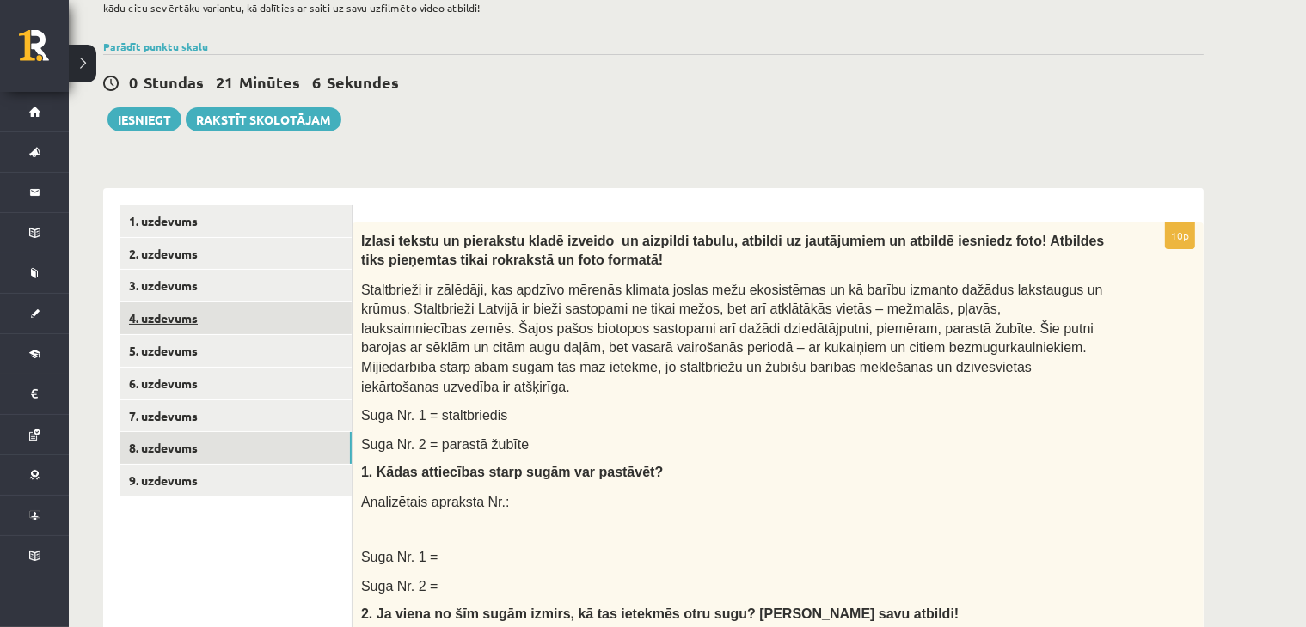
click at [169, 325] on link "4. uzdevums" at bounding box center [235, 319] width 231 height 32
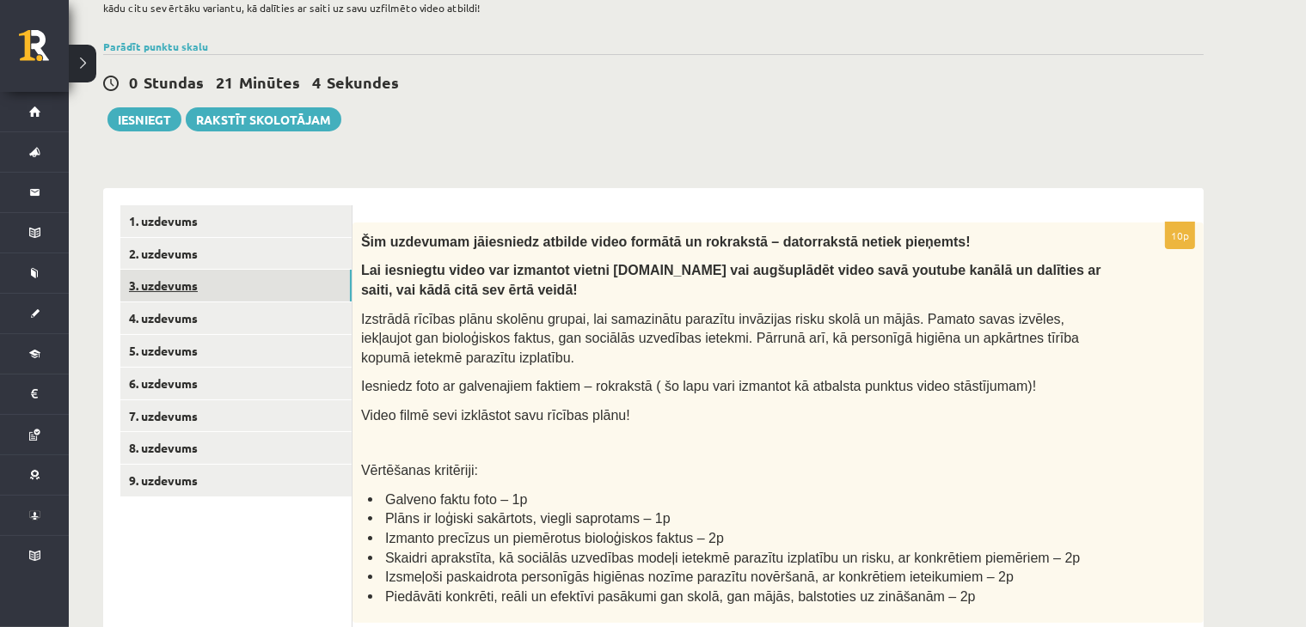
click at [210, 272] on link "3. uzdevums" at bounding box center [235, 286] width 231 height 32
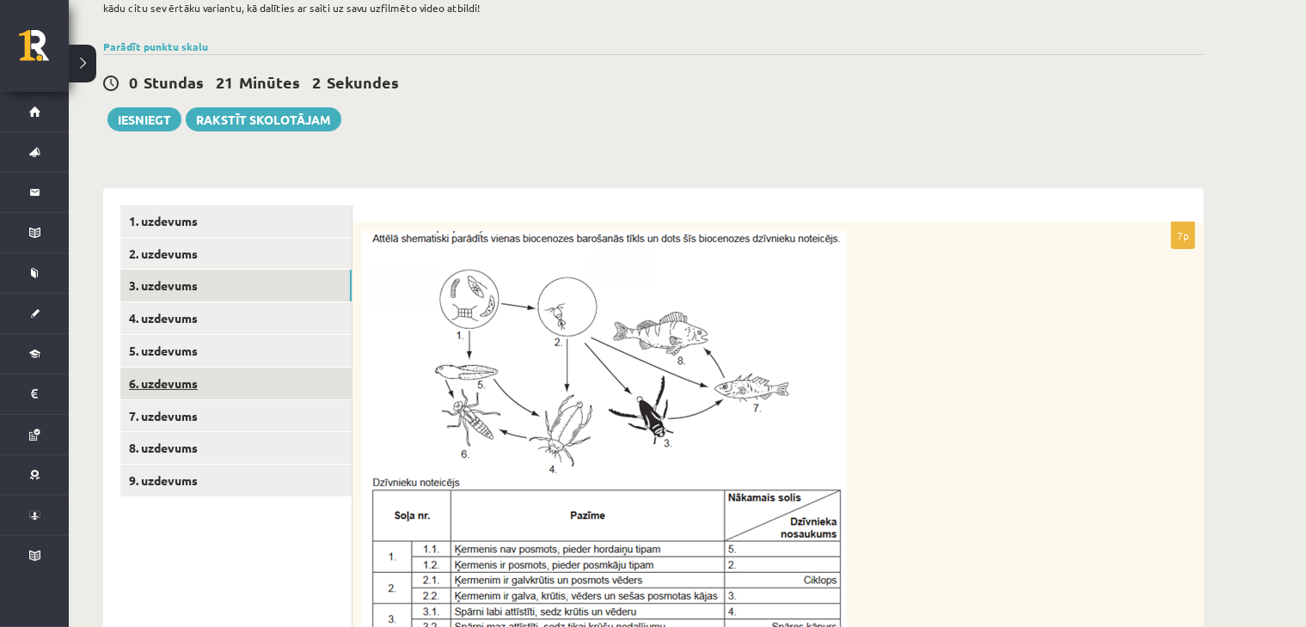
click at [179, 382] on link "6. uzdevums" at bounding box center [235, 384] width 231 height 32
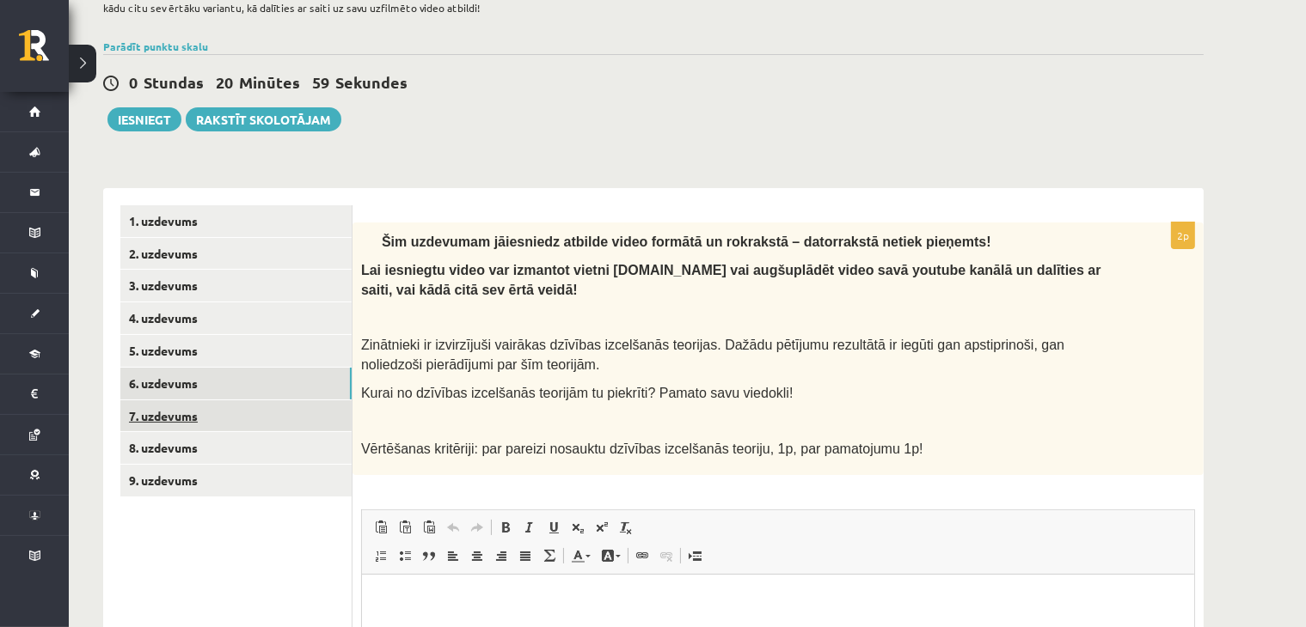
click at [203, 401] on link "7. uzdevums" at bounding box center [235, 417] width 231 height 32
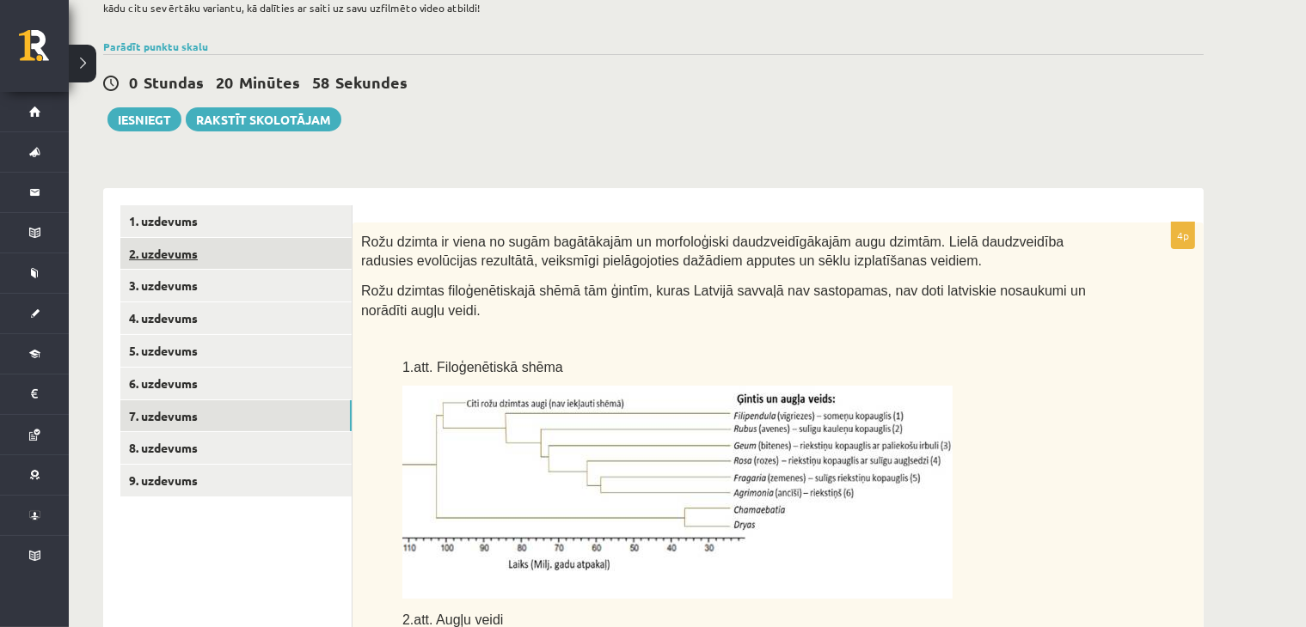
click at [188, 254] on link "2. uzdevums" at bounding box center [235, 254] width 231 height 32
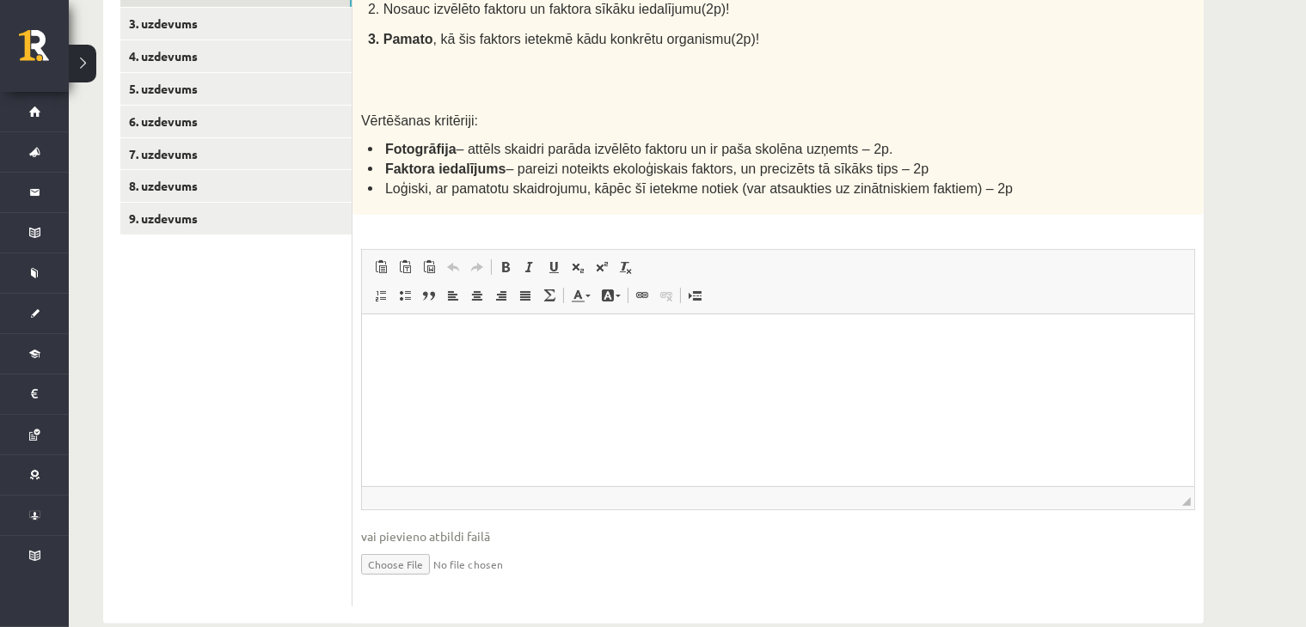
scroll to position [437, 0]
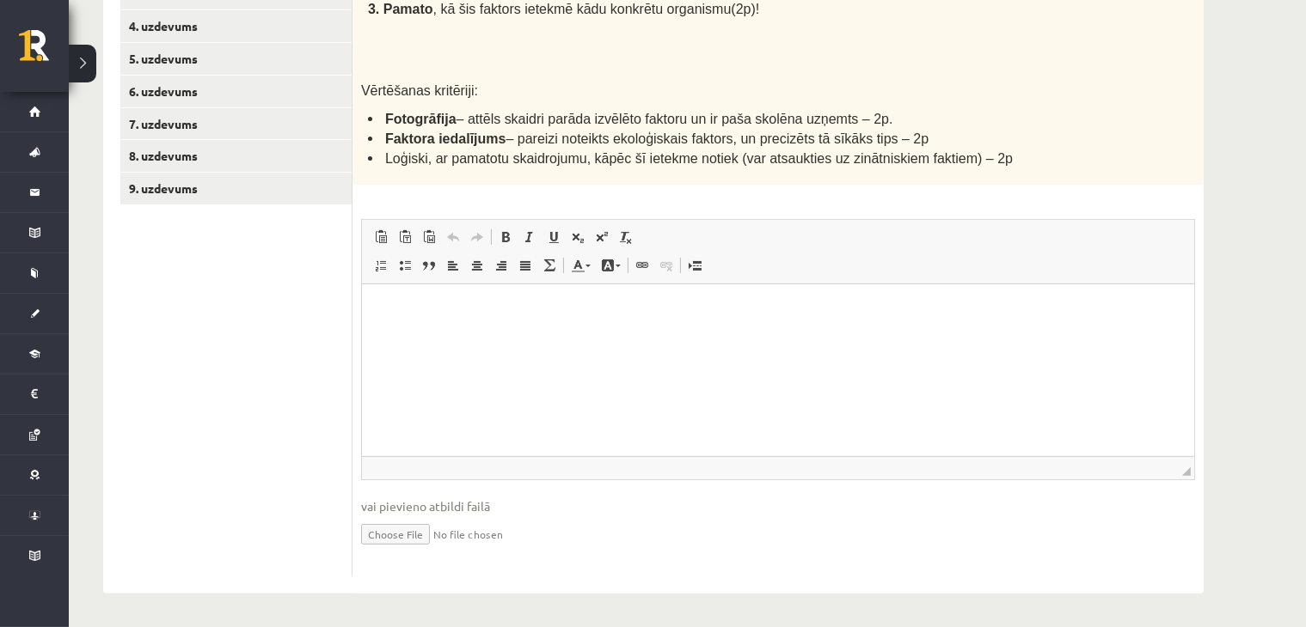
click at [404, 525] on input "file" at bounding box center [778, 533] width 834 height 35
type input "**********"
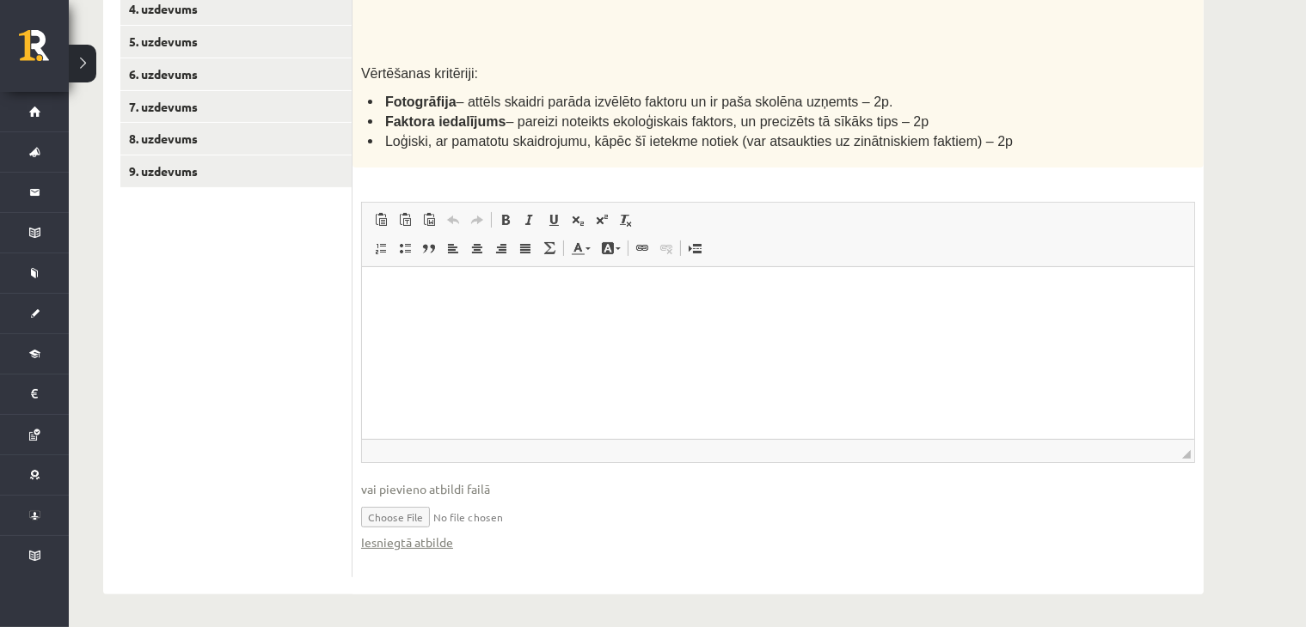
scroll to position [254, 0]
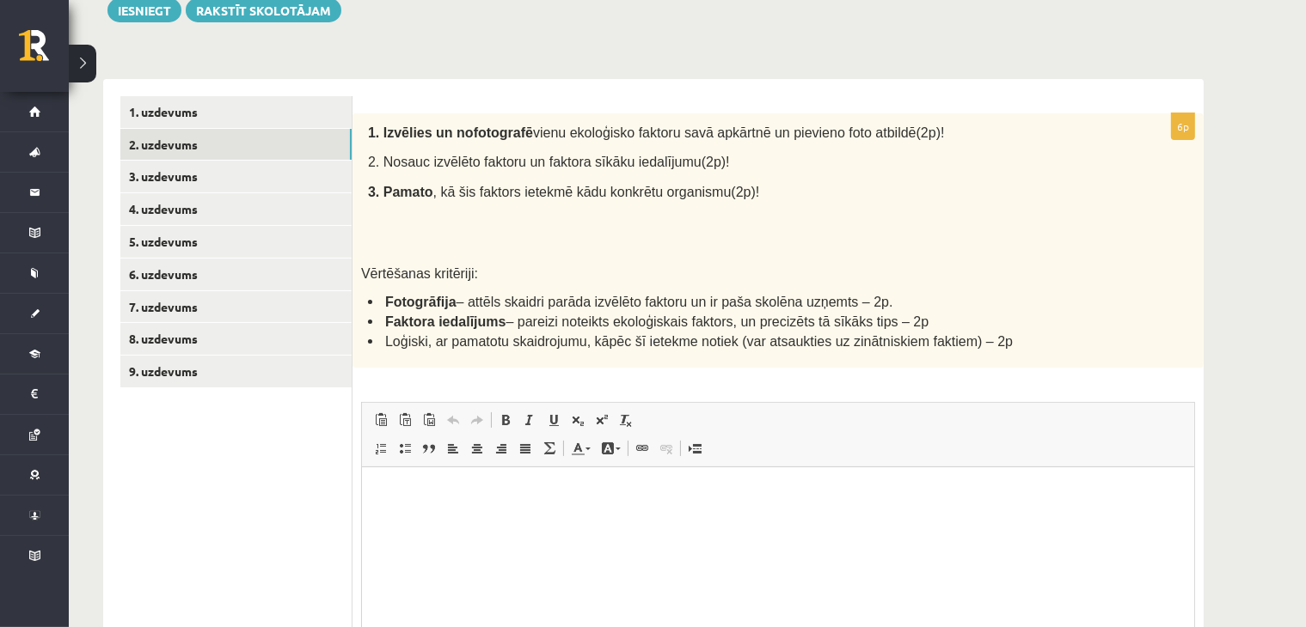
click at [516, 520] on html at bounding box center [777, 494] width 832 height 52
click at [499, 527] on p "**********" at bounding box center [777, 523] width 798 height 18
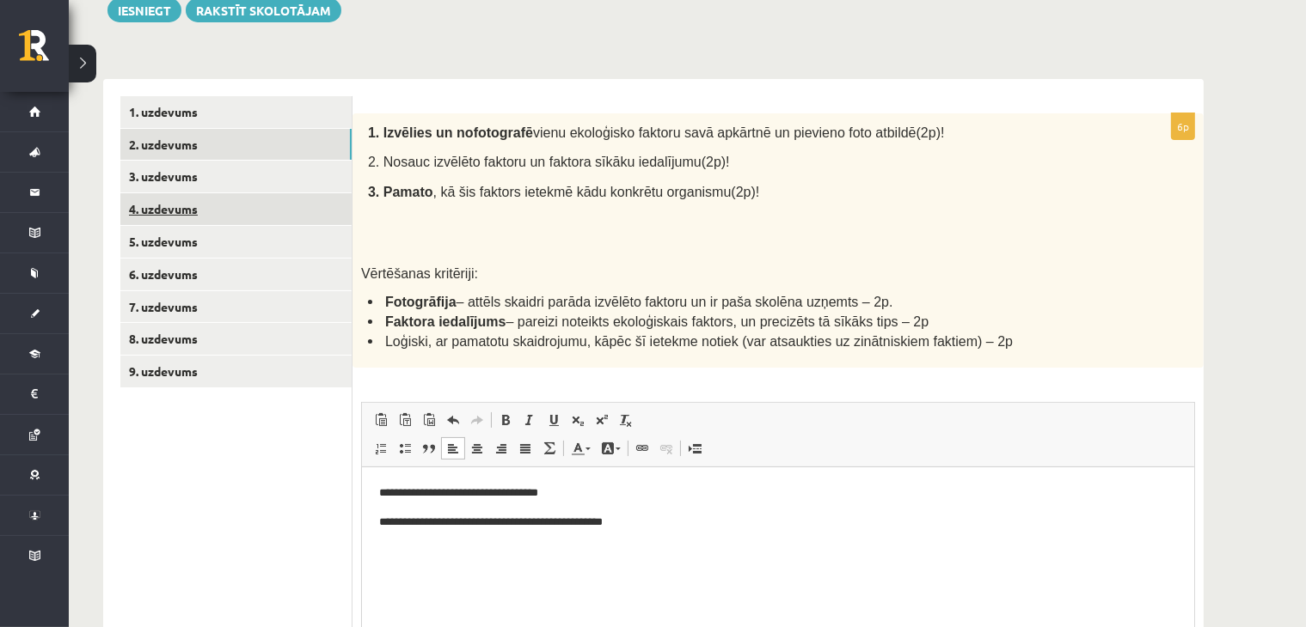
click at [146, 202] on link "4. uzdevums" at bounding box center [235, 209] width 231 height 32
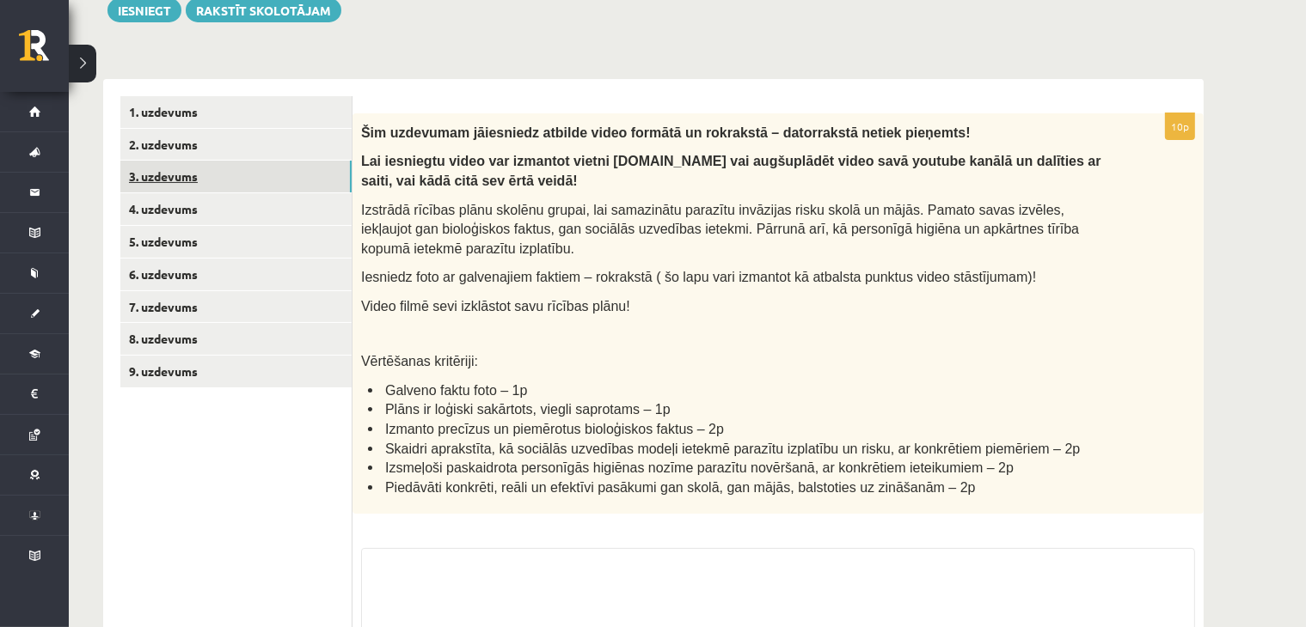
click at [156, 181] on link "3. uzdevums" at bounding box center [235, 177] width 231 height 32
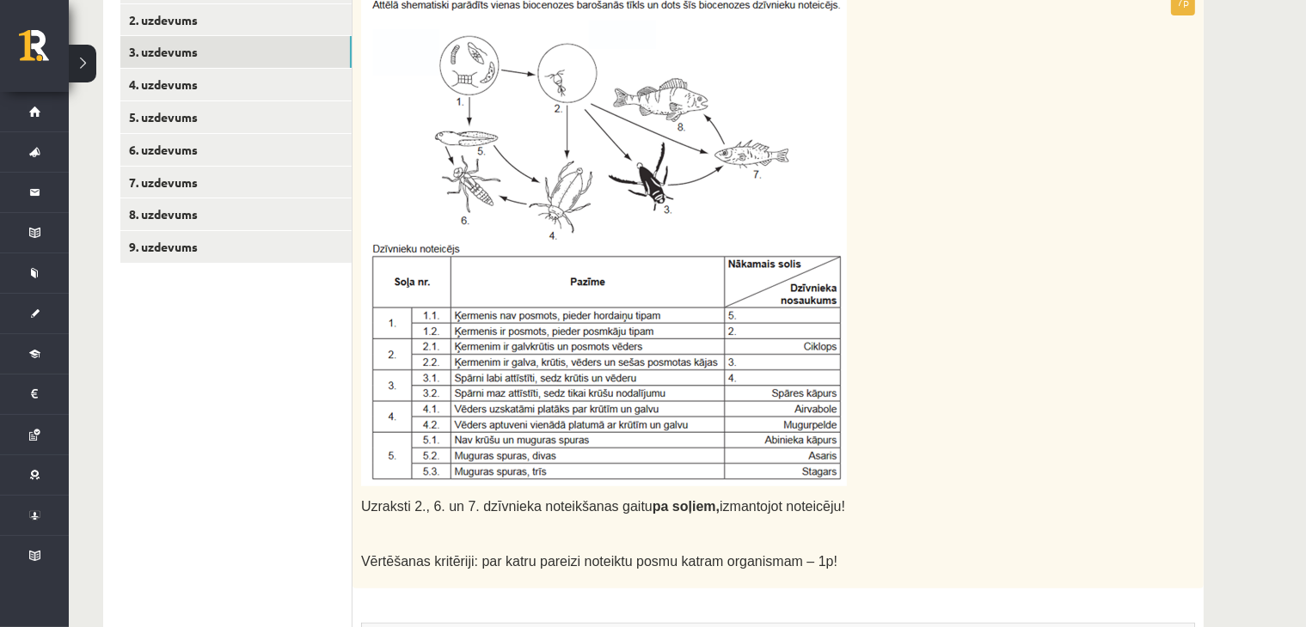
scroll to position [401, 0]
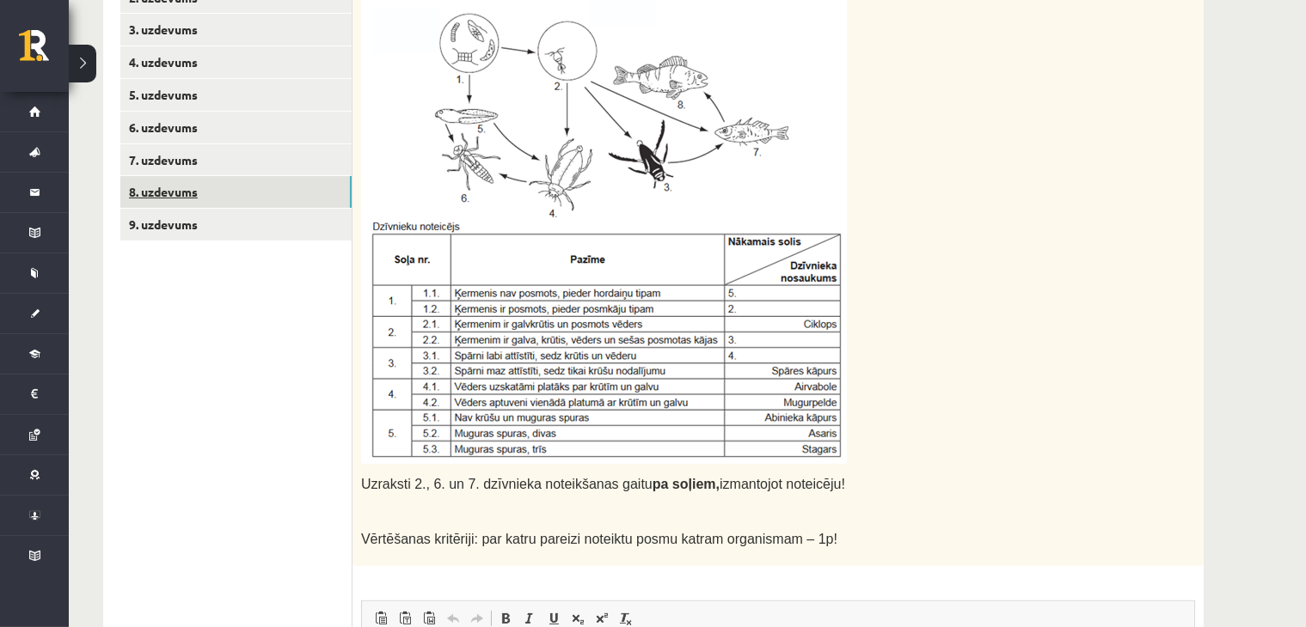
click at [189, 200] on link "8. uzdevums" at bounding box center [235, 192] width 231 height 32
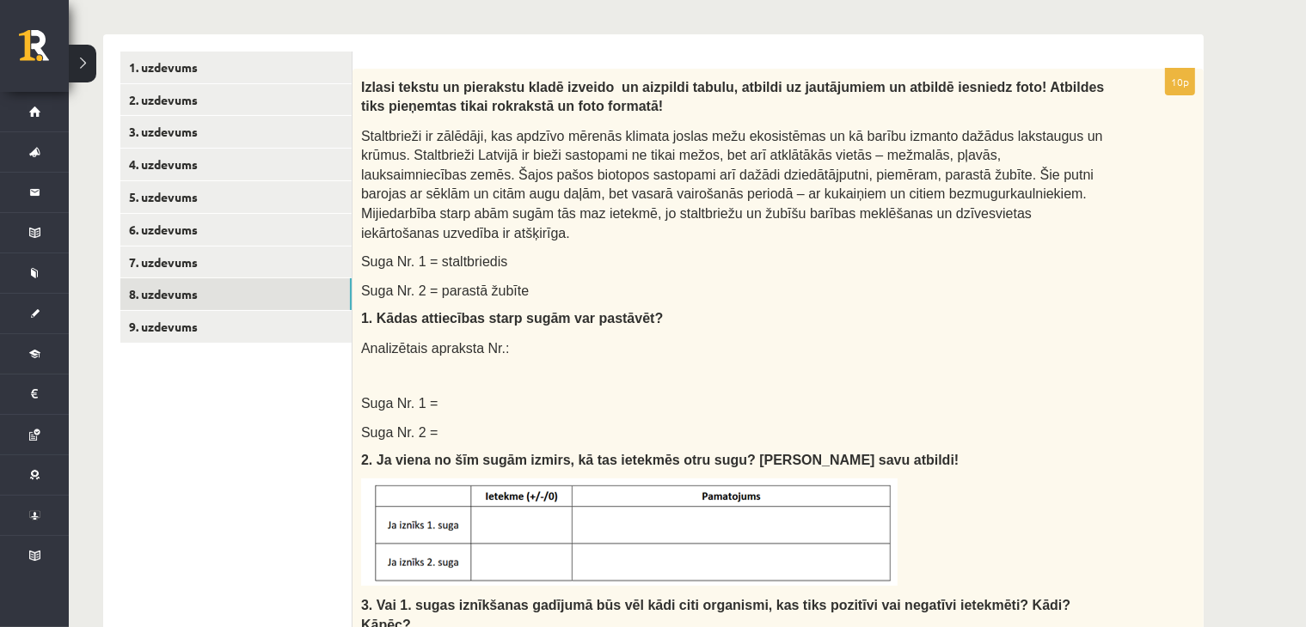
scroll to position [278, 0]
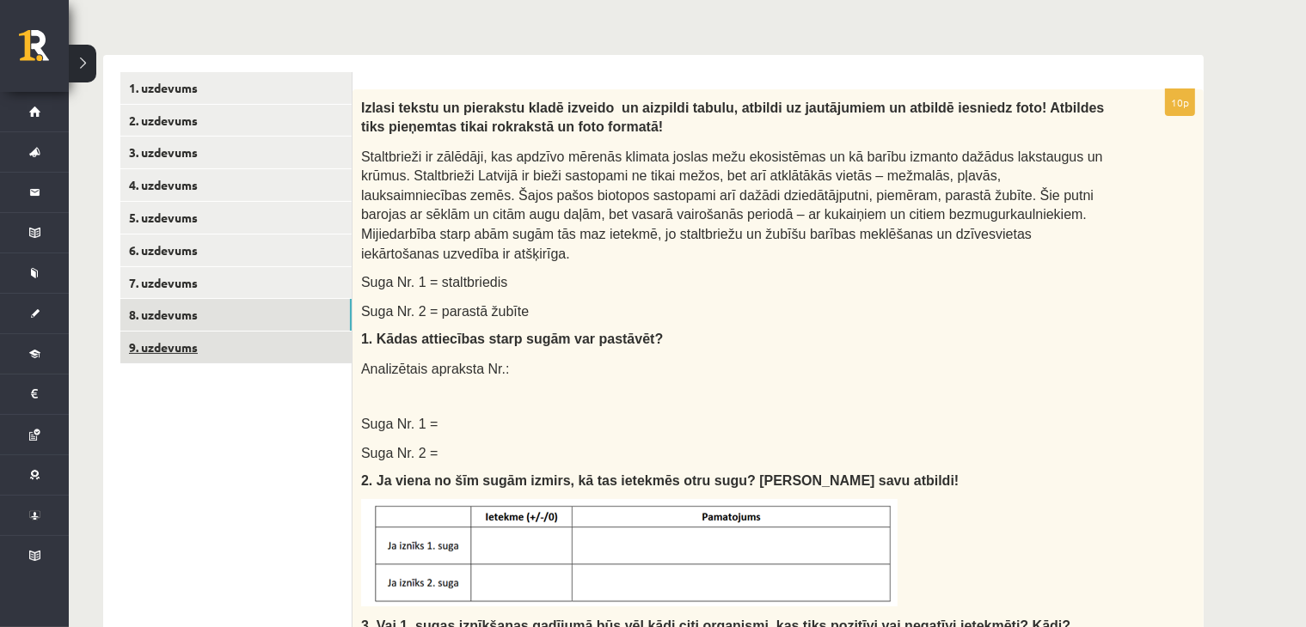
click at [241, 363] on link "9. uzdevums" at bounding box center [235, 348] width 231 height 32
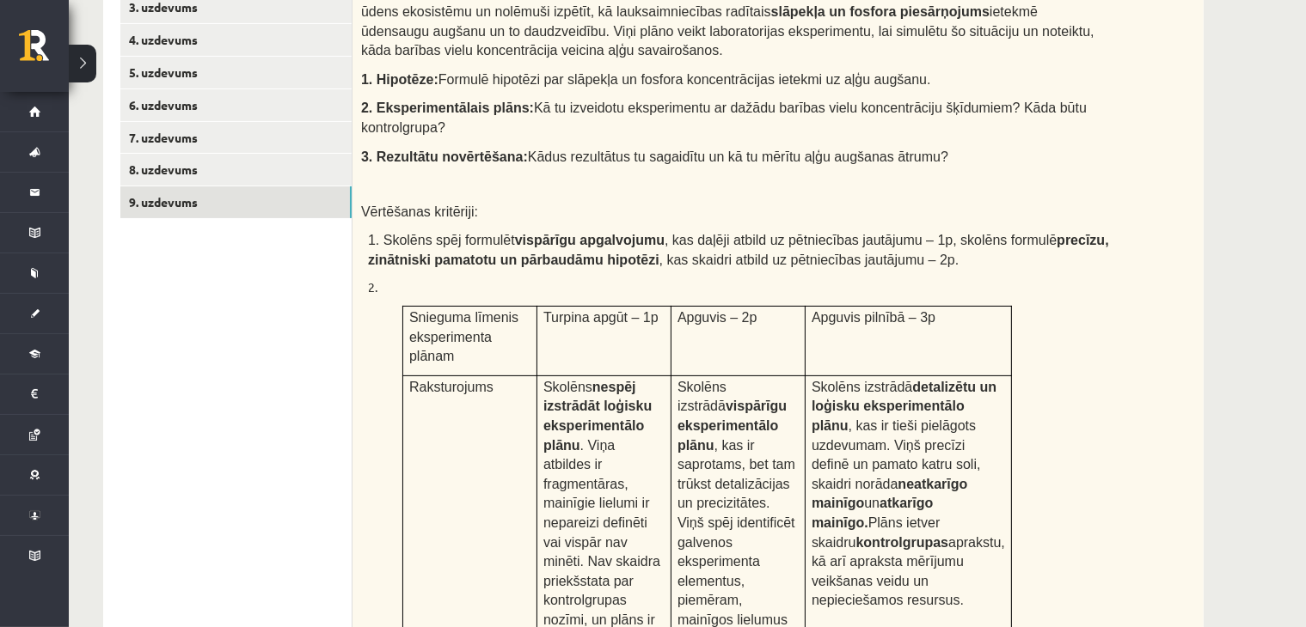
scroll to position [401, 0]
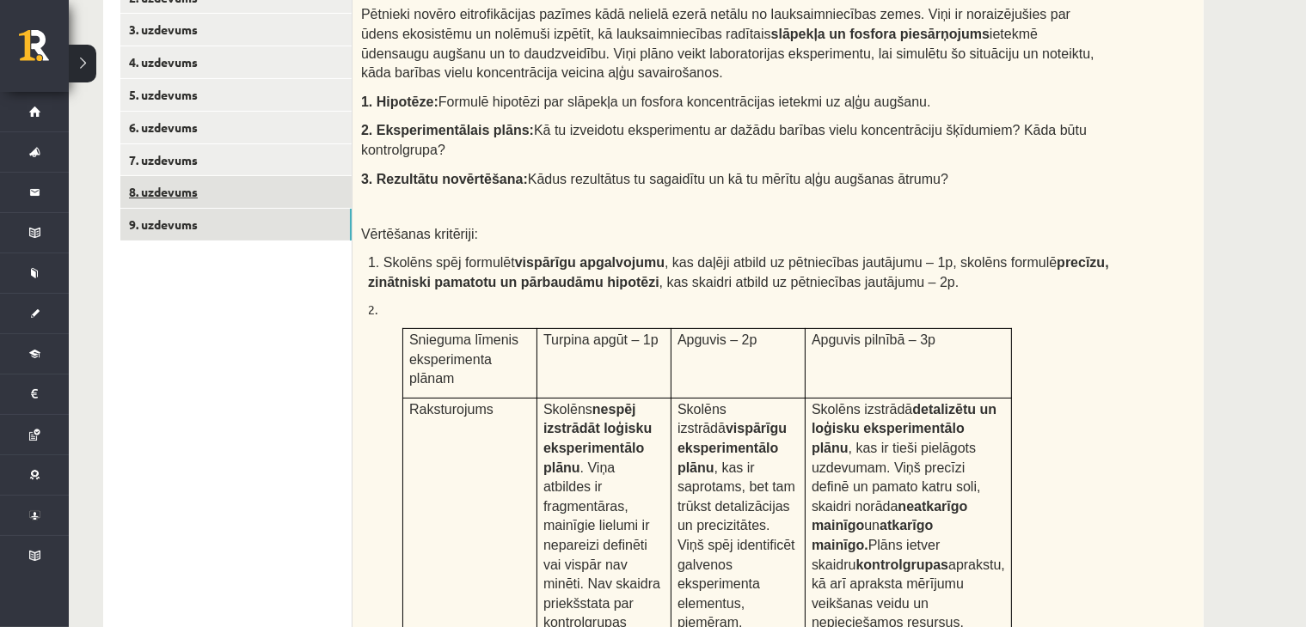
click at [193, 193] on link "8. uzdevums" at bounding box center [235, 192] width 231 height 32
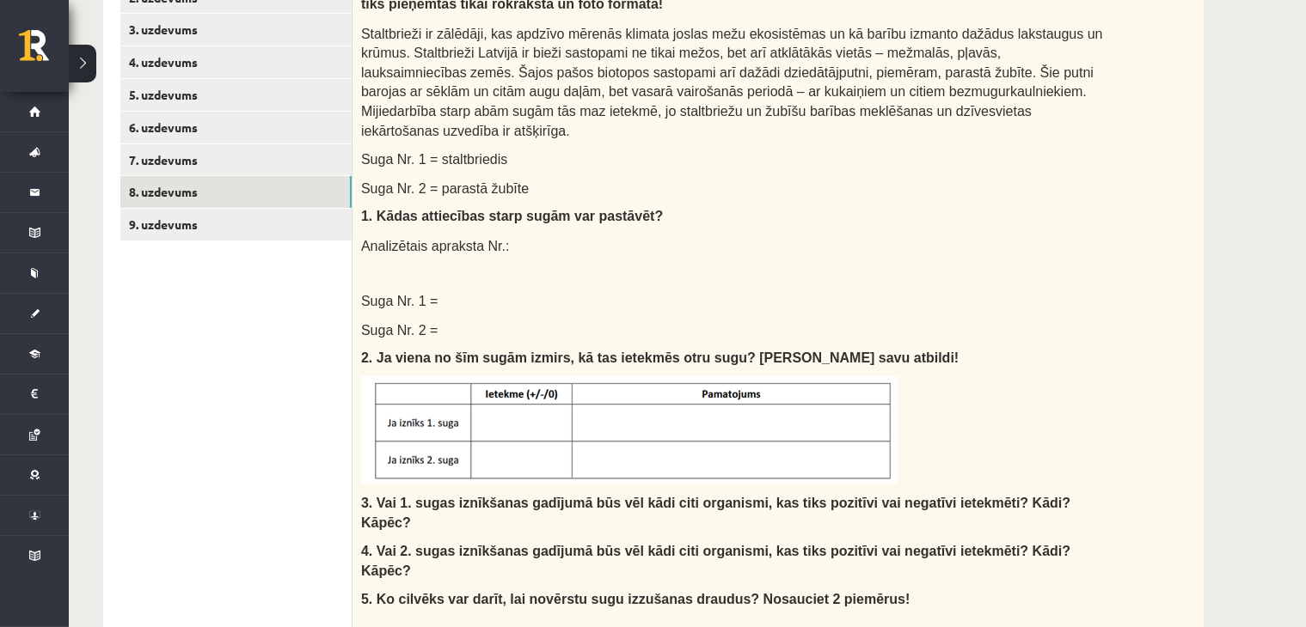
click at [174, 169] on link "7. uzdevums" at bounding box center [235, 160] width 231 height 32
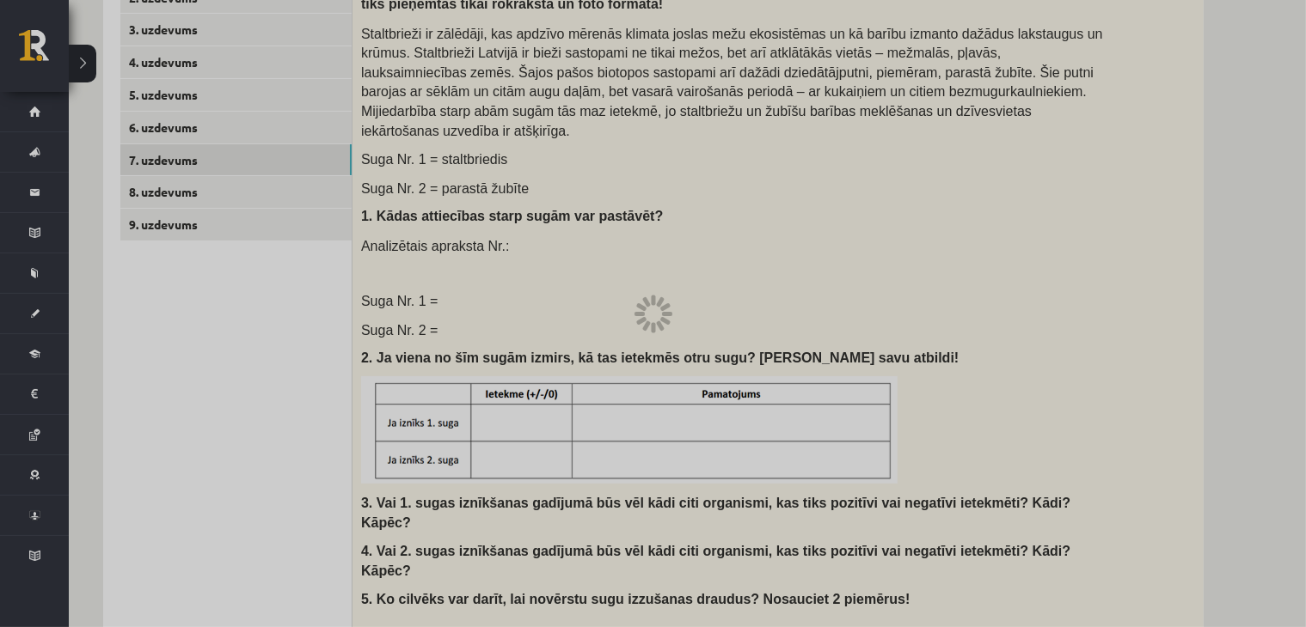
scroll to position [0, 0]
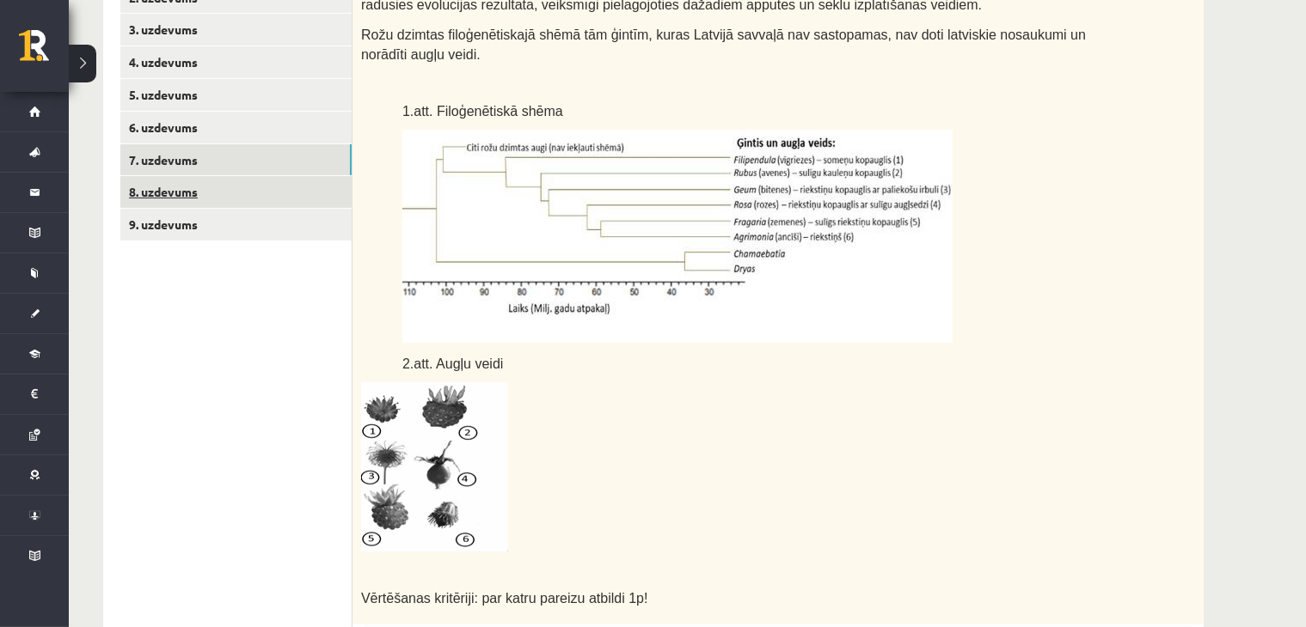
click at [186, 193] on link "8. uzdevums" at bounding box center [235, 192] width 231 height 32
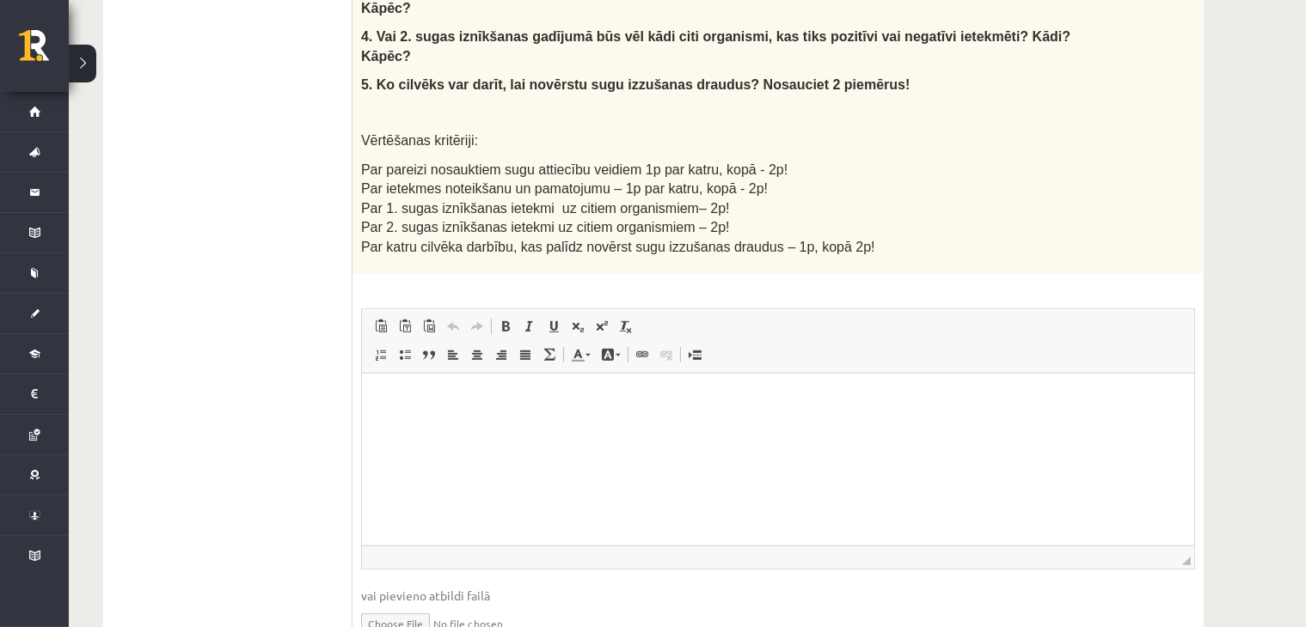
scroll to position [945, 0]
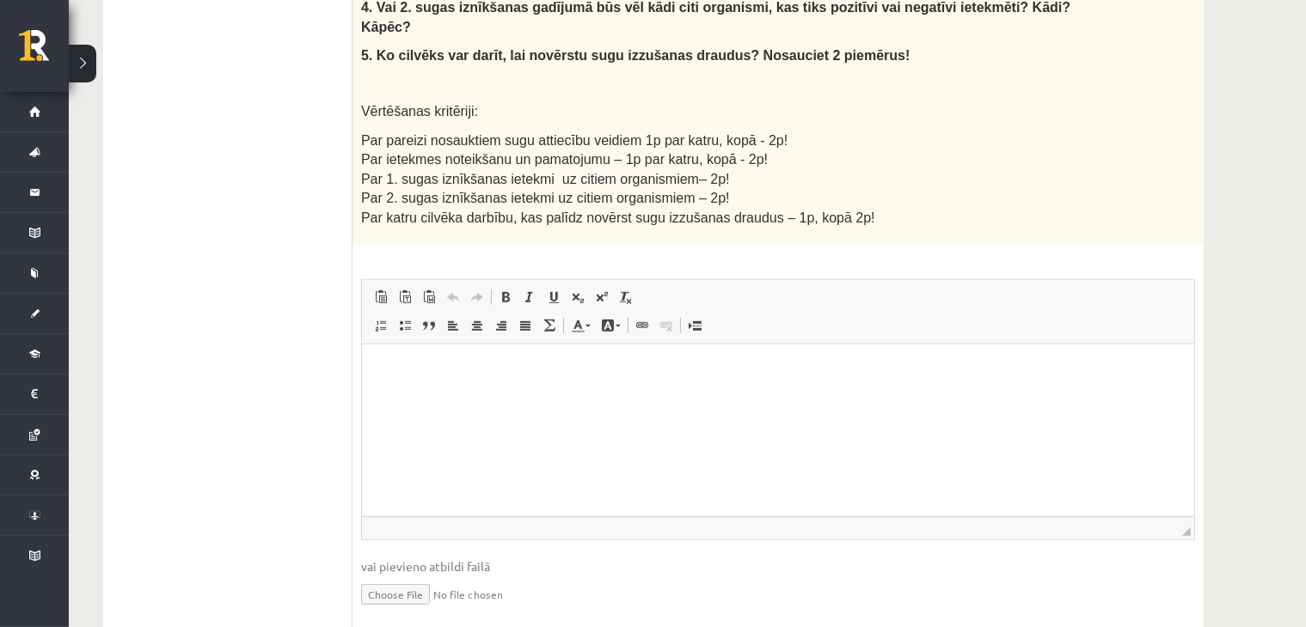
click at [406, 576] on input "file" at bounding box center [778, 593] width 834 height 35
type input "**********"
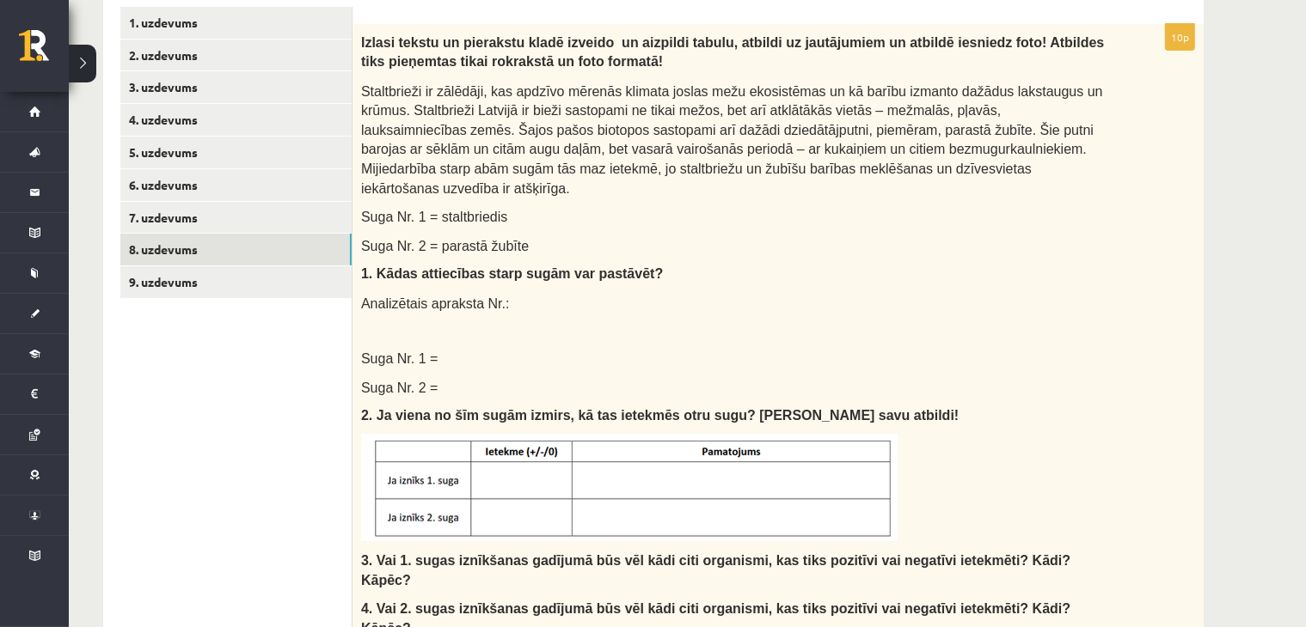
scroll to position [142, 0]
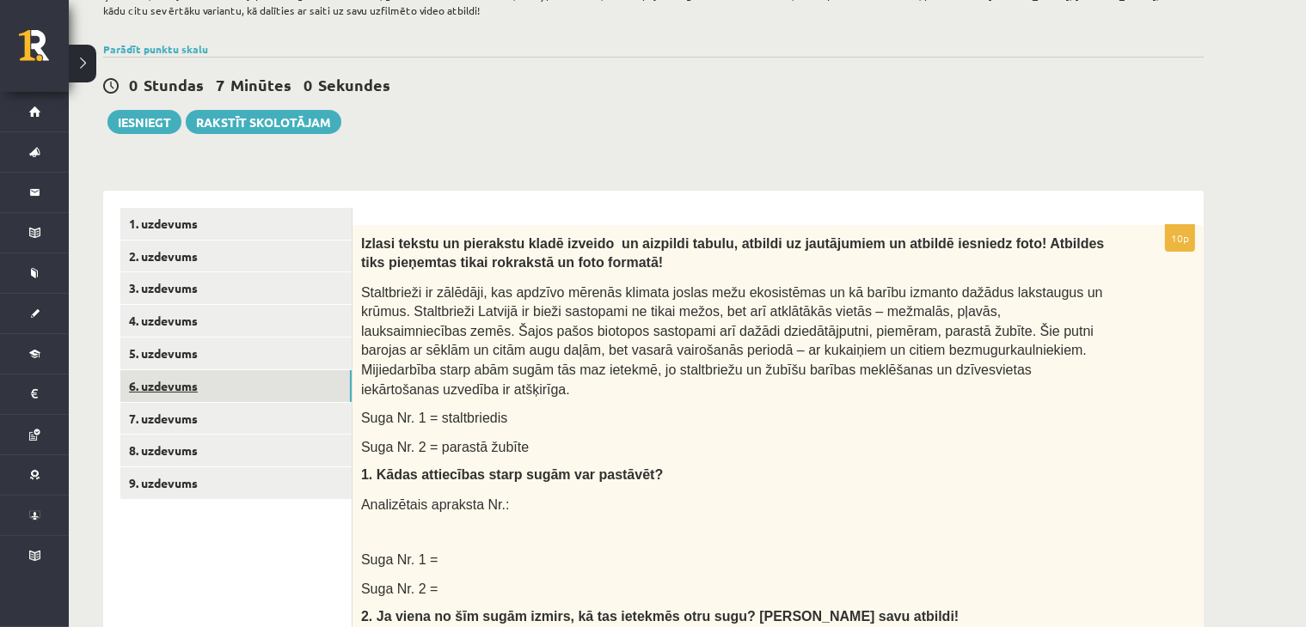
click at [179, 379] on link "6. uzdevums" at bounding box center [235, 386] width 231 height 32
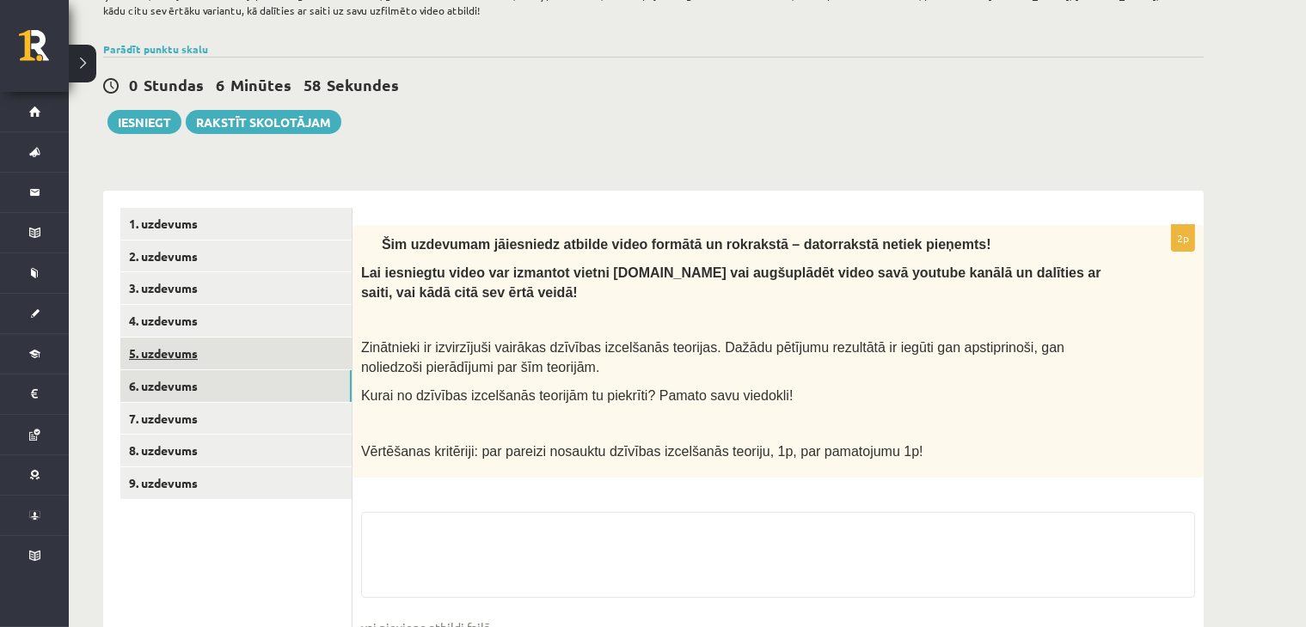
click at [186, 353] on link "5. uzdevums" at bounding box center [235, 354] width 231 height 32
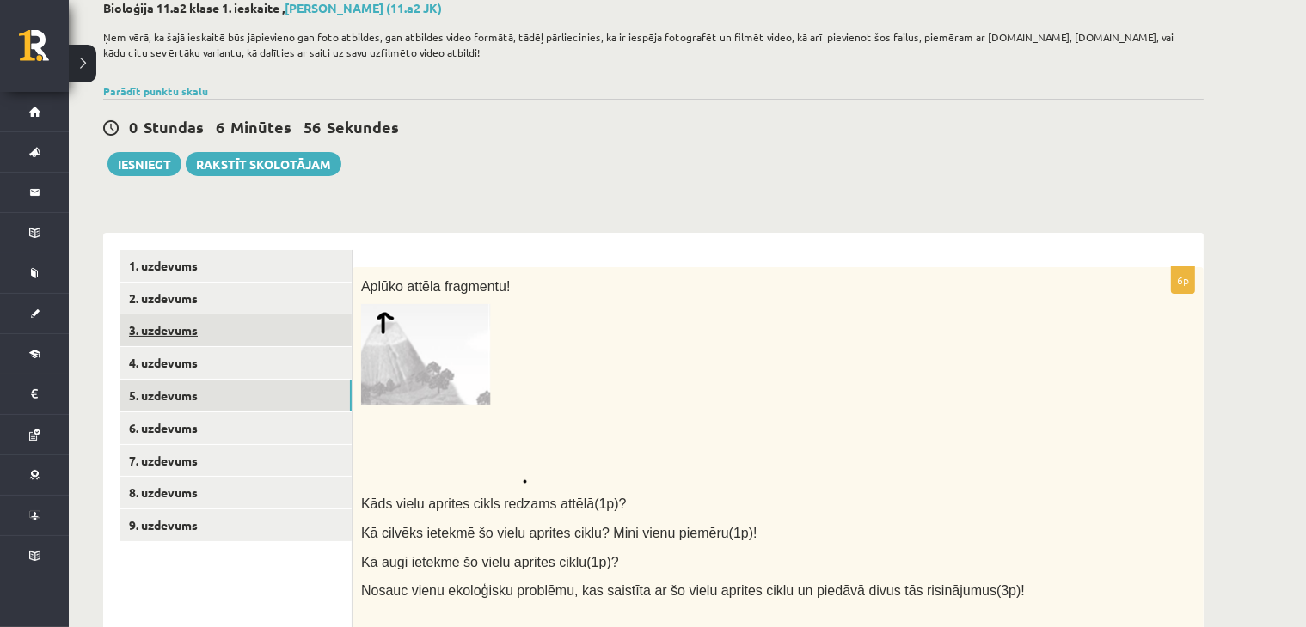
scroll to position [72, 0]
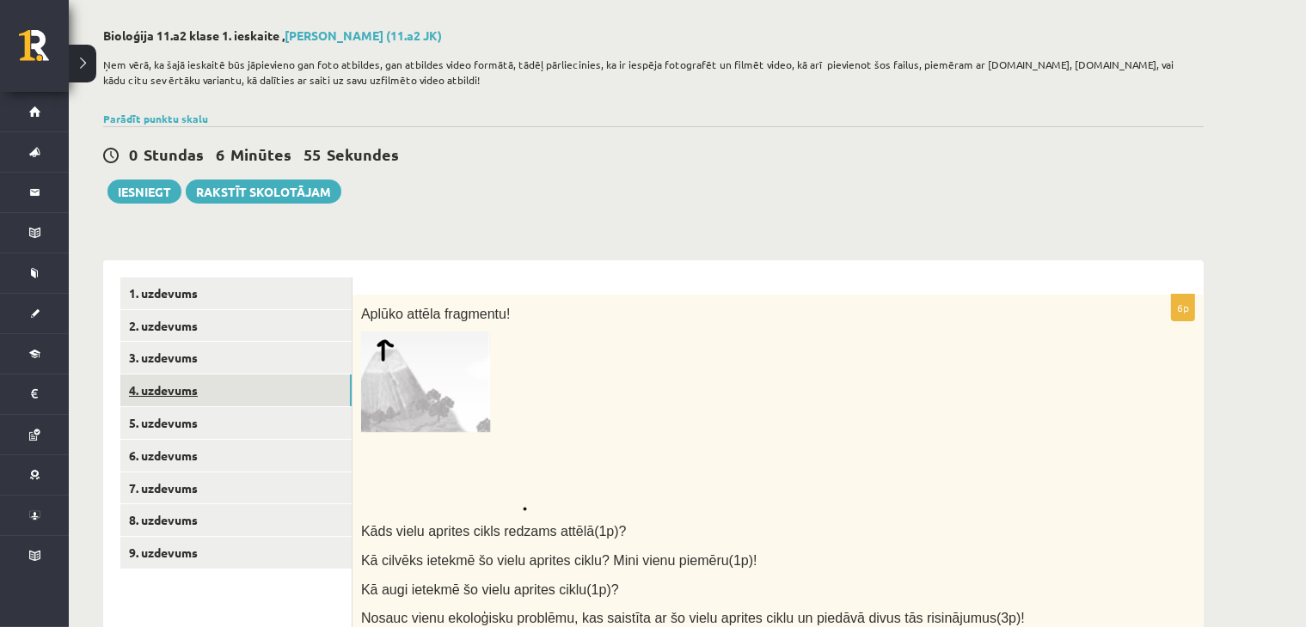
click at [222, 400] on link "4. uzdevums" at bounding box center [235, 391] width 231 height 32
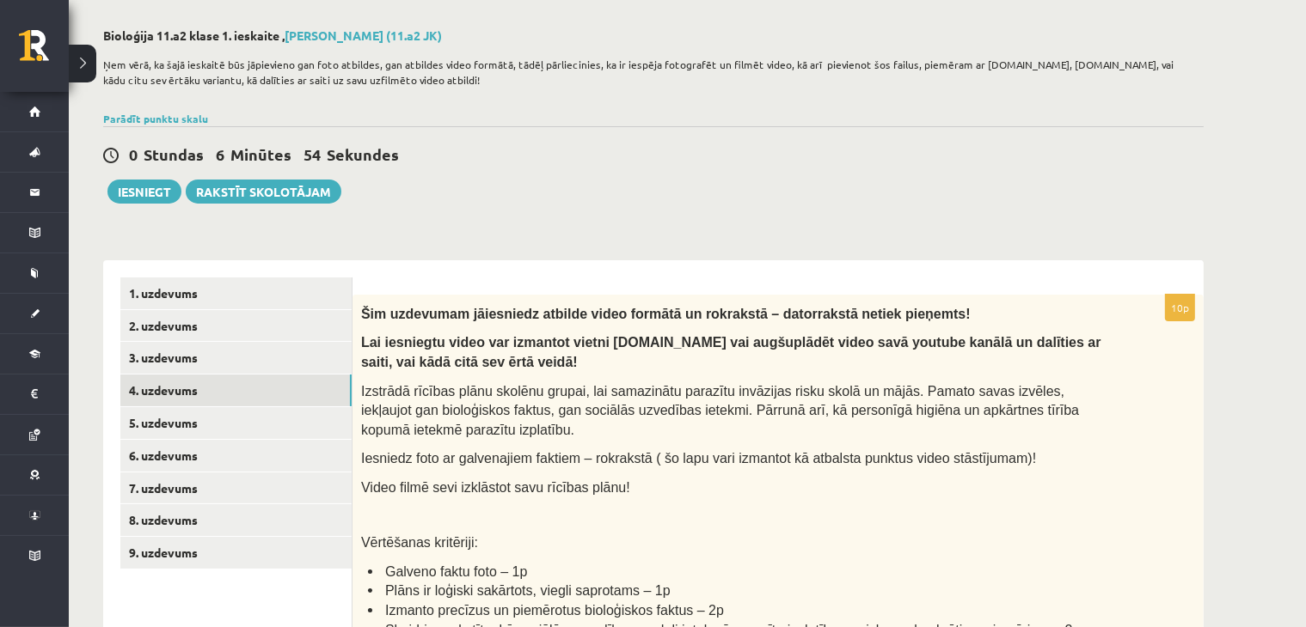
click at [208, 362] on link "3. uzdevums" at bounding box center [235, 358] width 231 height 32
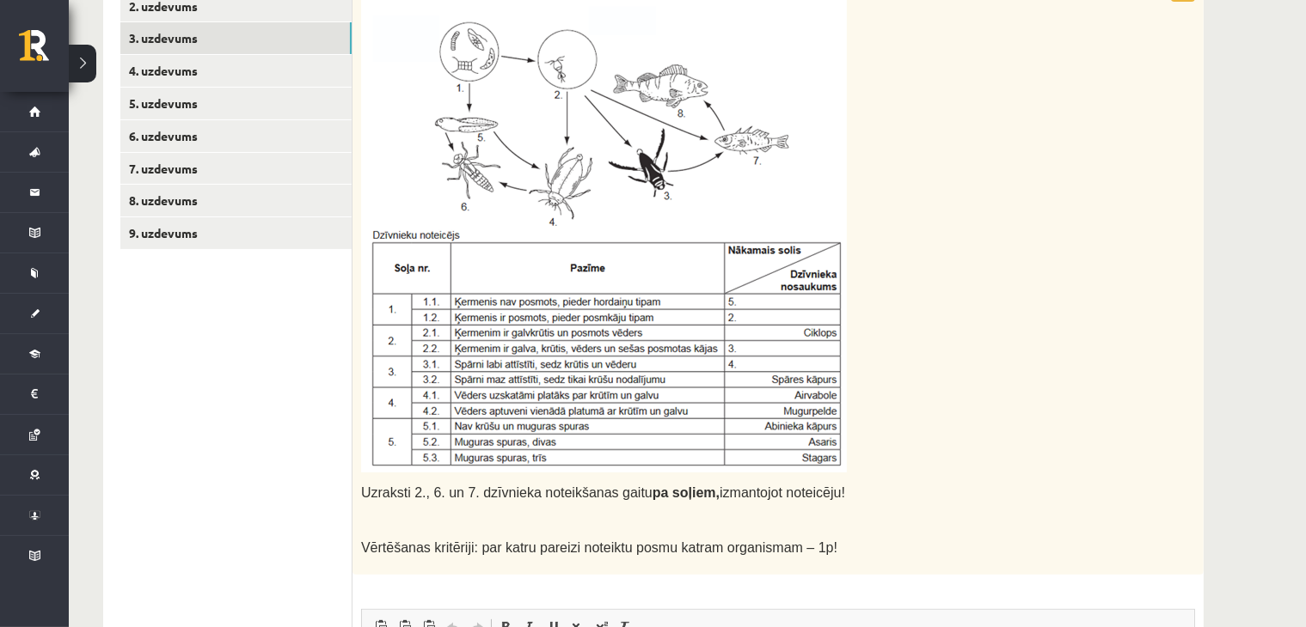
scroll to position [382, 0]
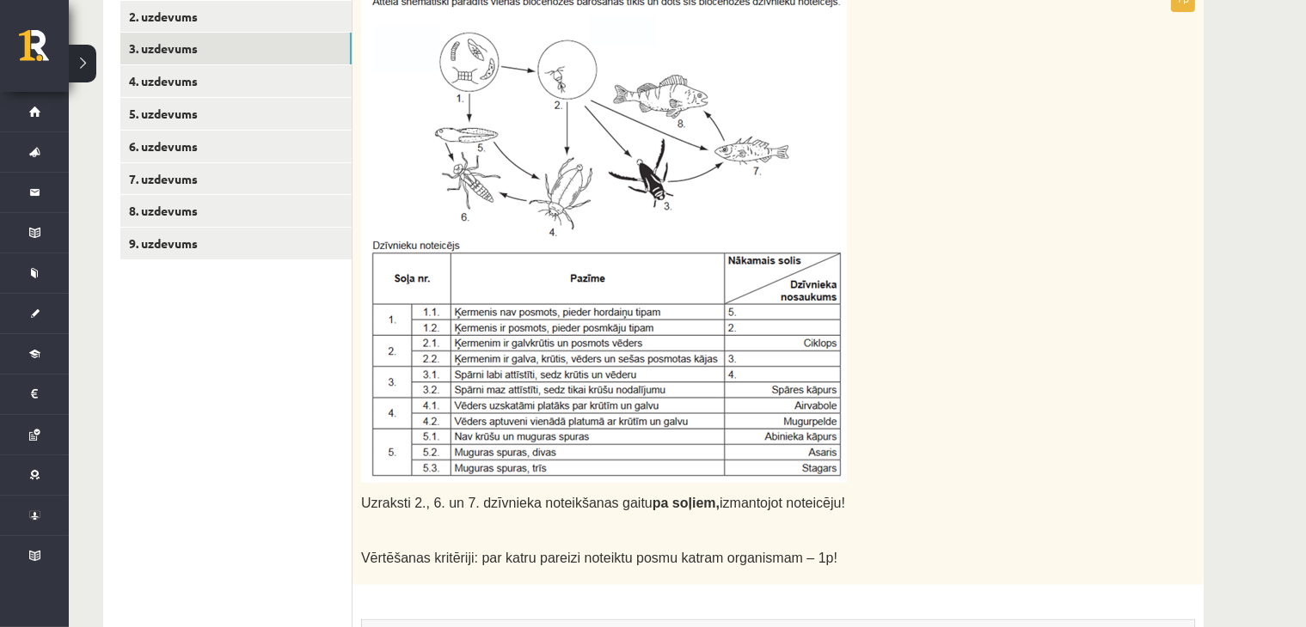
drag, startPoint x: 359, startPoint y: 499, endPoint x: 835, endPoint y: 499, distance: 476.2
click at [835, 499] on div "Uzraksti 2., 6. un 7. dzīvnieka noteikšanas gaitu pa soļiem, izmantojot noteicē…" at bounding box center [777, 285] width 851 height 600
copy span "Uzraksti 2., 6. un 7. dzīvnieka noteikšanas gaitu pa soļiem, izmantojot noteicē…"
click at [645, 255] on img at bounding box center [604, 238] width 486 height 489
click at [193, 242] on link "9. uzdevums" at bounding box center [235, 244] width 231 height 32
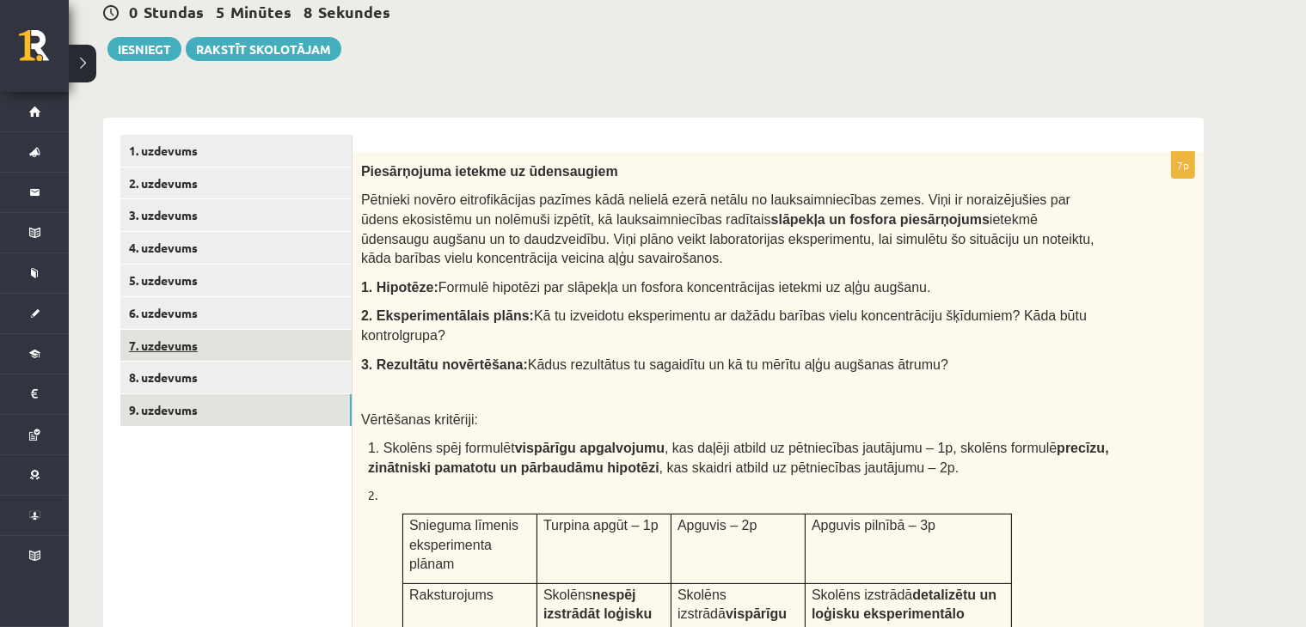
scroll to position [166, 0]
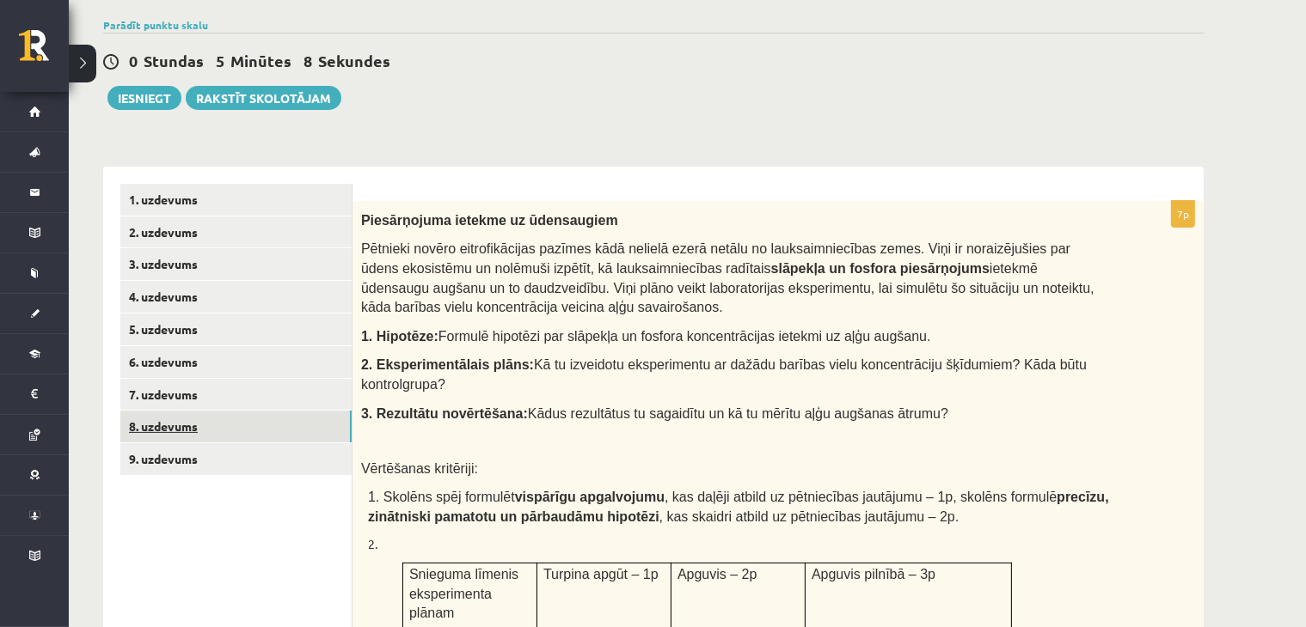
click at [164, 419] on link "8. uzdevums" at bounding box center [235, 427] width 231 height 32
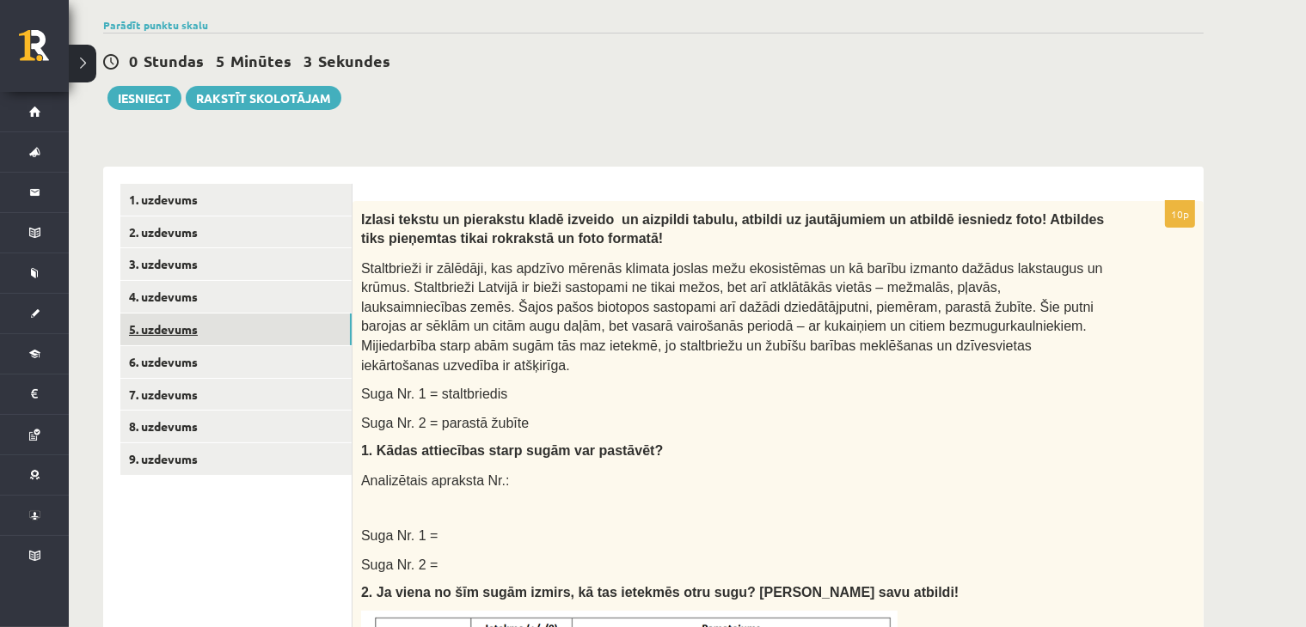
click at [183, 338] on link "5. uzdevums" at bounding box center [235, 330] width 231 height 32
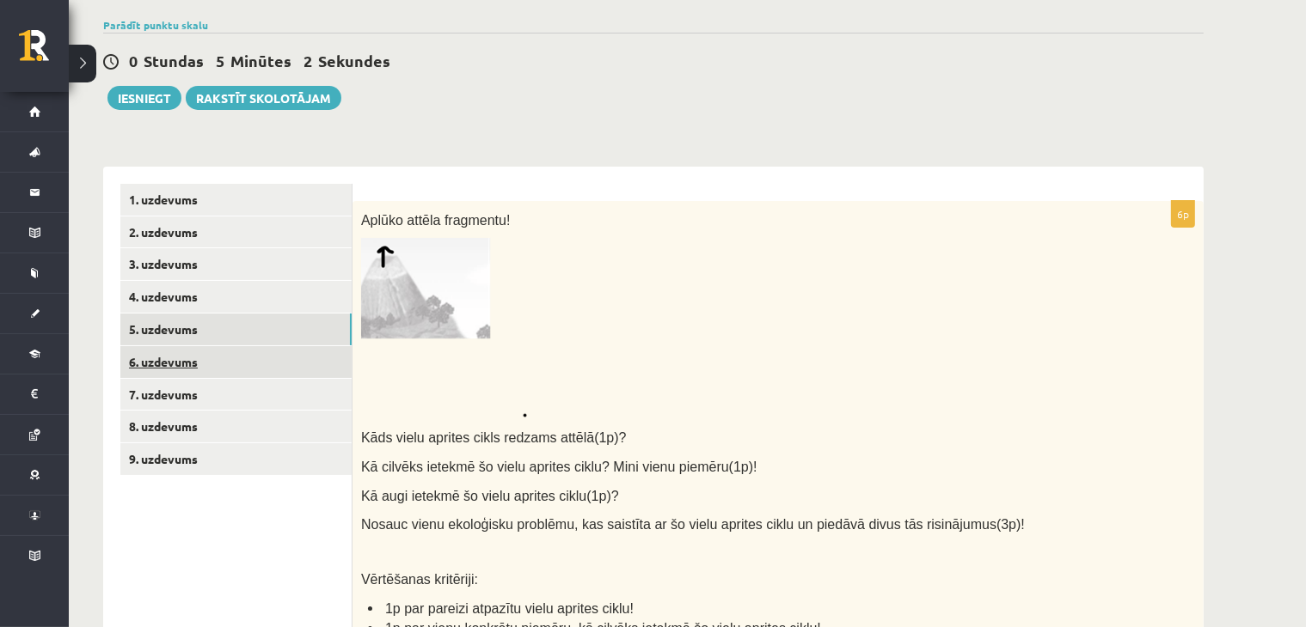
click at [164, 375] on link "6. uzdevums" at bounding box center [235, 362] width 231 height 32
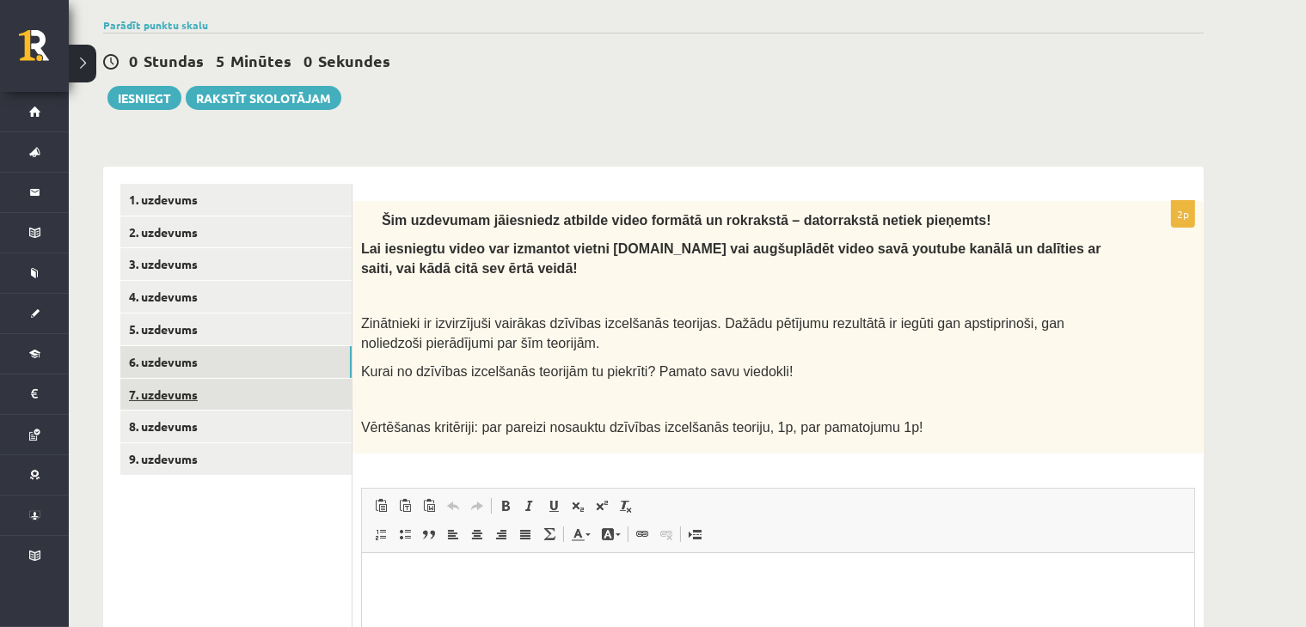
scroll to position [0, 0]
click at [293, 399] on link "7. uzdevums" at bounding box center [235, 395] width 231 height 32
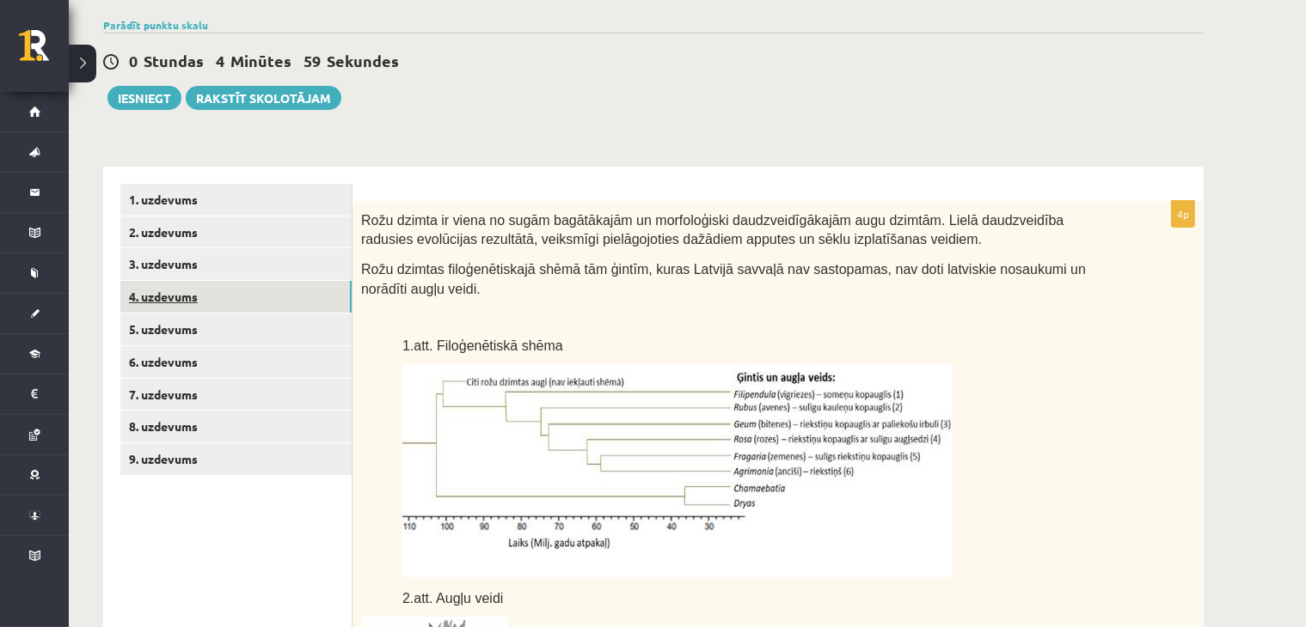
click at [189, 291] on link "4. uzdevums" at bounding box center [235, 297] width 231 height 32
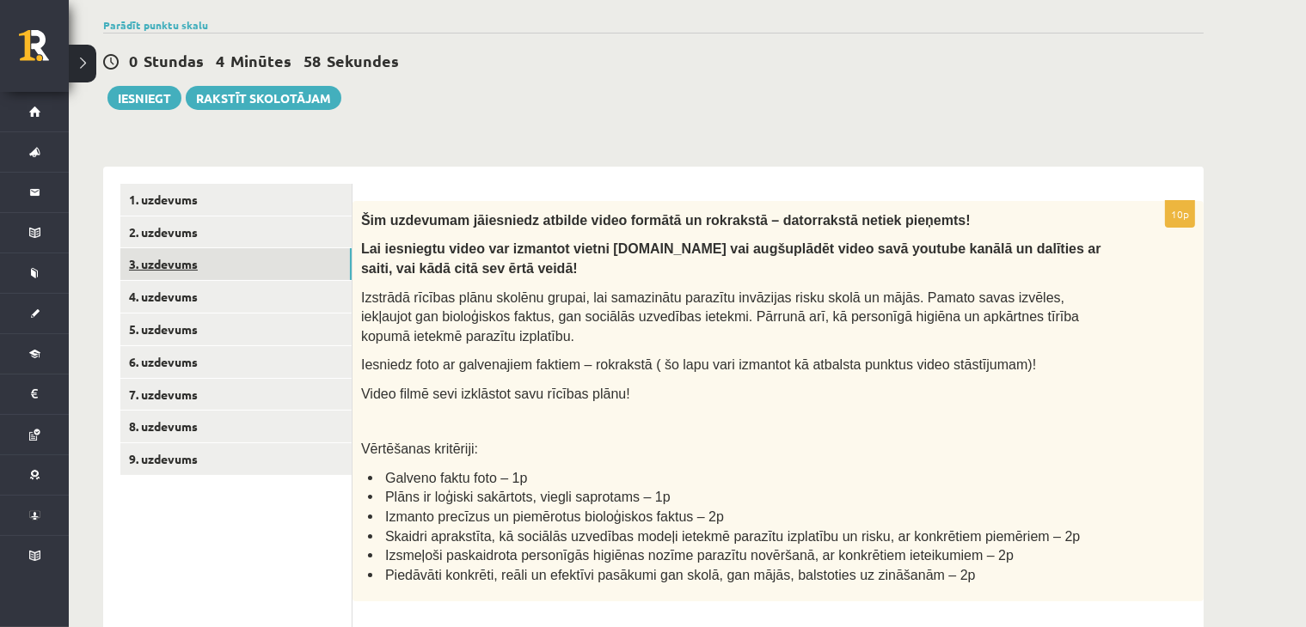
click at [172, 262] on link "3. uzdevums" at bounding box center [235, 264] width 231 height 32
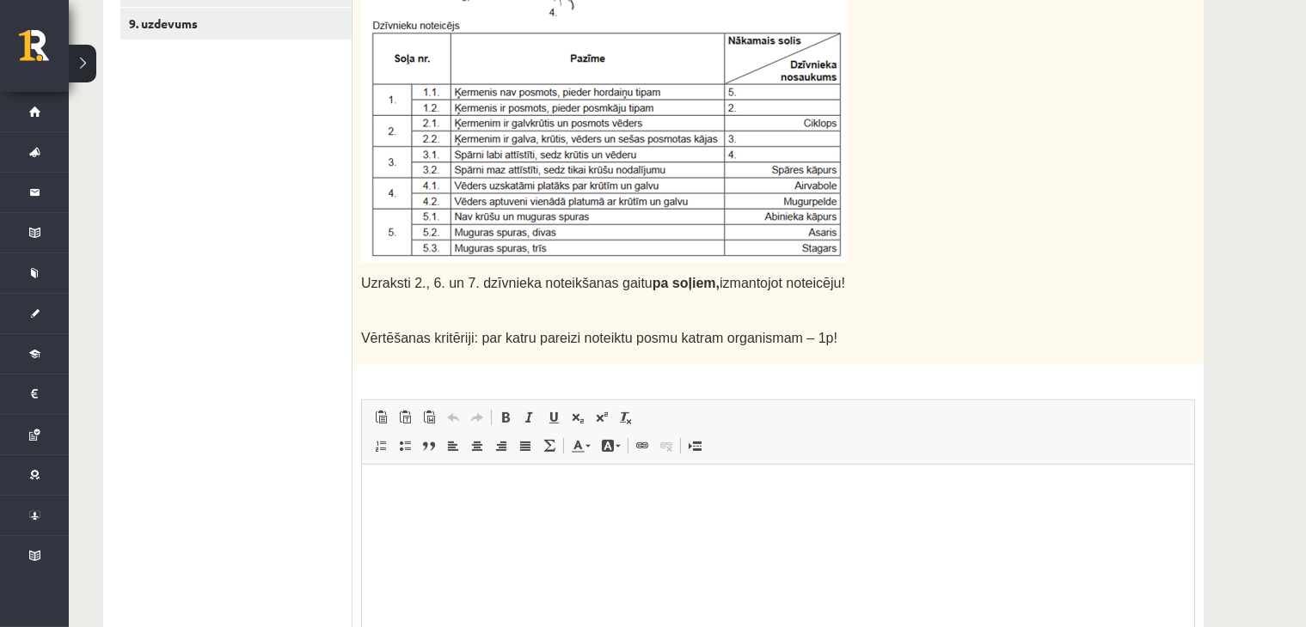
scroll to position [782, 0]
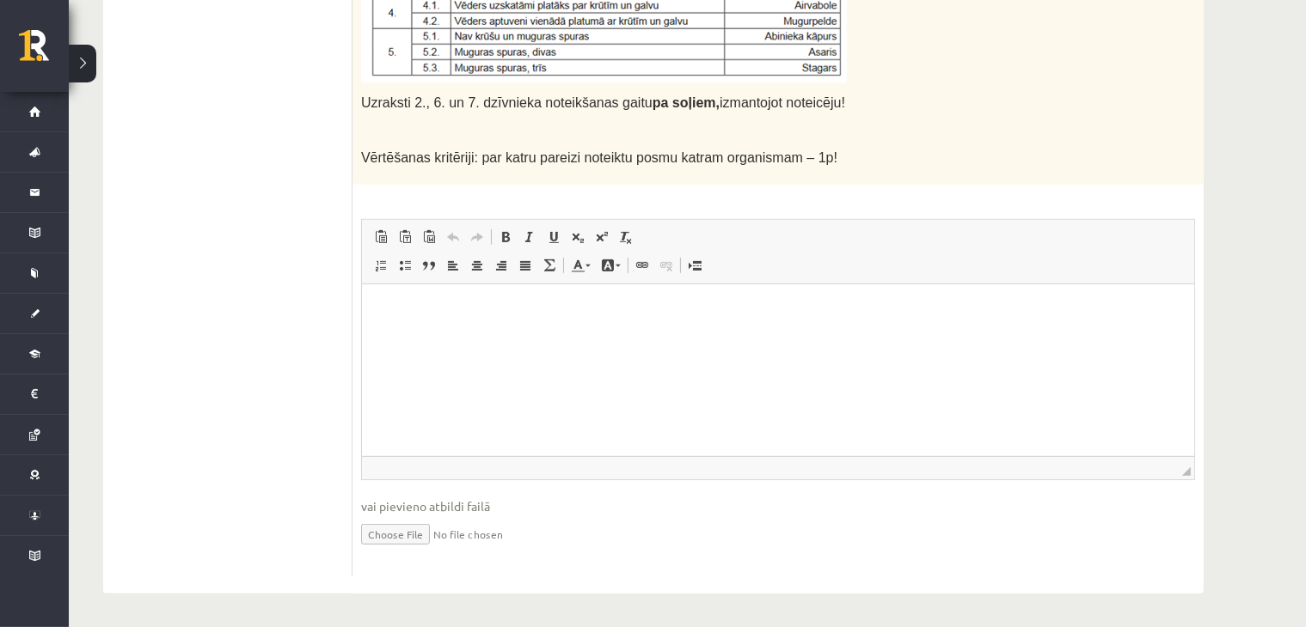
click at [450, 336] on html at bounding box center [777, 310] width 832 height 52
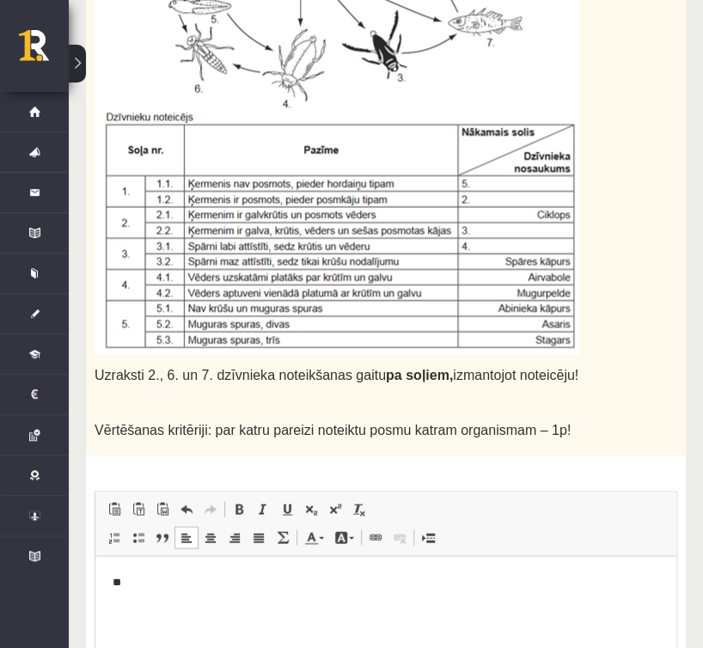
scroll to position [818, 0]
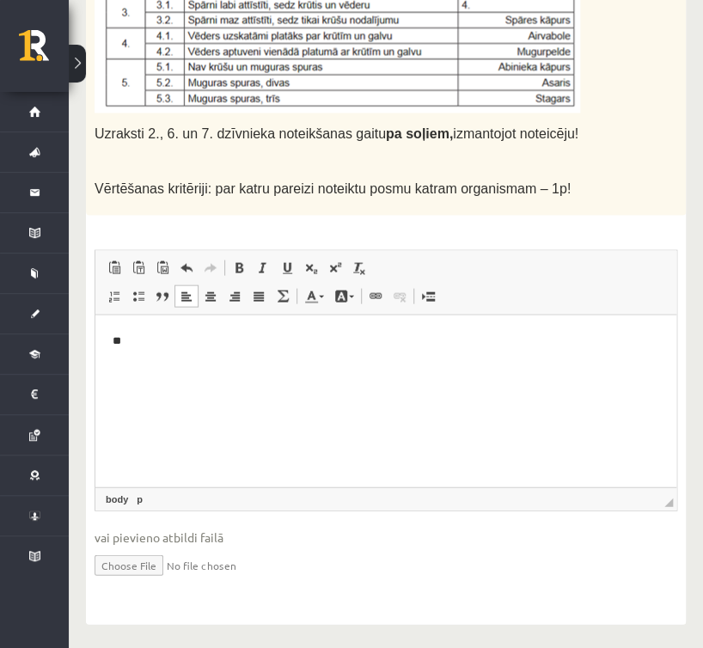
click at [290, 361] on html "**" at bounding box center [385, 340] width 581 height 52
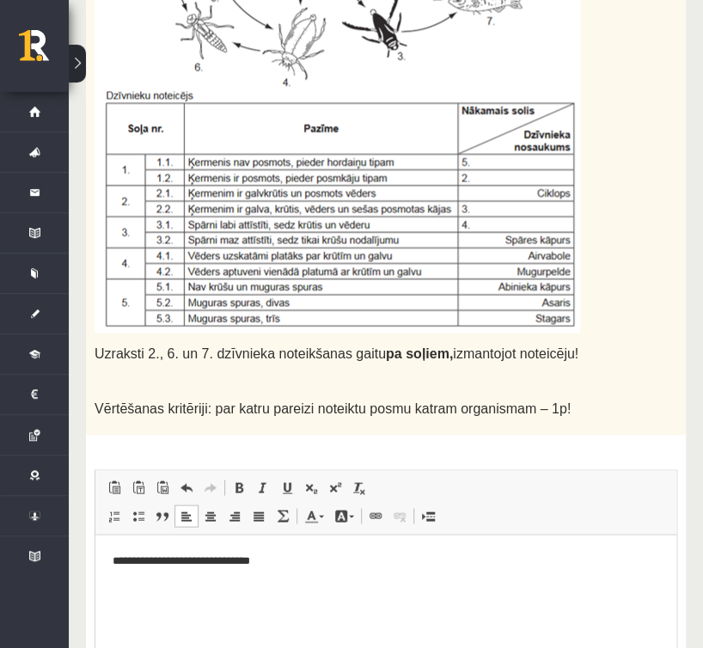
scroll to position [618, 0]
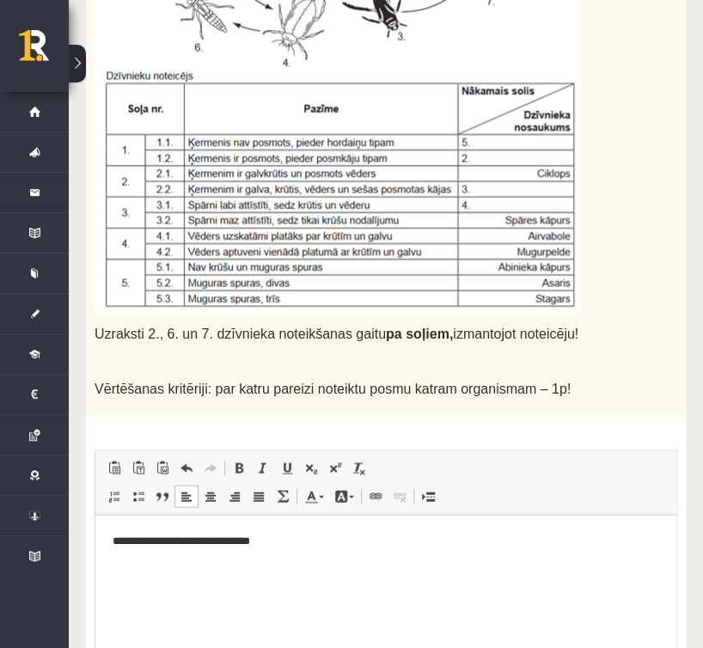
click at [293, 545] on p "**********" at bounding box center [386, 540] width 547 height 18
click at [267, 548] on p "**********" at bounding box center [386, 540] width 547 height 18
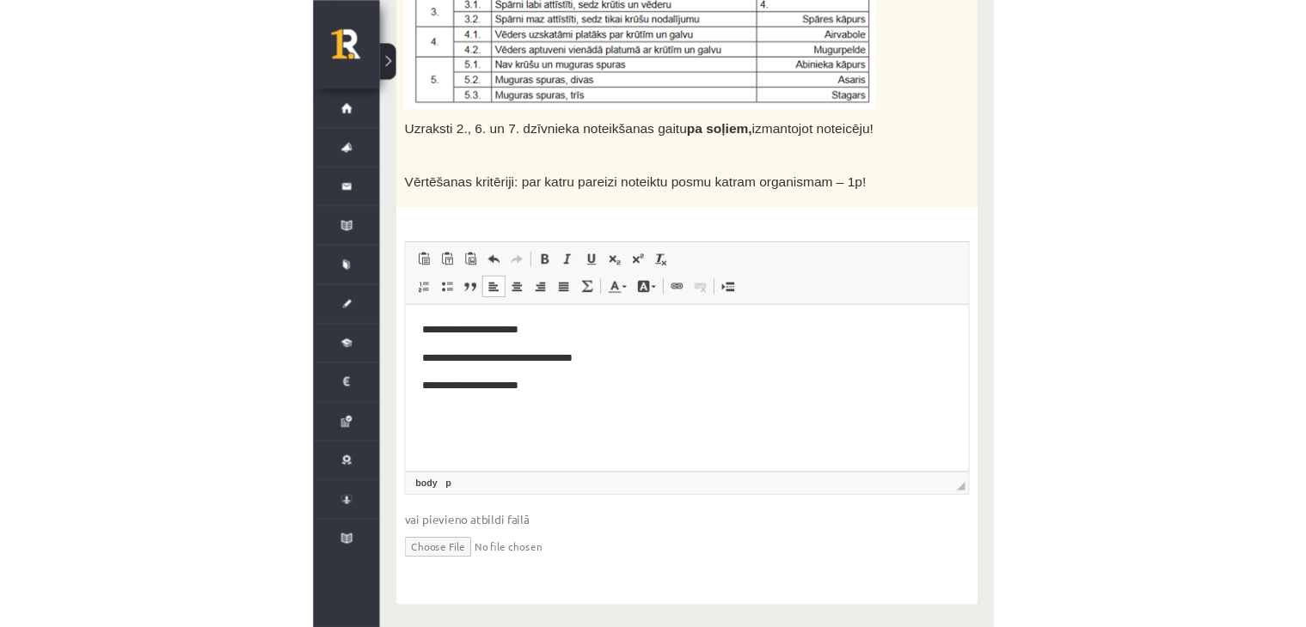
scroll to position [782, 0]
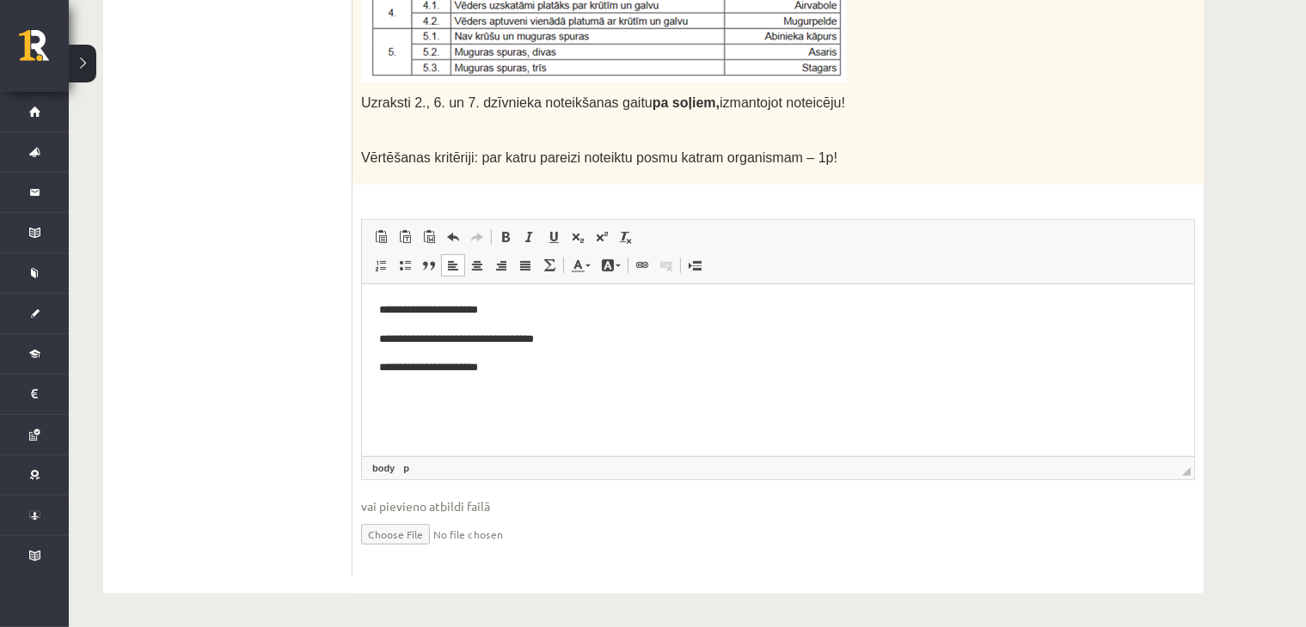
click at [240, 407] on ul "1. uzdevums 2. uzdevums 3. uzdevums 4. uzdevums 5. uzdevums 6. uzdevums 7. uzde…" at bounding box center [236, 72] width 232 height 1009
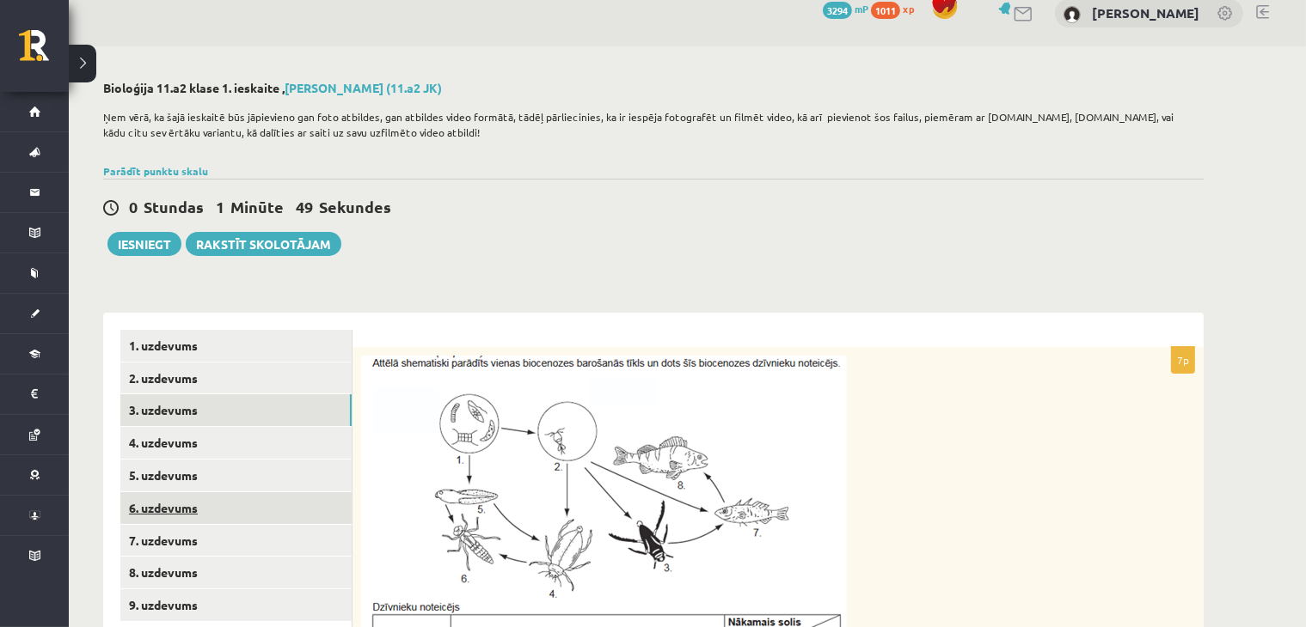
scroll to position [200, 0]
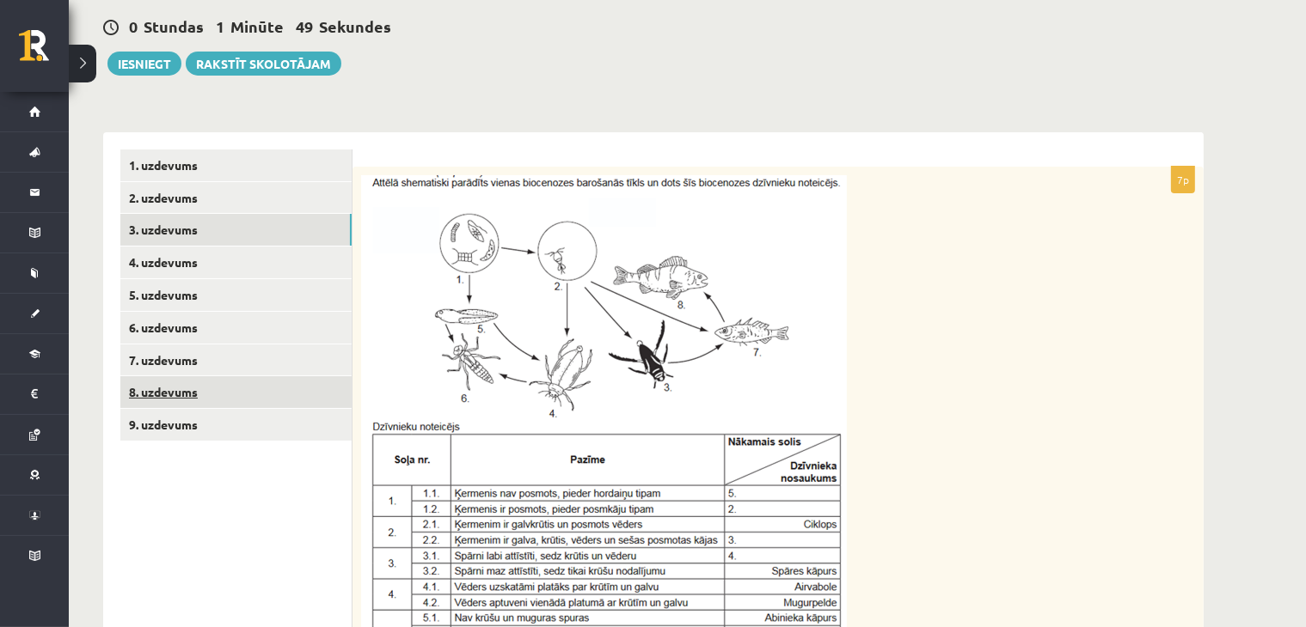
click at [196, 388] on link "8. uzdevums" at bounding box center [235, 392] width 231 height 32
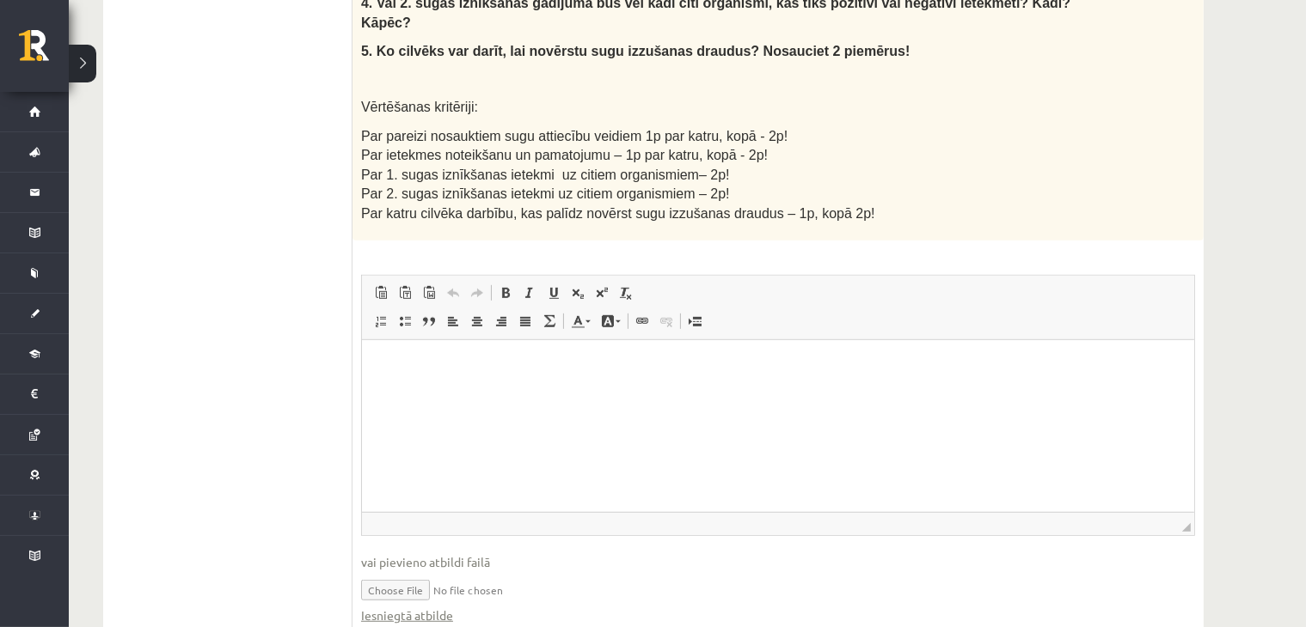
scroll to position [963, 0]
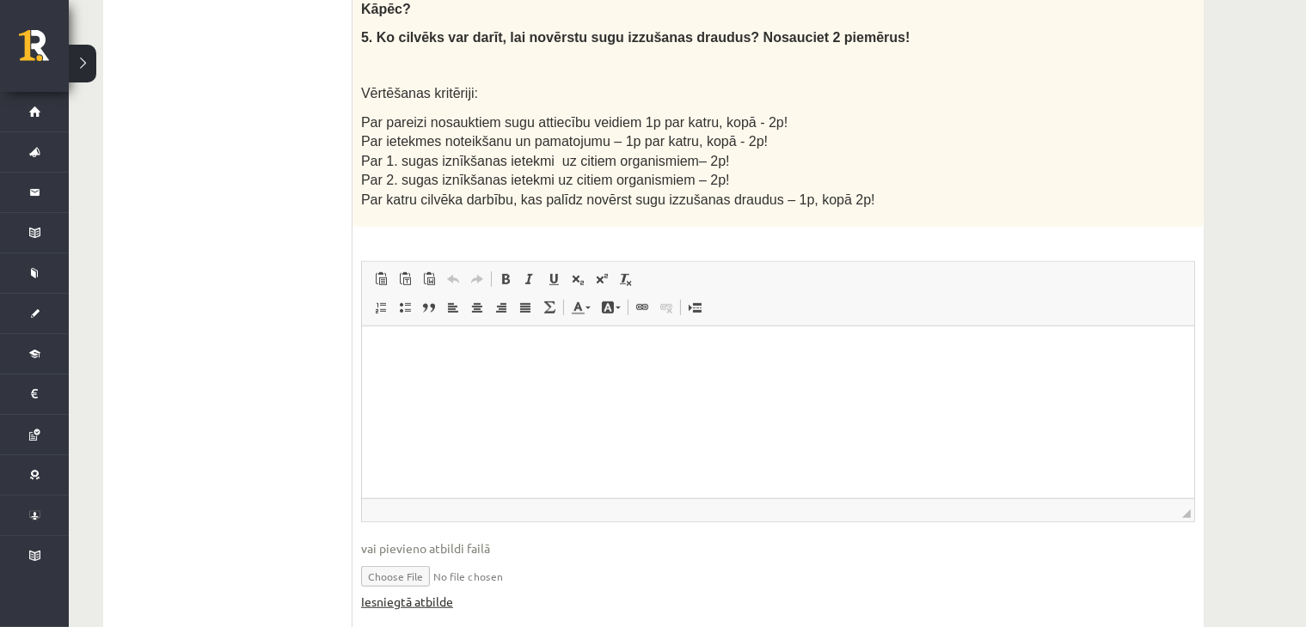
click at [416, 593] on link "Iesniegtā atbilde" at bounding box center [407, 602] width 92 height 18
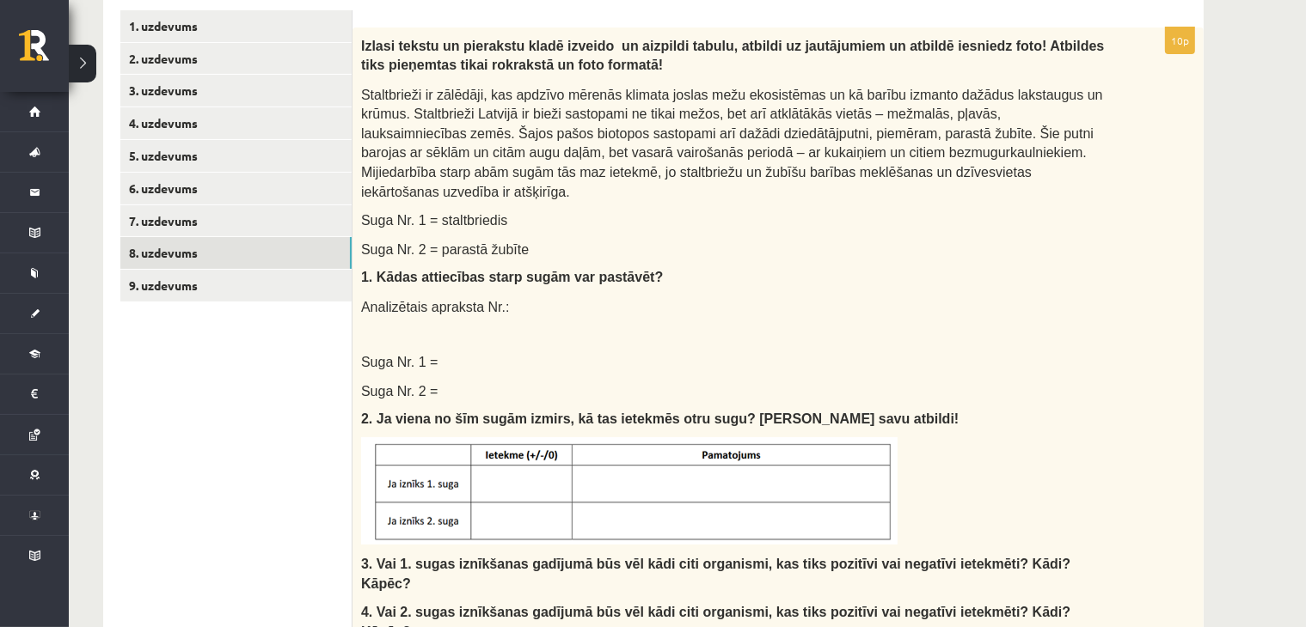
scroll to position [160, 0]
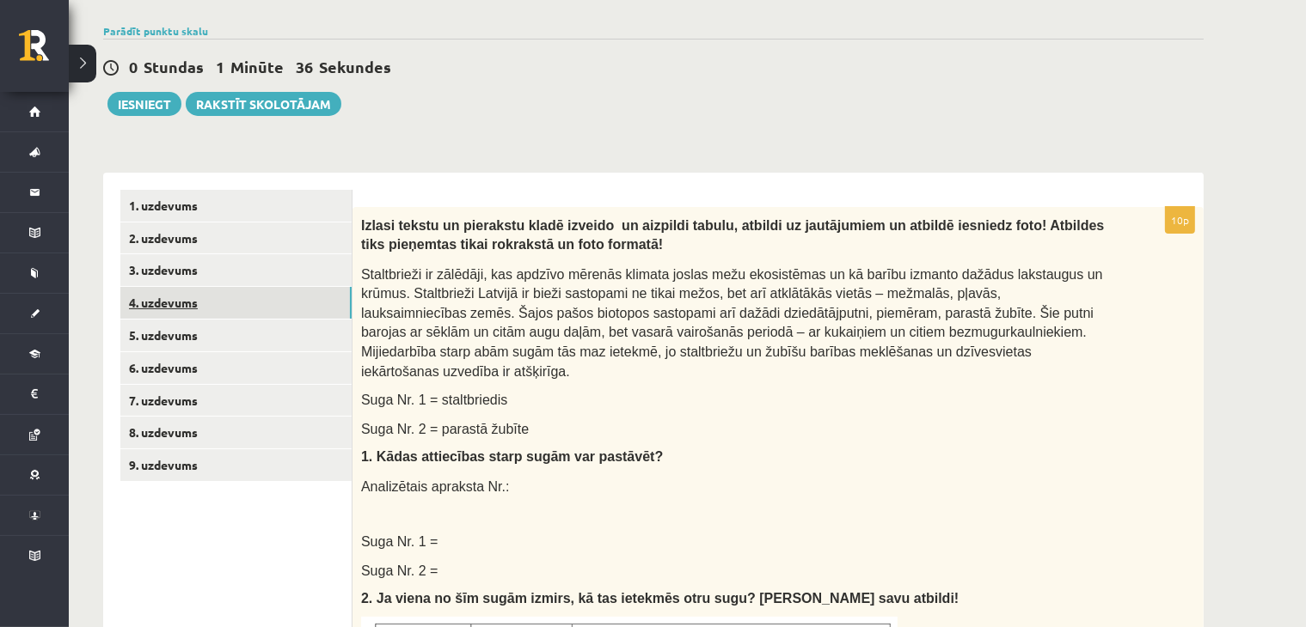
click at [205, 309] on link "4. uzdevums" at bounding box center [235, 303] width 231 height 32
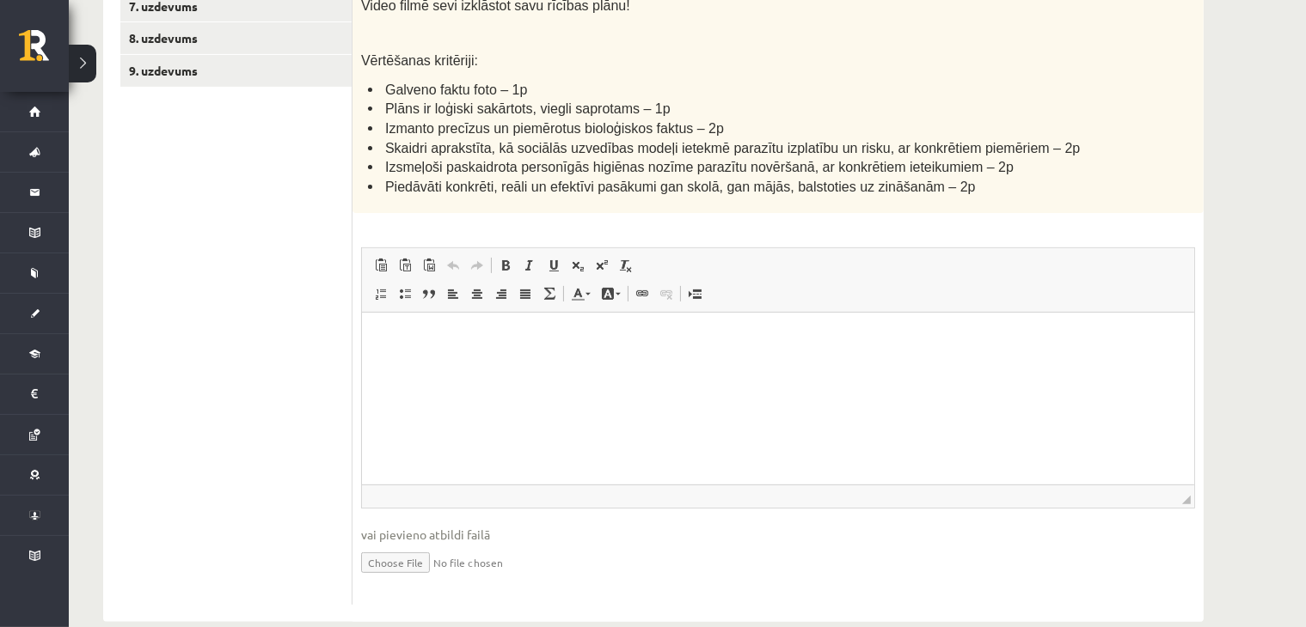
scroll to position [581, 0]
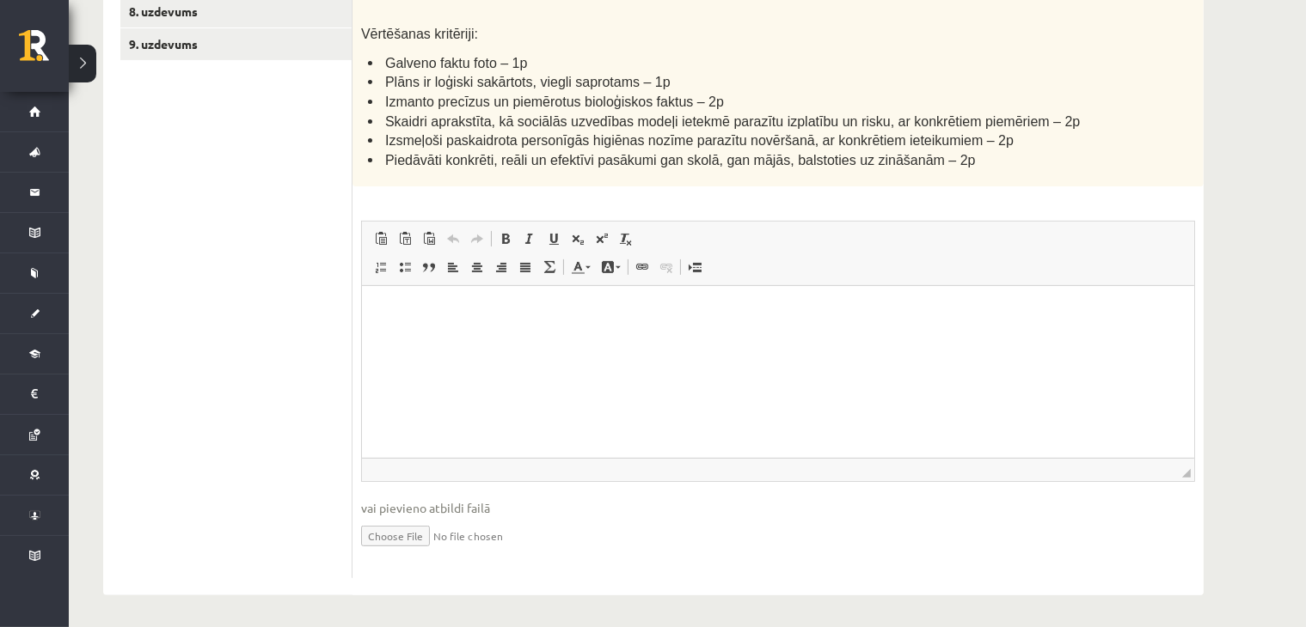
click at [435, 339] on html at bounding box center [777, 312] width 832 height 52
click at [532, 313] on p "**********" at bounding box center [777, 312] width 798 height 18
click at [525, 315] on p "**********" at bounding box center [777, 312] width 798 height 18
click at [643, 330] on html "**********" at bounding box center [777, 312] width 832 height 52
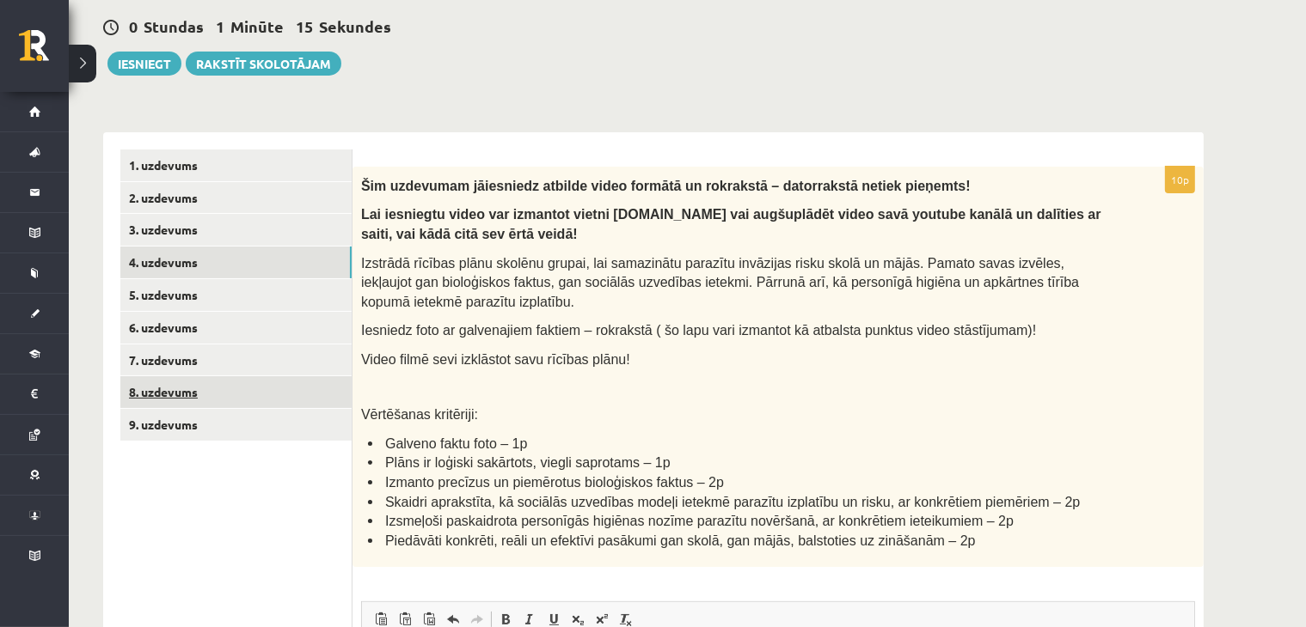
scroll to position [180, 0]
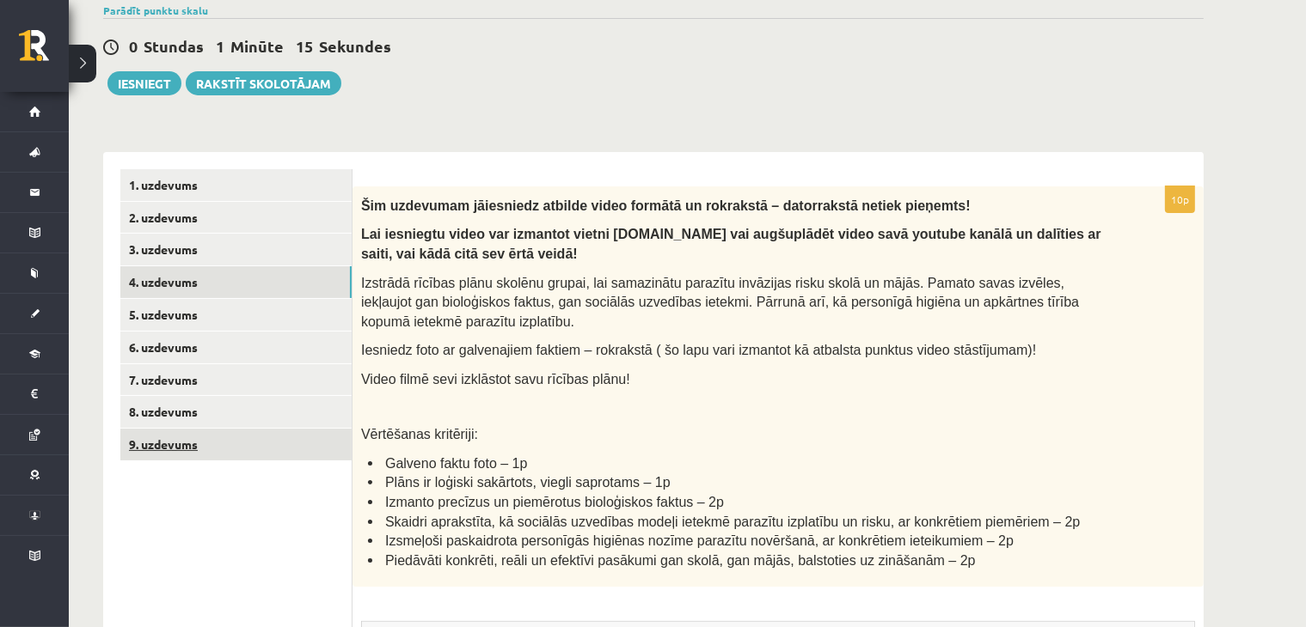
click at [190, 455] on link "9. uzdevums" at bounding box center [235, 445] width 231 height 32
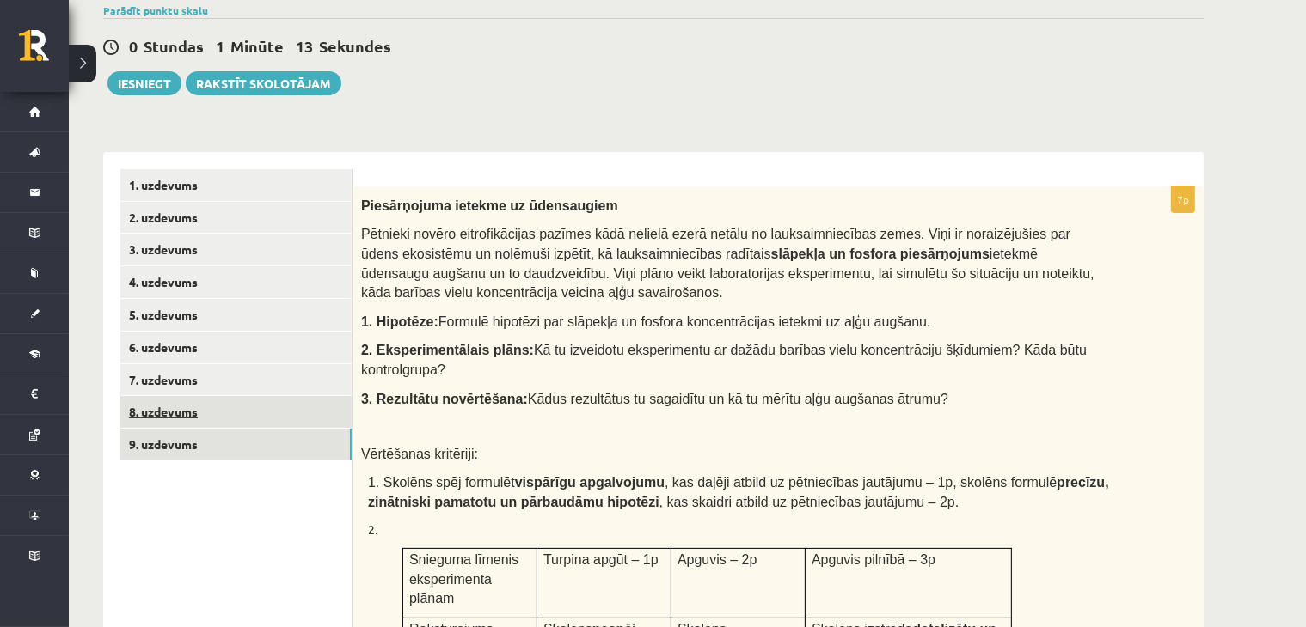
click at [156, 420] on link "8. uzdevums" at bounding box center [235, 412] width 231 height 32
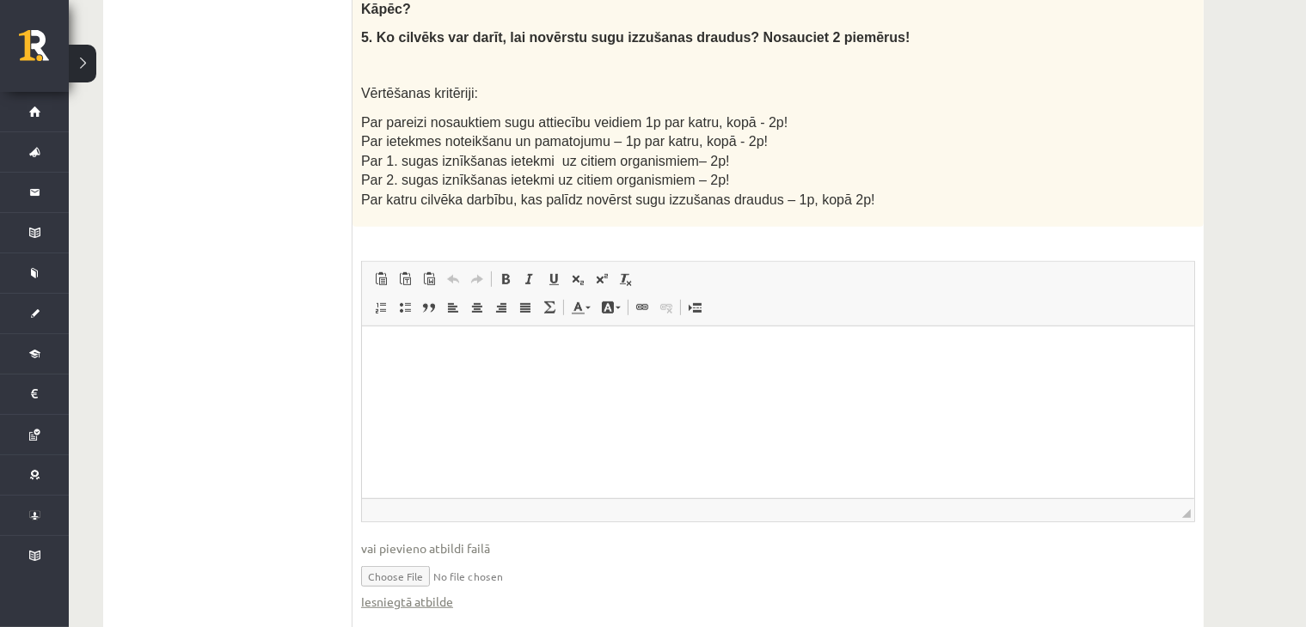
scroll to position [160, 0]
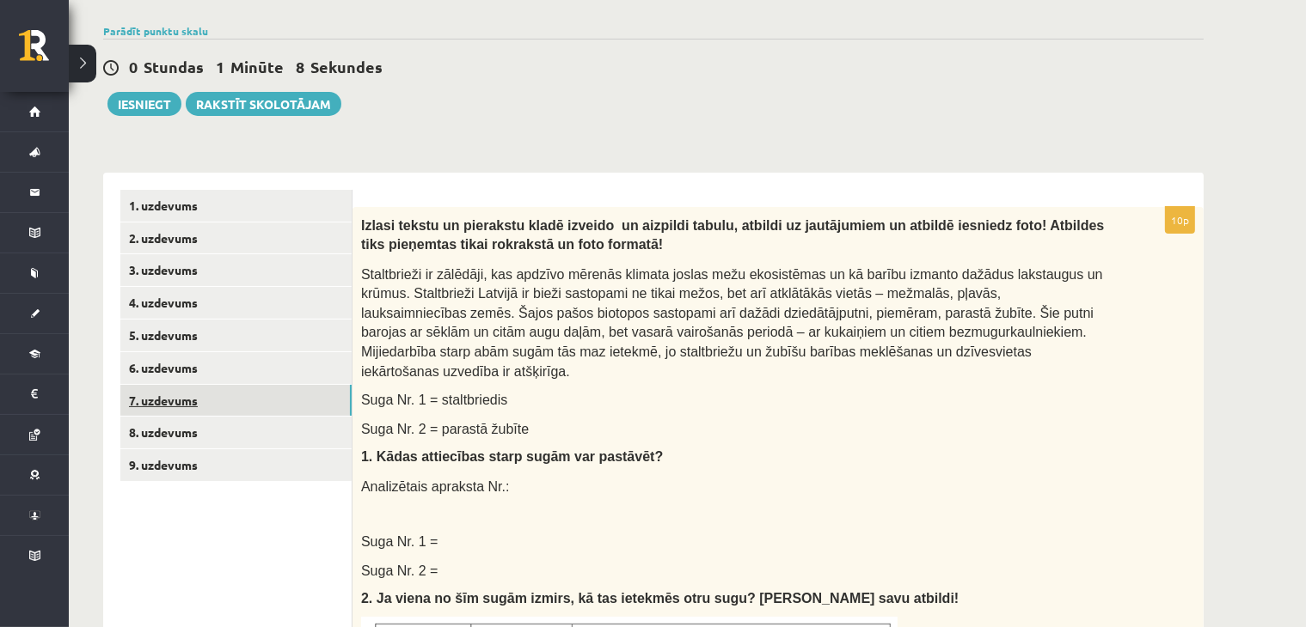
click at [156, 398] on link "7. uzdevums" at bounding box center [235, 401] width 231 height 32
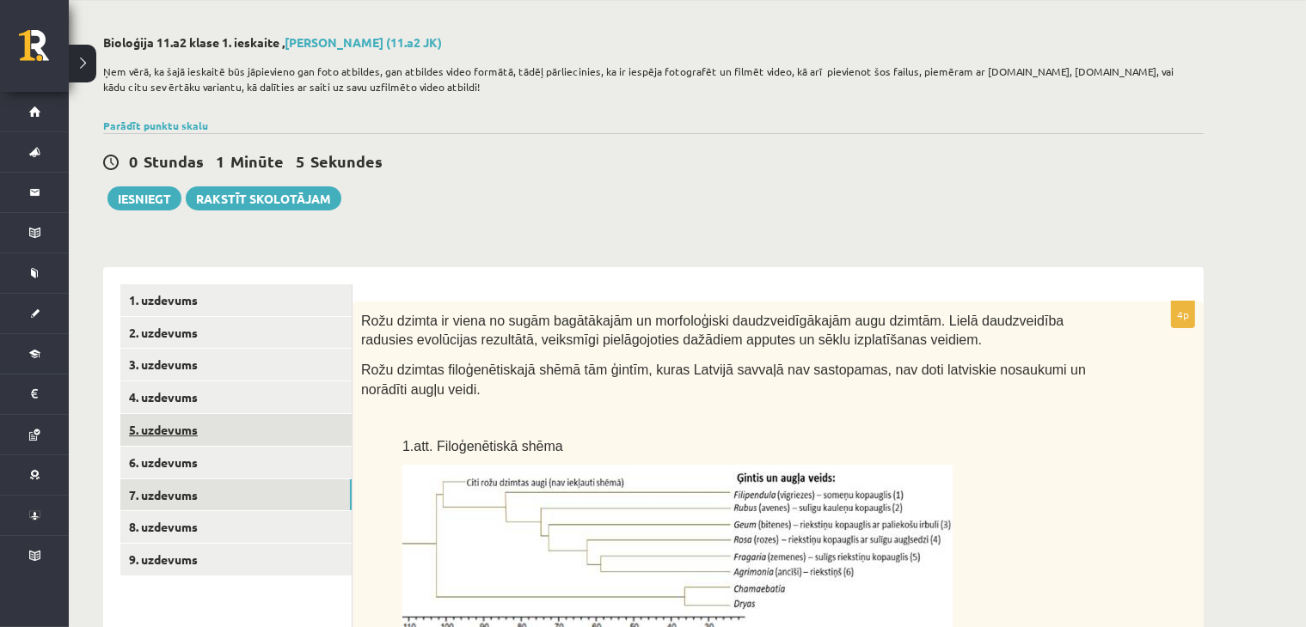
scroll to position [43, 0]
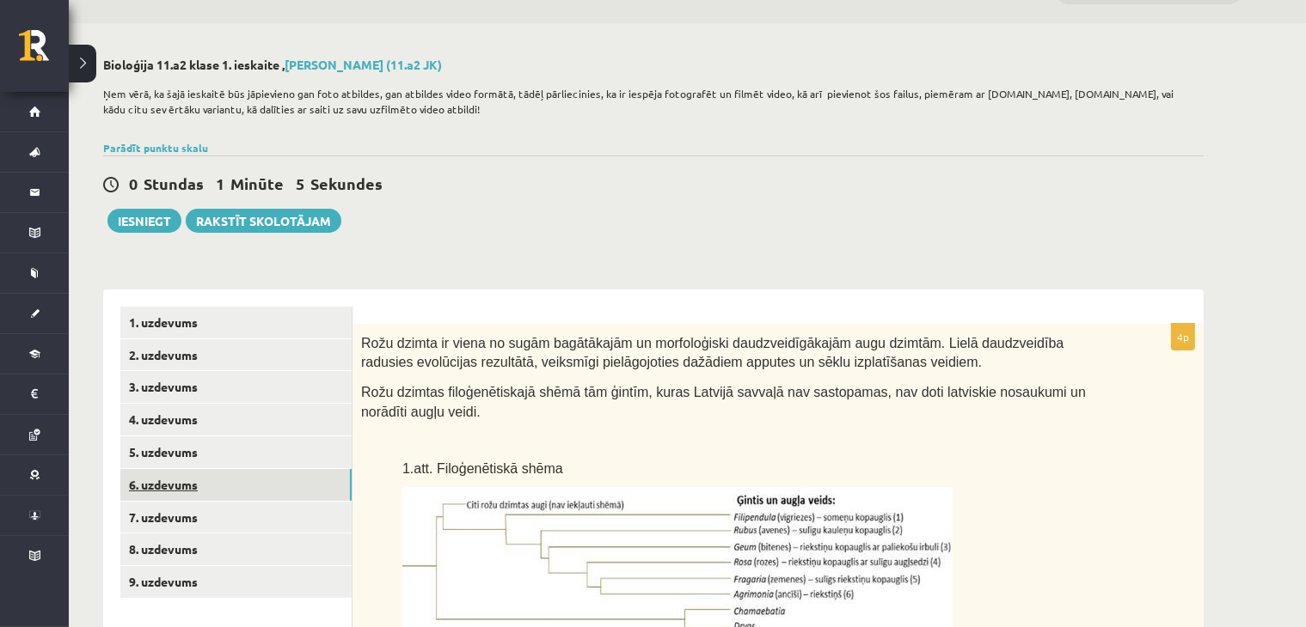
click at [186, 494] on link "6. uzdevums" at bounding box center [235, 485] width 231 height 32
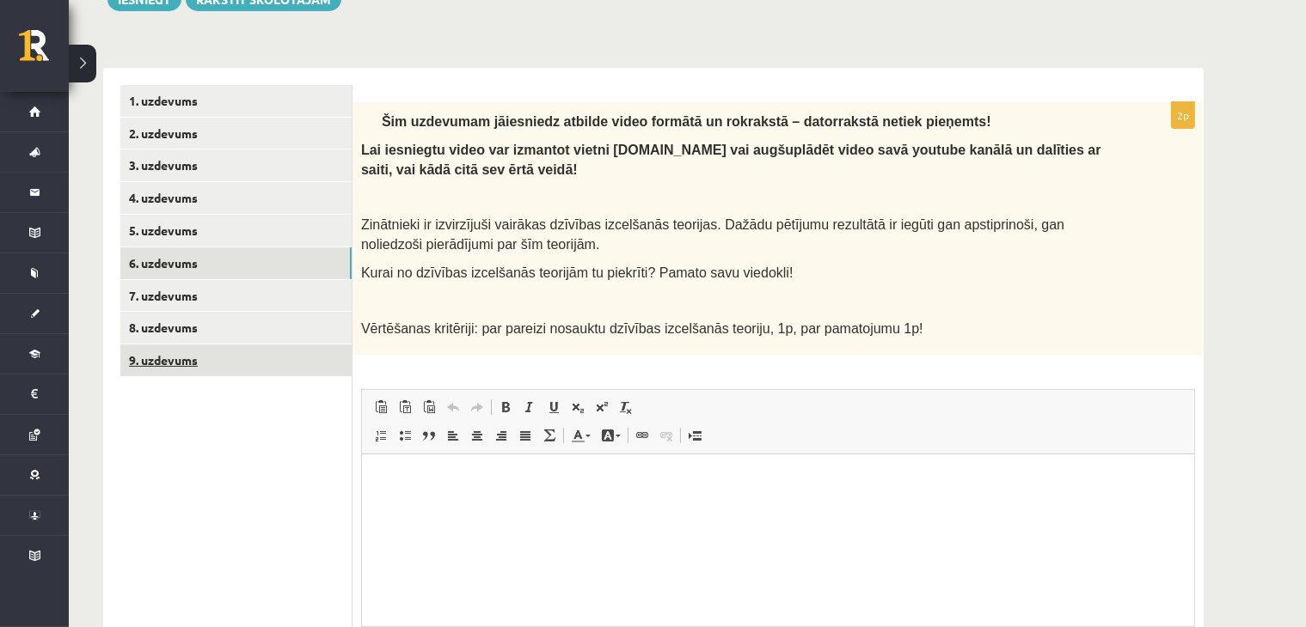
scroll to position [0, 0]
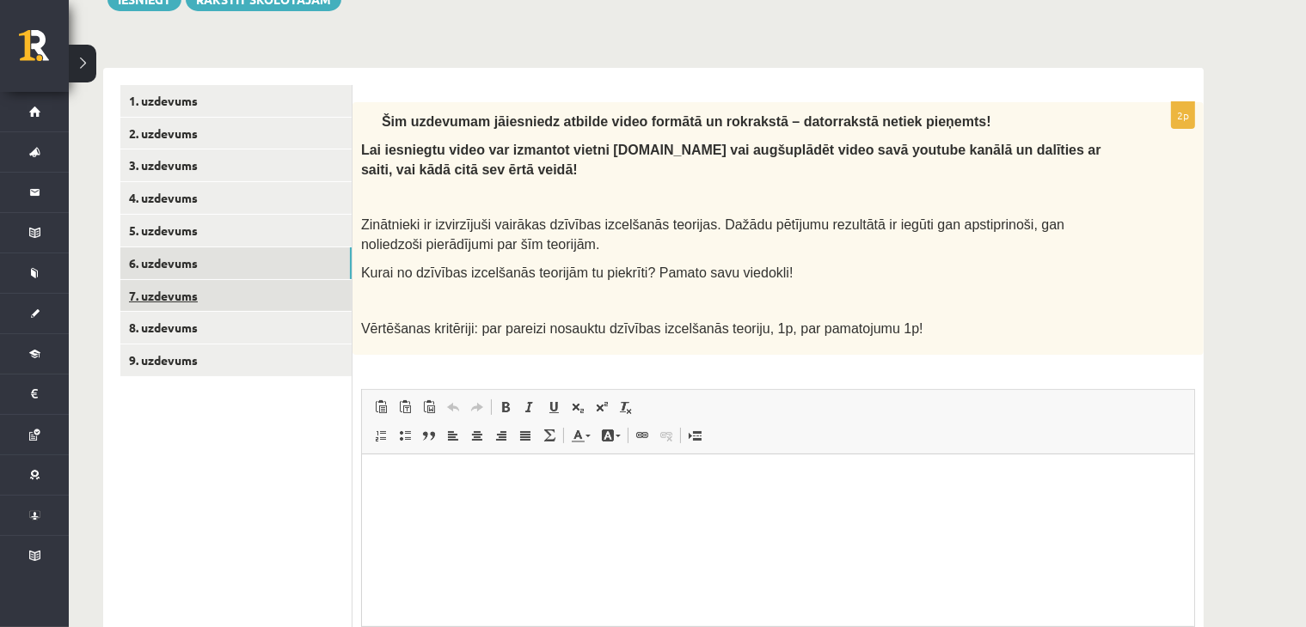
click at [182, 295] on link "7. uzdevums" at bounding box center [235, 296] width 231 height 32
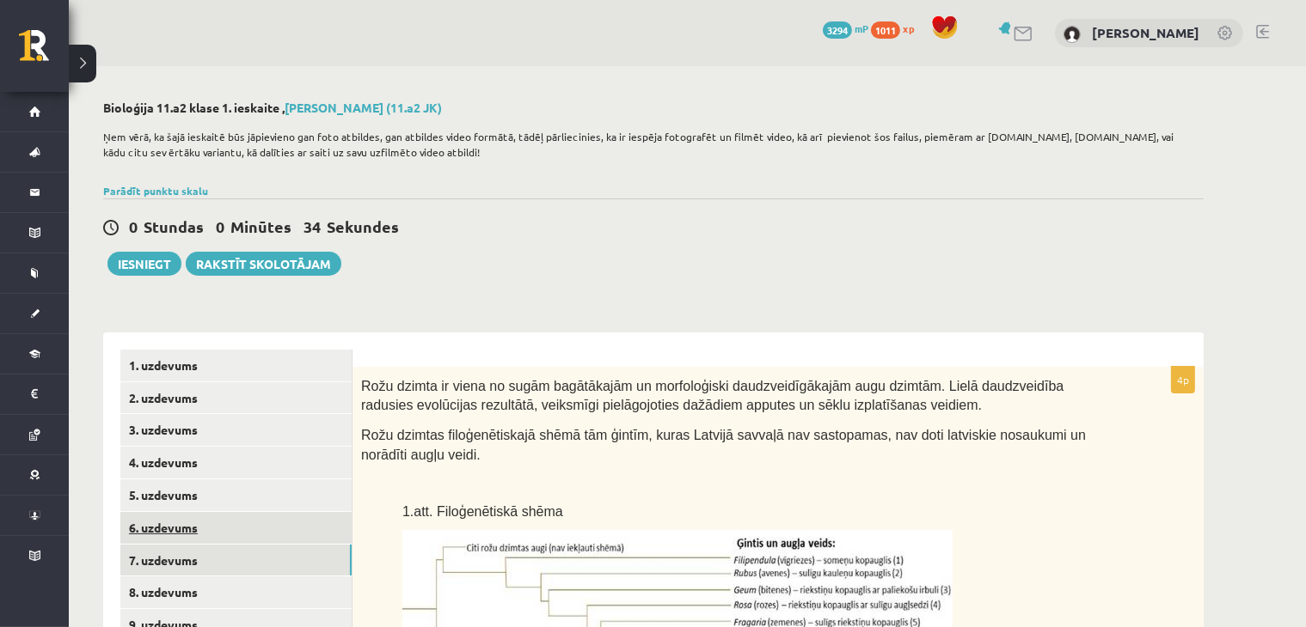
click at [170, 530] on link "6. uzdevums" at bounding box center [235, 528] width 231 height 32
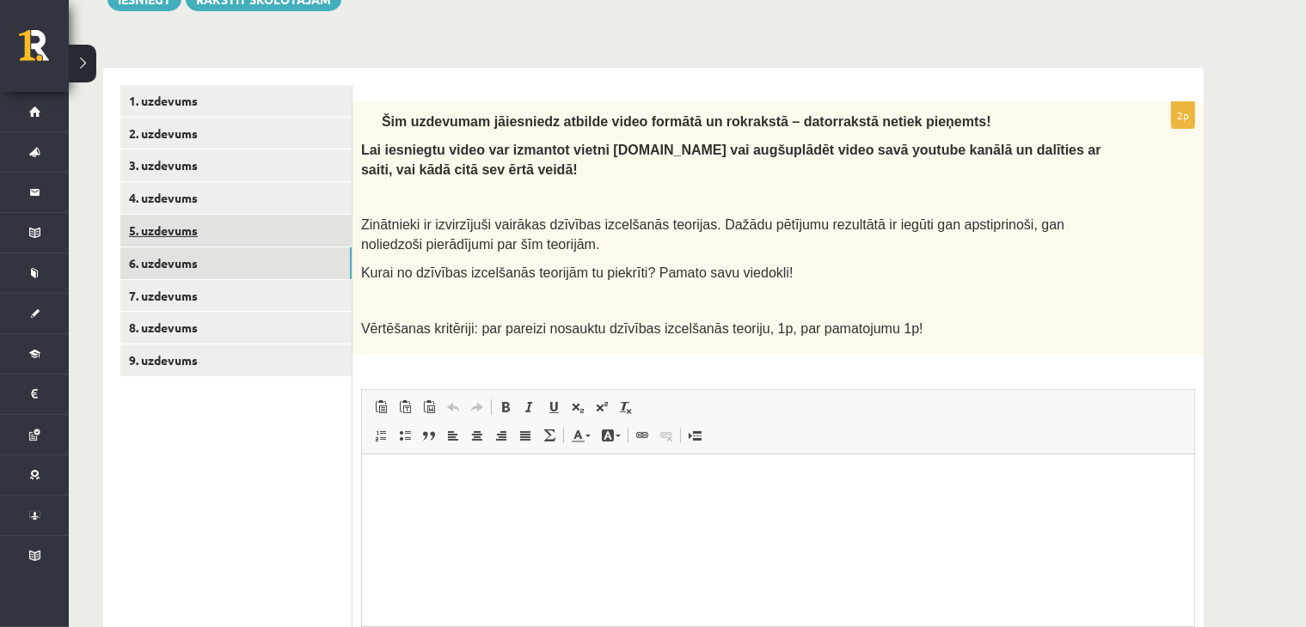
click at [156, 224] on link "5. uzdevums" at bounding box center [235, 231] width 231 height 32
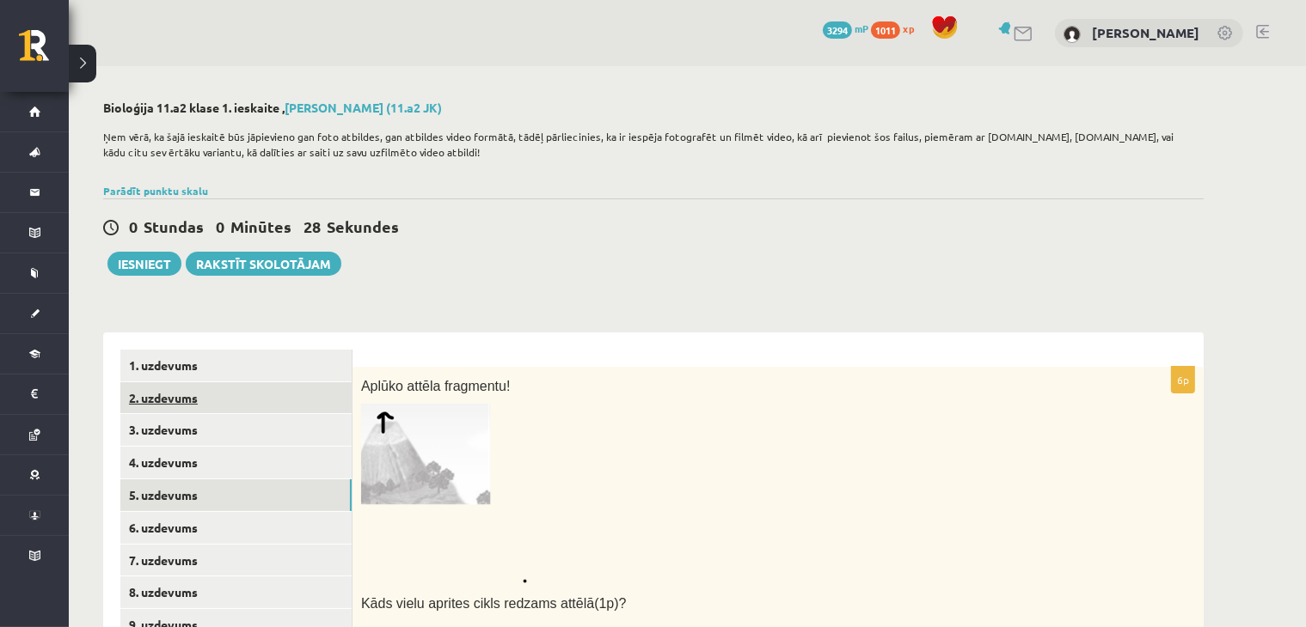
click at [168, 398] on link "2. uzdevums" at bounding box center [235, 398] width 231 height 32
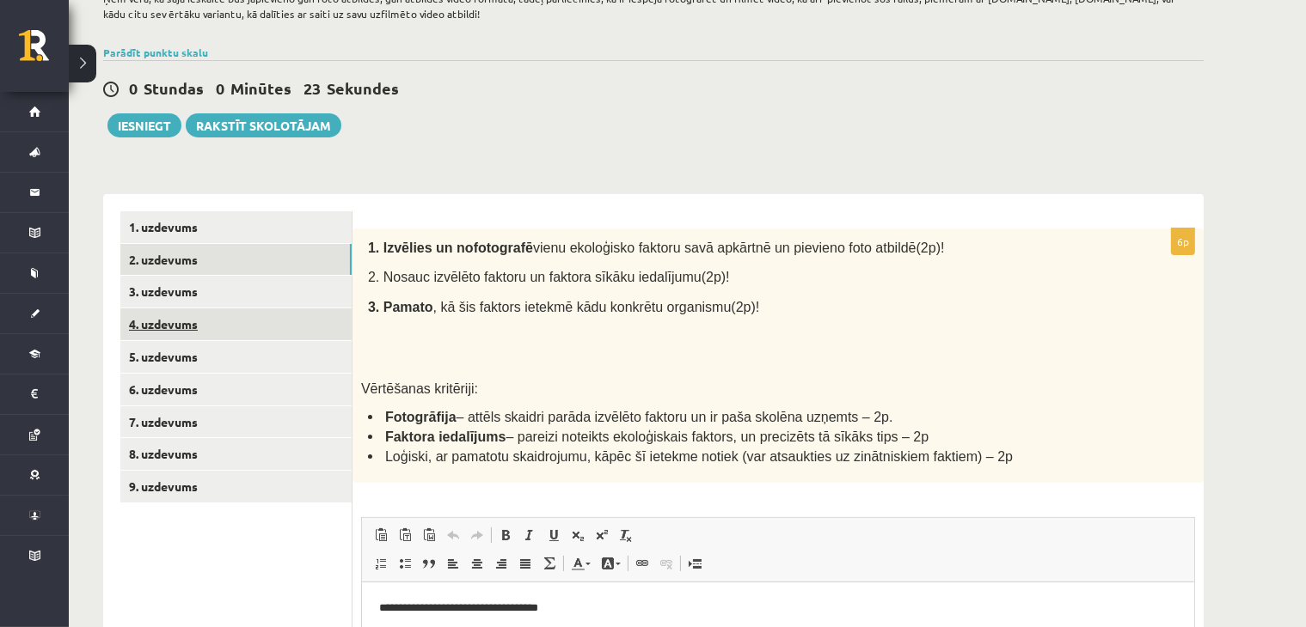
scroll to position [53, 0]
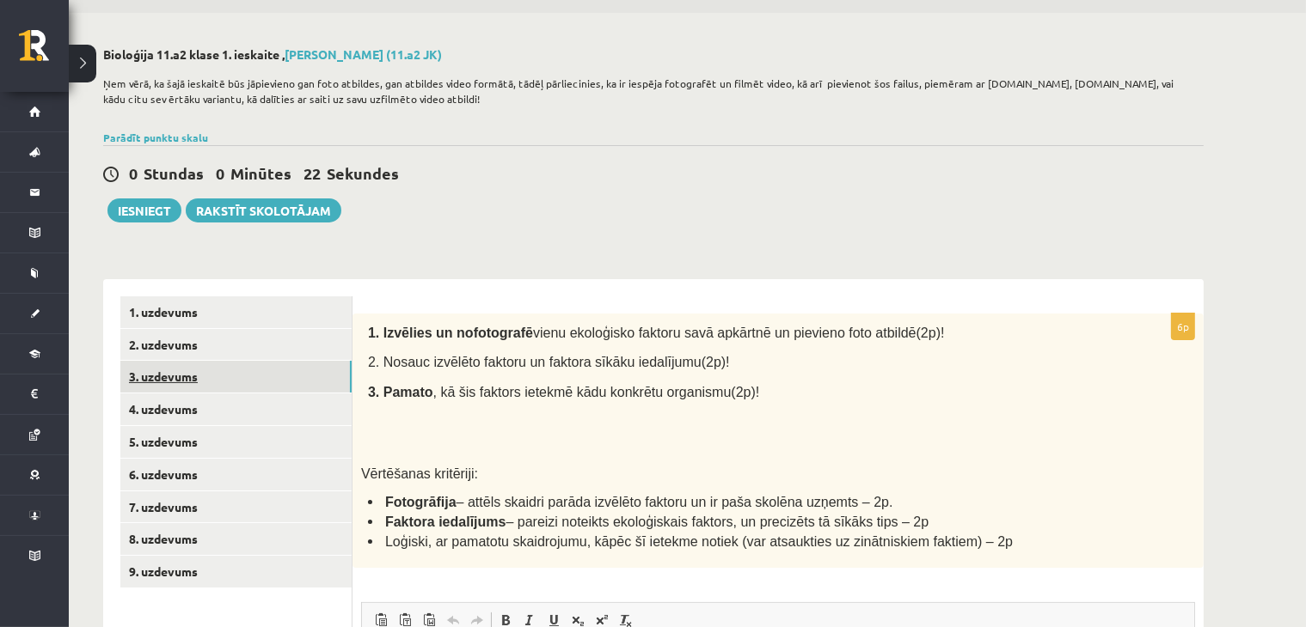
click at [206, 370] on link "3. uzdevums" at bounding box center [235, 377] width 231 height 32
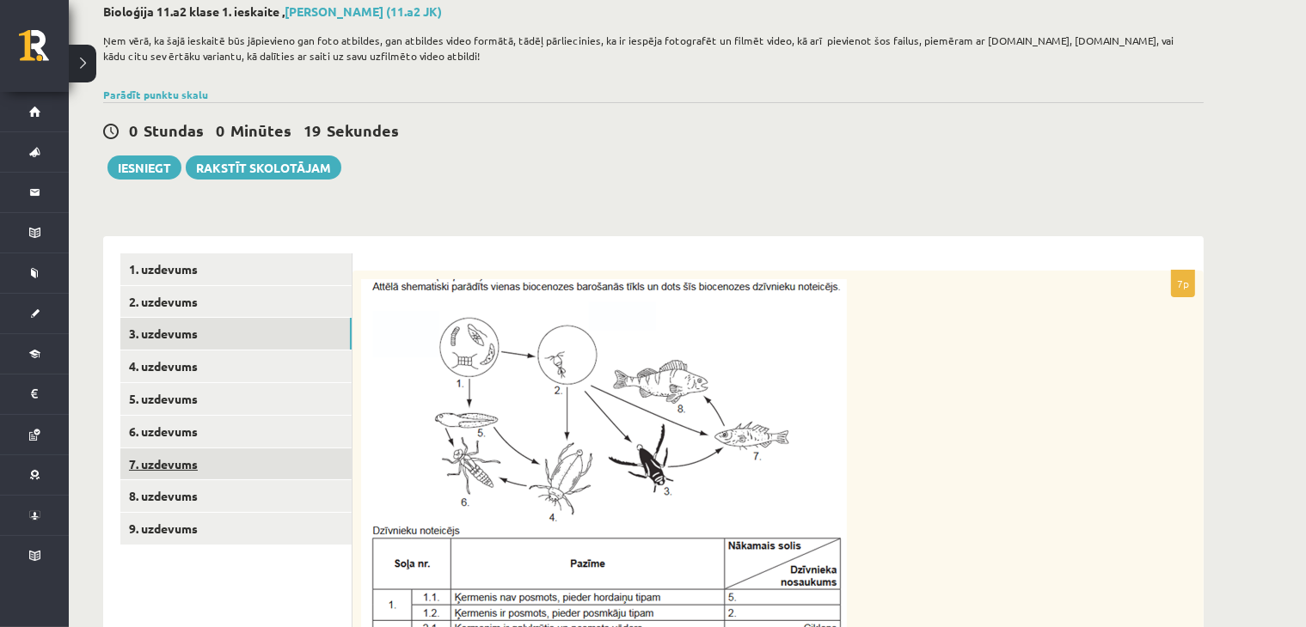
scroll to position [10, 0]
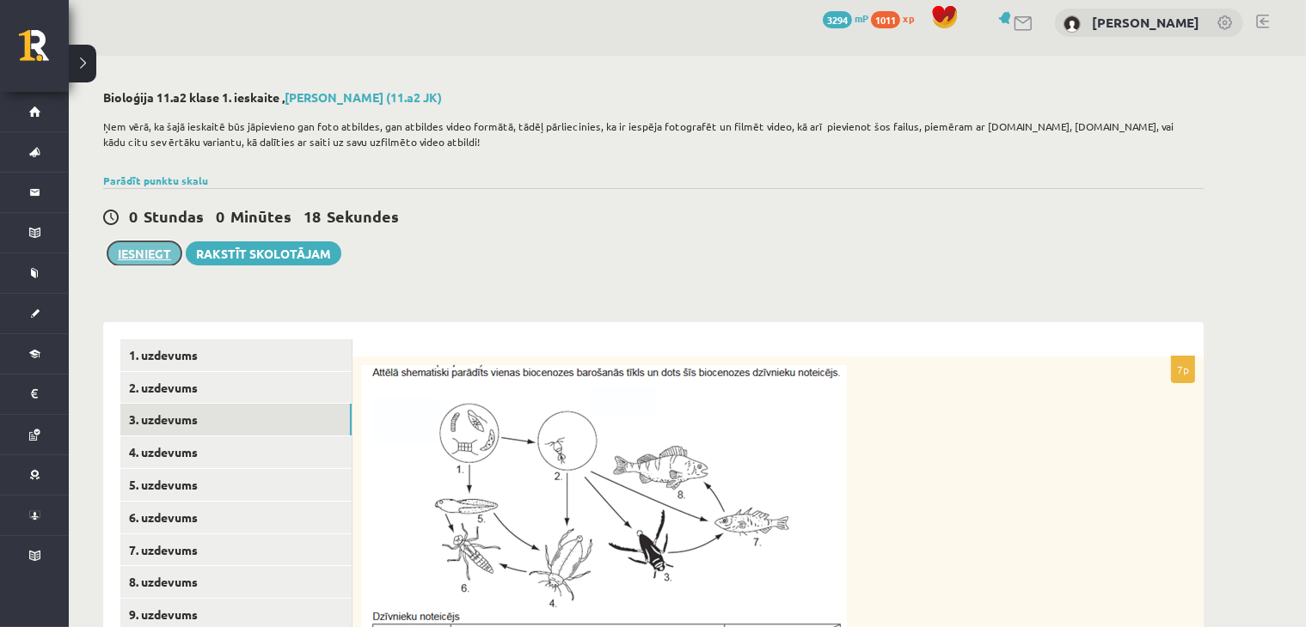
click at [125, 257] on button "Iesniegt" at bounding box center [144, 254] width 74 height 24
